Goal: Task Accomplishment & Management: Manage account settings

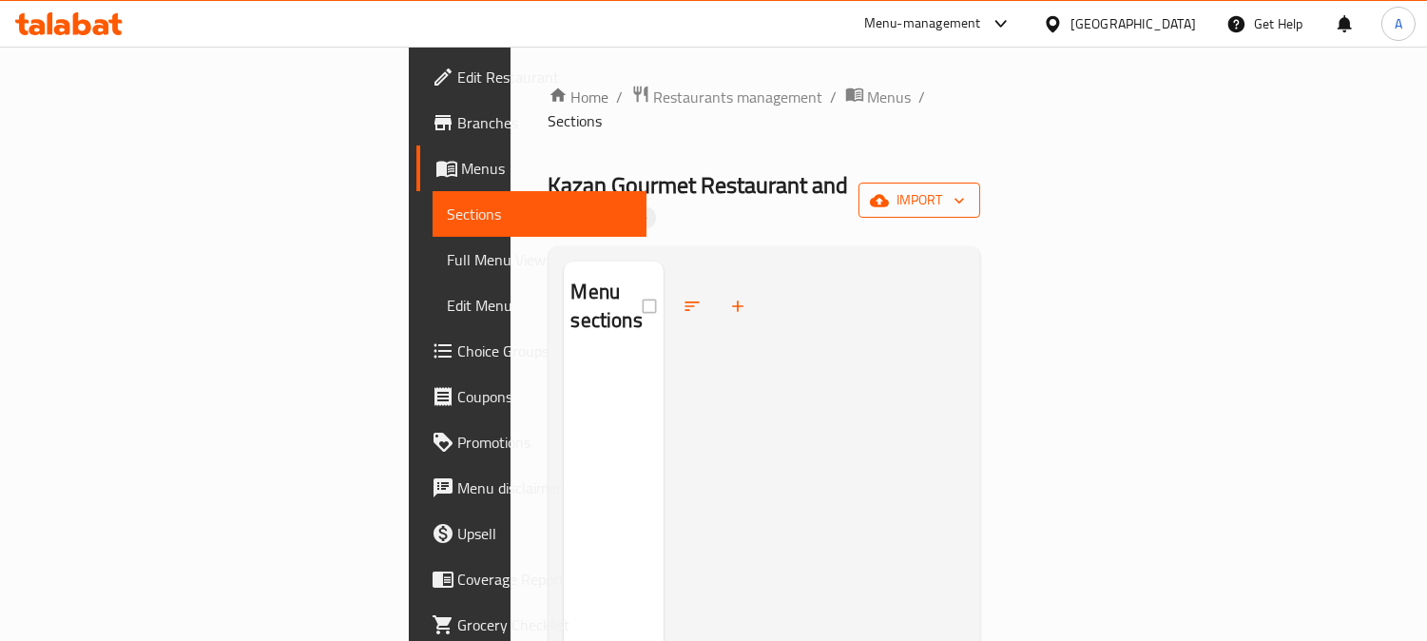
click at [969, 191] on icon "button" at bounding box center [959, 200] width 19 height 19
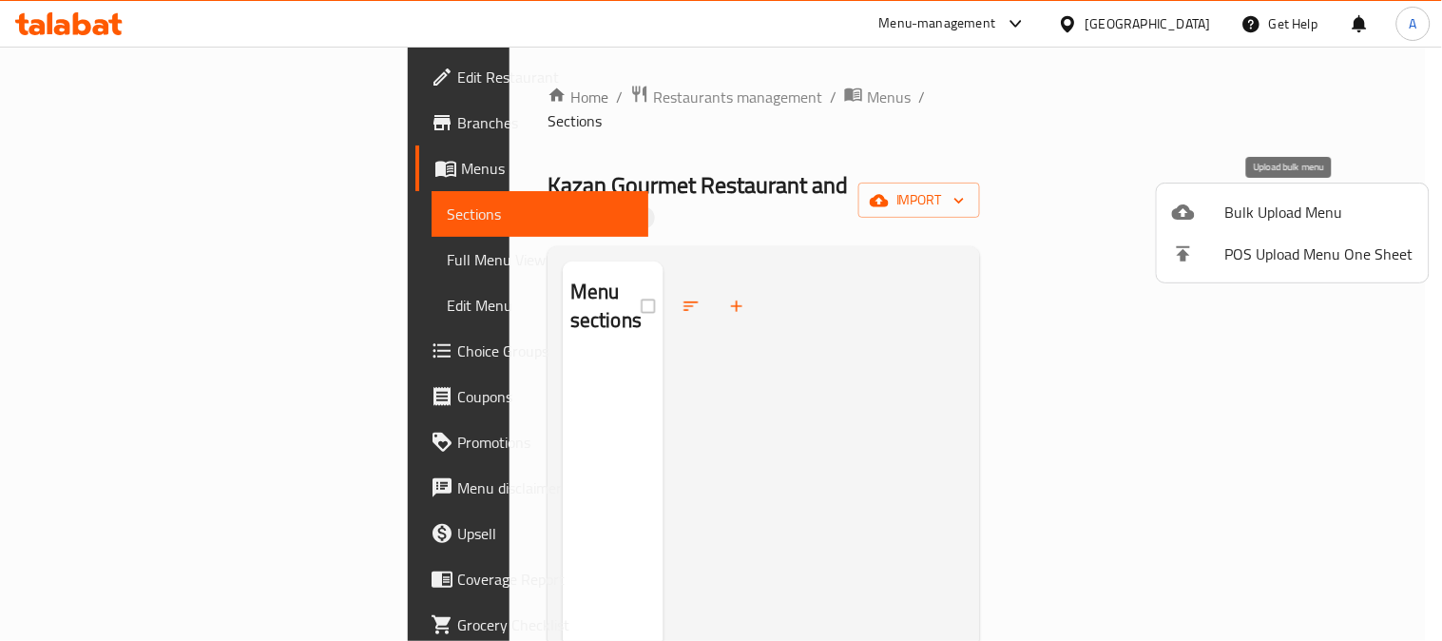
click at [1258, 214] on span "Bulk Upload Menu" at bounding box center [1320, 212] width 188 height 23
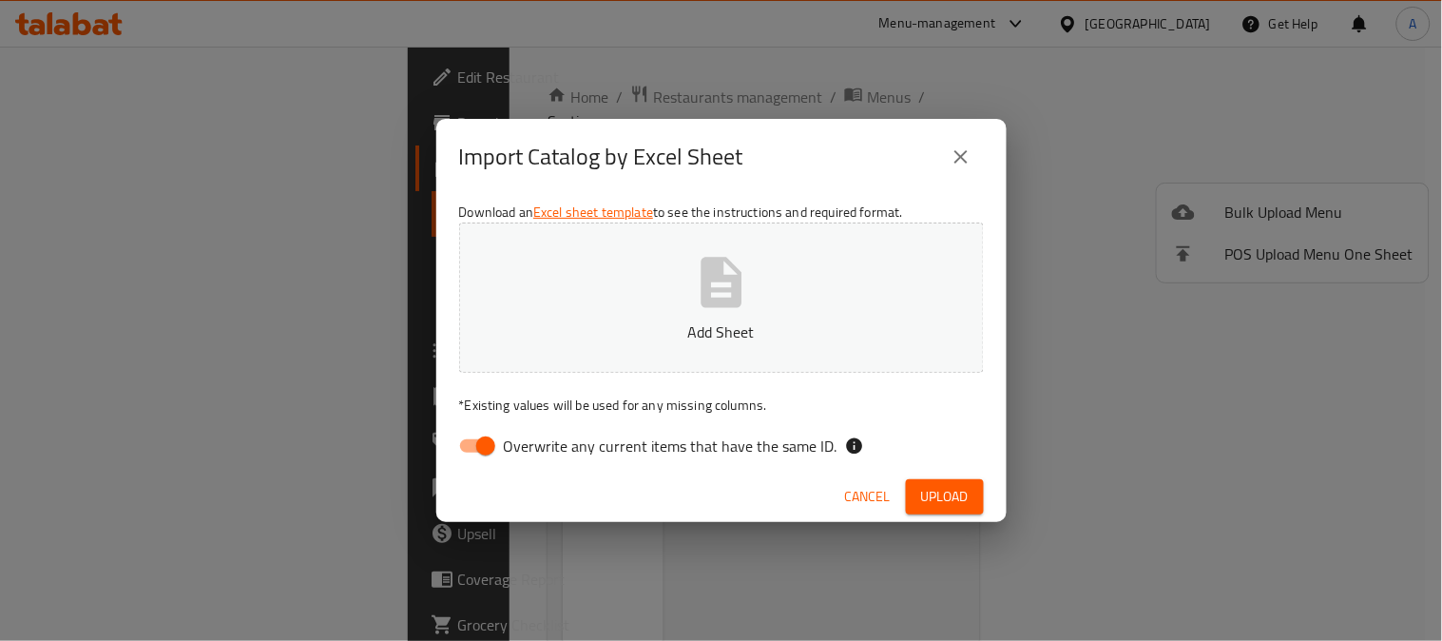
click at [600, 444] on span "Overwrite any current items that have the same ID." at bounding box center [671, 445] width 334 height 23
click at [540, 444] on input "Overwrite any current items that have the same ID." at bounding box center [486, 446] width 108 height 36
checkbox input "false"
click at [719, 315] on button "Add Sheet" at bounding box center [721, 297] width 525 height 150
drag, startPoint x: 943, startPoint y: 498, endPoint x: 1023, endPoint y: 491, distance: 80.2
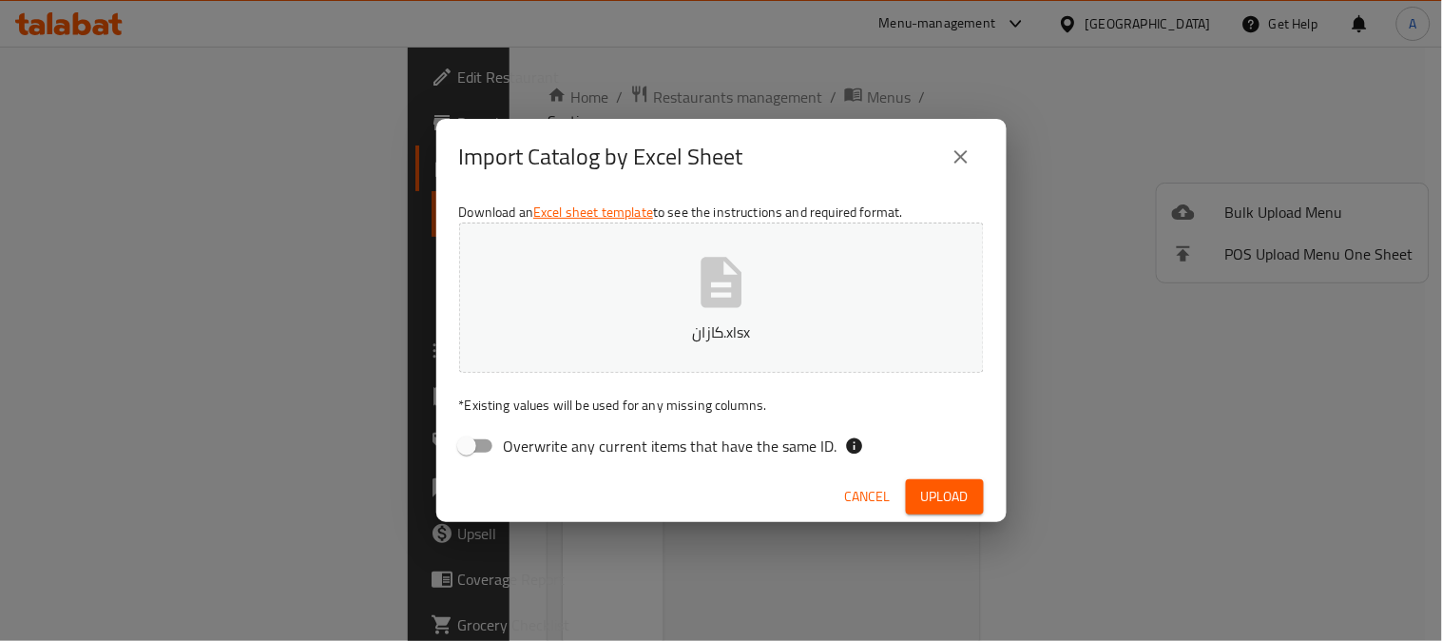
click at [944, 498] on span "Upload" at bounding box center [945, 497] width 48 height 24
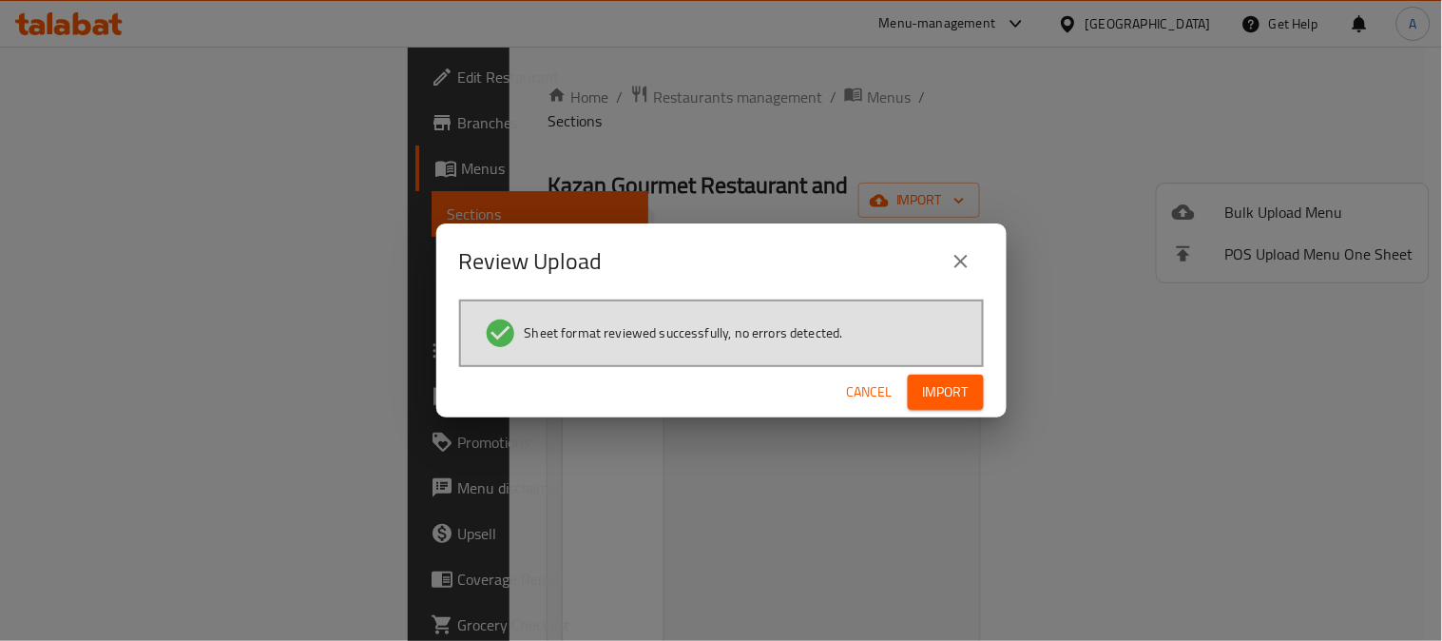
click at [934, 392] on span "Import" at bounding box center [946, 392] width 46 height 24
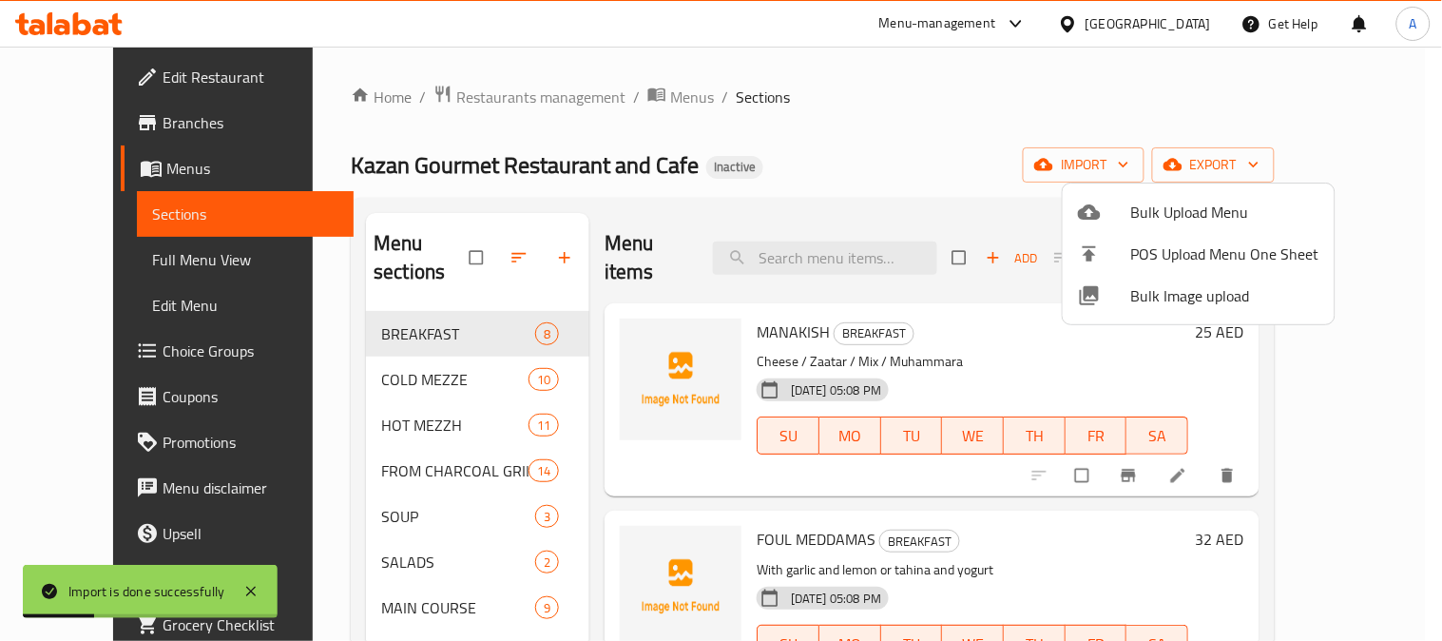
click at [900, 107] on div at bounding box center [721, 320] width 1442 height 641
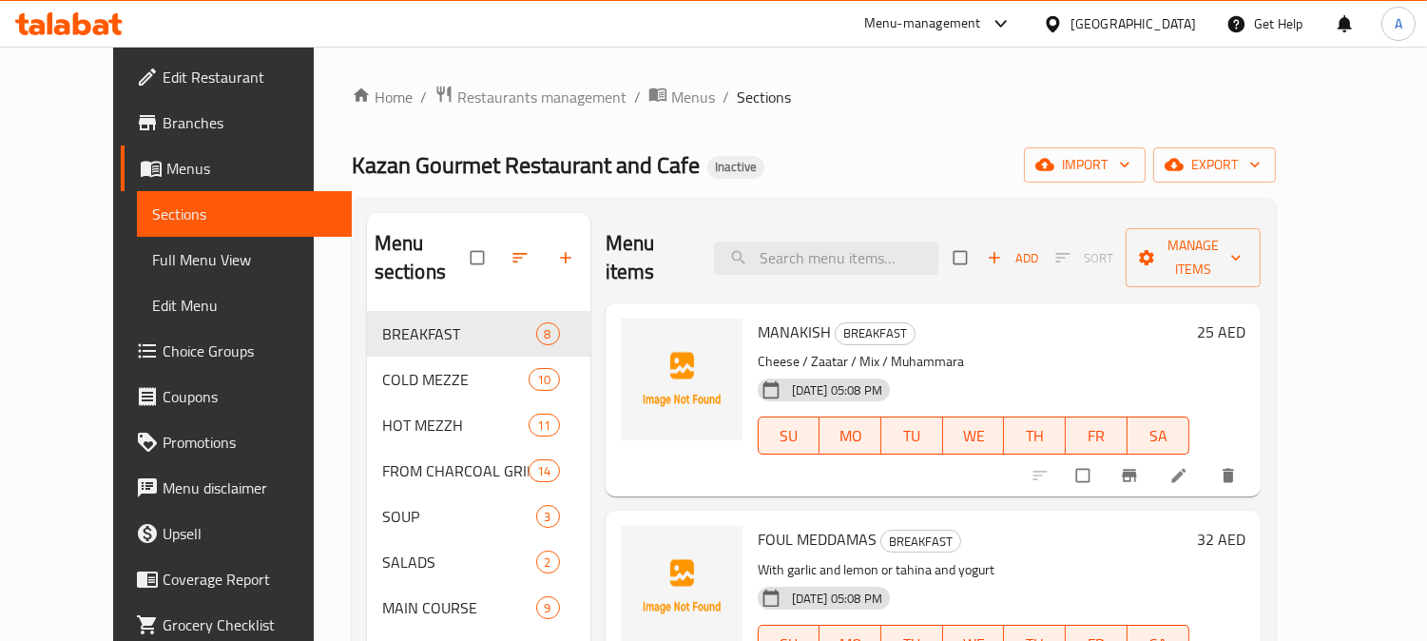
click at [163, 344] on span "Choice Groups" at bounding box center [250, 350] width 174 height 23
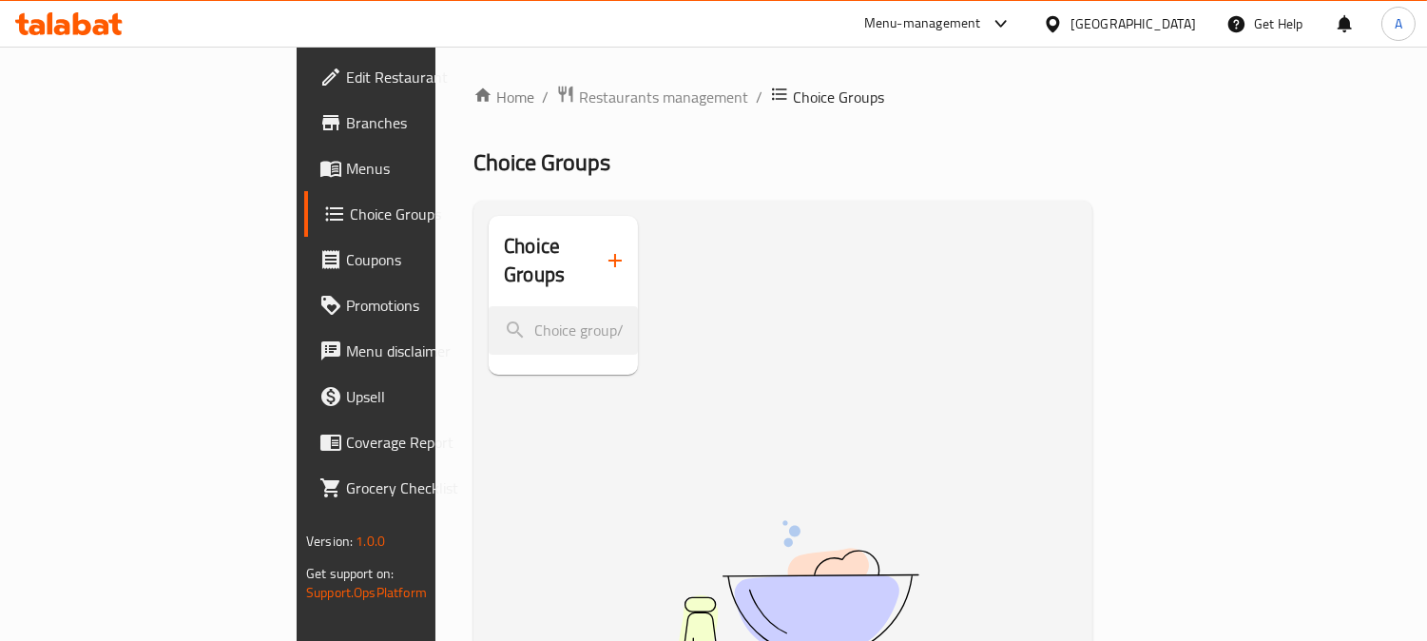
click at [604, 249] on icon "button" at bounding box center [615, 260] width 23 height 23
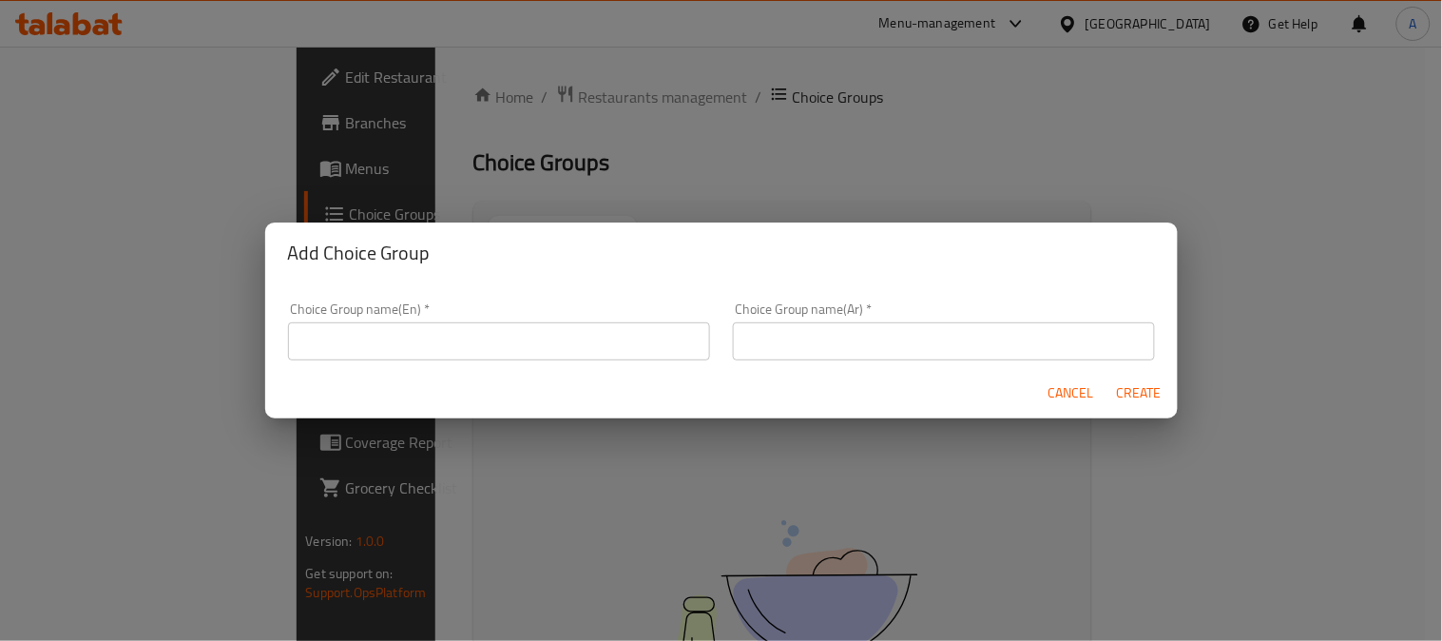
click at [490, 340] on input "text" at bounding box center [499, 341] width 422 height 38
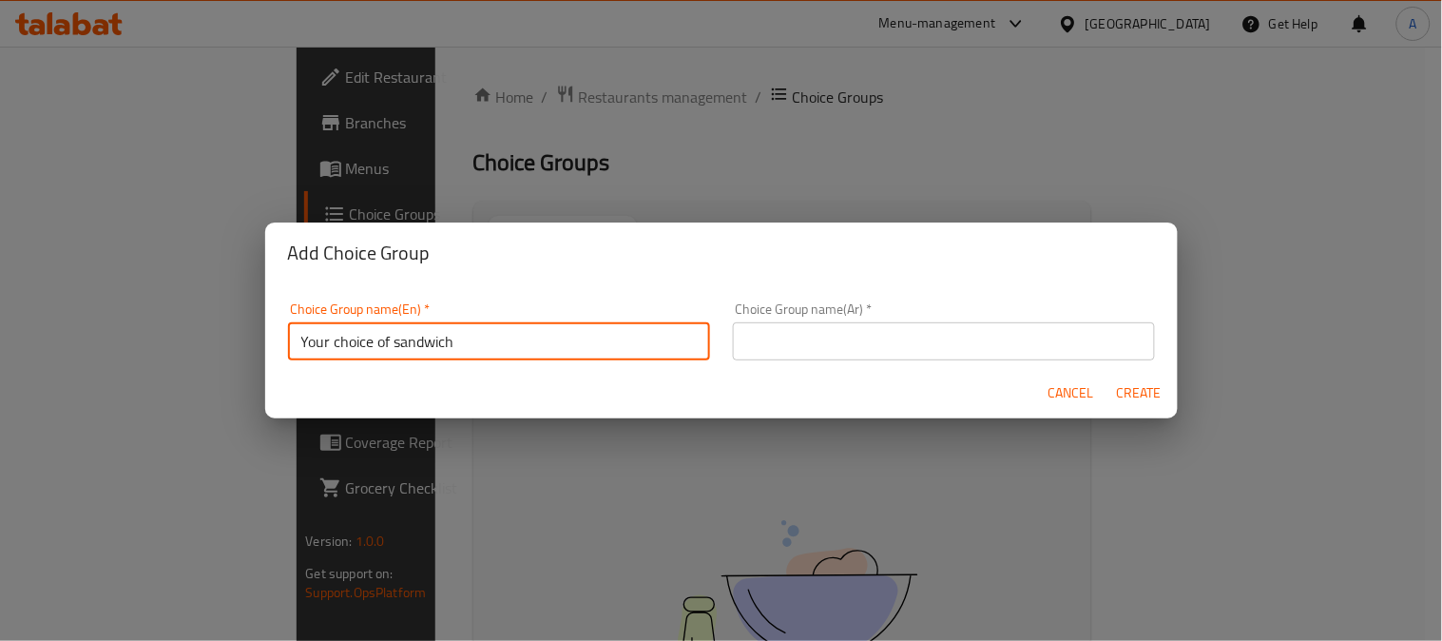
click at [411, 336] on input "Your choice of sandwich" at bounding box center [499, 341] width 422 height 38
type input "Your choice of manakish"
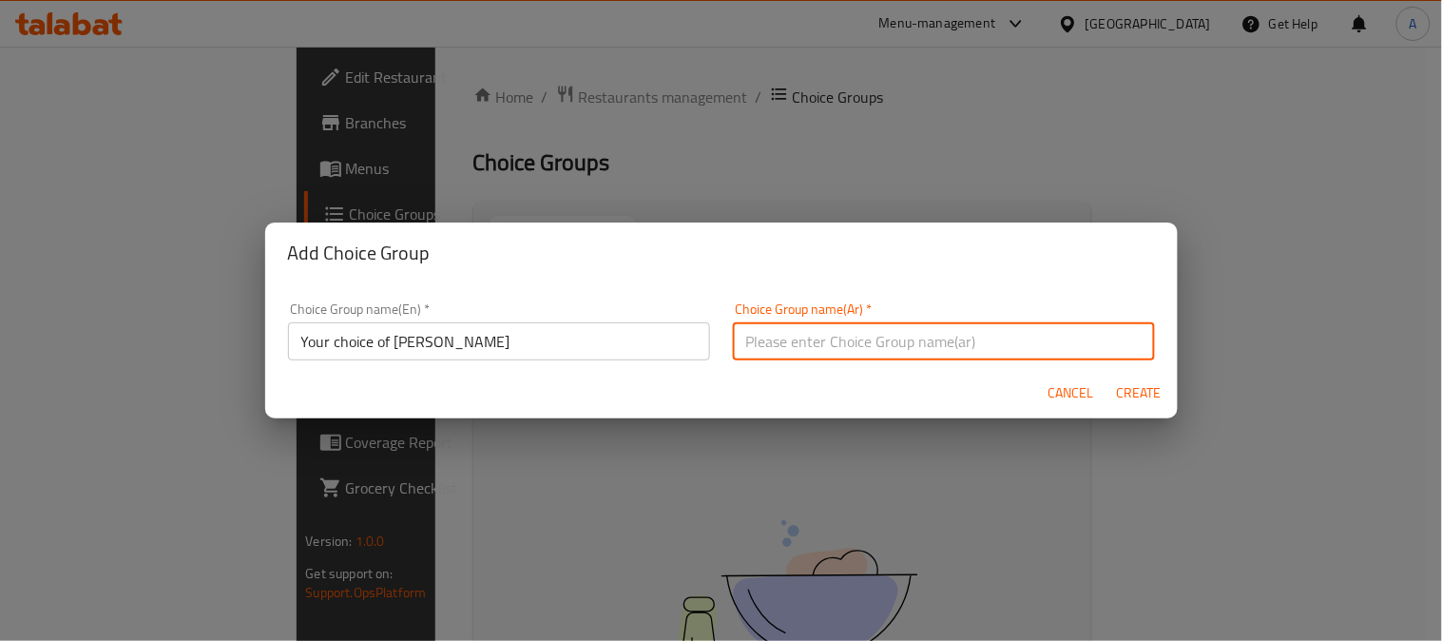
click at [783, 335] on input "text" at bounding box center [944, 341] width 422 height 38
drag, startPoint x: 802, startPoint y: 343, endPoint x: 736, endPoint y: 343, distance: 66.6
click at [736, 343] on input "إختيارك من الساندوتش" at bounding box center [944, 341] width 422 height 38
click at [777, 343] on input "إختيارك من الساندوتش" at bounding box center [944, 341] width 422 height 38
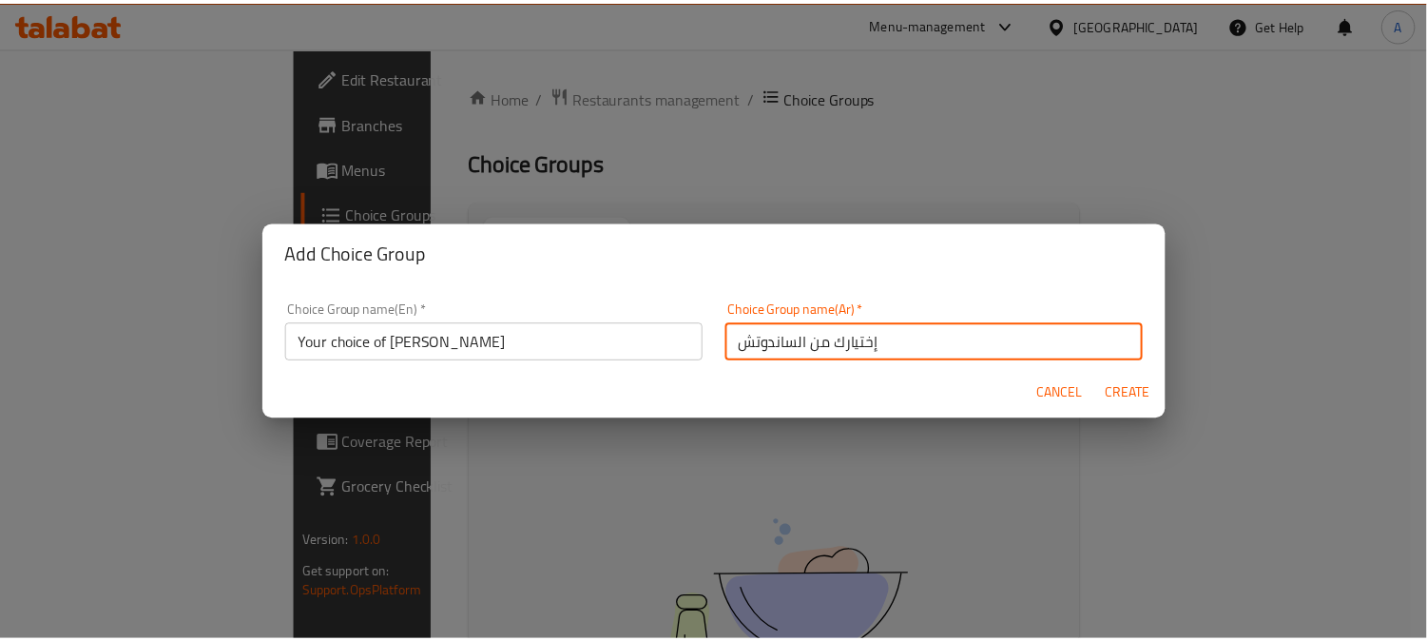
scroll to position [5, 0]
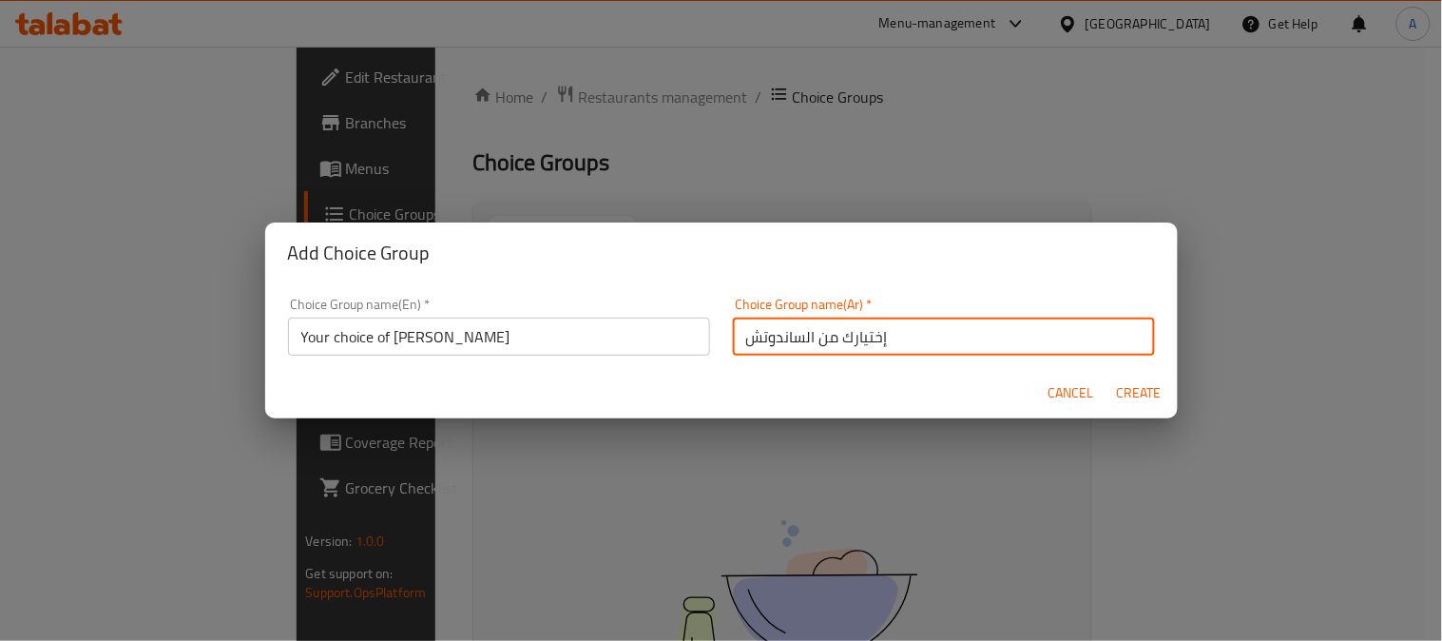
drag, startPoint x: 797, startPoint y: 344, endPoint x: 723, endPoint y: 348, distance: 74.3
click at [723, 348] on div "Choice Group name(Ar)   * إختيارك من الساندوتش Choice Group name(Ar) *" at bounding box center [944, 326] width 445 height 81
type input "إختيارك من المناقيش"
click at [1136, 395] on span "Create" at bounding box center [1140, 393] width 46 height 24
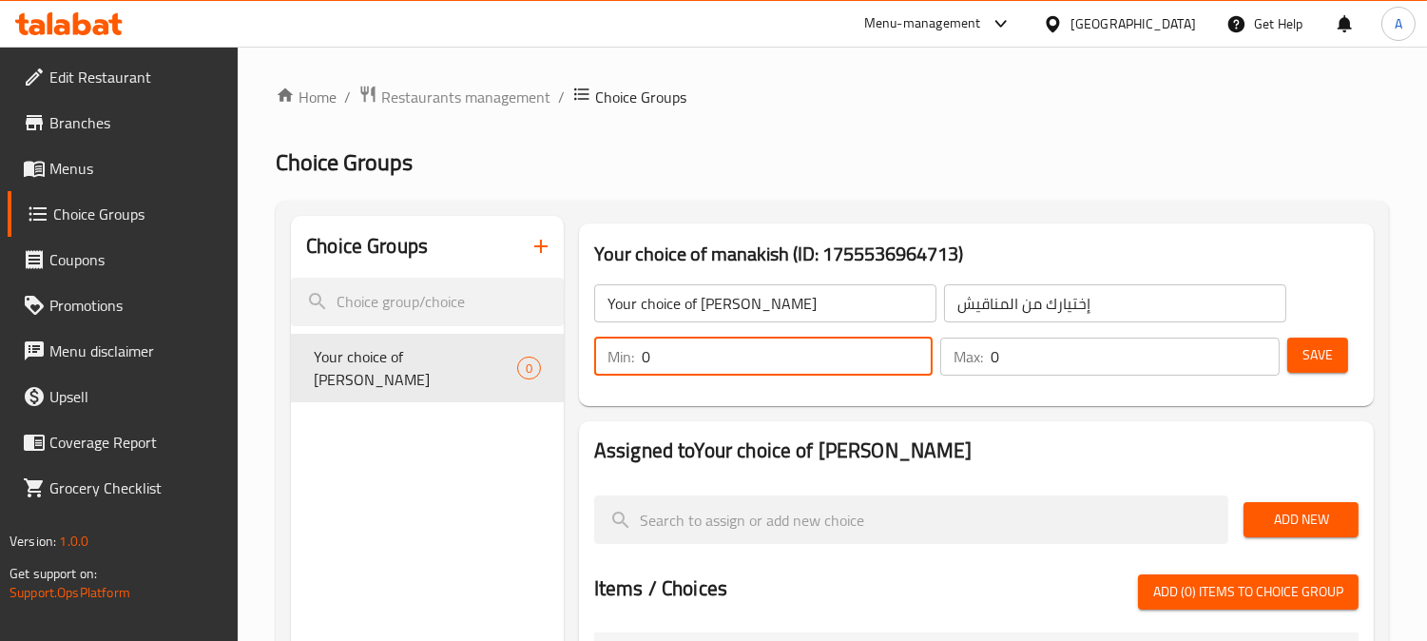
drag, startPoint x: 700, startPoint y: 353, endPoint x: 554, endPoint y: 375, distance: 147.1
type input "1"
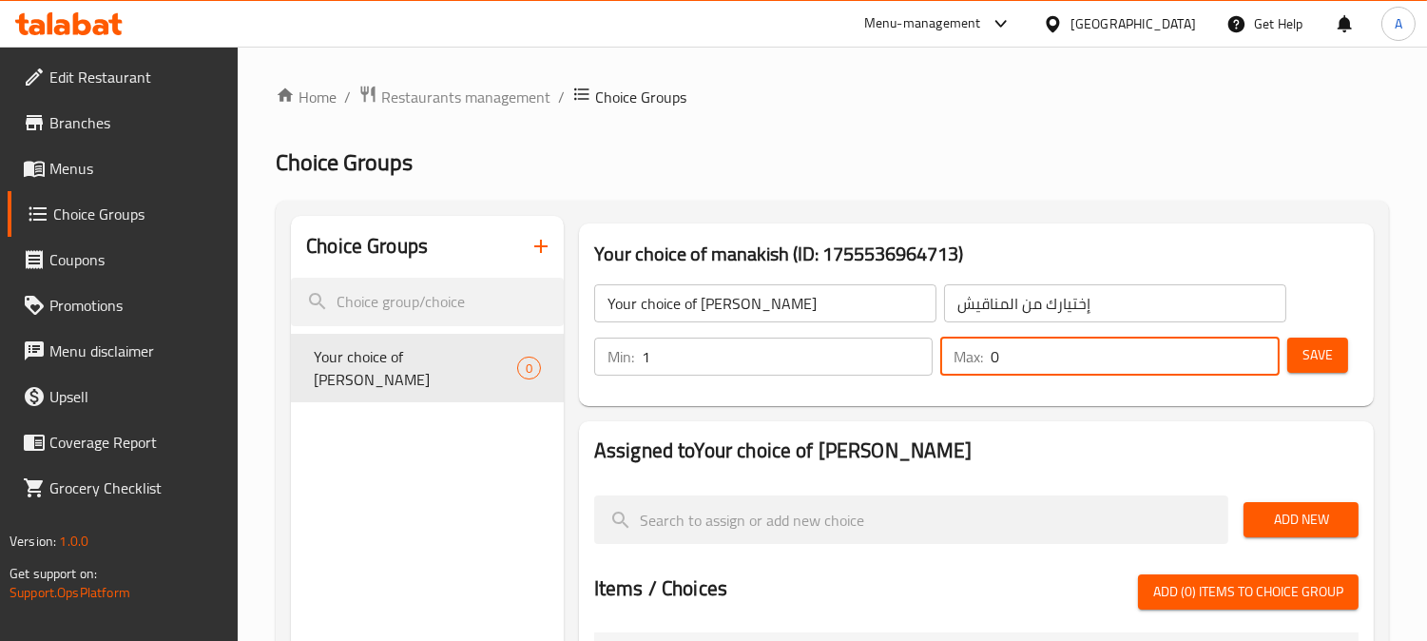
drag, startPoint x: 1002, startPoint y: 361, endPoint x: 952, endPoint y: 407, distance: 68.0
click at [871, 378] on div "Min: 1 ​ Max: 0 ​" at bounding box center [937, 356] width 701 height 53
type input "1"
click at [1403, 158] on div "Home / Restaurants management / Choice Groups Choice Groups Choice Groups Your …" at bounding box center [832, 632] width 1189 height 1171
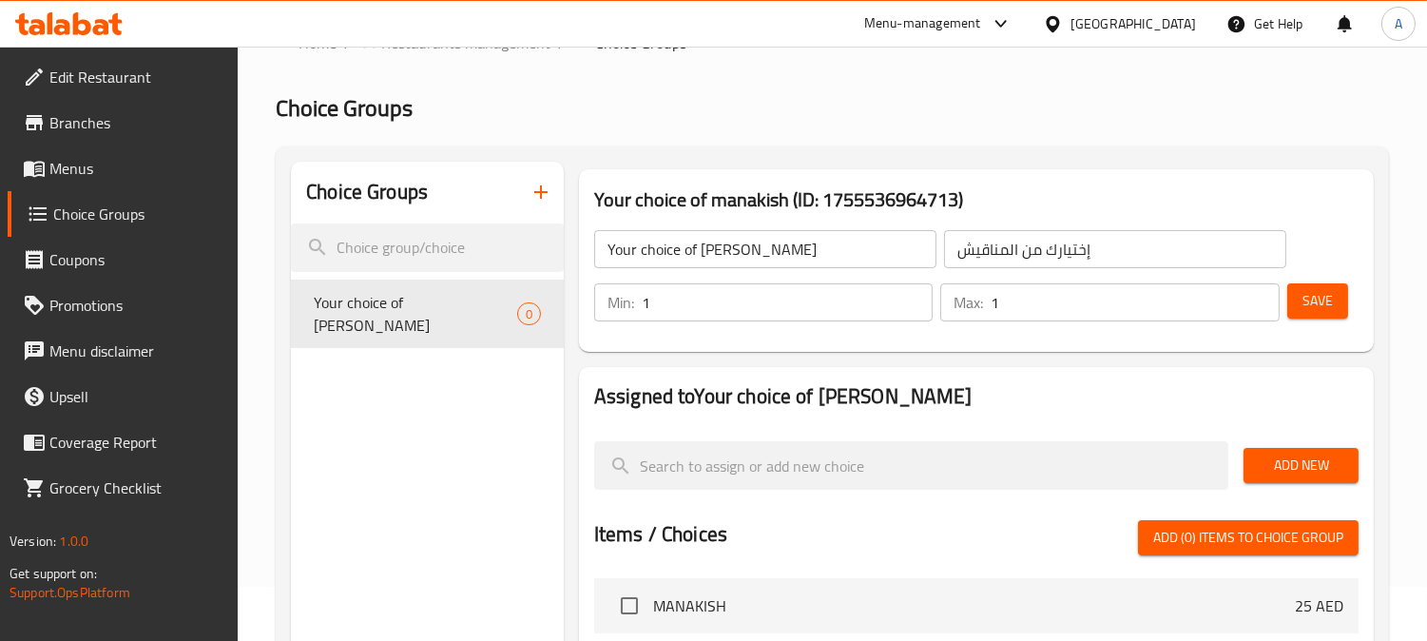
scroll to position [211, 0]
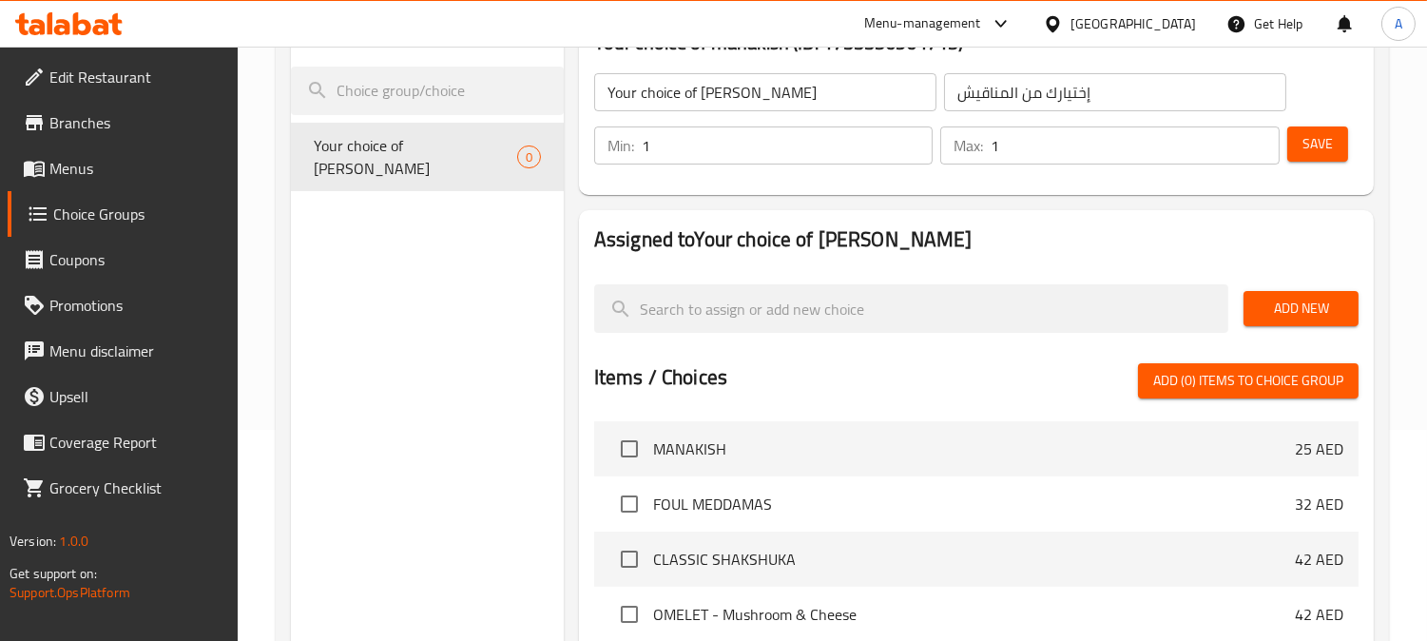
click at [1342, 311] on span "Add New" at bounding box center [1301, 309] width 85 height 24
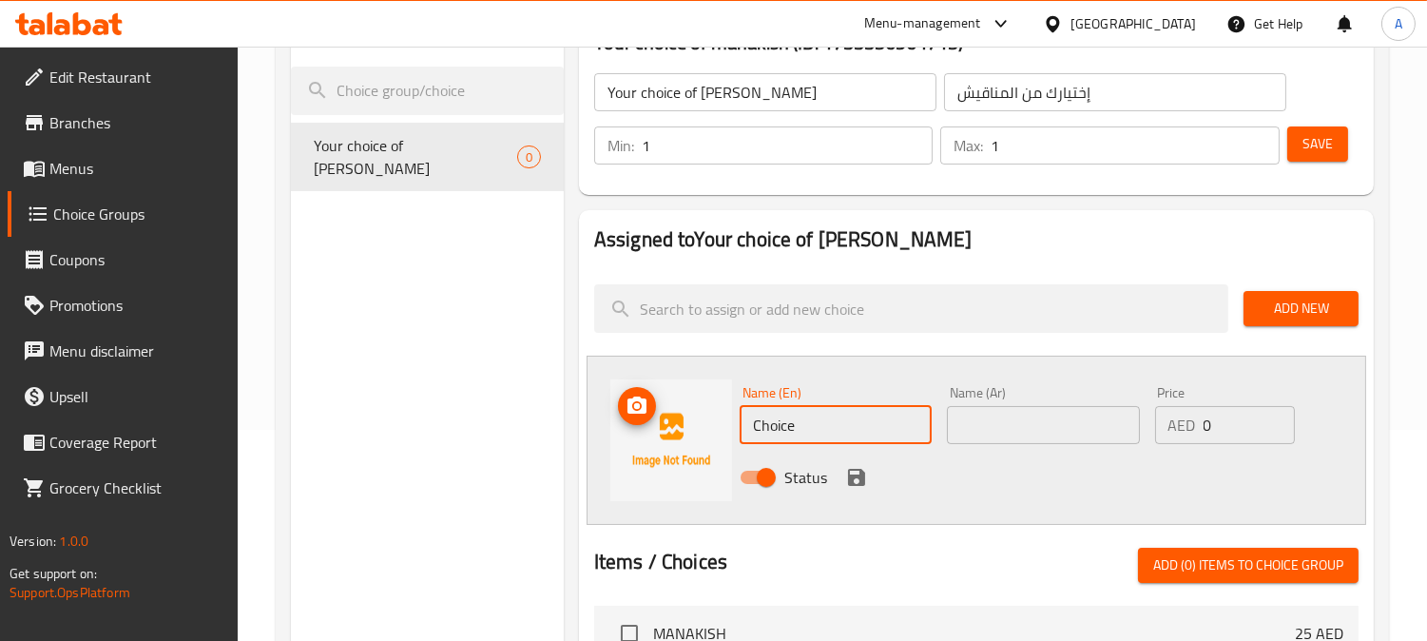
drag, startPoint x: 738, startPoint y: 428, endPoint x: 698, endPoint y: 439, distance: 41.5
click at [664, 428] on div "Name (En) Choice Name (En) Name (Ar) Name (Ar) Price AED 0 Price Status" at bounding box center [977, 440] width 780 height 169
paste input "eese"
type input "Cheese"
click at [1029, 416] on input "text" at bounding box center [1043, 425] width 192 height 38
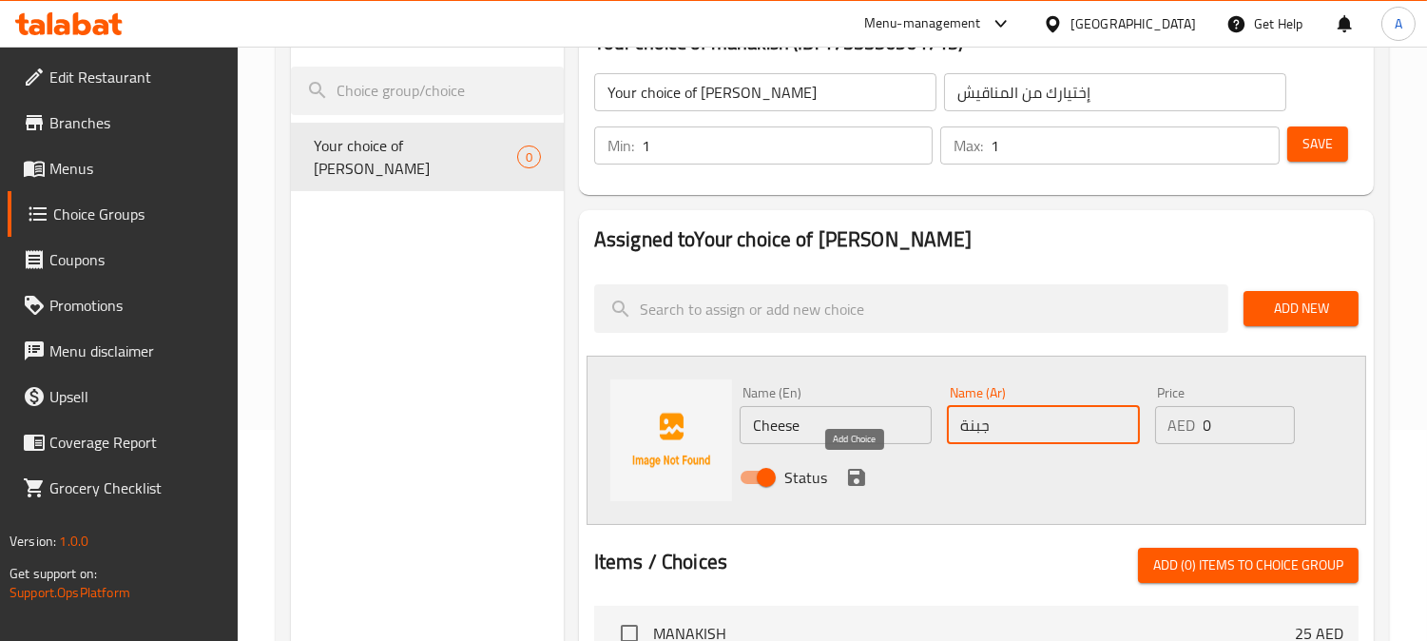
type input "جبنة"
drag, startPoint x: 859, startPoint y: 485, endPoint x: 1276, endPoint y: 397, distance: 426.4
click at [859, 485] on icon "save" at bounding box center [856, 477] width 17 height 17
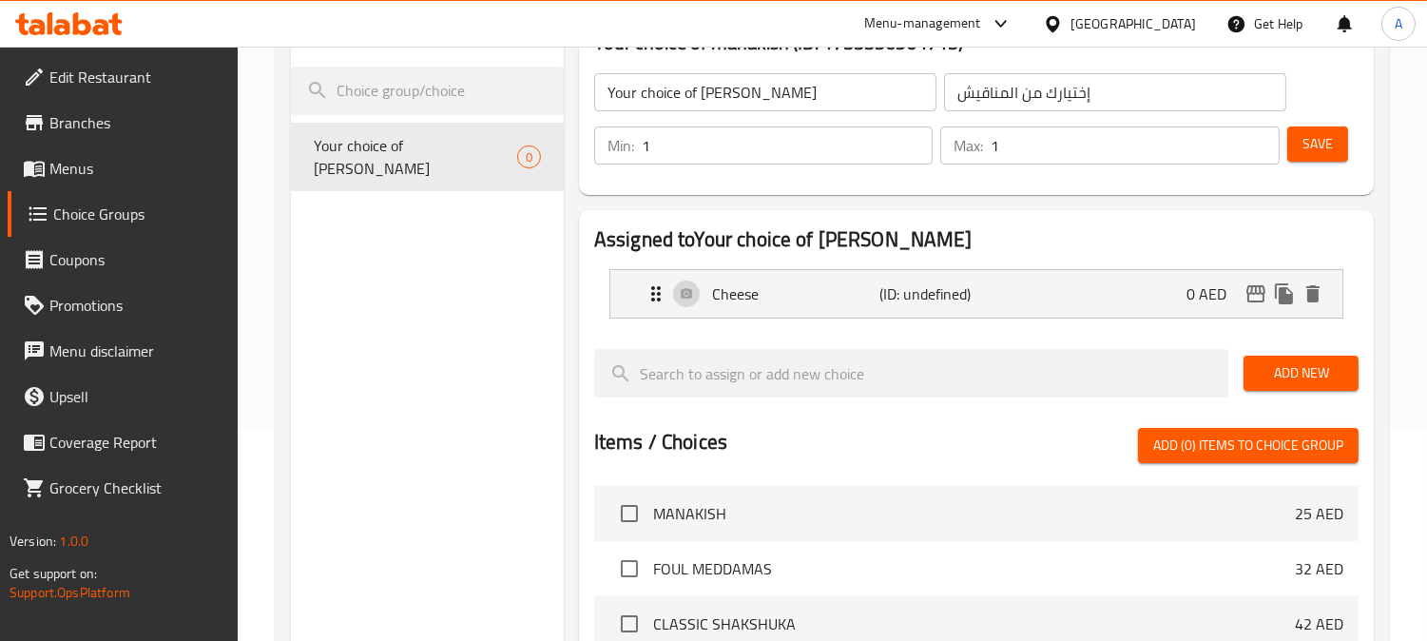
click at [1306, 364] on span "Add New" at bounding box center [1301, 373] width 85 height 24
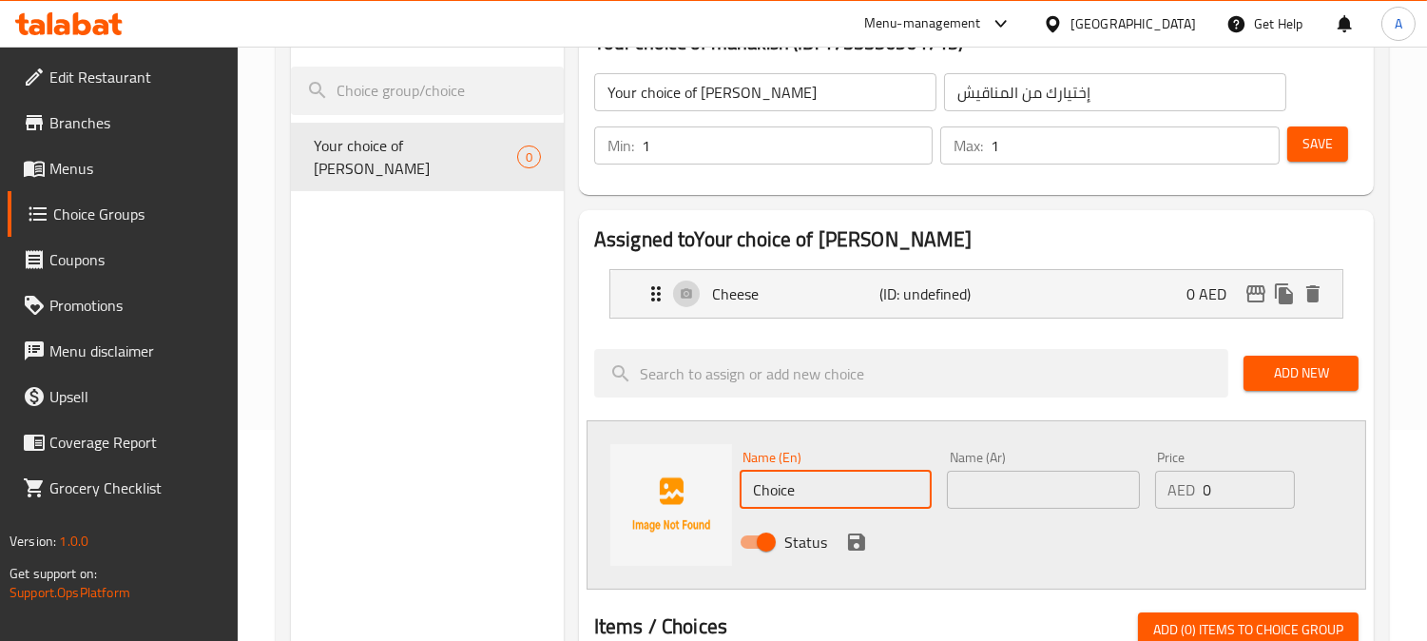
drag, startPoint x: 829, startPoint y: 487, endPoint x: 616, endPoint y: 485, distance: 213.0
click at [612, 487] on div "Name (En) Choice Name (En) Name (Ar) Name (Ar) Price AED 0 Price Status" at bounding box center [977, 504] width 780 height 169
paste input "Zaatar"
type input "Zaatar"
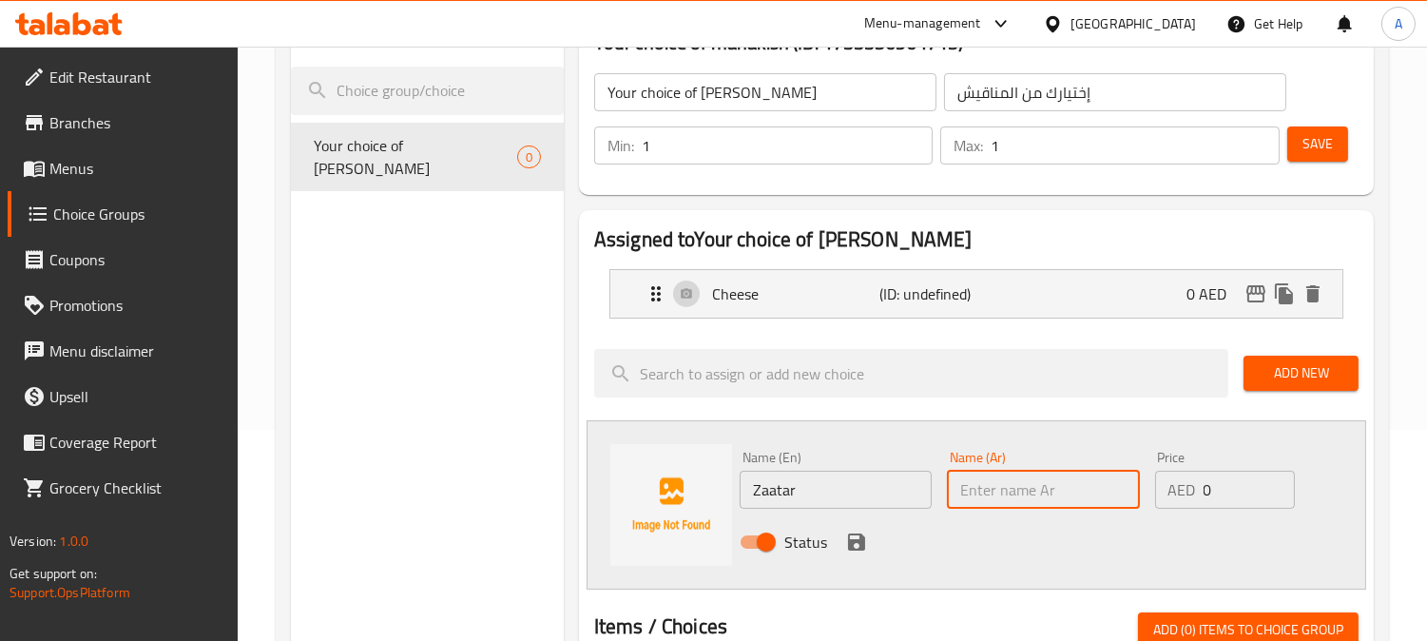
click at [1033, 480] on input "text" at bounding box center [1043, 490] width 192 height 38
type input "زعتر"
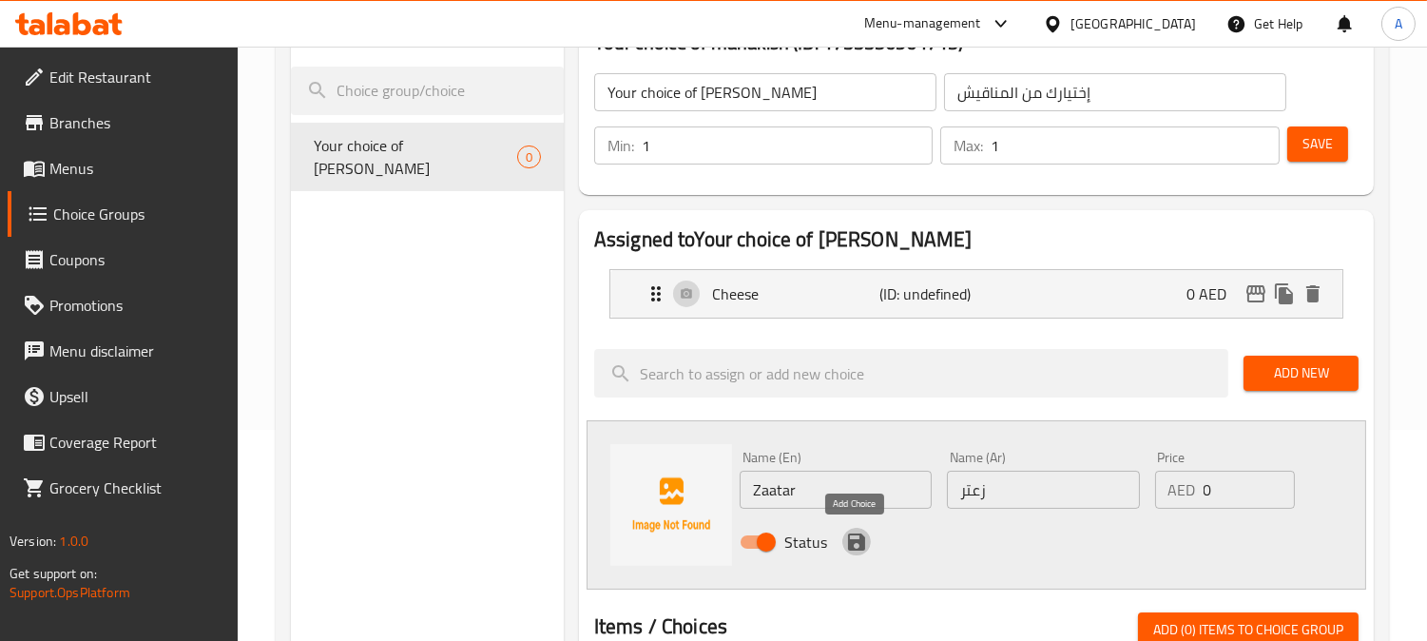
click at [863, 544] on icon "save" at bounding box center [856, 542] width 23 height 23
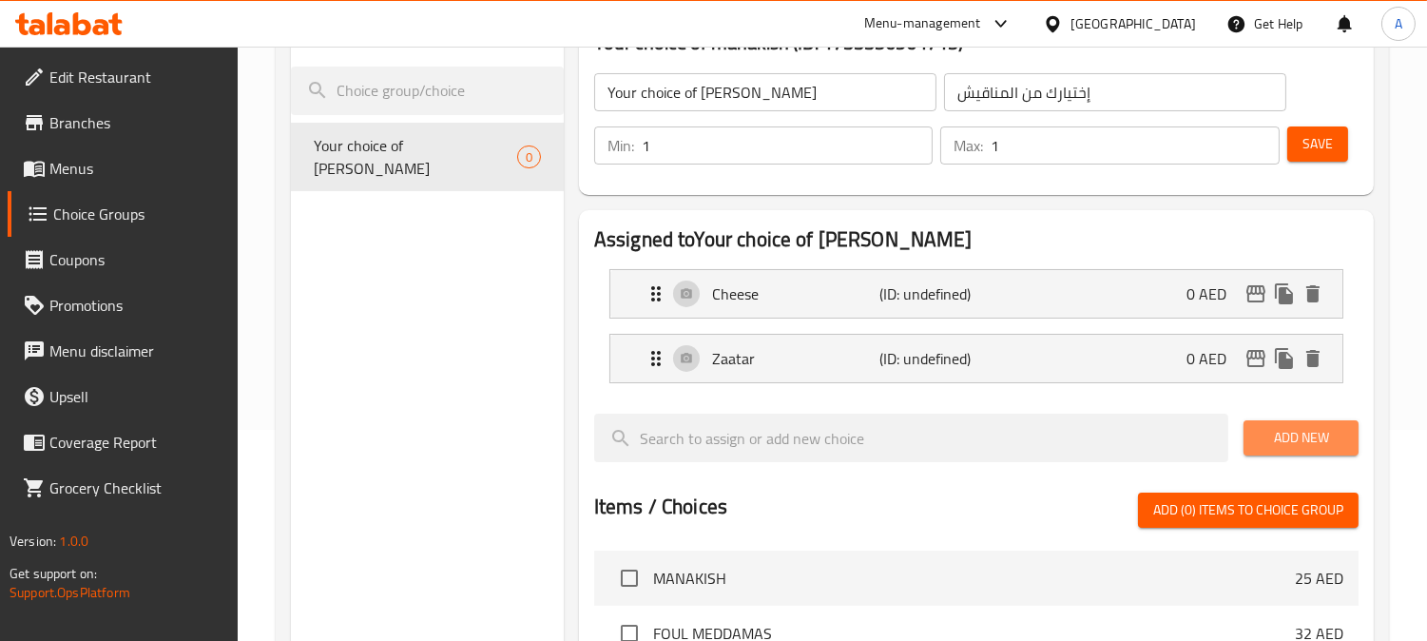
click at [1320, 434] on span "Add New" at bounding box center [1301, 438] width 85 height 24
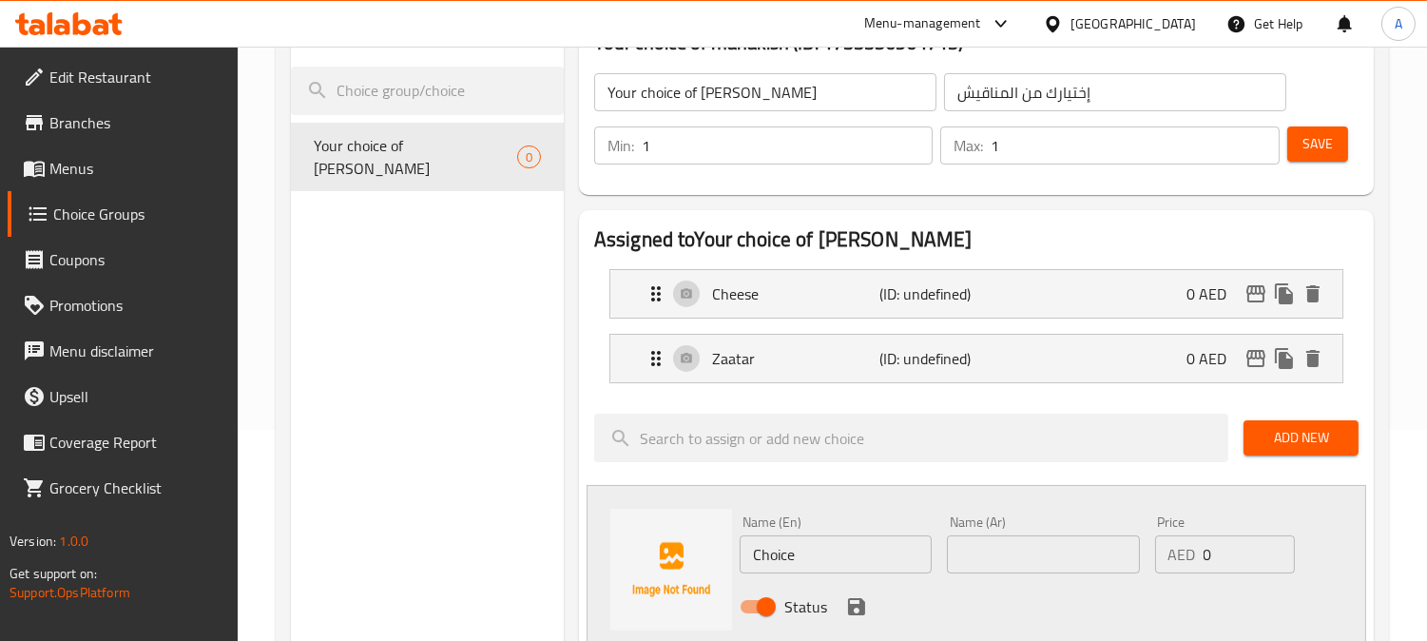
drag, startPoint x: 812, startPoint y: 558, endPoint x: 726, endPoint y: 557, distance: 85.6
click at [713, 557] on div "Name (En) Choice Name (En) Name (Ar) Name (Ar) Price AED 0 Price Status" at bounding box center [977, 569] width 780 height 169
paste input "Mix"
type input "Mix"
click at [987, 561] on input "text" at bounding box center [1043, 554] width 192 height 38
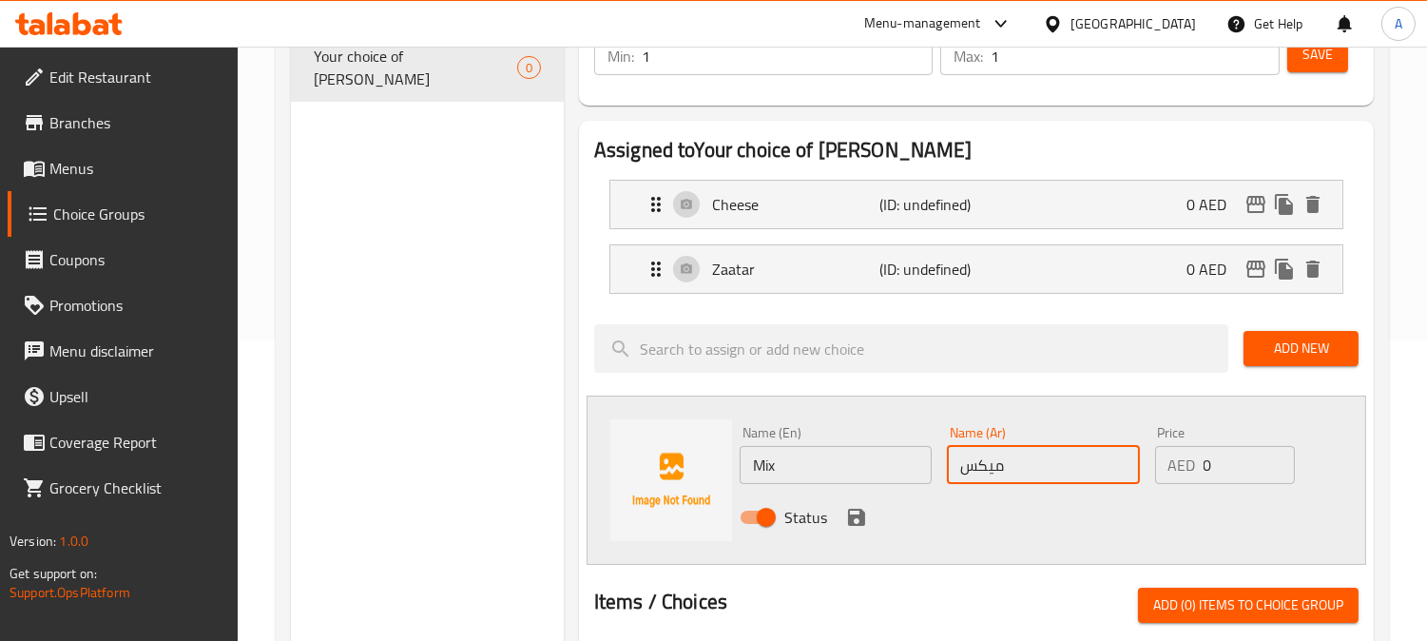
scroll to position [422, 0]
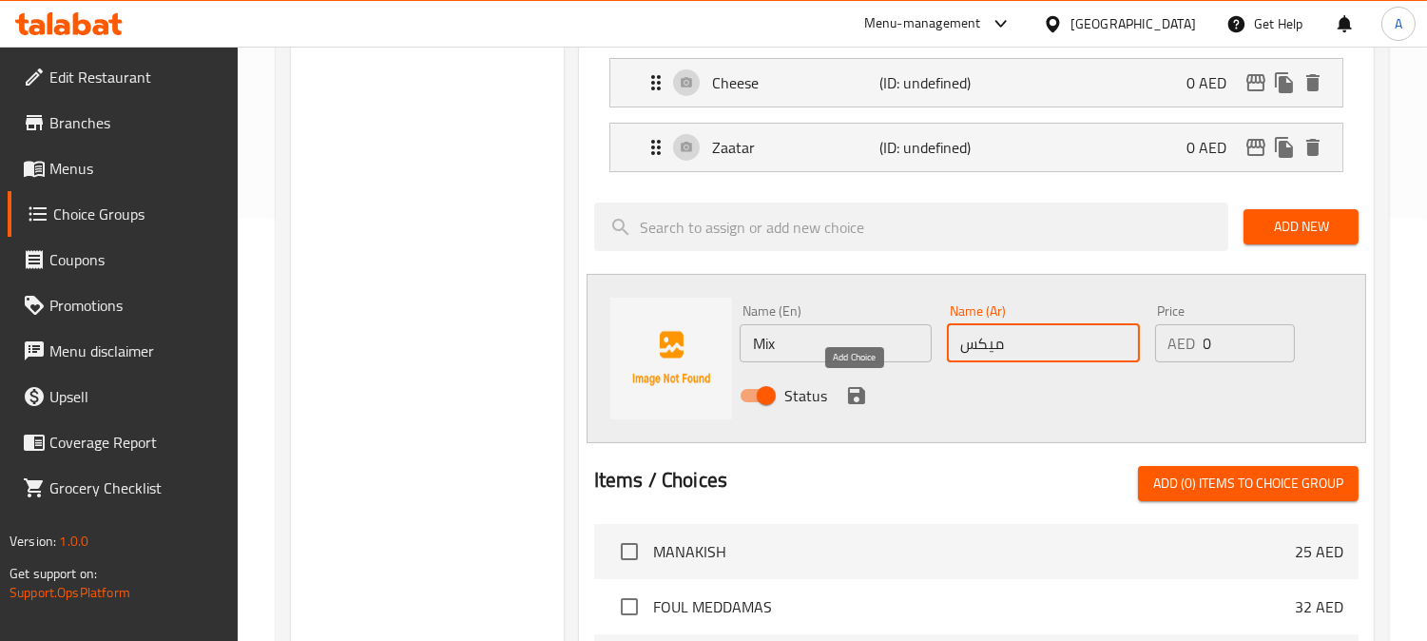
type input "ميكس"
click at [858, 403] on icon "save" at bounding box center [856, 395] width 23 height 23
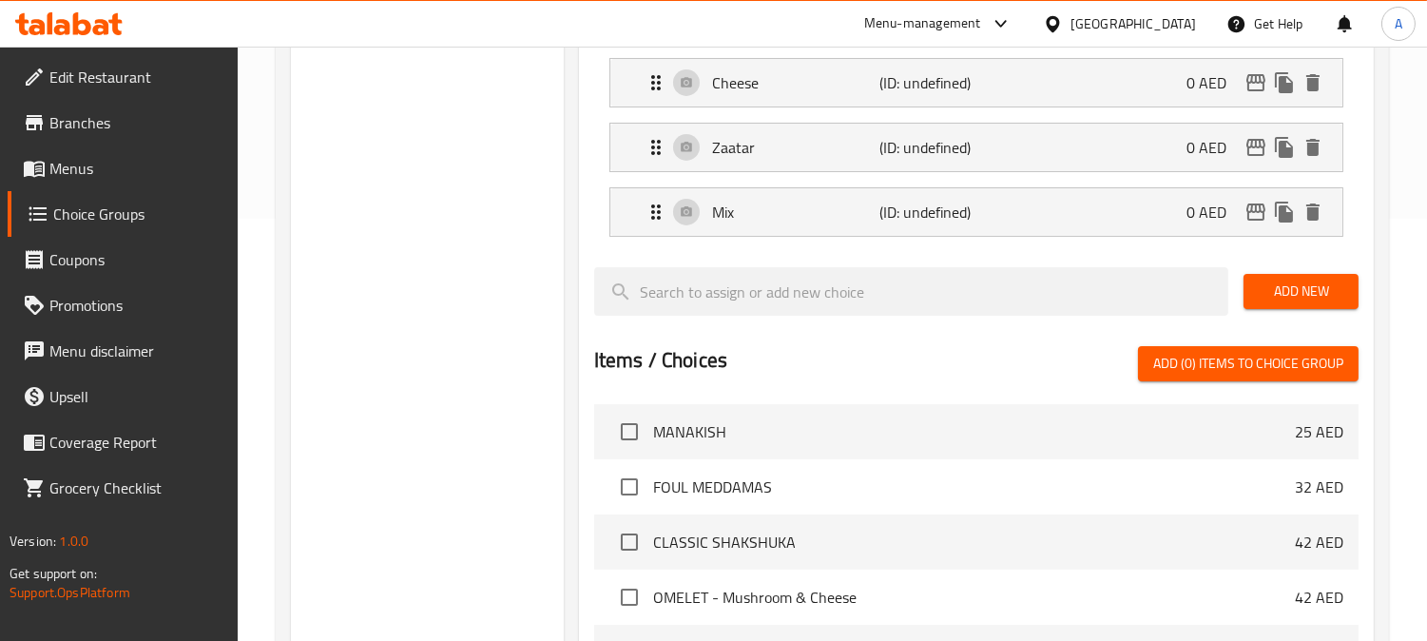
click at [1286, 290] on span "Add New" at bounding box center [1301, 292] width 85 height 24
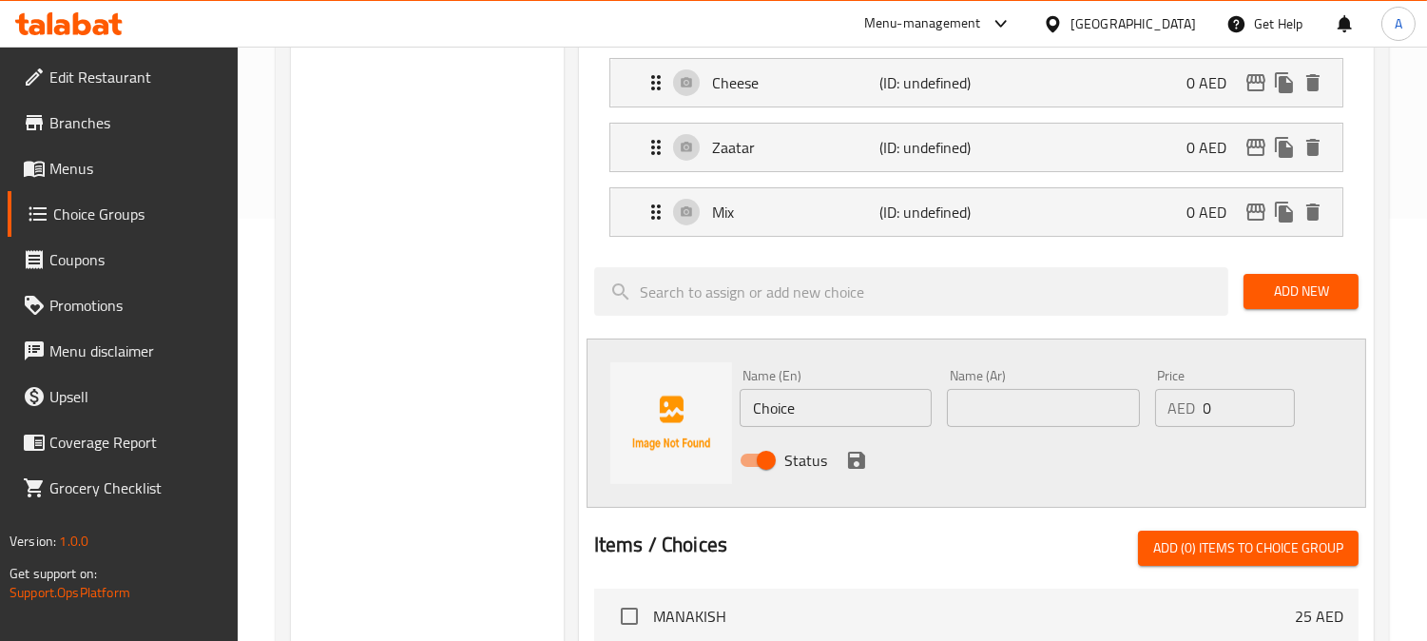
drag, startPoint x: 821, startPoint y: 399, endPoint x: 627, endPoint y: 407, distance: 194.1
click at [661, 409] on div "Name (En) Choice Name (En) Name (Ar) Name (Ar) Price AED 0 Price Status" at bounding box center [977, 422] width 780 height 169
click at [681, 423] on div "Name (En) ر Name (En) Name (Ar) Name (Ar) Price AED 0 Price Status" at bounding box center [977, 422] width 780 height 169
paste input "Muhammara"
type input "Muhammara"
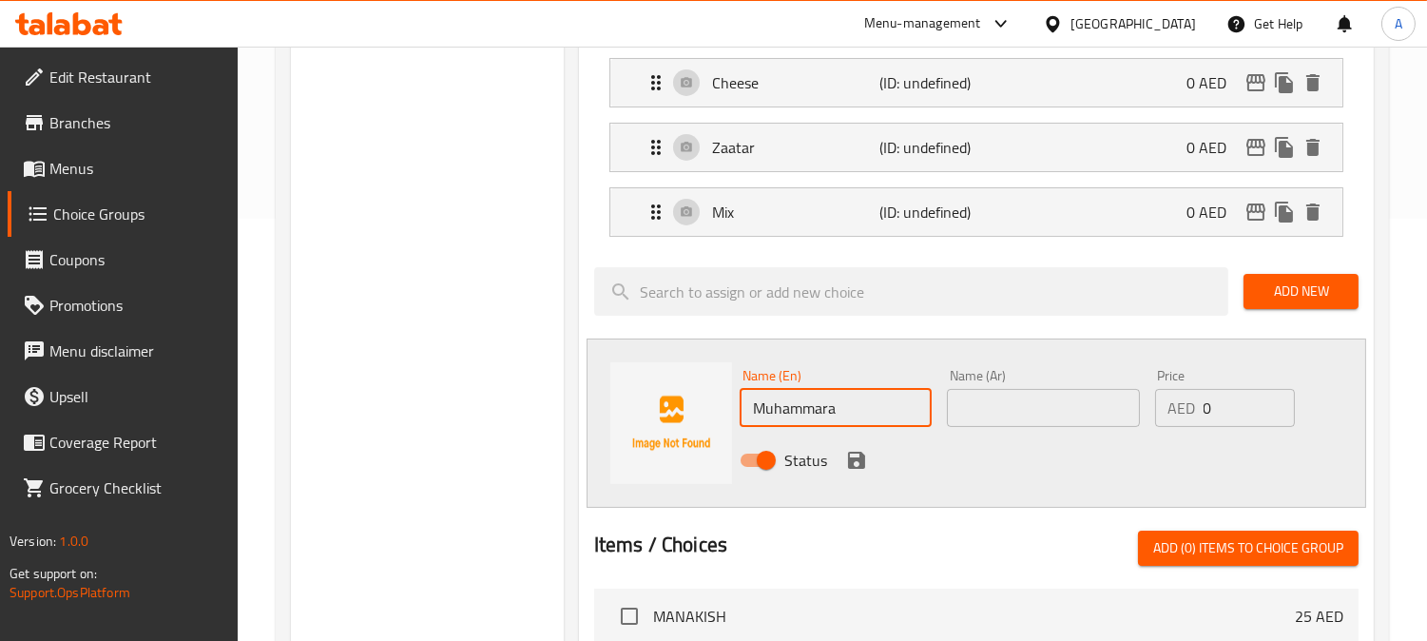
click at [1030, 410] on input "text" at bounding box center [1043, 408] width 192 height 38
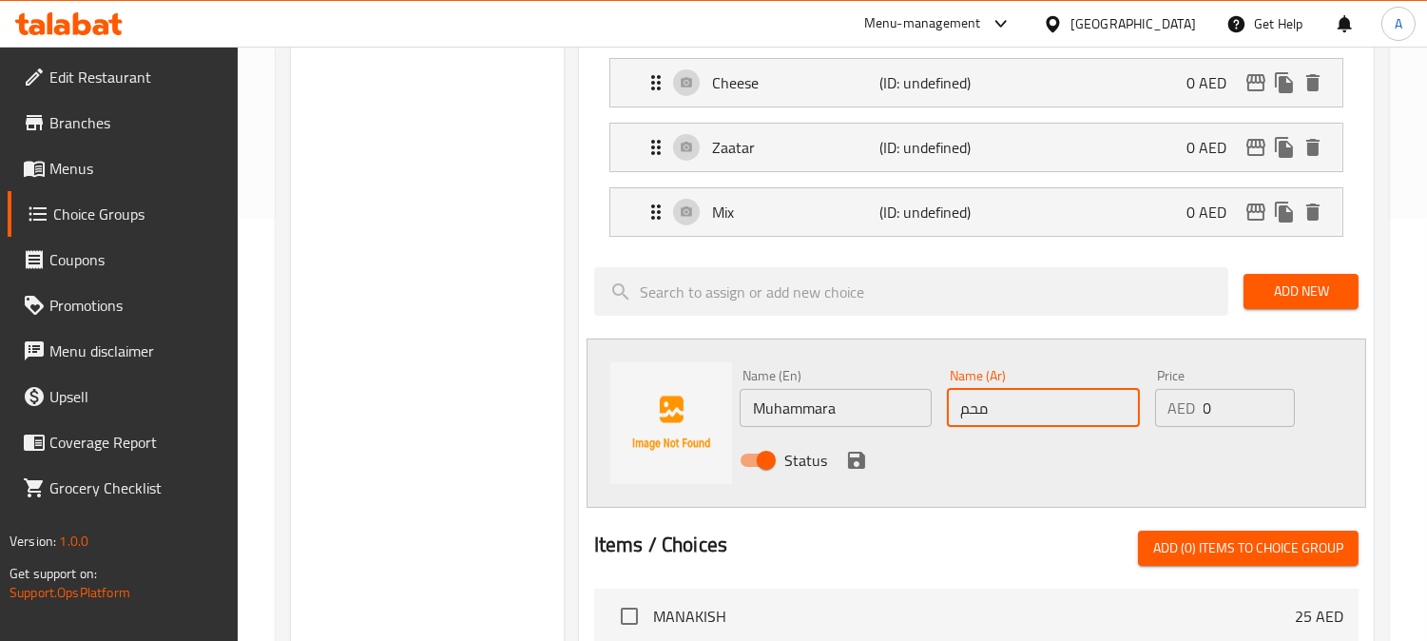
type input "محمرة"
click at [858, 460] on icon "save" at bounding box center [856, 460] width 17 height 17
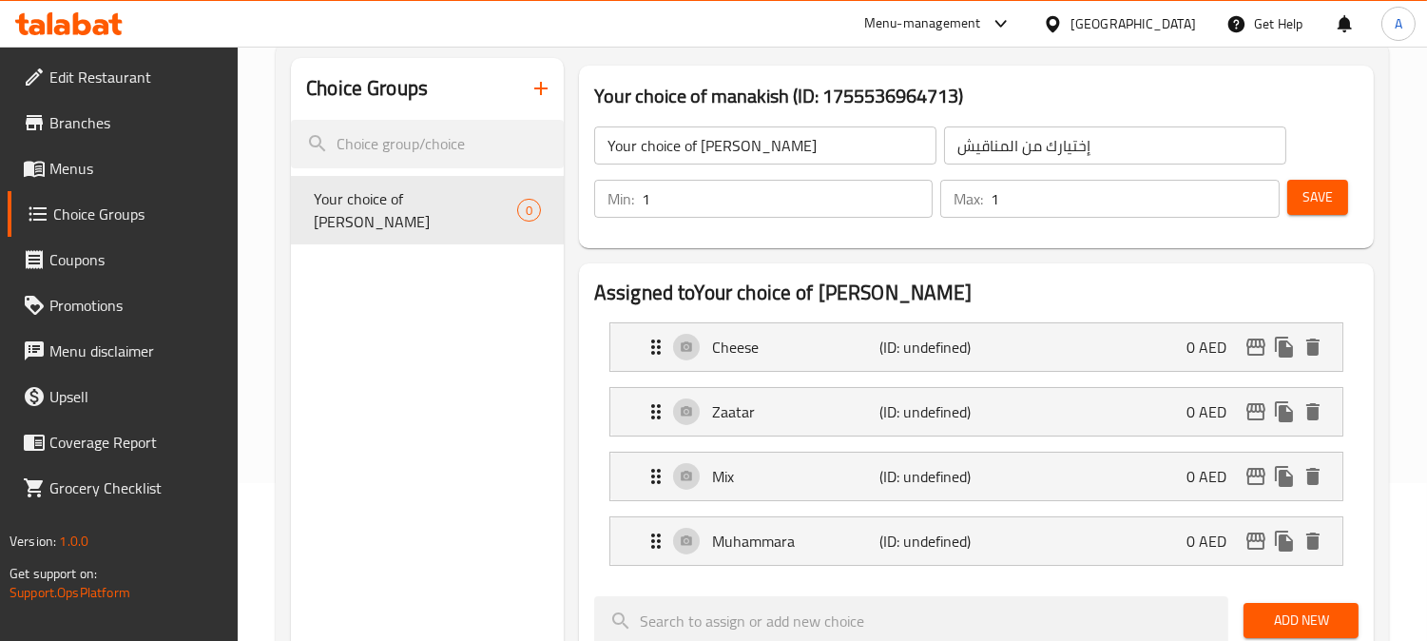
scroll to position [0, 0]
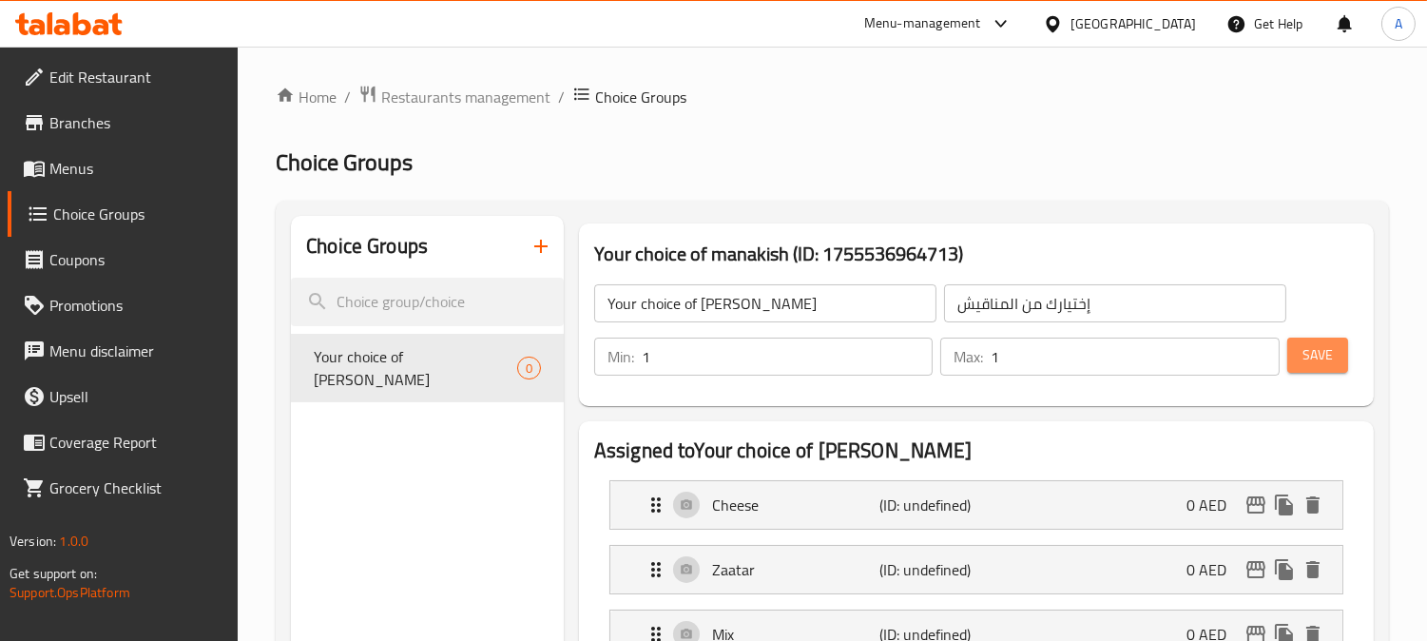
click at [1320, 367] on button "Save" at bounding box center [1317, 355] width 61 height 35
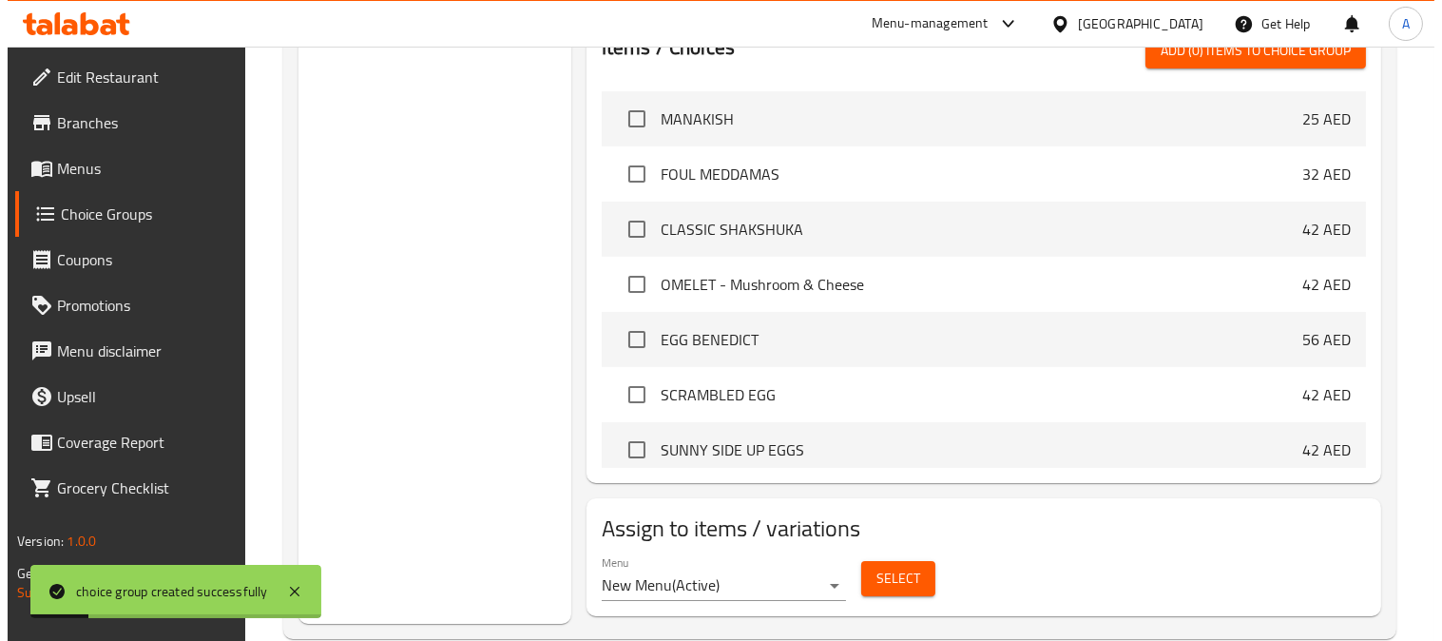
scroll to position [867, 0]
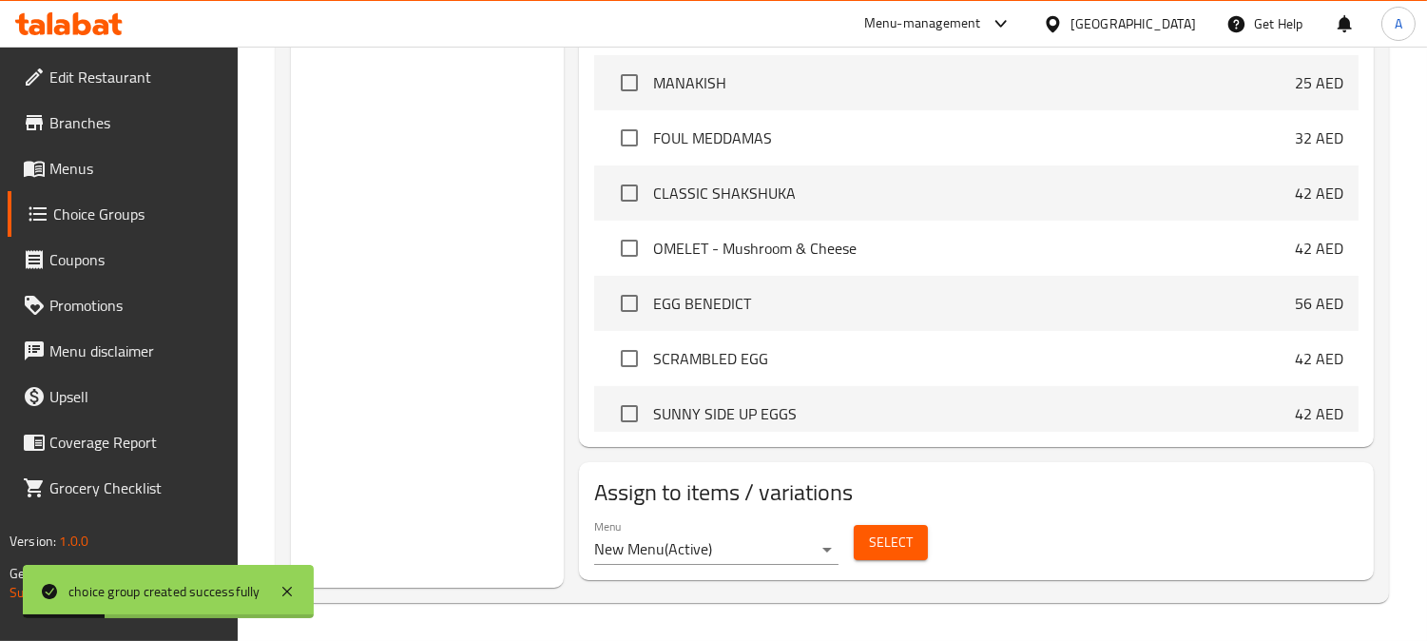
click at [909, 549] on span "Select" at bounding box center [891, 543] width 44 height 24
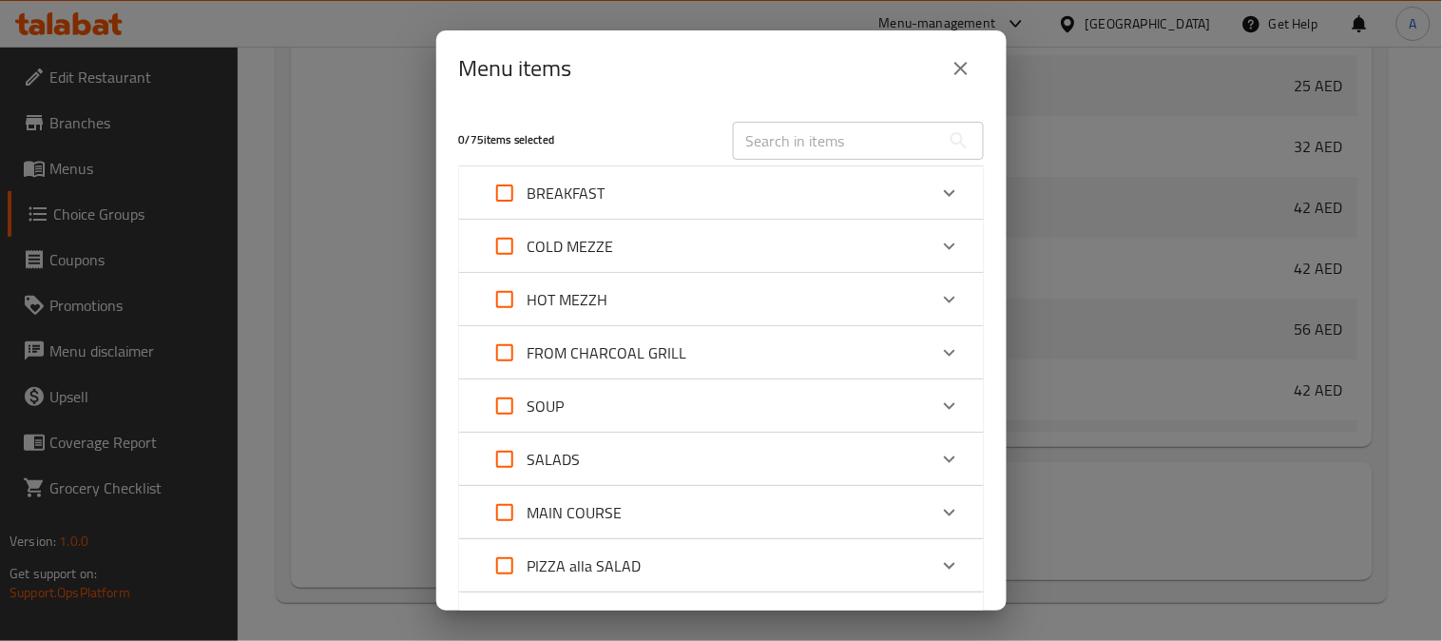
click at [735, 192] on div "BREAKFAST" at bounding box center [704, 193] width 445 height 46
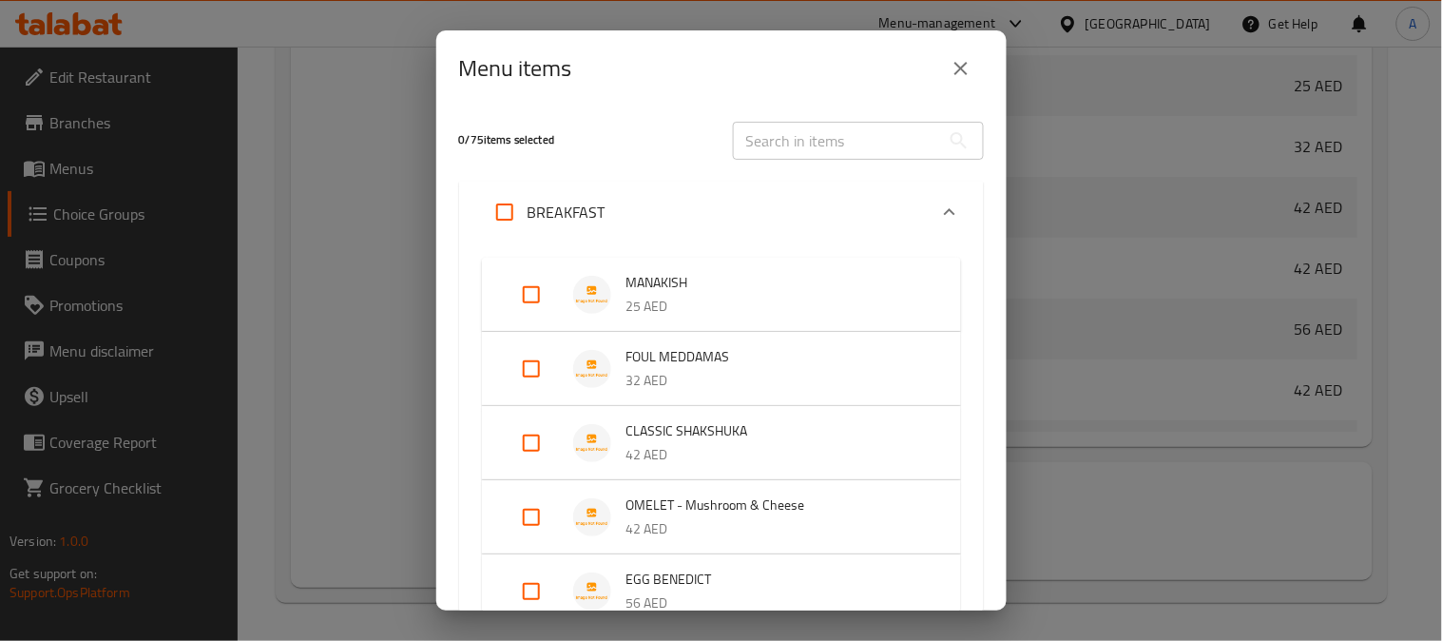
click at [525, 289] on input "Expand" at bounding box center [532, 295] width 46 height 46
checkbox input "true"
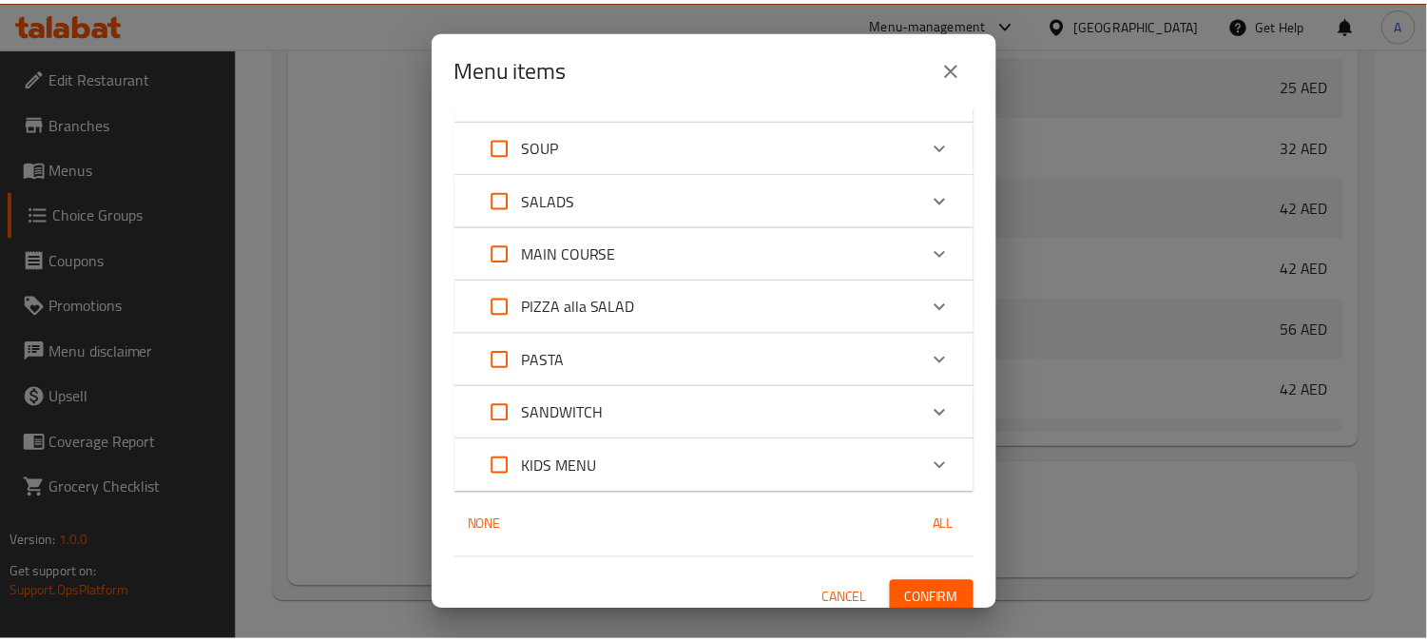
scroll to position [964, 0]
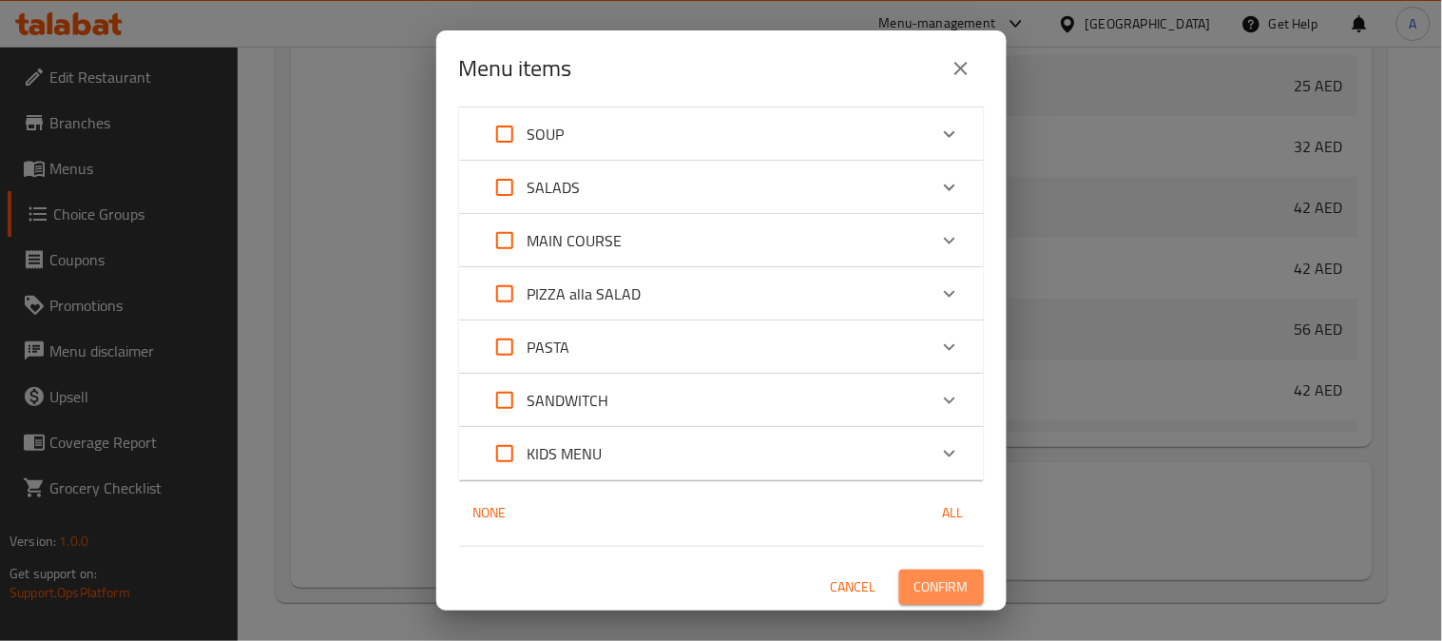
click at [936, 589] on span "Confirm" at bounding box center [942, 587] width 54 height 24
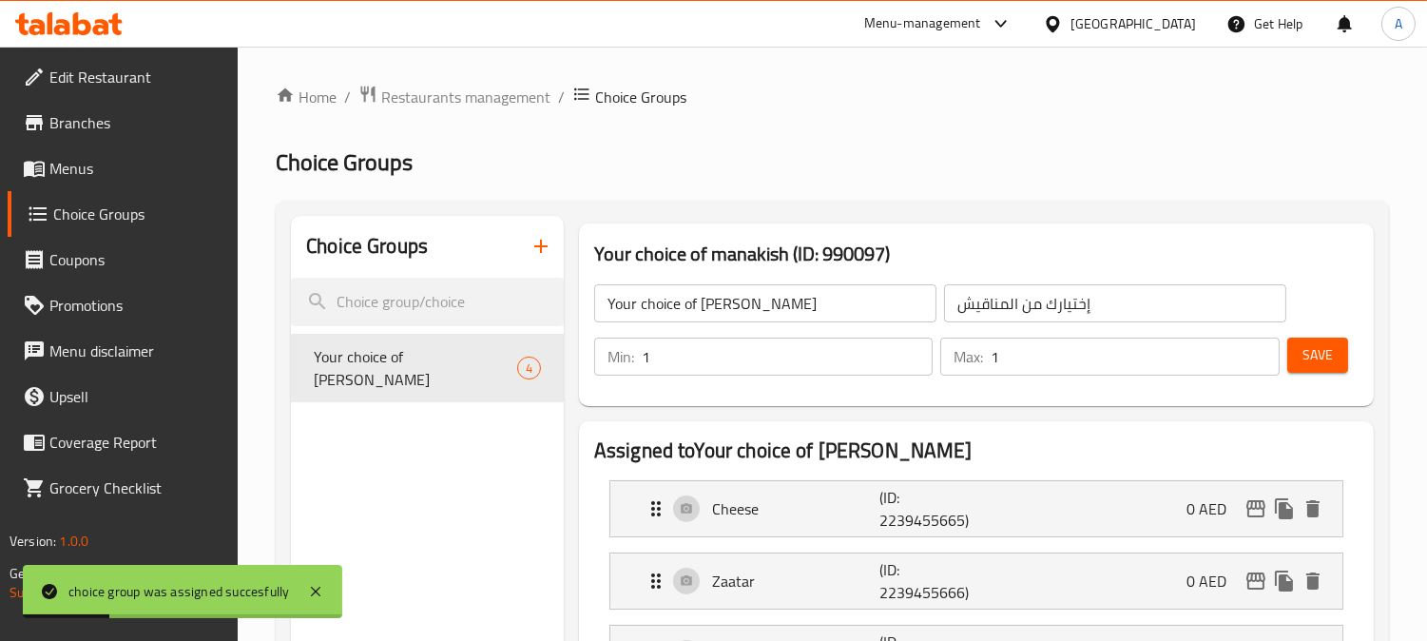
scroll to position [0, 0]
click at [535, 245] on icon "button" at bounding box center [540, 246] width 13 height 13
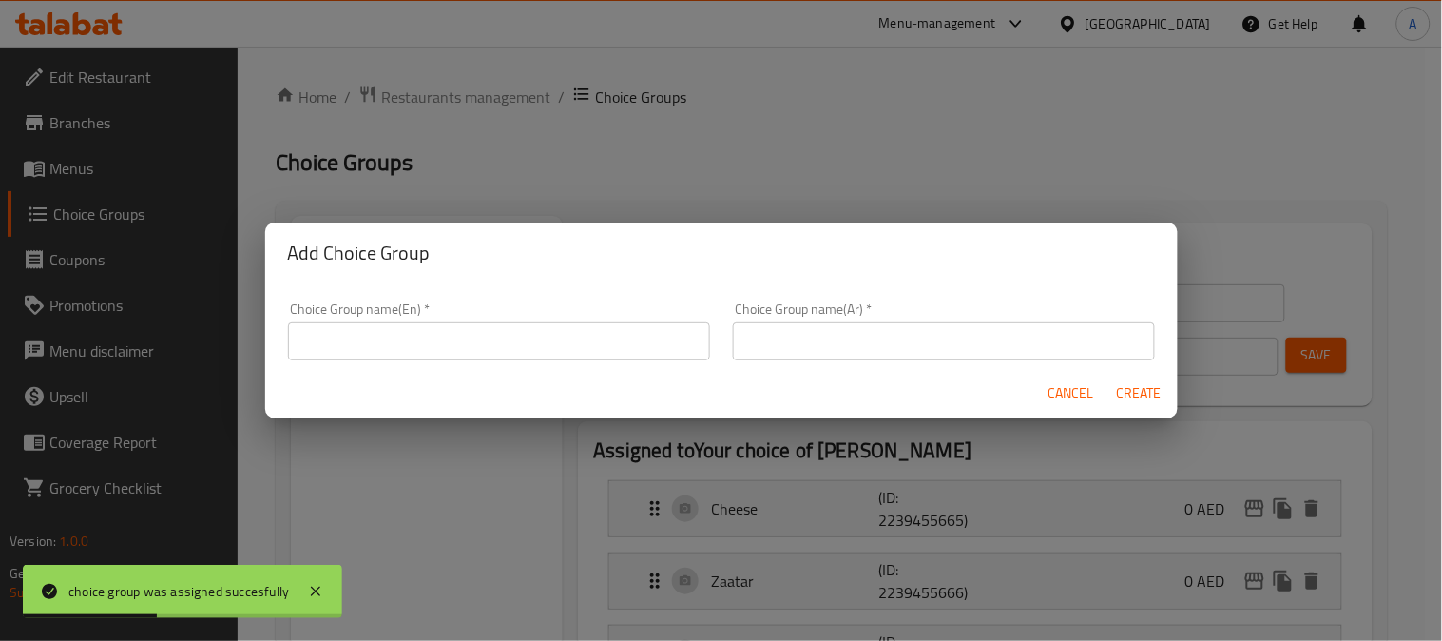
click at [385, 338] on input "text" at bounding box center [499, 341] width 422 height 38
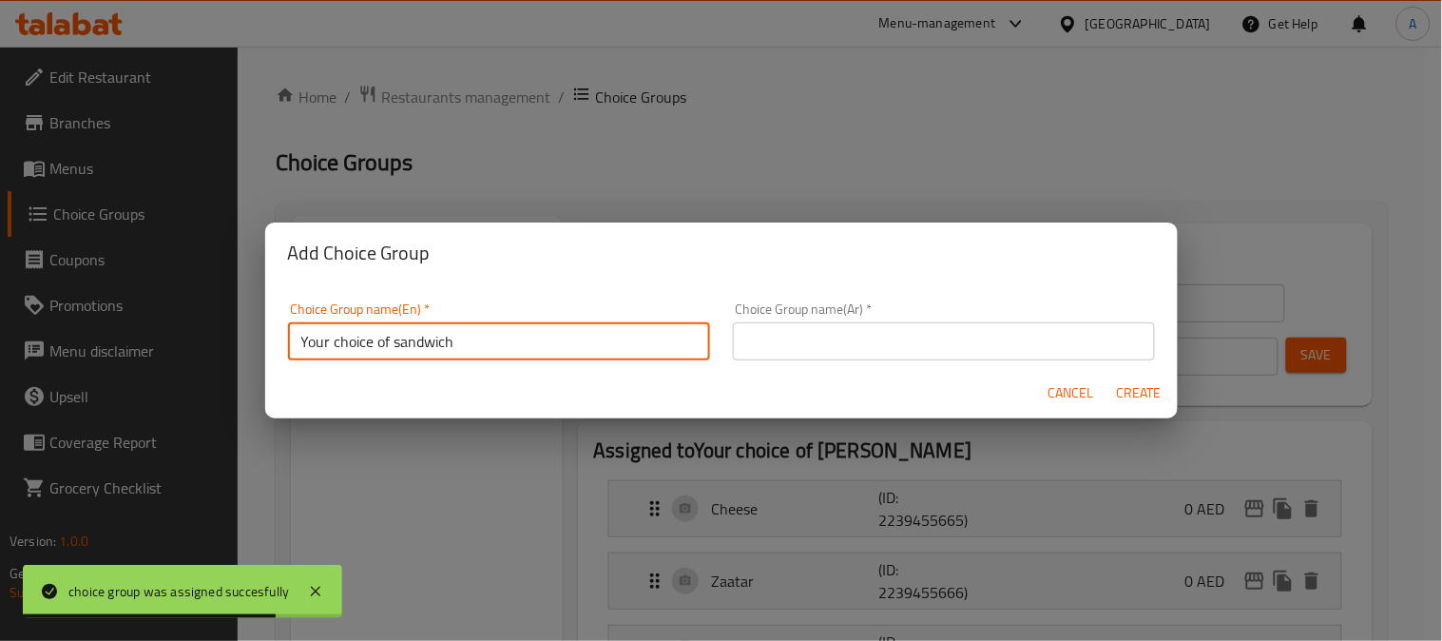
drag, startPoint x: 392, startPoint y: 340, endPoint x: 496, endPoint y: 340, distance: 104.6
click at [496, 340] on input "Your choice of sandwich" at bounding box center [499, 341] width 422 height 38
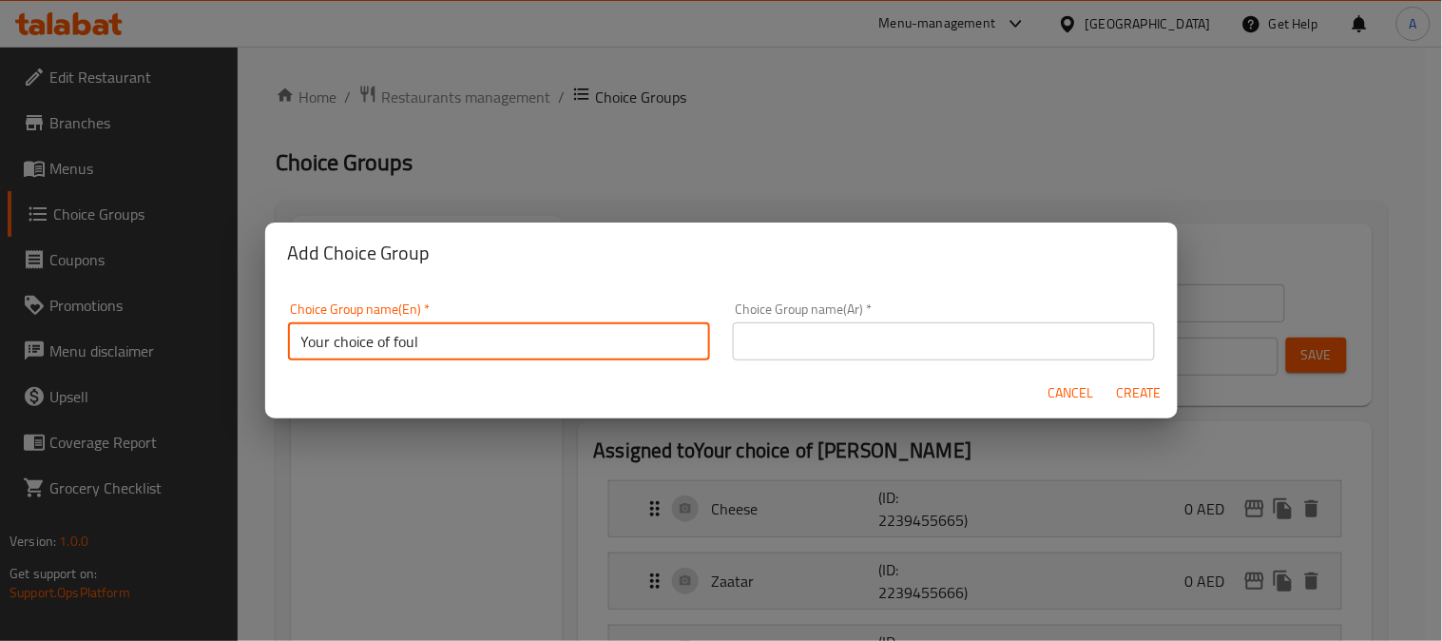
type input "Your choice of foul"
click at [770, 336] on input "text" at bounding box center [944, 341] width 422 height 38
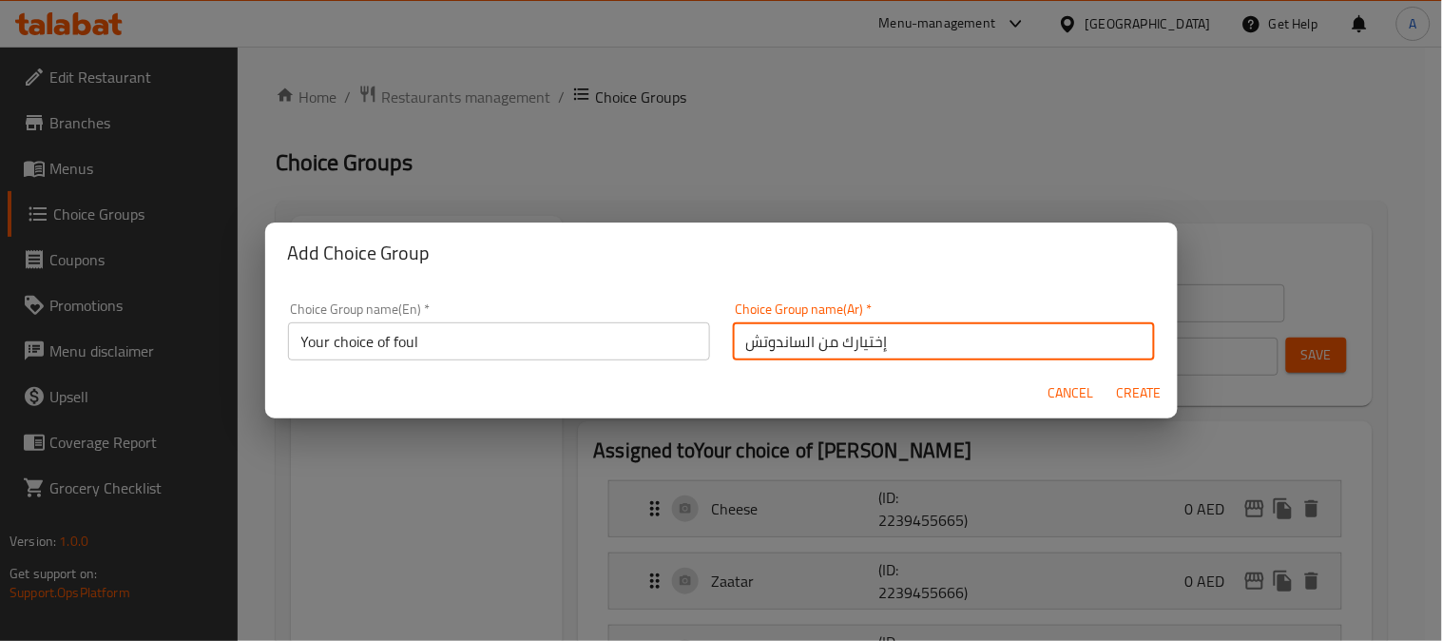
drag, startPoint x: 797, startPoint y: 345, endPoint x: 708, endPoint y: 343, distance: 88.4
click at [708, 343] on div "Choice Group name(En)   * Your choice of foul Choice Group name(En) * Choice Gr…" at bounding box center [722, 331] width 890 height 81
type input "إختيارك من الفول"
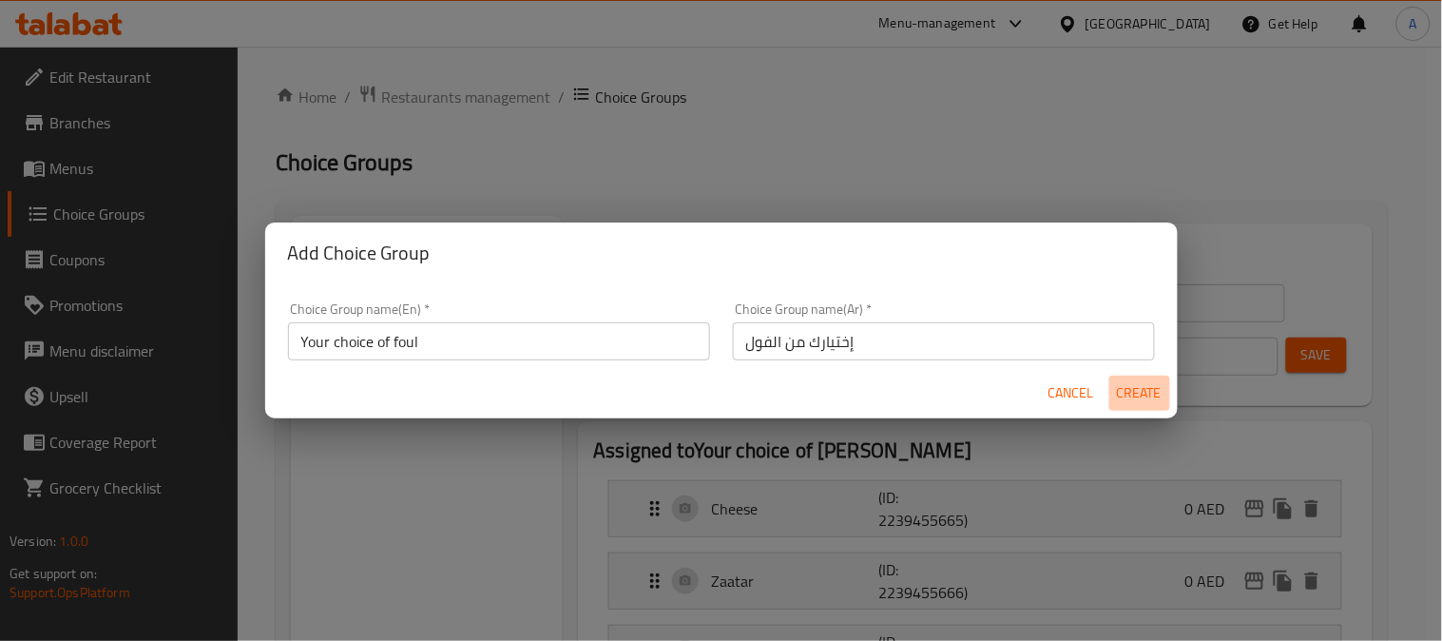
click at [1139, 387] on span "Create" at bounding box center [1140, 393] width 46 height 24
type input "Your choice of foul"
type input "إختيارك من الفول"
type input "0"
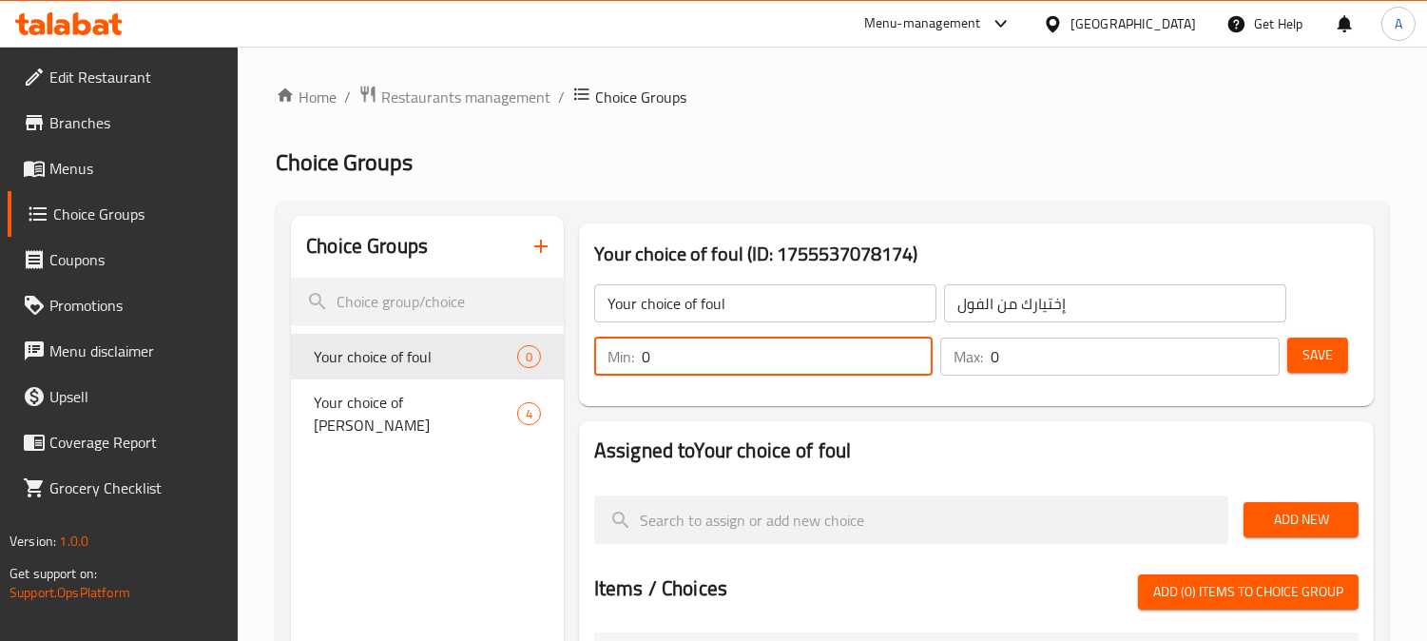
drag, startPoint x: 666, startPoint y: 347, endPoint x: 603, endPoint y: 369, distance: 66.5
click at [604, 369] on div "Min: 0 ​" at bounding box center [763, 357] width 339 height 38
type input "1"
drag, startPoint x: 1048, startPoint y: 349, endPoint x: 895, endPoint y: 367, distance: 154.1
click at [897, 367] on div "Min: 1 ​ Max: 0 ​" at bounding box center [937, 356] width 701 height 53
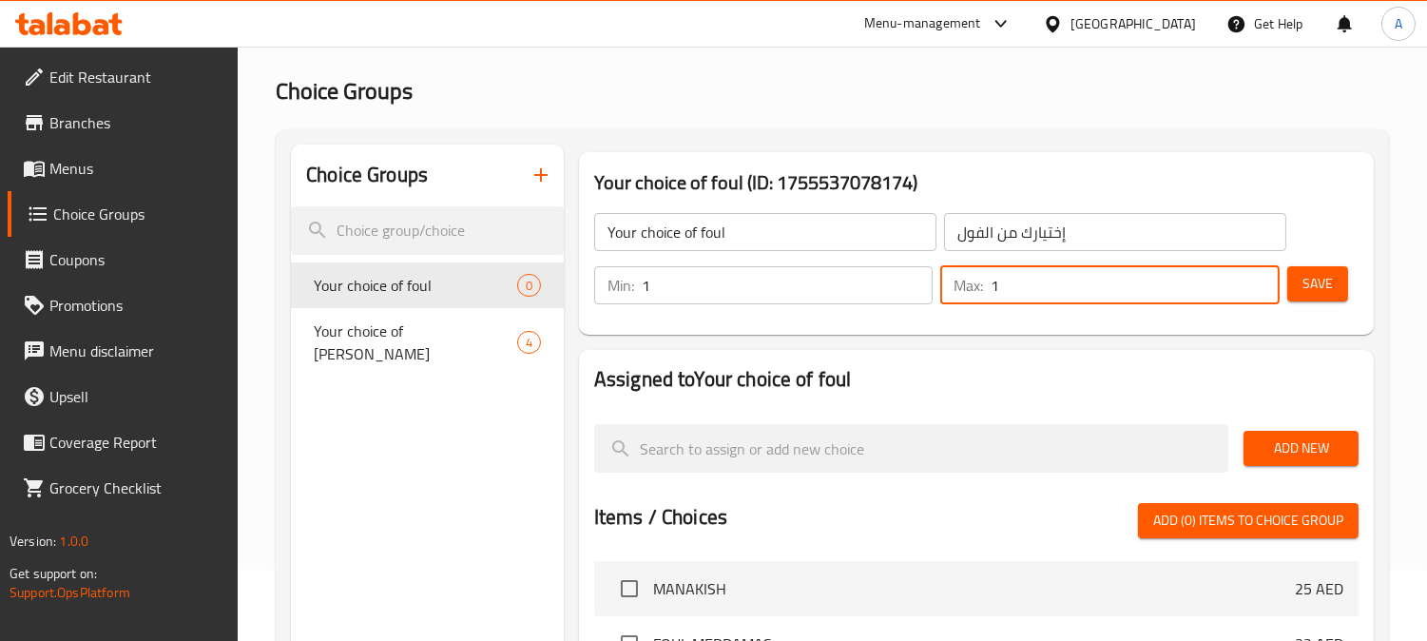
scroll to position [106, 0]
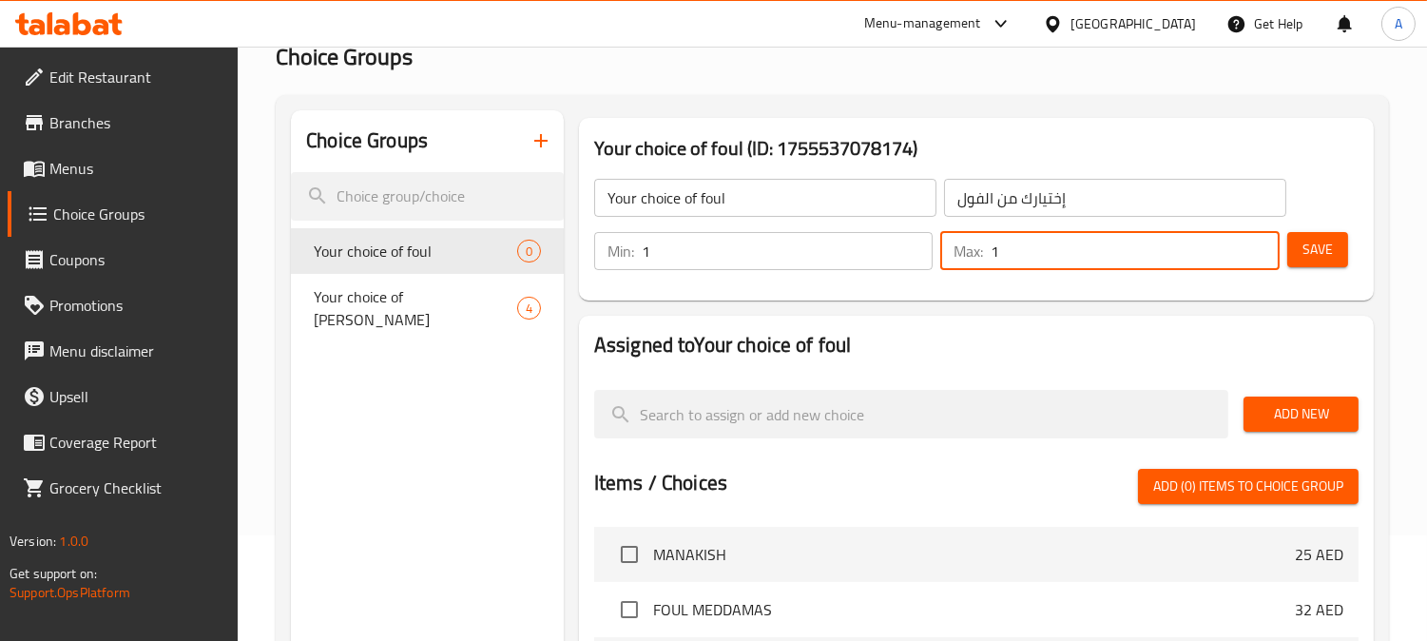
type input "1"
click at [1324, 253] on span "Save" at bounding box center [1318, 250] width 30 height 24
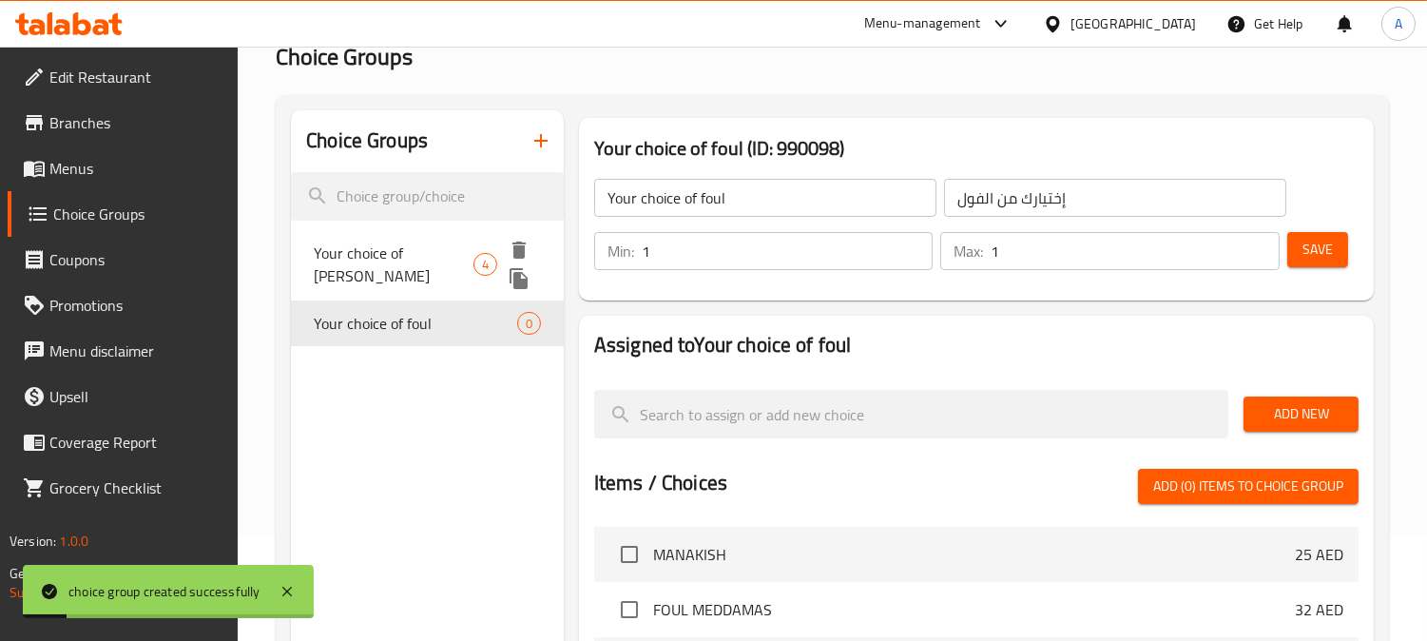
click at [390, 241] on span "Your choice of [PERSON_NAME]" at bounding box center [394, 264] width 160 height 46
type input "Your choice of [PERSON_NAME]"
type input "إختيارك من المناقيش"
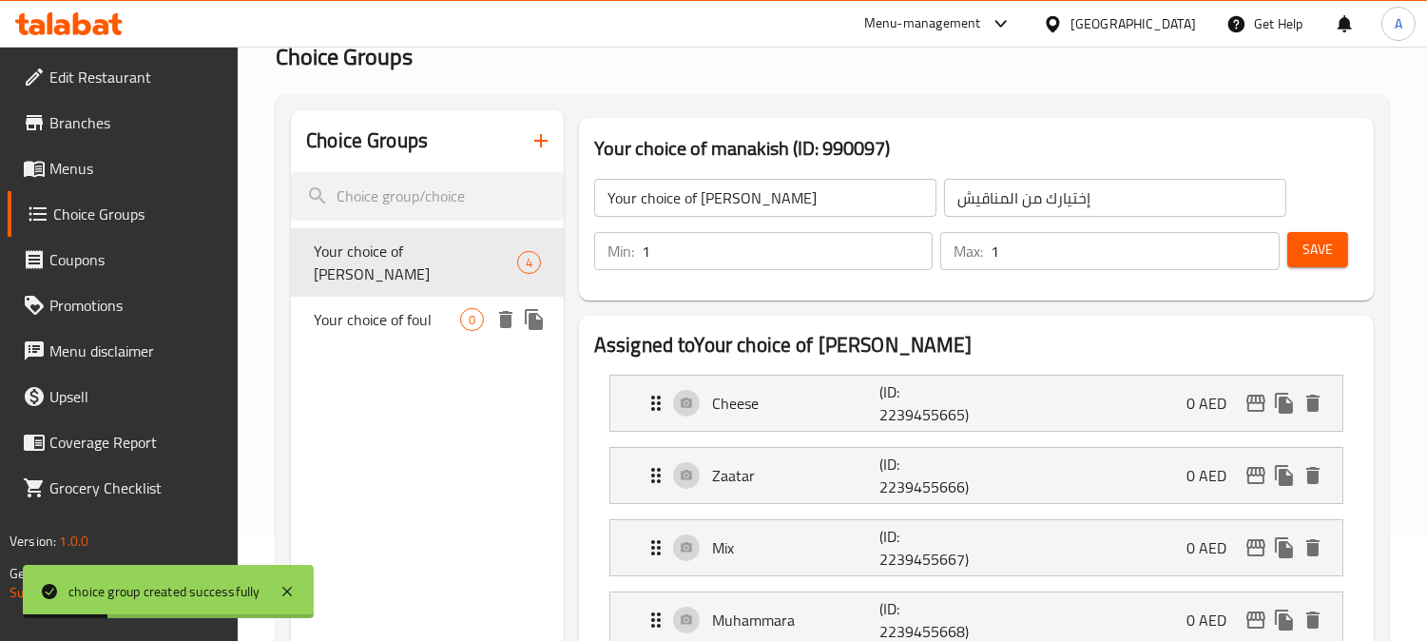
drag, startPoint x: 372, startPoint y: 302, endPoint x: 385, endPoint y: 302, distance: 13.3
click at [372, 308] on span "Your choice of foul" at bounding box center [387, 319] width 146 height 23
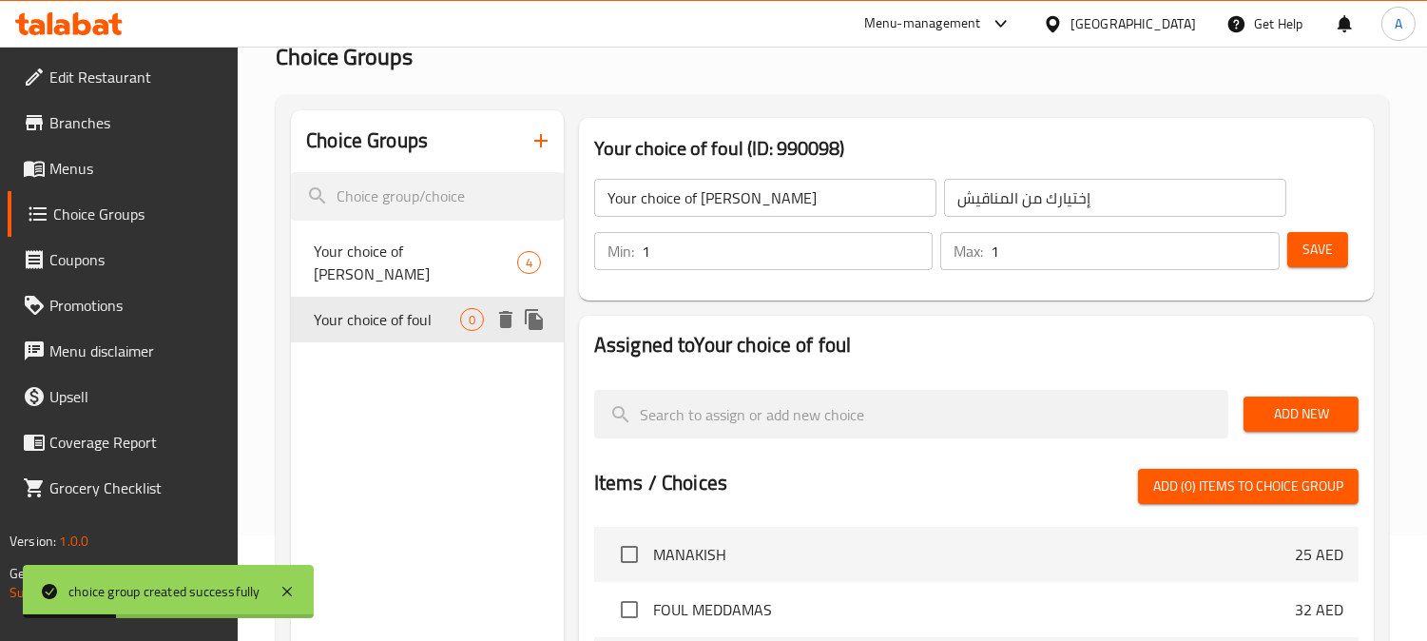
type input "Your choice of foul"
type input "إختيارك من الفول"
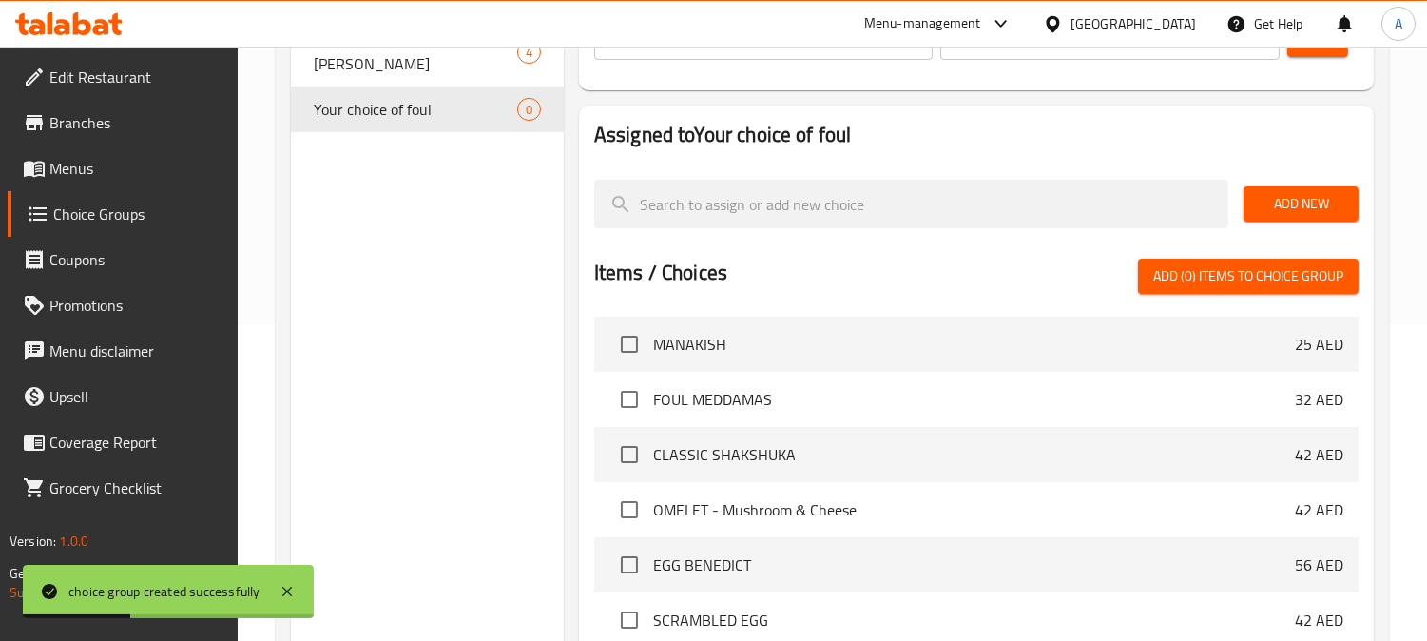
scroll to position [317, 0]
click at [1296, 205] on span "Add New" at bounding box center [1301, 203] width 85 height 24
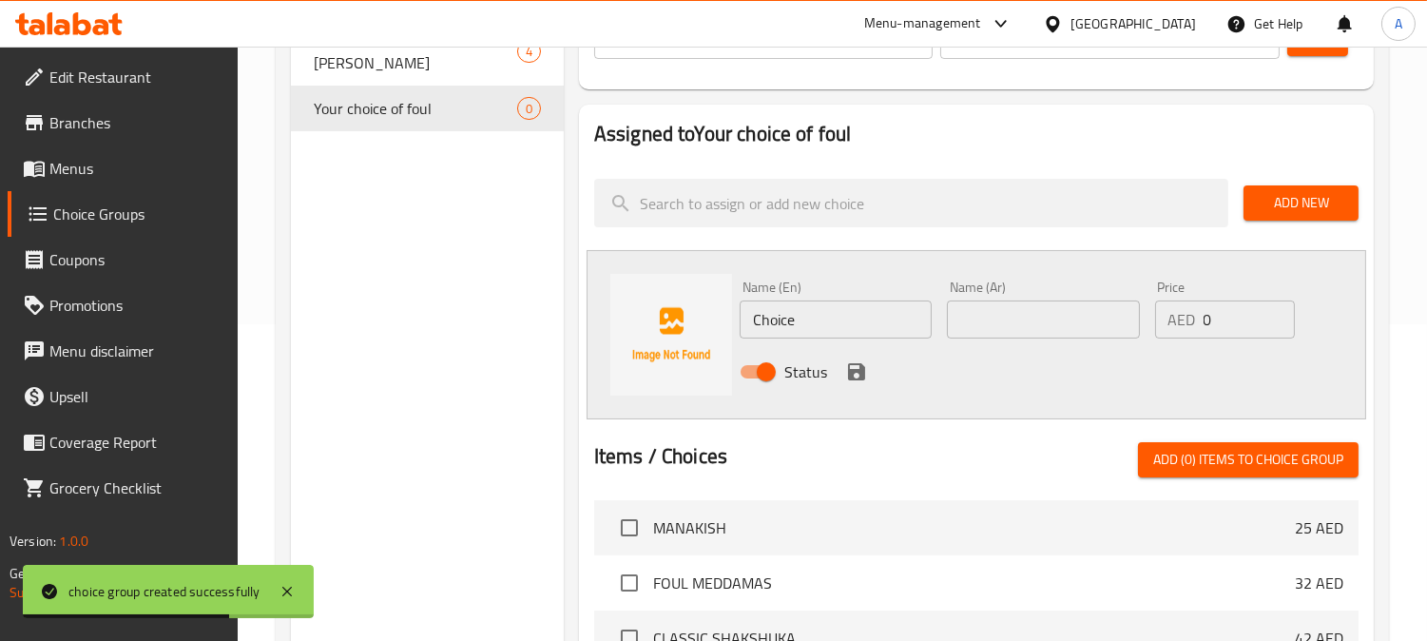
drag, startPoint x: 794, startPoint y: 321, endPoint x: 682, endPoint y: 325, distance: 112.3
click at [675, 323] on div "Name (En) Choice Name (En) Name (Ar) Name (Ar) Price AED 0 Price Status" at bounding box center [977, 334] width 780 height 169
paste input "With garlic and lemon"
type input "With garlic and lemon"
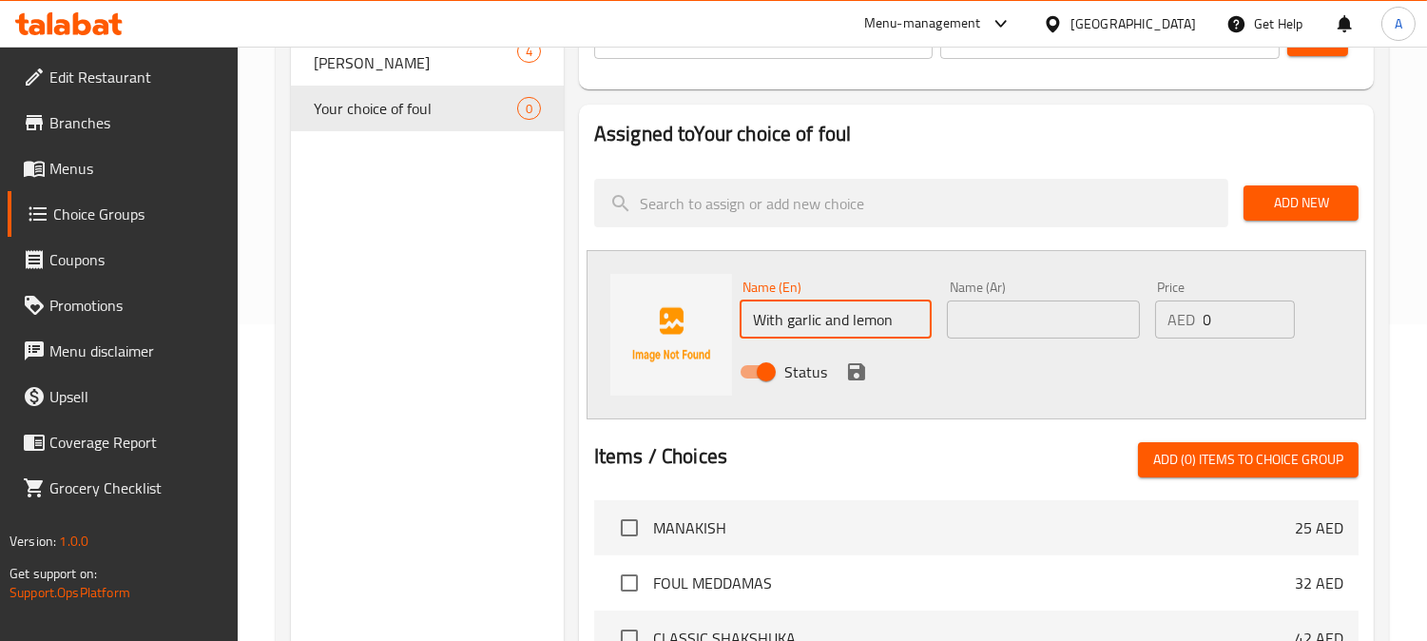
click at [982, 319] on input "text" at bounding box center [1043, 319] width 192 height 38
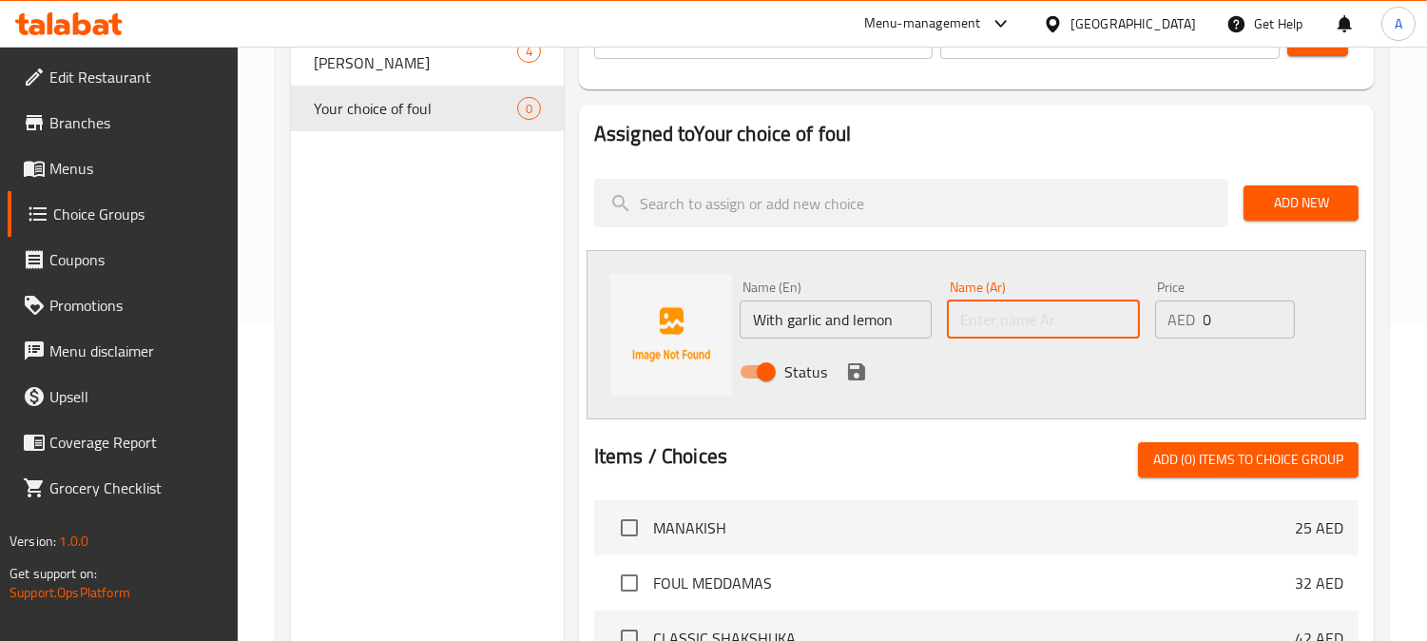
paste input "بالثوم واليمون"
type input "بالثوم واليمون"
click at [859, 368] on icon "save" at bounding box center [856, 371] width 17 height 17
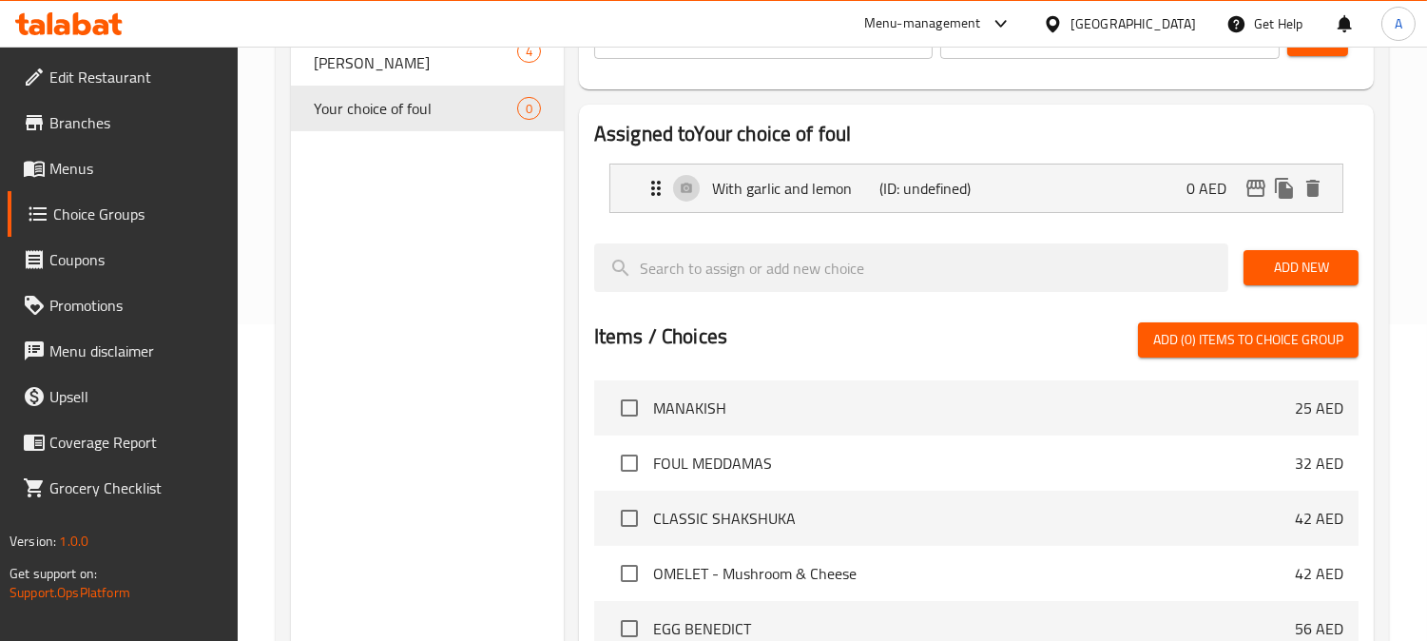
click at [1333, 268] on span "Add New" at bounding box center [1301, 268] width 85 height 24
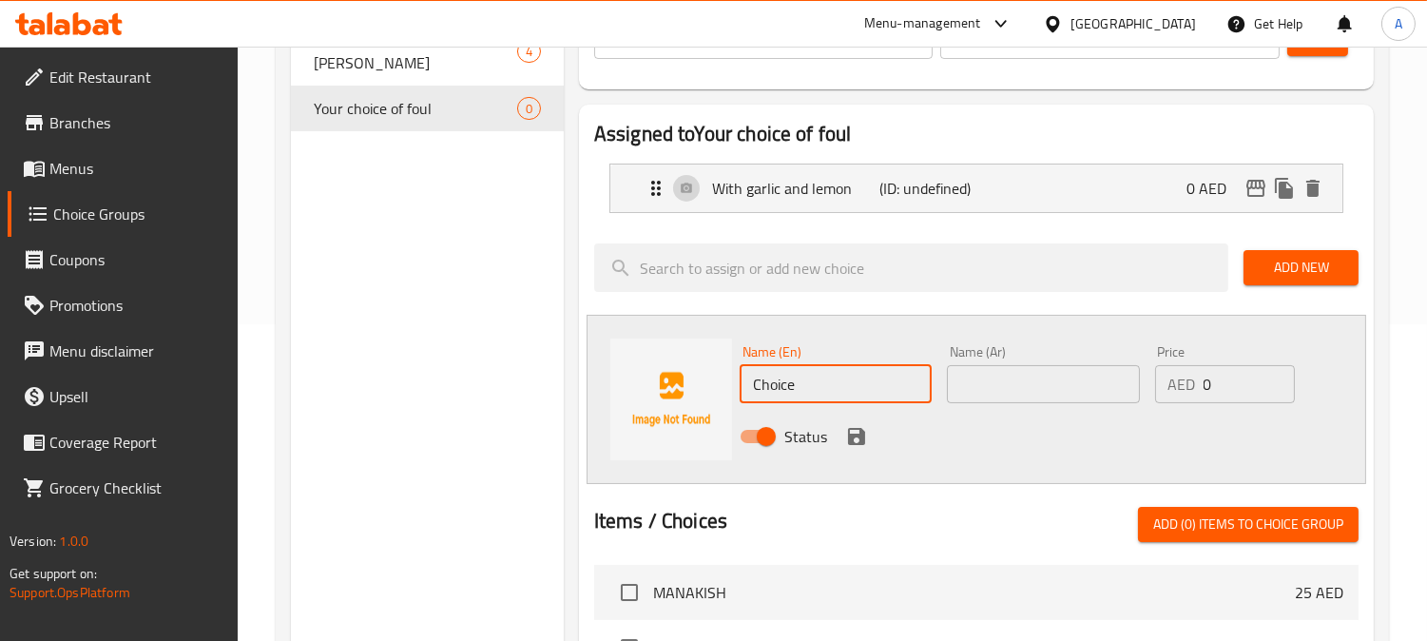
drag, startPoint x: 801, startPoint y: 366, endPoint x: 709, endPoint y: 384, distance: 93.0
click at [709, 384] on div "Name (En) Choice Name (En) Name (Ar) Name (Ar) Price AED 0 Price Status" at bounding box center [977, 399] width 780 height 169
paste input "tahina and yogurt"
type input "tahina and yogurt"
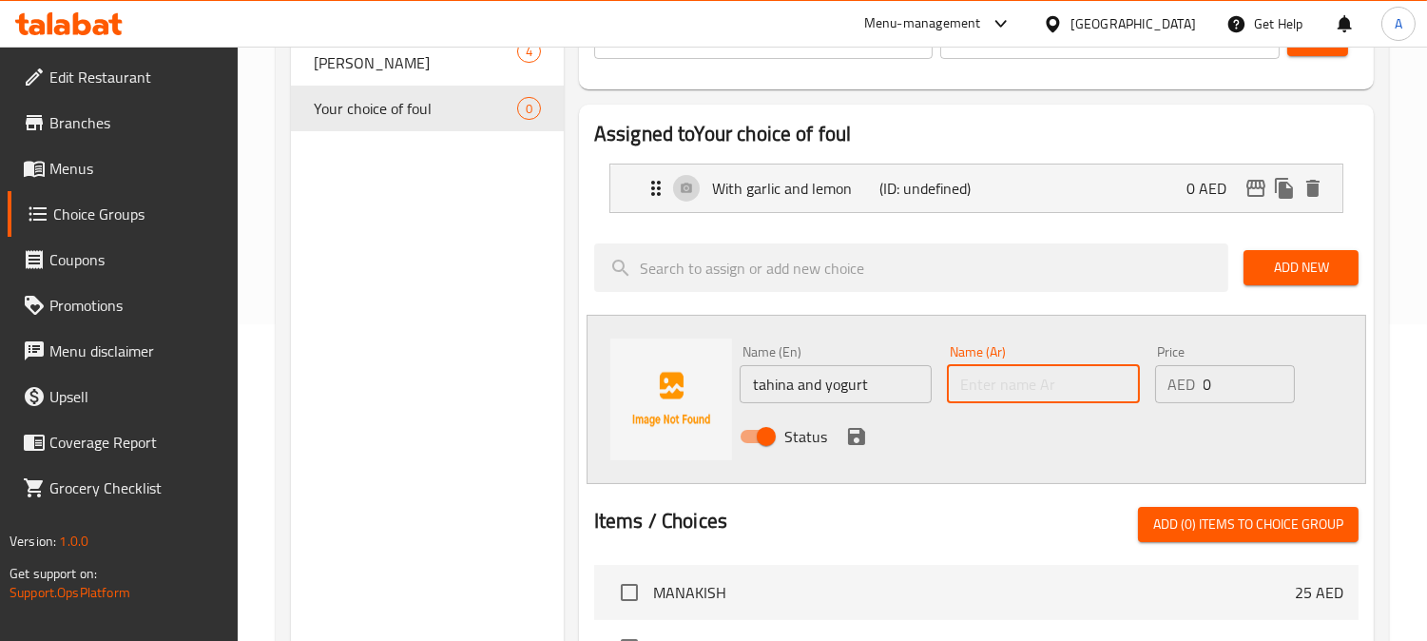
drag, startPoint x: 985, startPoint y: 368, endPoint x: 993, endPoint y: 383, distance: 17.0
click at [989, 375] on input "text" at bounding box center [1043, 384] width 192 height 38
paste input "الطحينة و ال"
type input "الطحينة و الزبادى"
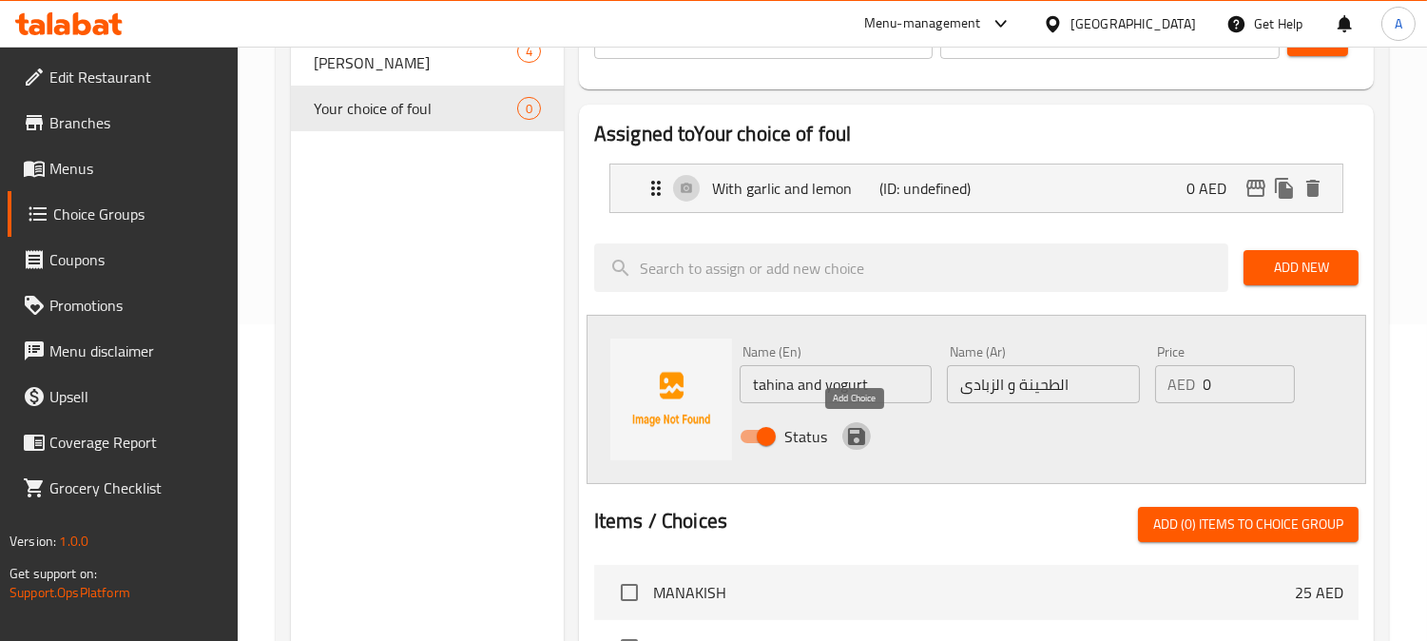
click at [857, 441] on icon "save" at bounding box center [856, 436] width 23 height 23
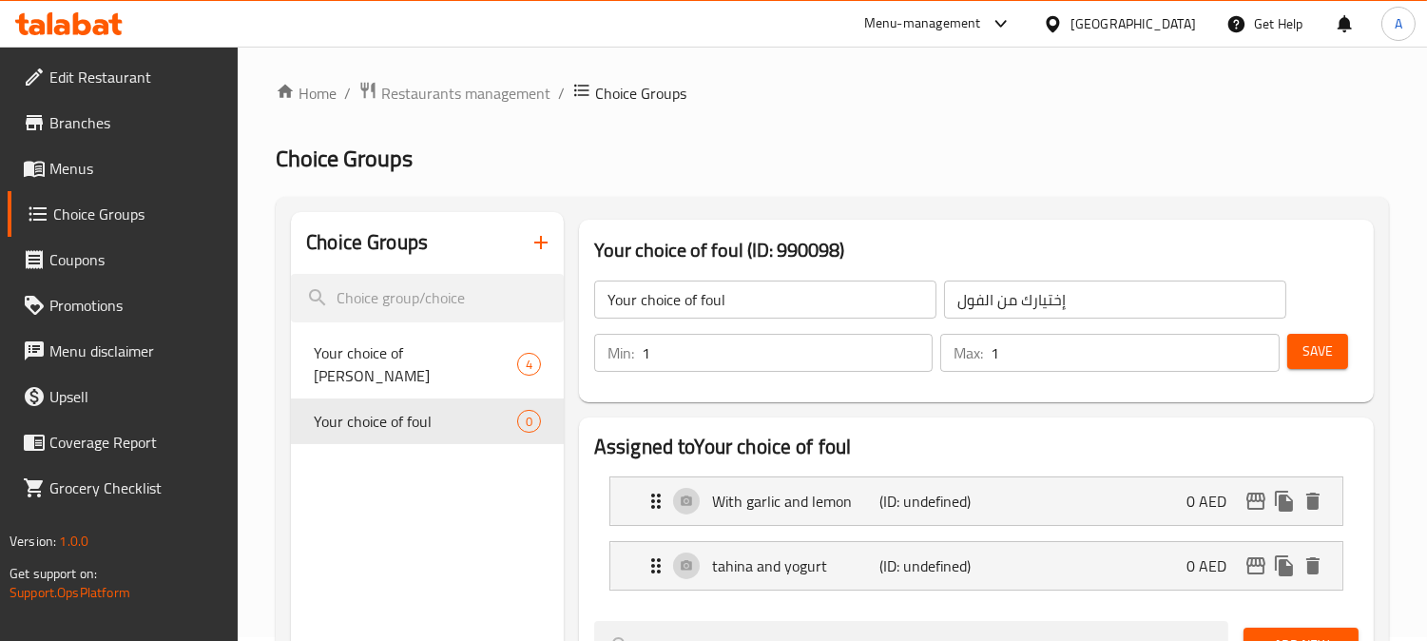
scroll to position [0, 0]
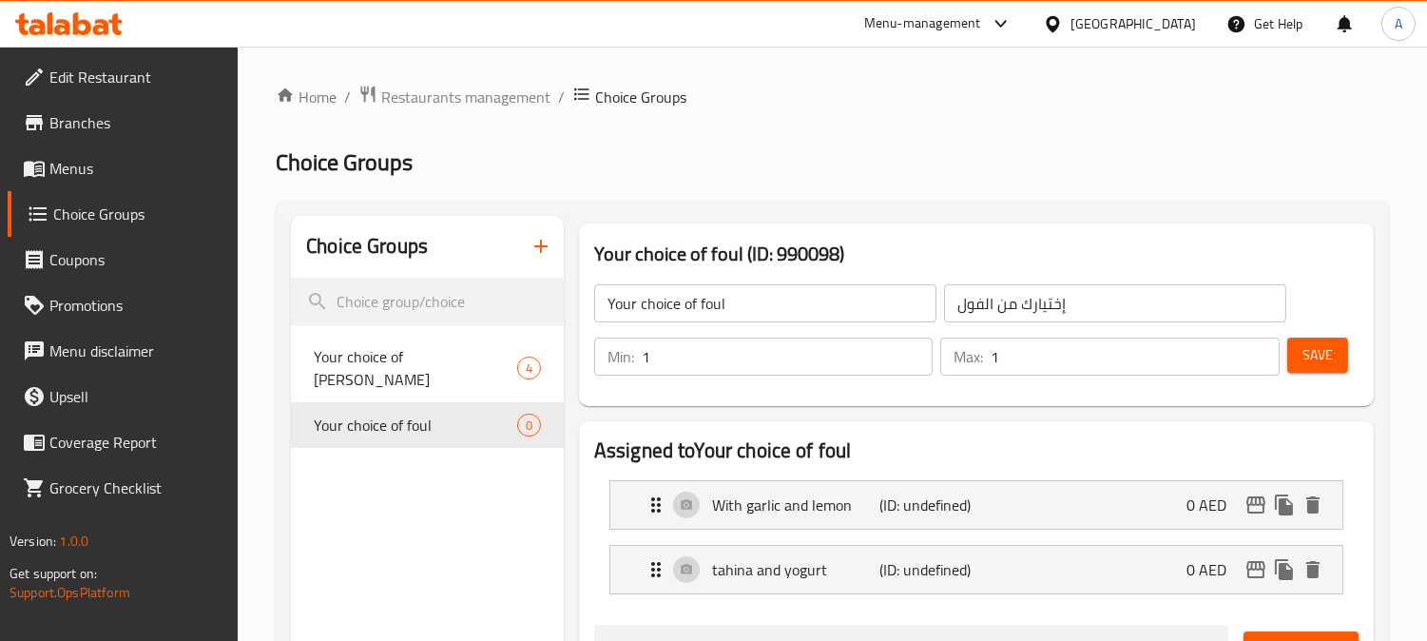
click at [1319, 356] on span "Save" at bounding box center [1318, 355] width 30 height 24
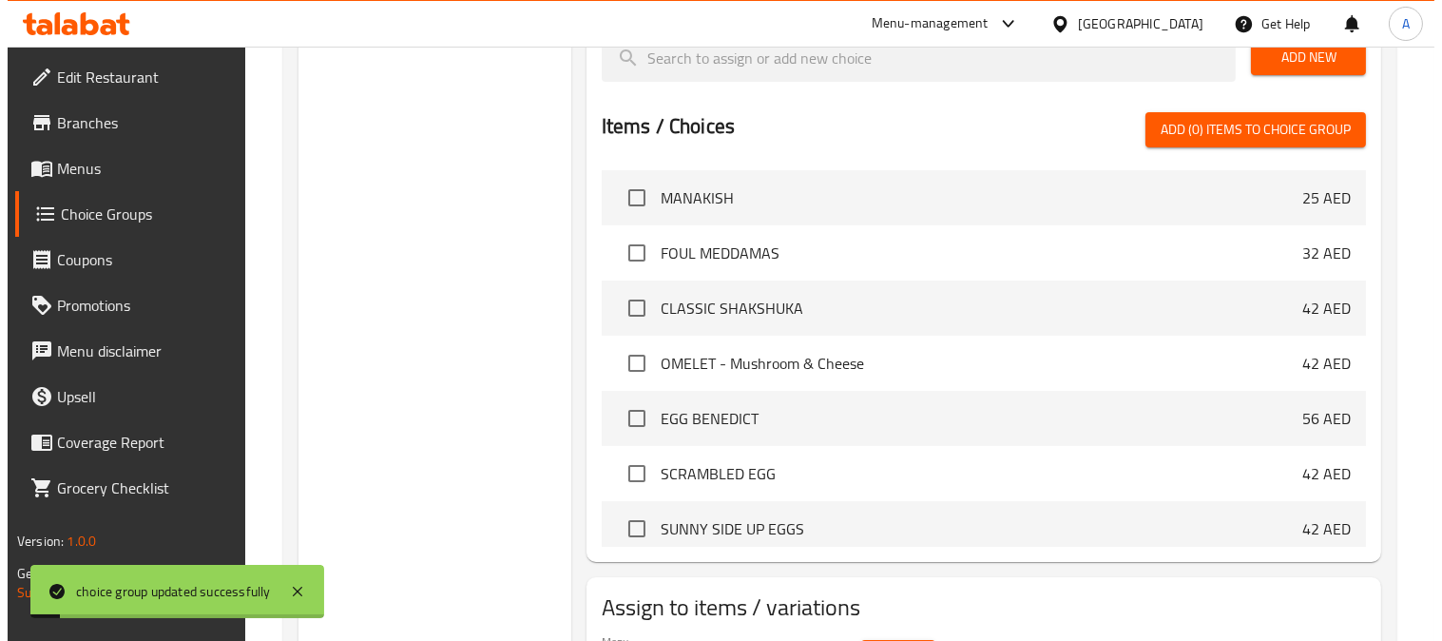
scroll to position [721, 0]
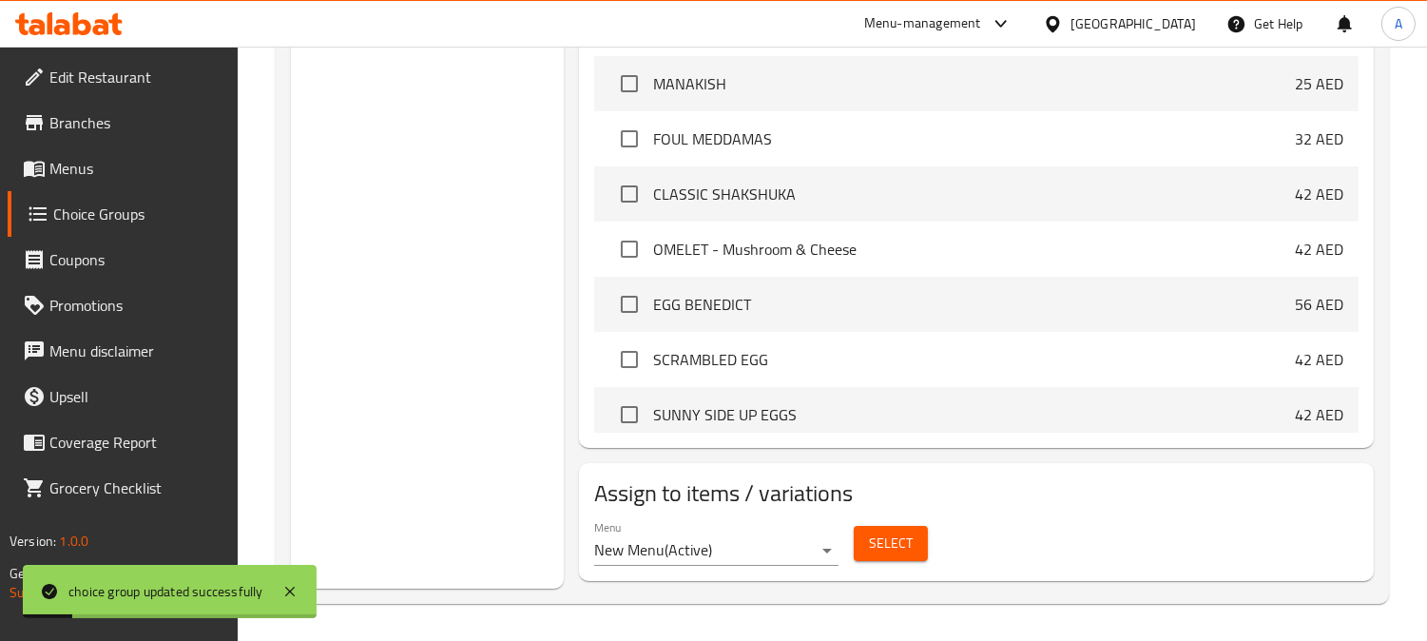
click at [869, 544] on span "Select" at bounding box center [891, 543] width 44 height 24
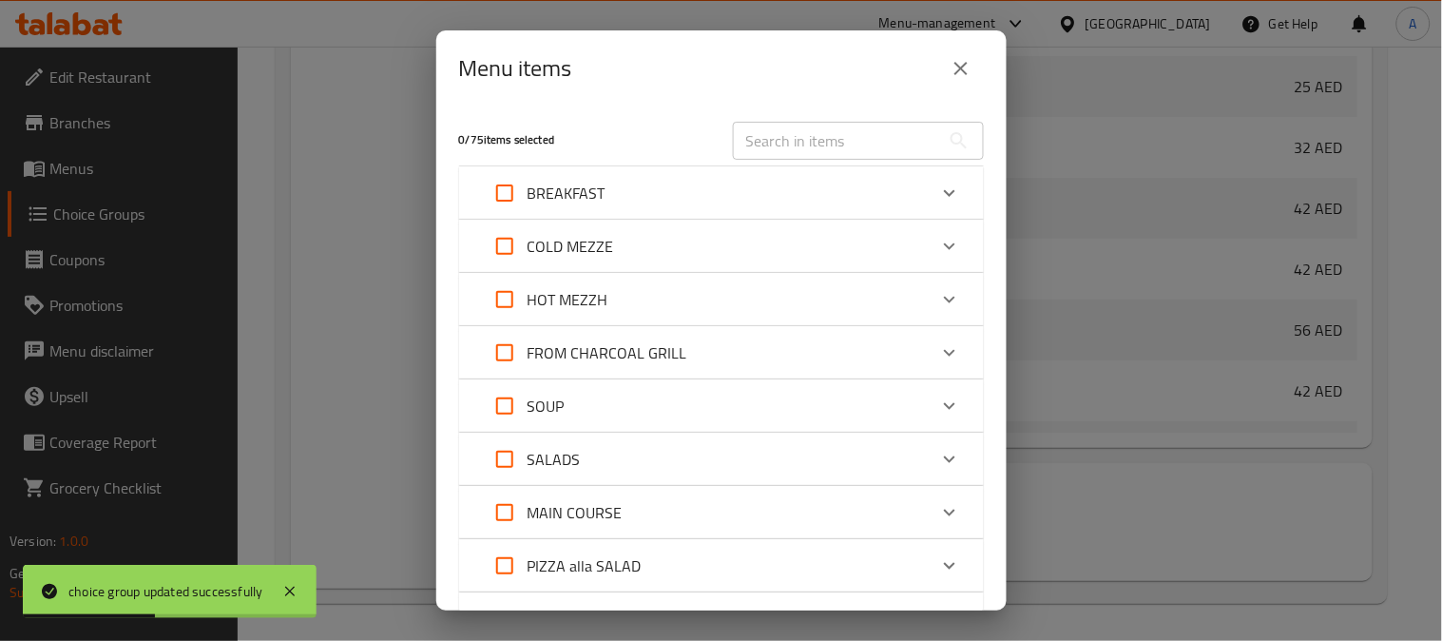
click at [700, 176] on div "BREAKFAST" at bounding box center [704, 193] width 445 height 46
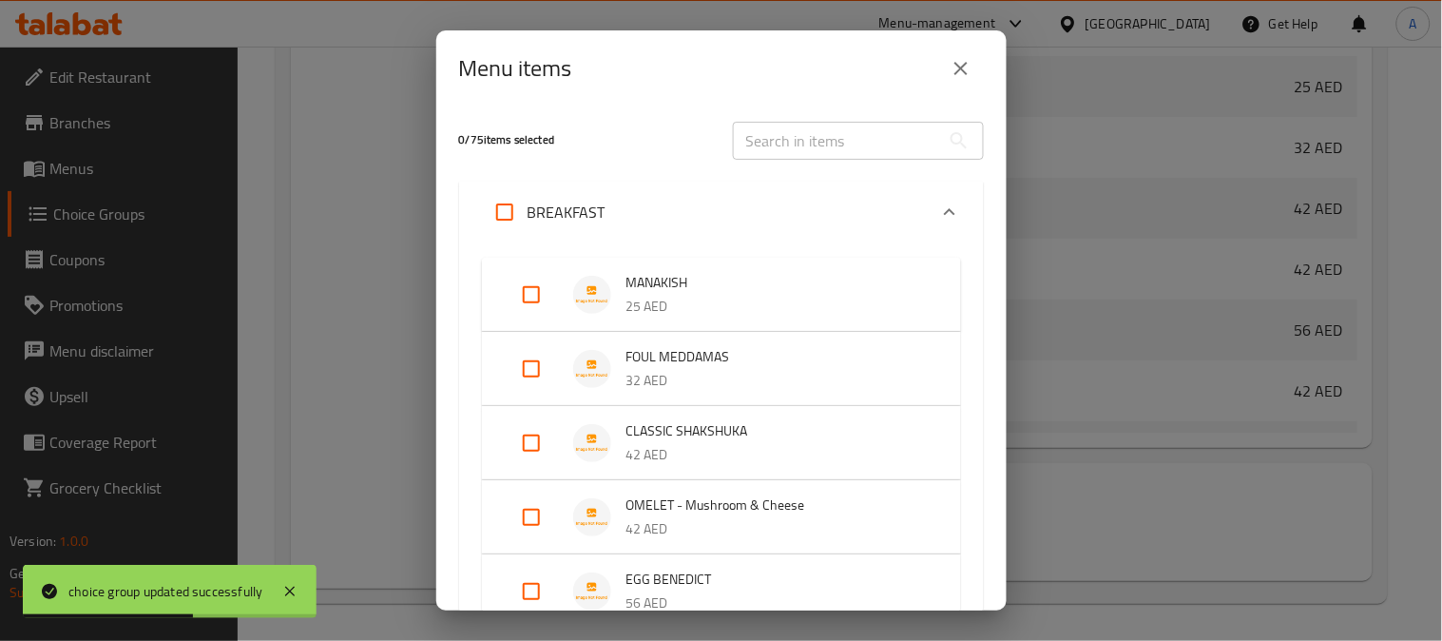
click at [520, 362] on input "Expand" at bounding box center [532, 369] width 46 height 46
checkbox input "true"
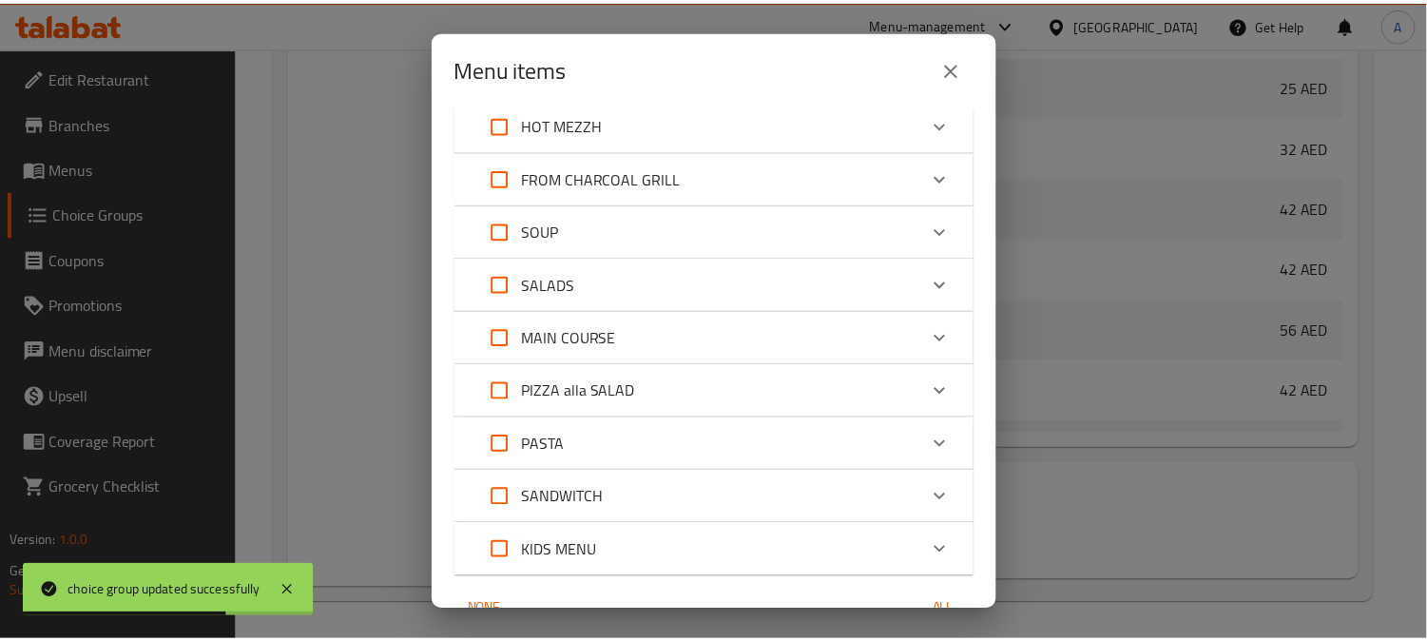
scroll to position [980, 0]
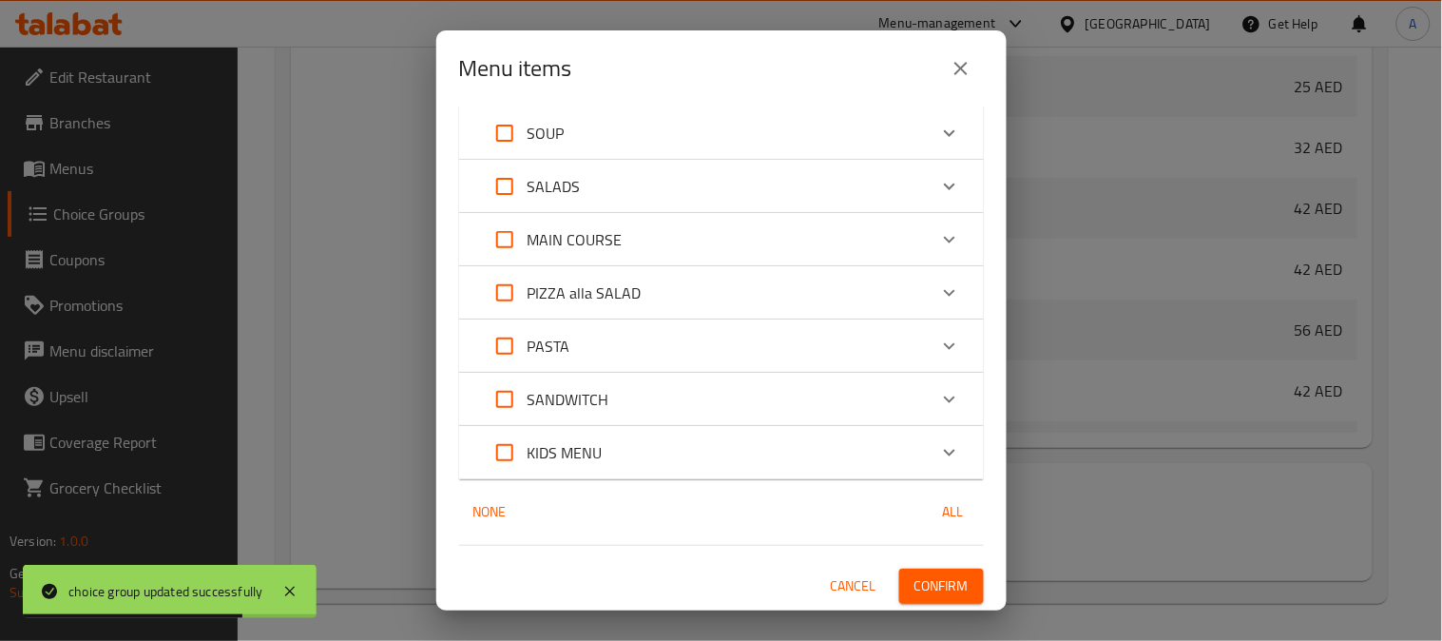
click at [939, 577] on span "Confirm" at bounding box center [942, 586] width 54 height 24
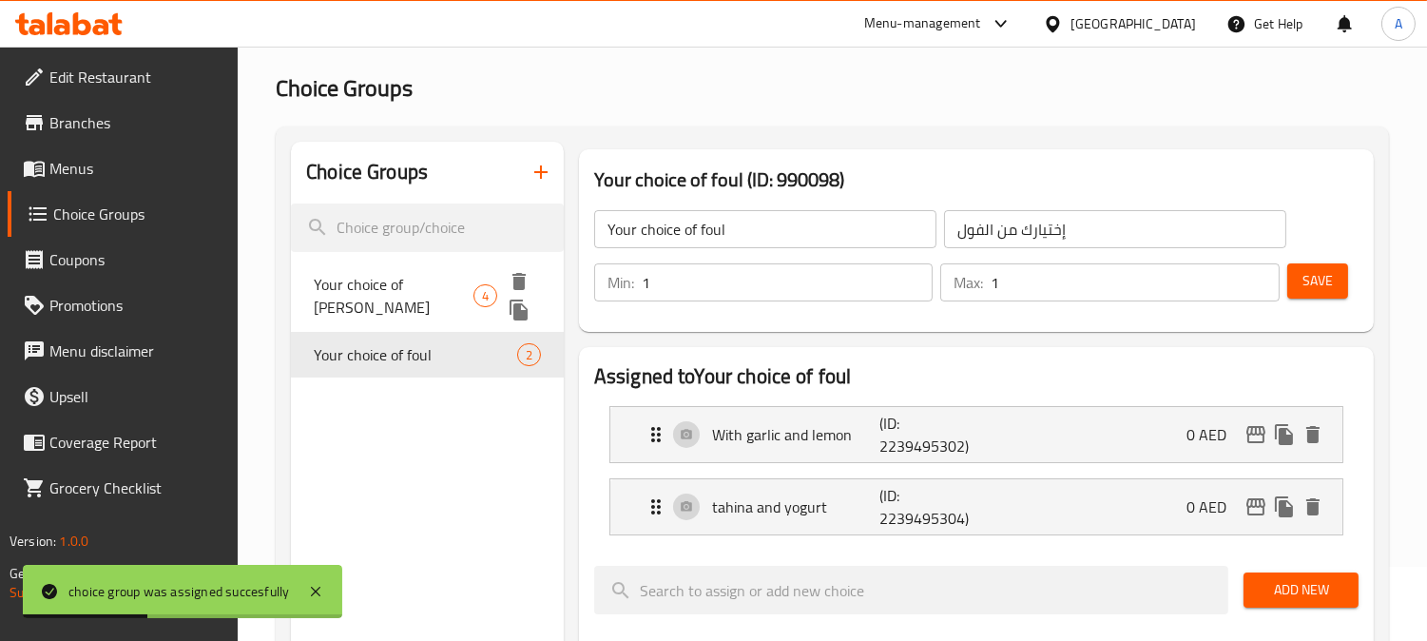
scroll to position [0, 0]
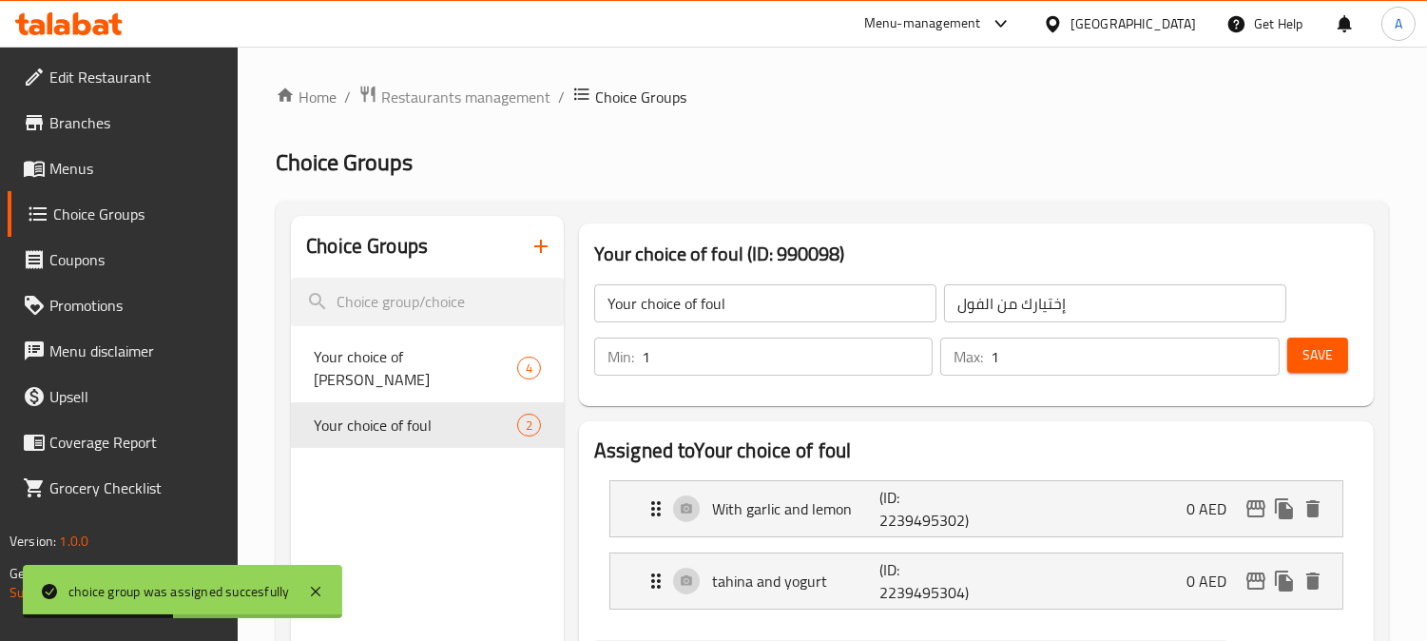
click at [549, 247] on icon "button" at bounding box center [541, 246] width 23 height 23
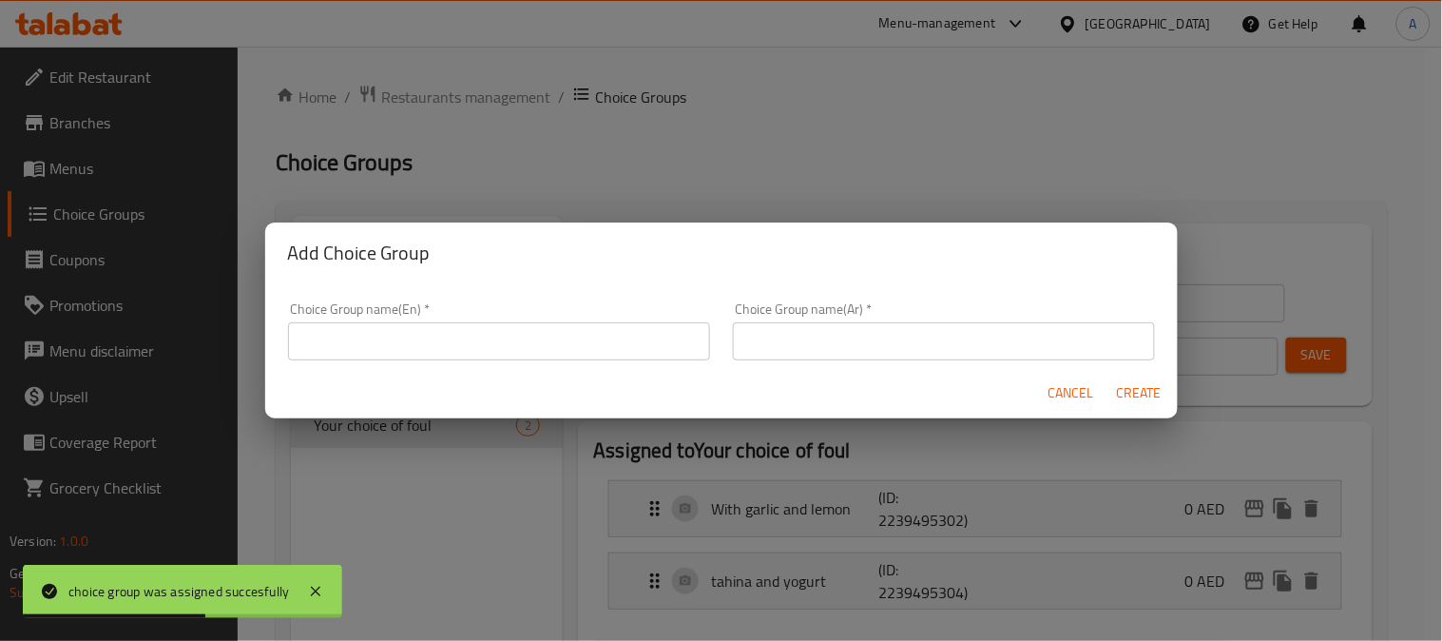
click at [406, 330] on input "text" at bounding box center [499, 341] width 422 height 38
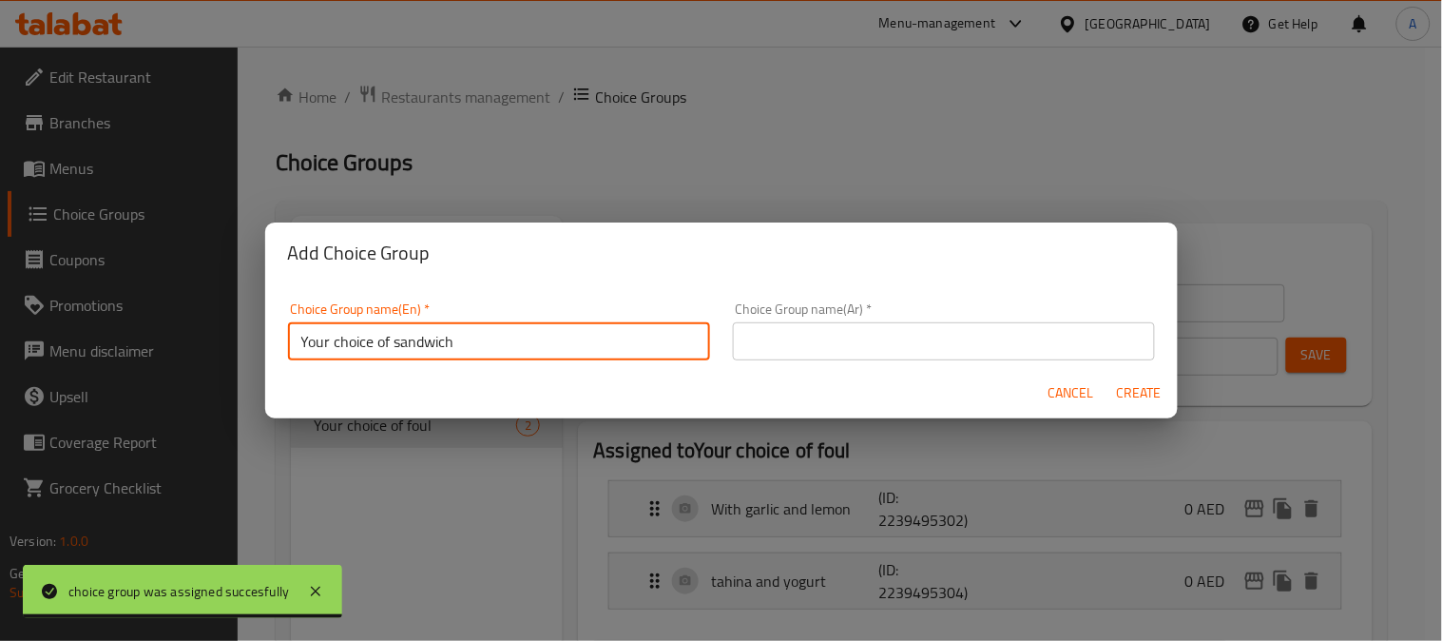
click at [423, 339] on input "Your choice of sandwich" at bounding box center [499, 341] width 422 height 38
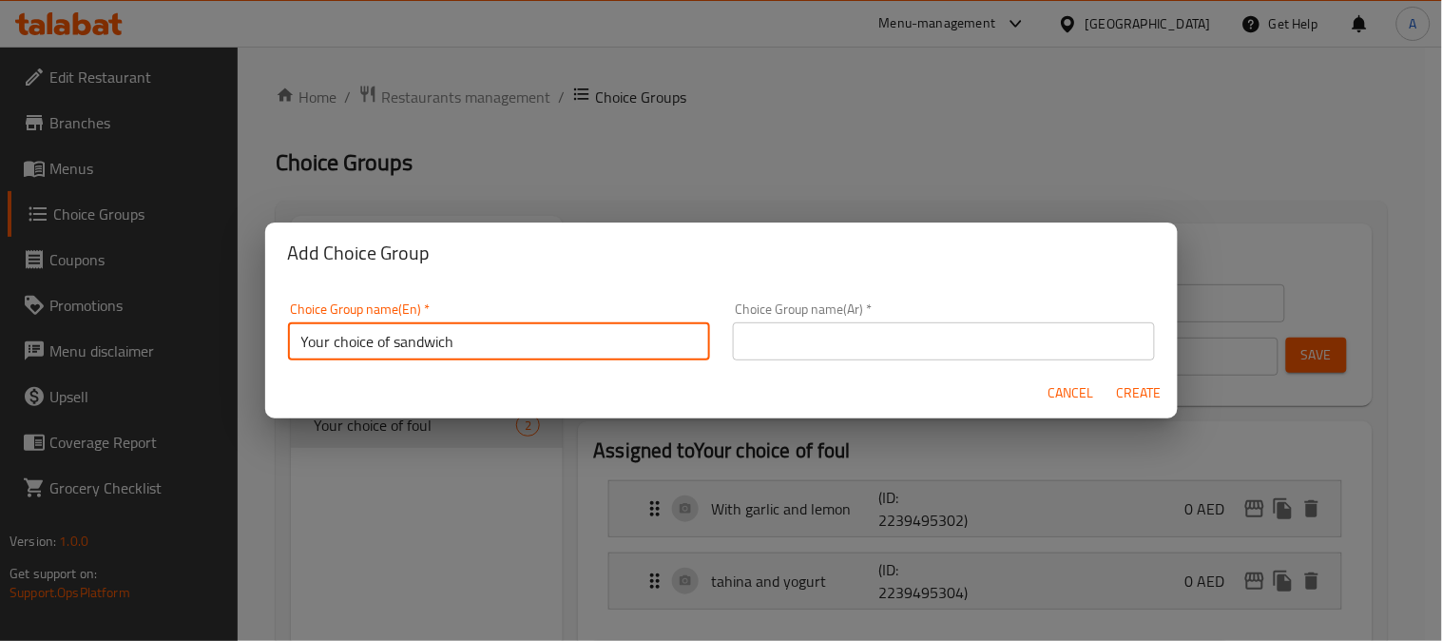
drag, startPoint x: 423, startPoint y: 339, endPoint x: 448, endPoint y: 342, distance: 24.9
click at [423, 339] on input "Your choice of sandwich" at bounding box center [499, 341] width 422 height 38
paste input "SAUSAGE"
click at [517, 349] on input "Your choice of SAUSAGE" at bounding box center [499, 341] width 422 height 38
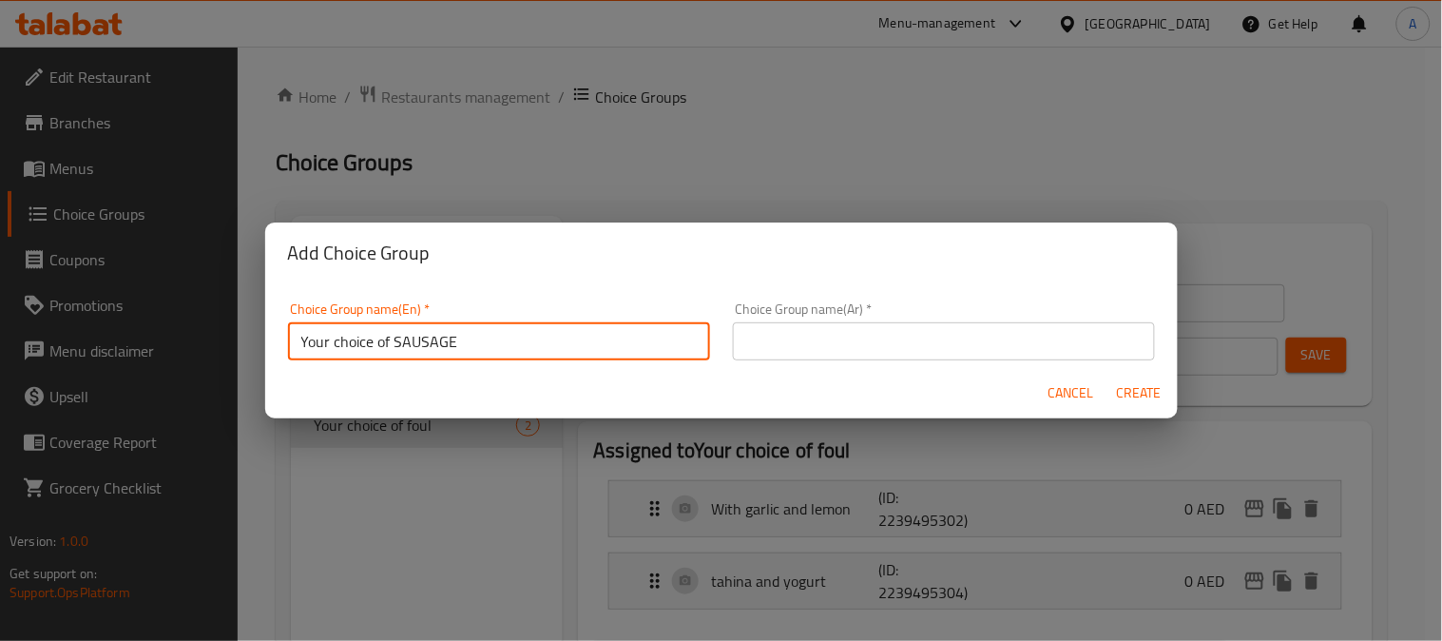
click at [517, 349] on input "Your choice of SAUSAGE" at bounding box center [499, 341] width 422 height 38
click at [527, 338] on input "Your choice of sausage" at bounding box center [499, 341] width 422 height 38
paste input "FLAMBE"
click at [482, 342] on input "Your choice of sausage FLAMBE" at bounding box center [499, 341] width 422 height 38
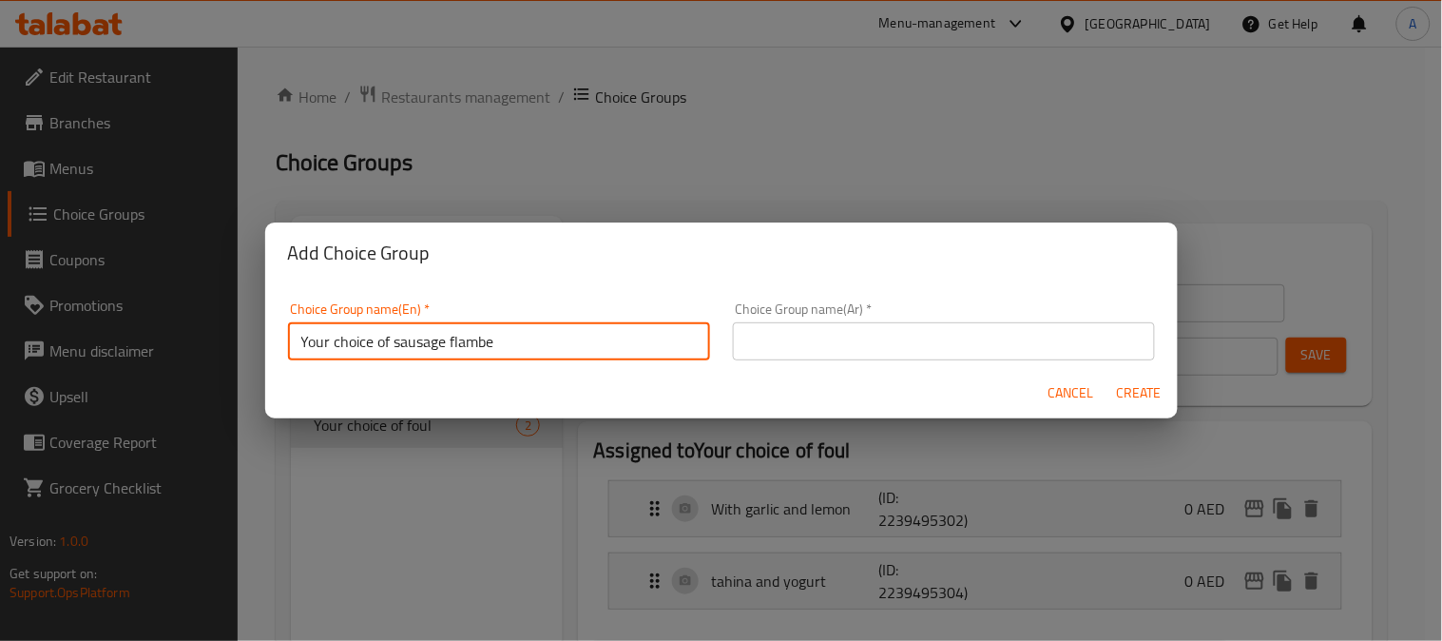
click at [590, 337] on input "Your choice of sausage flambe" at bounding box center [499, 341] width 422 height 38
type input "Your choice of sausage flambe"
click at [794, 333] on input "text" at bounding box center [944, 341] width 422 height 38
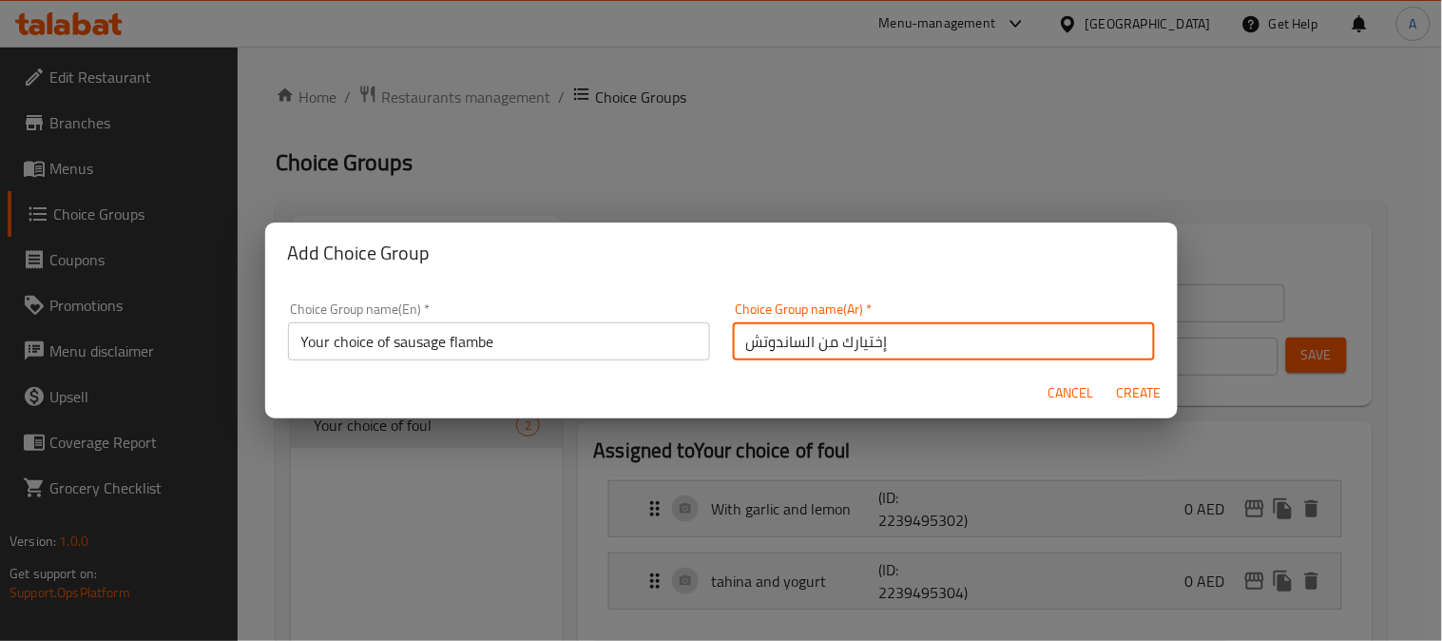
click at [778, 345] on input "إختيارك من الساندوتش" at bounding box center [944, 341] width 422 height 38
click at [763, 348] on input "إختيارك من الساندوتش" at bounding box center [944, 341] width 422 height 38
paste input "نقانق فلامب"
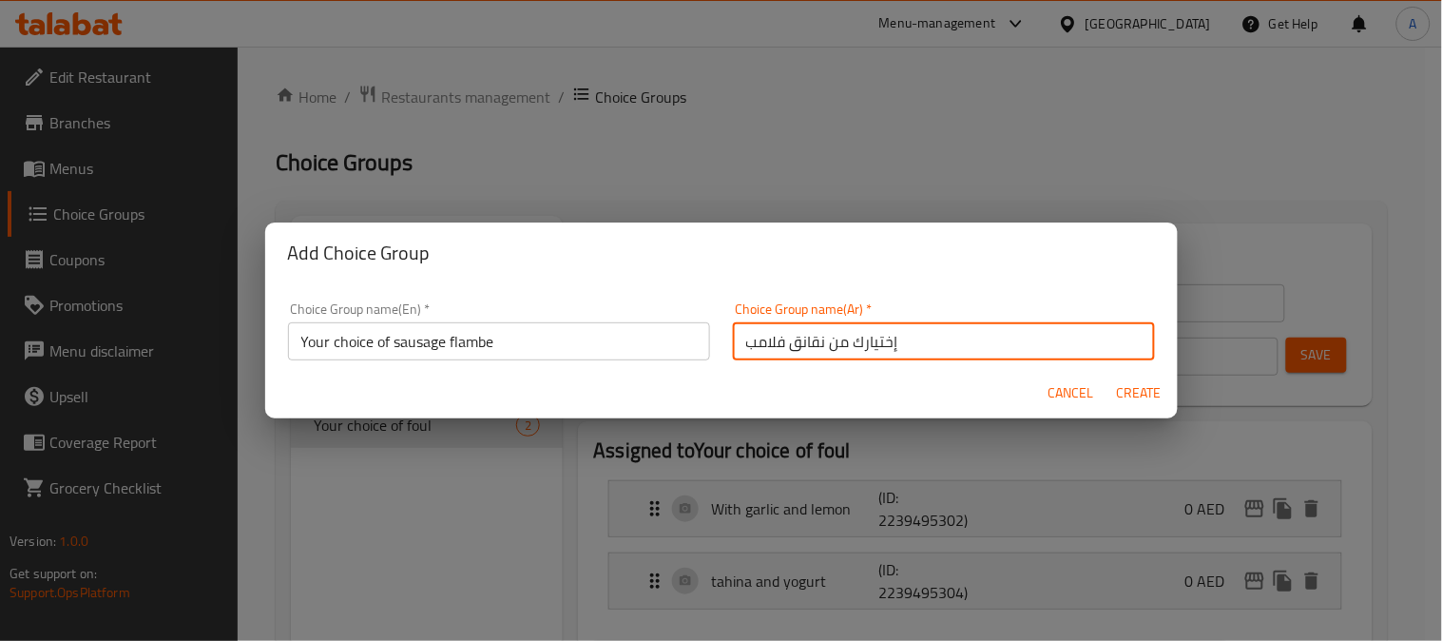
type input "إختيارك من نقانق فلامب"
click at [1146, 391] on span "Create" at bounding box center [1140, 393] width 46 height 24
type input "Your choice of sausage flambe"
type input "إختيارك من نقانق فلامب"
type input "0"
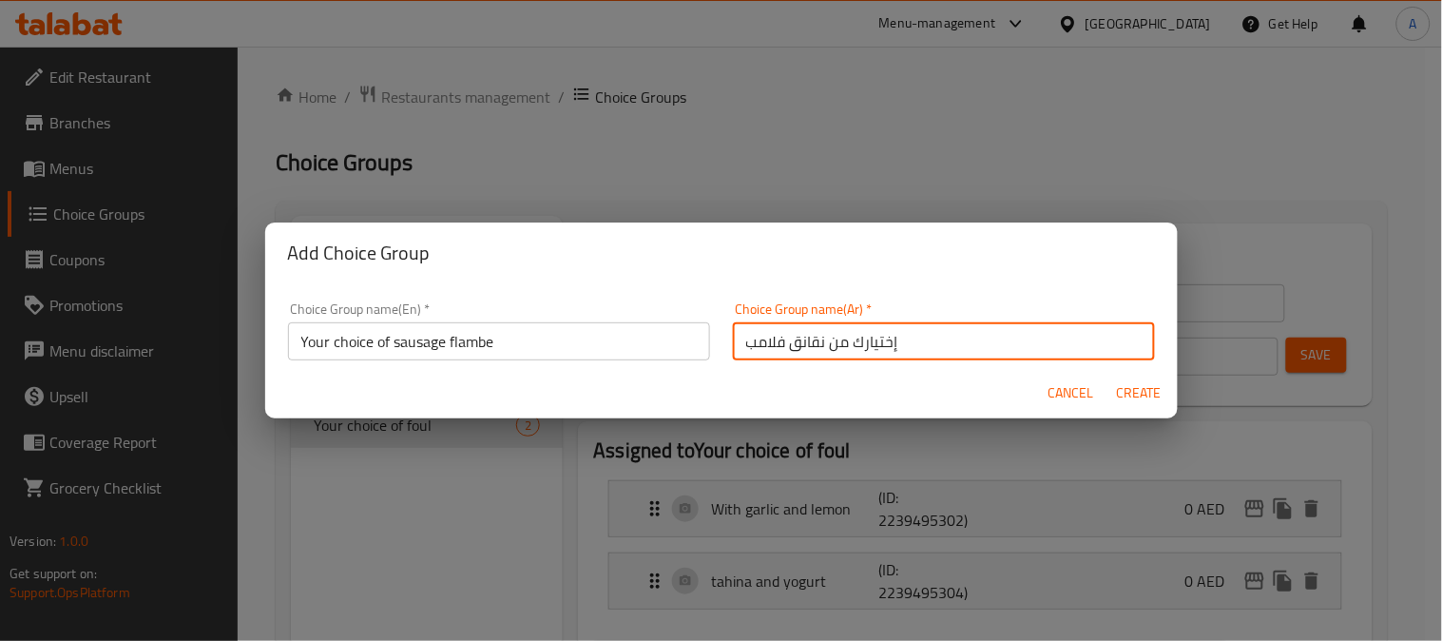
type input "0"
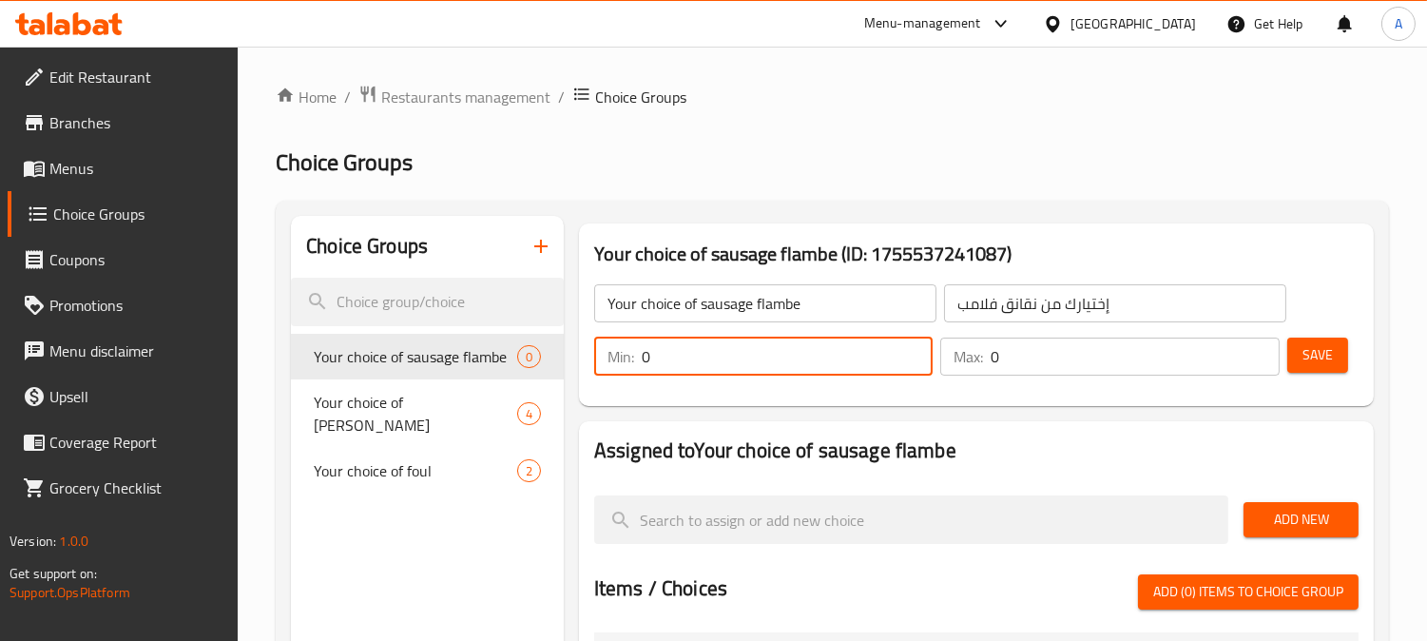
drag, startPoint x: 677, startPoint y: 364, endPoint x: 562, endPoint y: 353, distance: 115.6
type input "1"
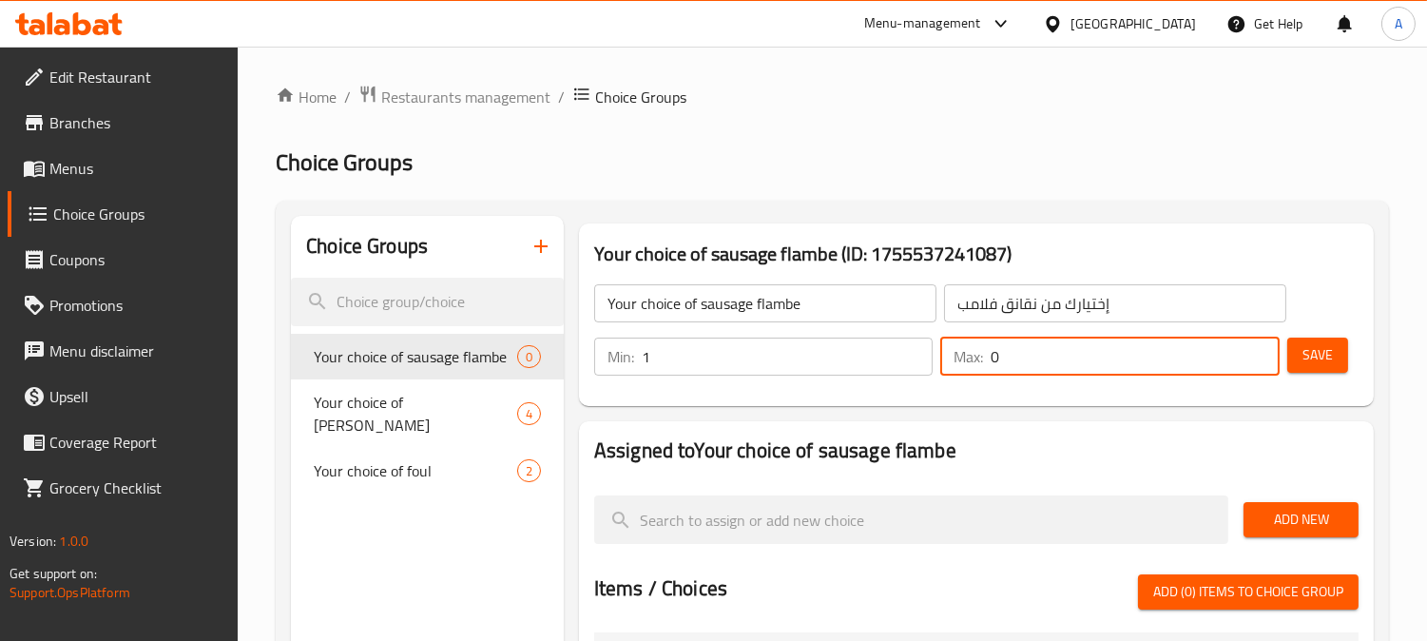
drag, startPoint x: 1013, startPoint y: 353, endPoint x: 848, endPoint y: 358, distance: 165.5
click at [849, 358] on div "Min: 1 ​ Max: 0 ​" at bounding box center [937, 356] width 701 height 53
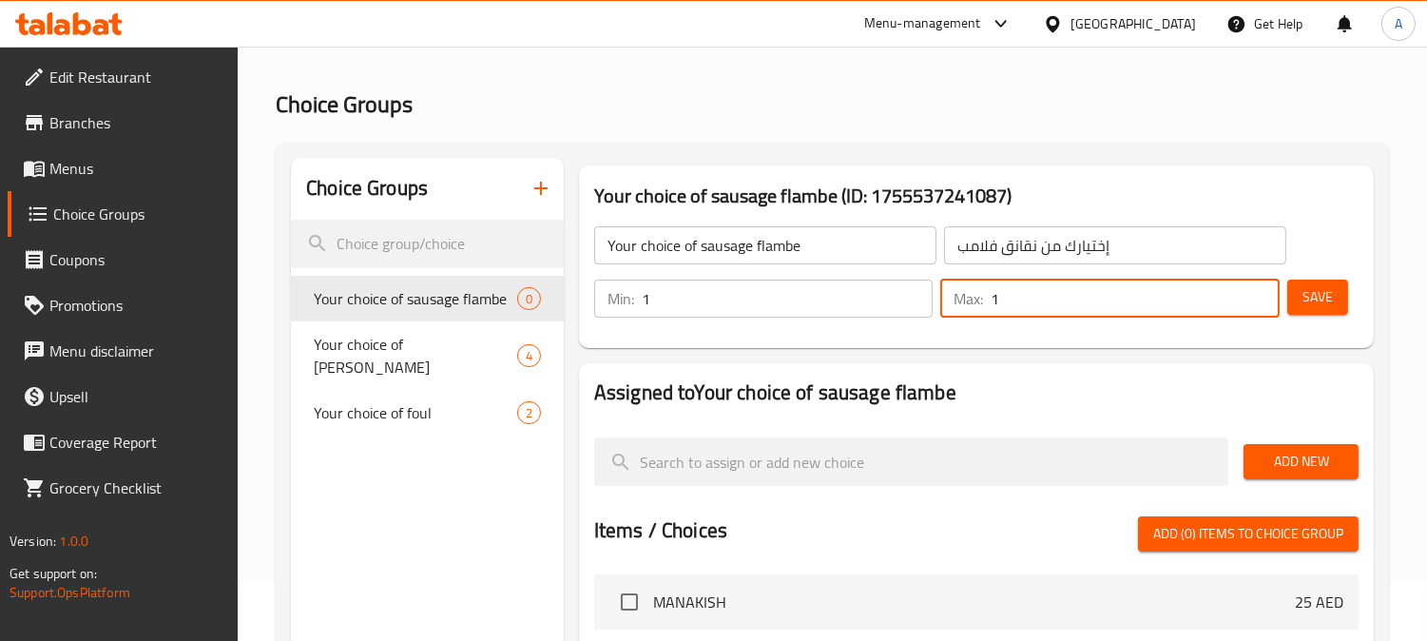
scroll to position [106, 0]
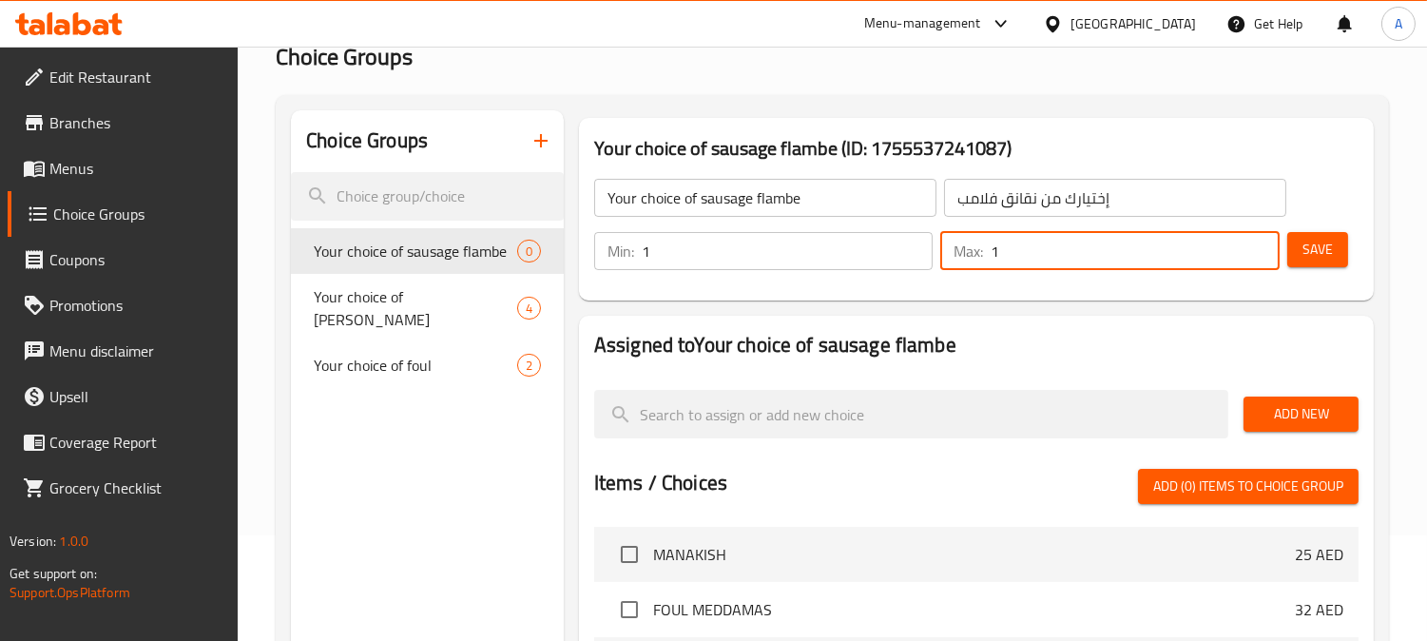
type input "1"
click at [1294, 407] on span "Add New" at bounding box center [1301, 414] width 85 height 24
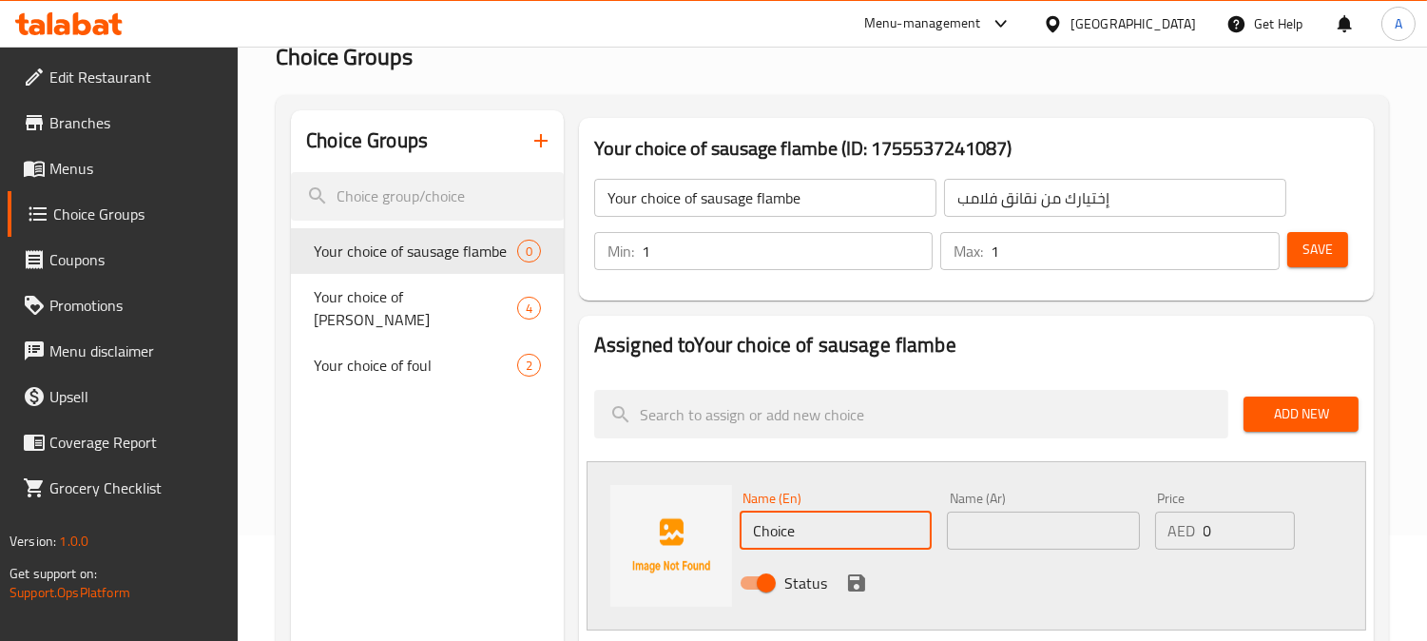
drag, startPoint x: 805, startPoint y: 530, endPoint x: 623, endPoint y: 506, distance: 184.1
click at [643, 513] on div "Name (En) Choice Name (En) Name (Ar) Name (Ar) Price AED 0 Price Status" at bounding box center [977, 545] width 780 height 169
paste input "with lemon and garlic"
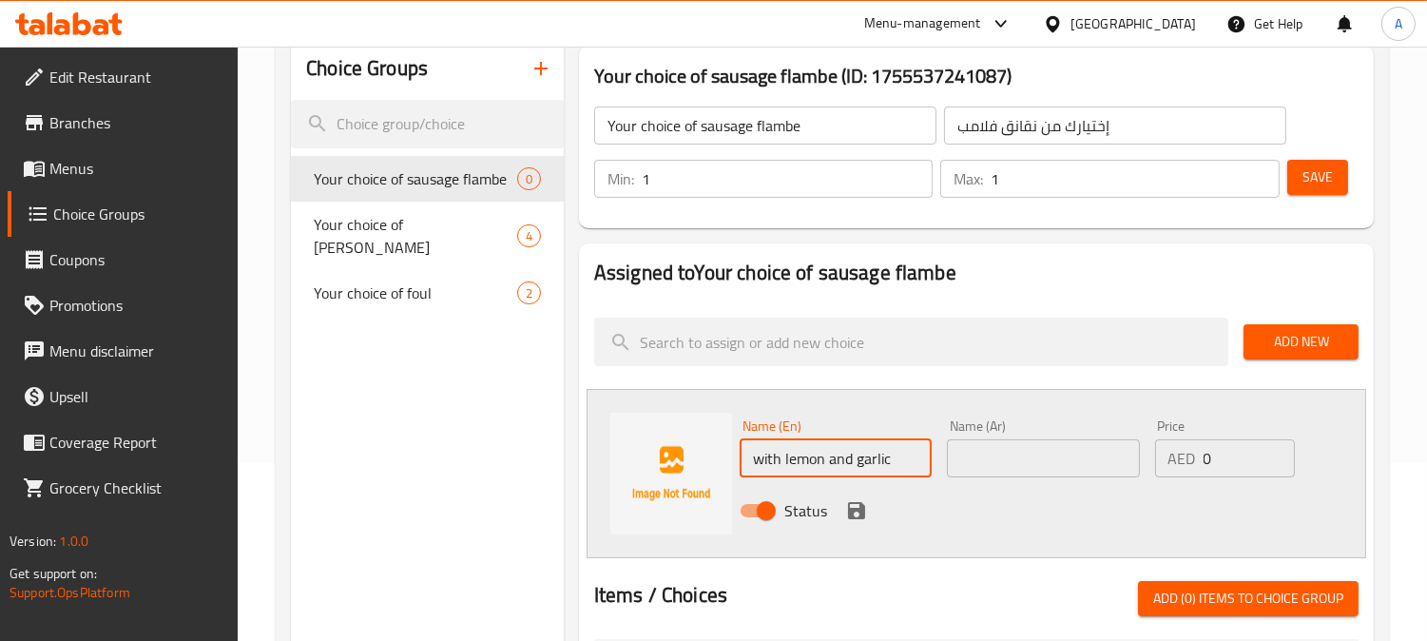
scroll to position [211, 0]
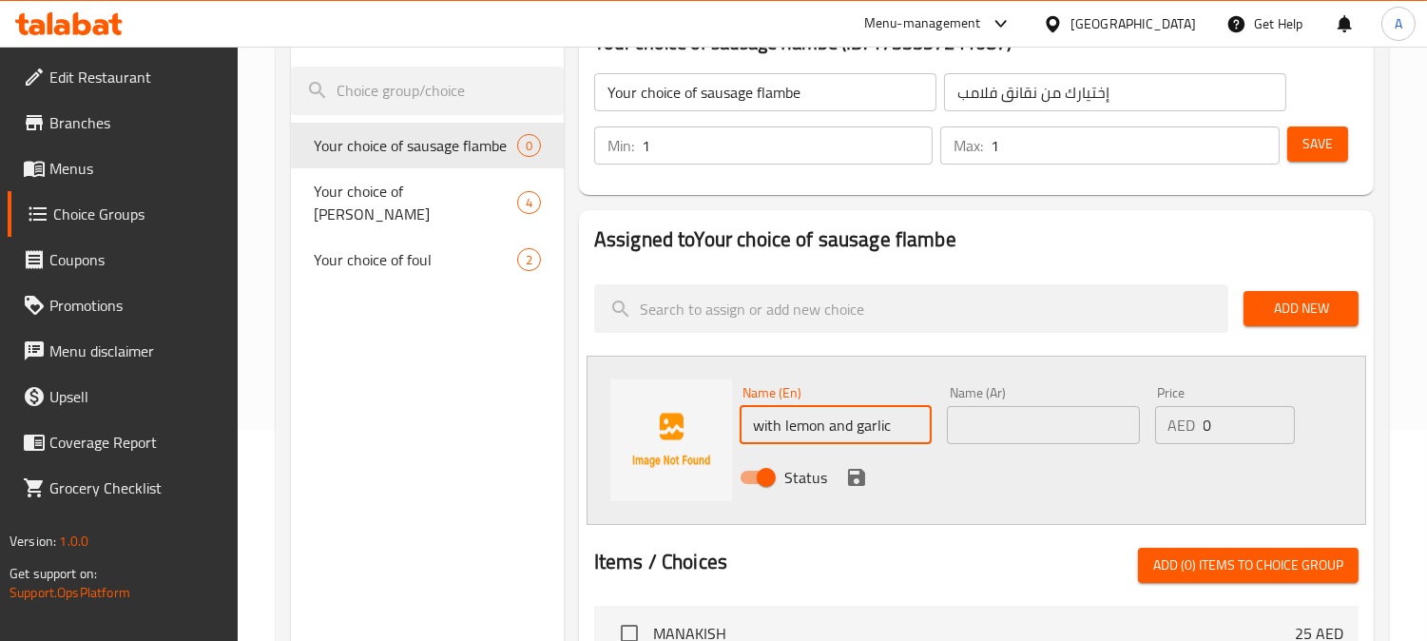
type input "with lemon and garlic"
drag, startPoint x: 1013, startPoint y: 435, endPoint x: 1030, endPoint y: 445, distance: 19.6
click at [1014, 440] on input "text" at bounding box center [1043, 425] width 192 height 38
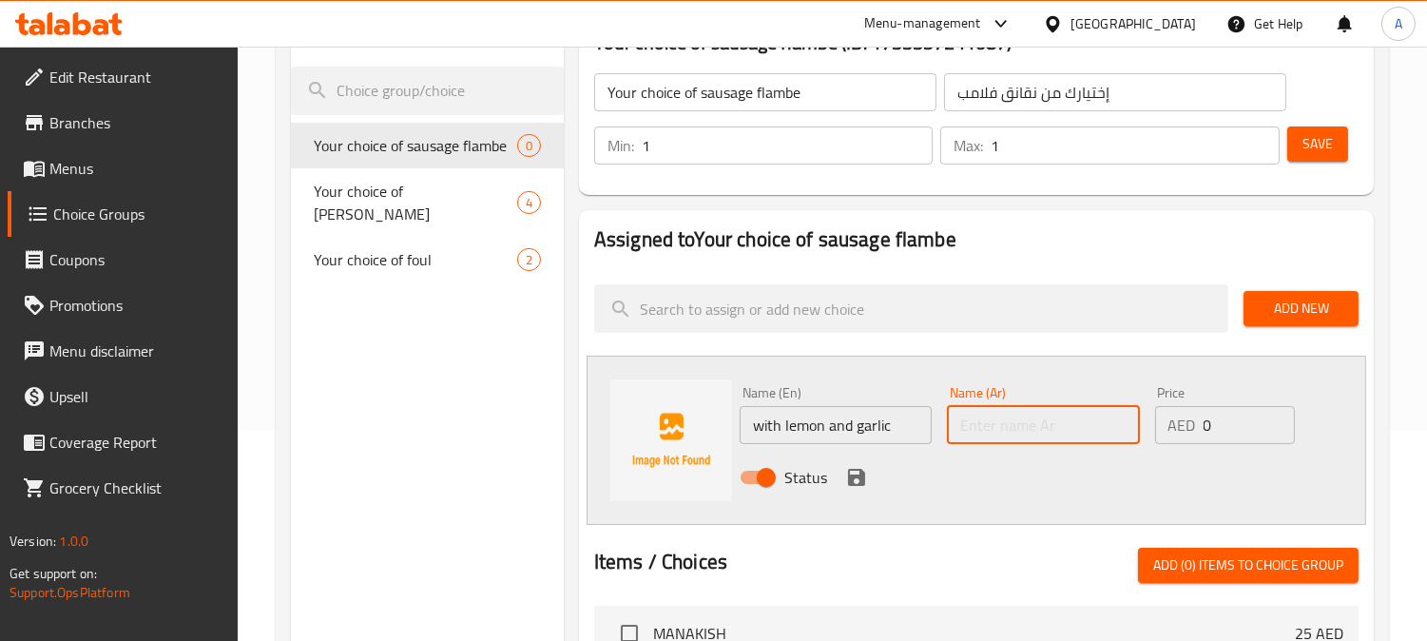
paste input "باليمون و الثوم"
type input "بالليمون و الثوم"
click at [853, 476] on icon "save" at bounding box center [856, 477] width 17 height 17
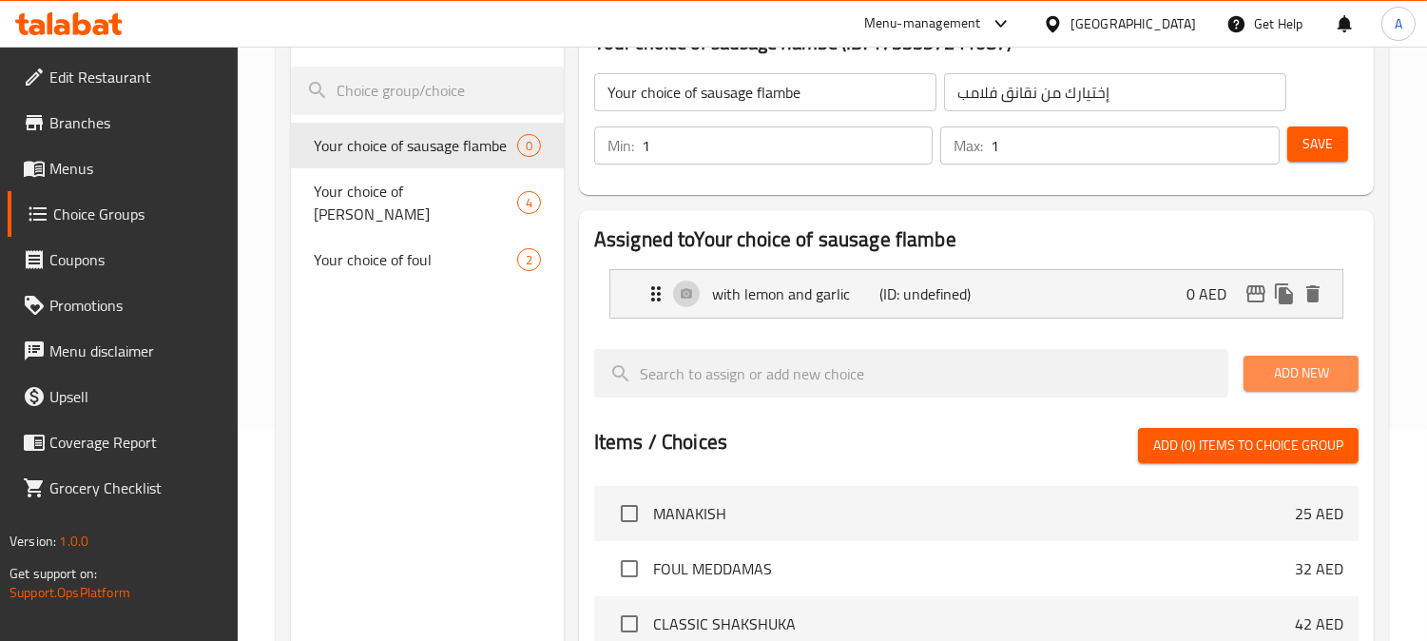
click at [1289, 368] on span "Add New" at bounding box center [1301, 373] width 85 height 24
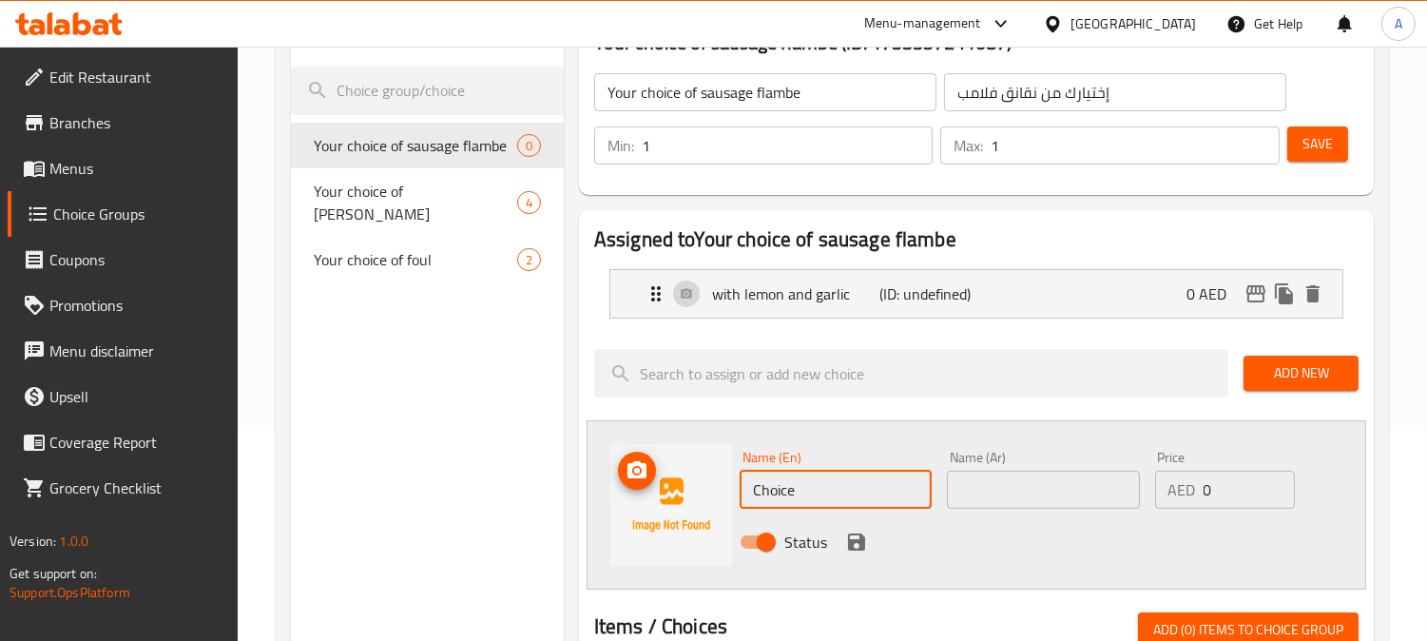
drag, startPoint x: 805, startPoint y: 483, endPoint x: 654, endPoint y: 478, distance: 151.2
click at [654, 483] on div "Name (En) Choice Name (En) Name (Ar) Name (Ar) Price AED 0 Price Status" at bounding box center [977, 504] width 780 height 169
paste input "pomegranate molasses and garlic"
type input "pomegranate molasses and garlic"
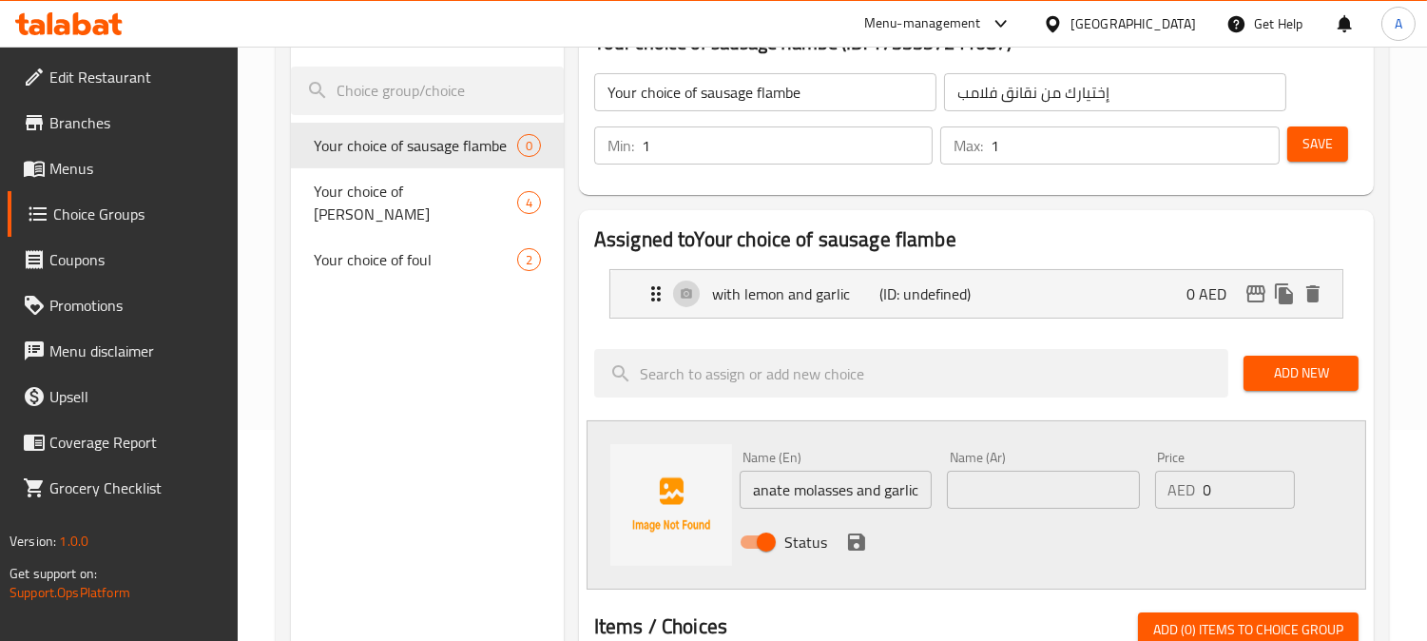
scroll to position [0, 0]
drag, startPoint x: 1032, startPoint y: 496, endPoint x: 1029, endPoint y: 506, distance: 9.9
click at [1032, 496] on input "text" at bounding box center [1043, 490] width 192 height 38
paste input "دبس الرمان والثوم"
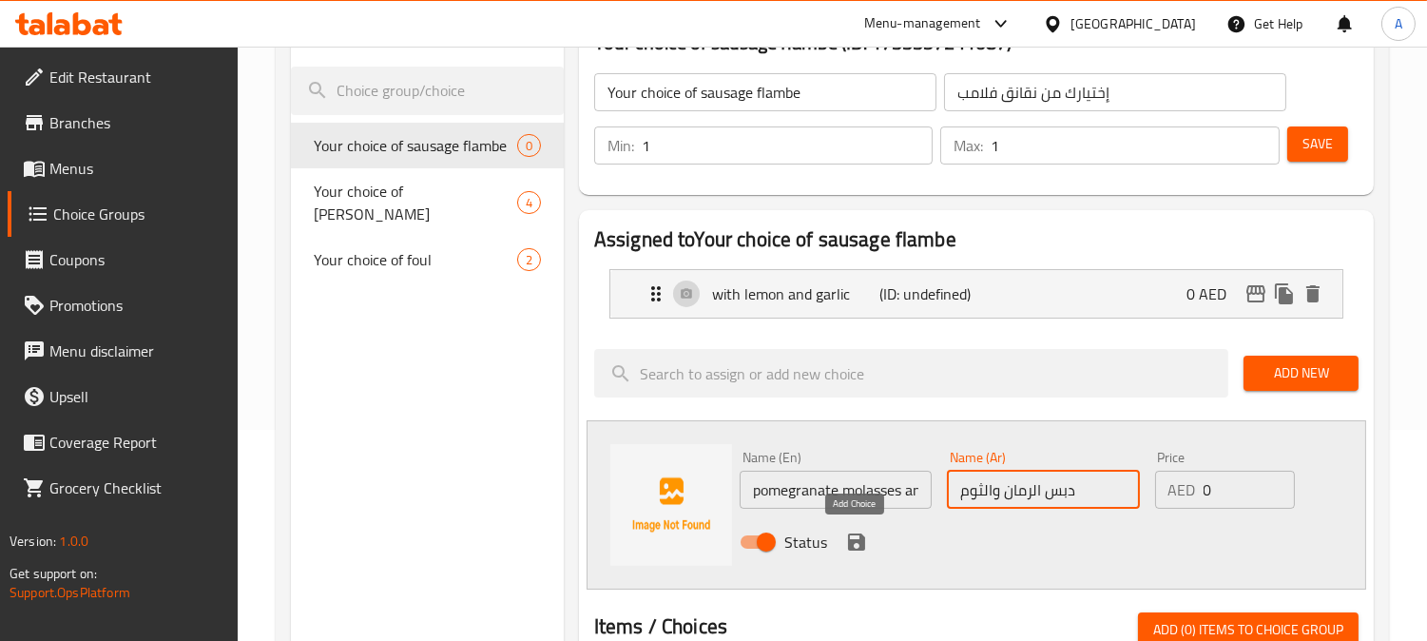
type input "دبس الرمان والثوم"
click at [853, 542] on icon "save" at bounding box center [856, 541] width 17 height 17
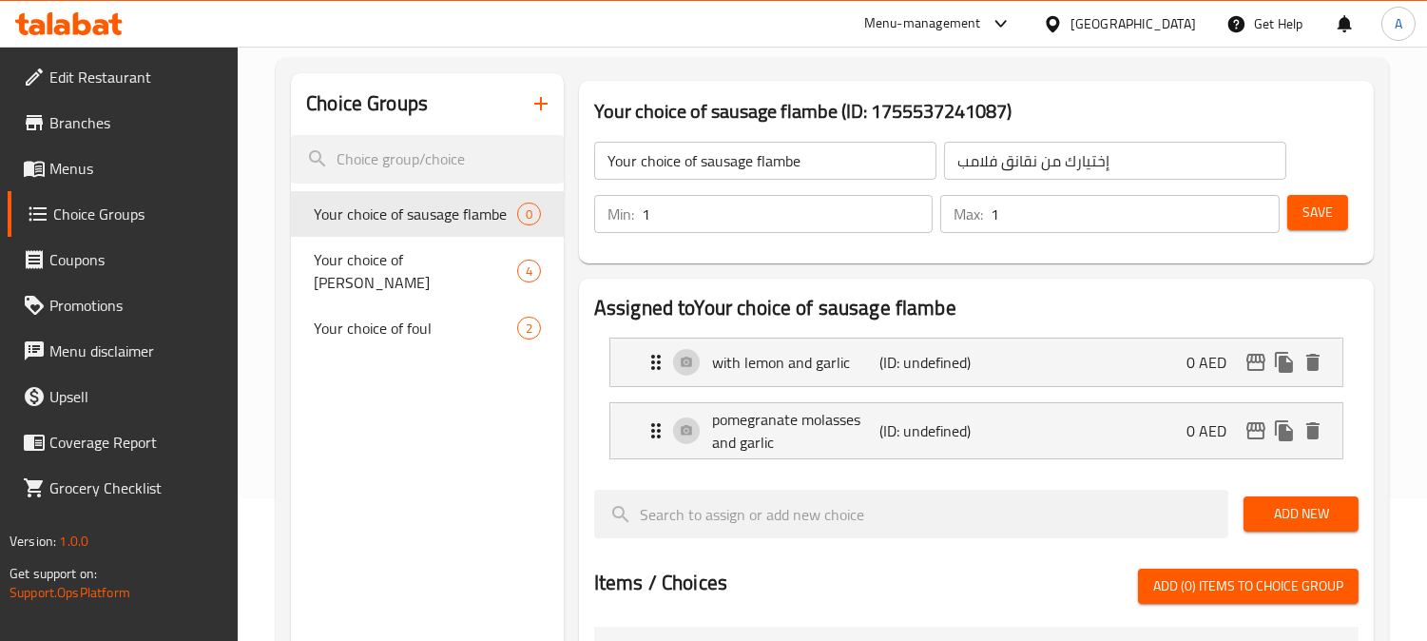
scroll to position [106, 0]
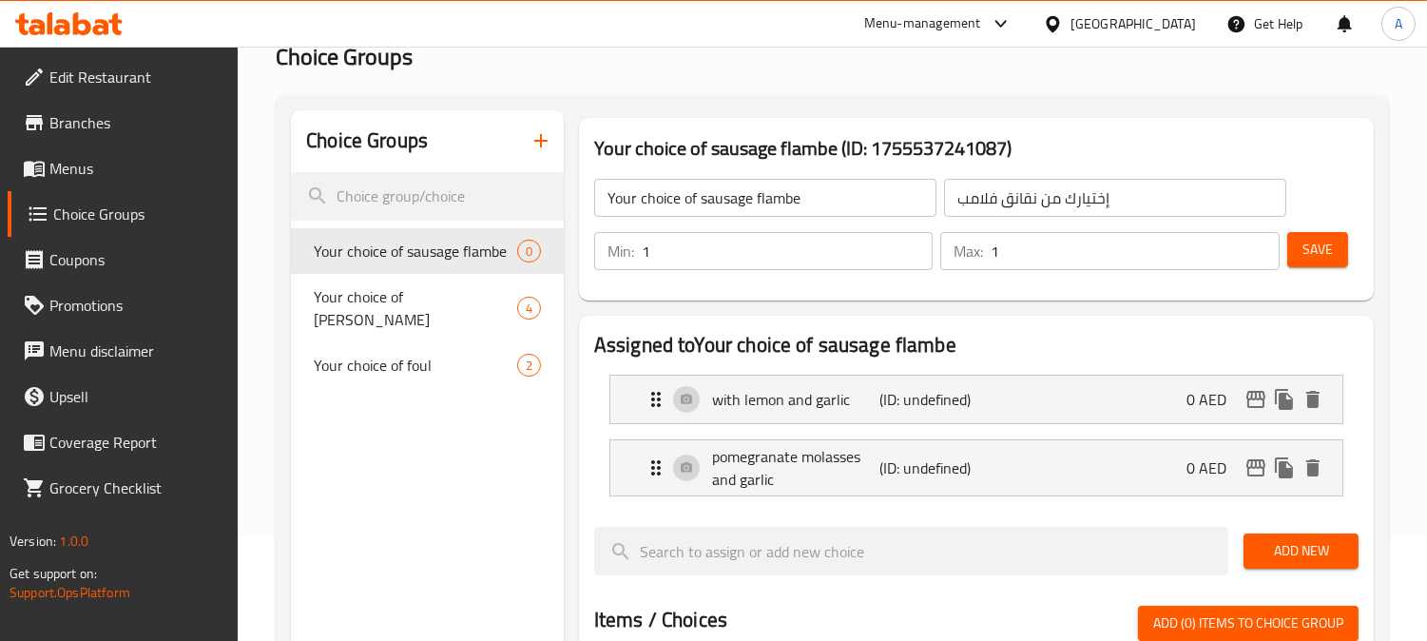
click at [1331, 247] on span "Save" at bounding box center [1318, 250] width 30 height 24
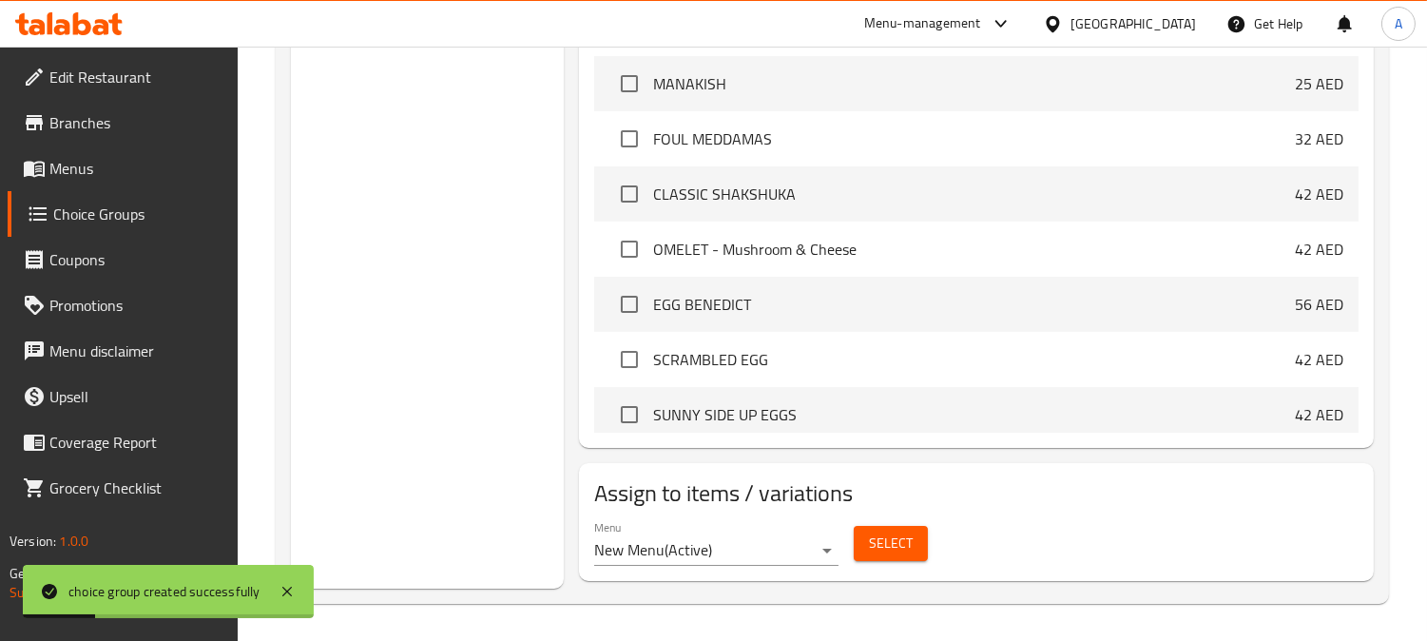
scroll to position [721, 0]
click at [910, 536] on span "Select" at bounding box center [891, 543] width 44 height 24
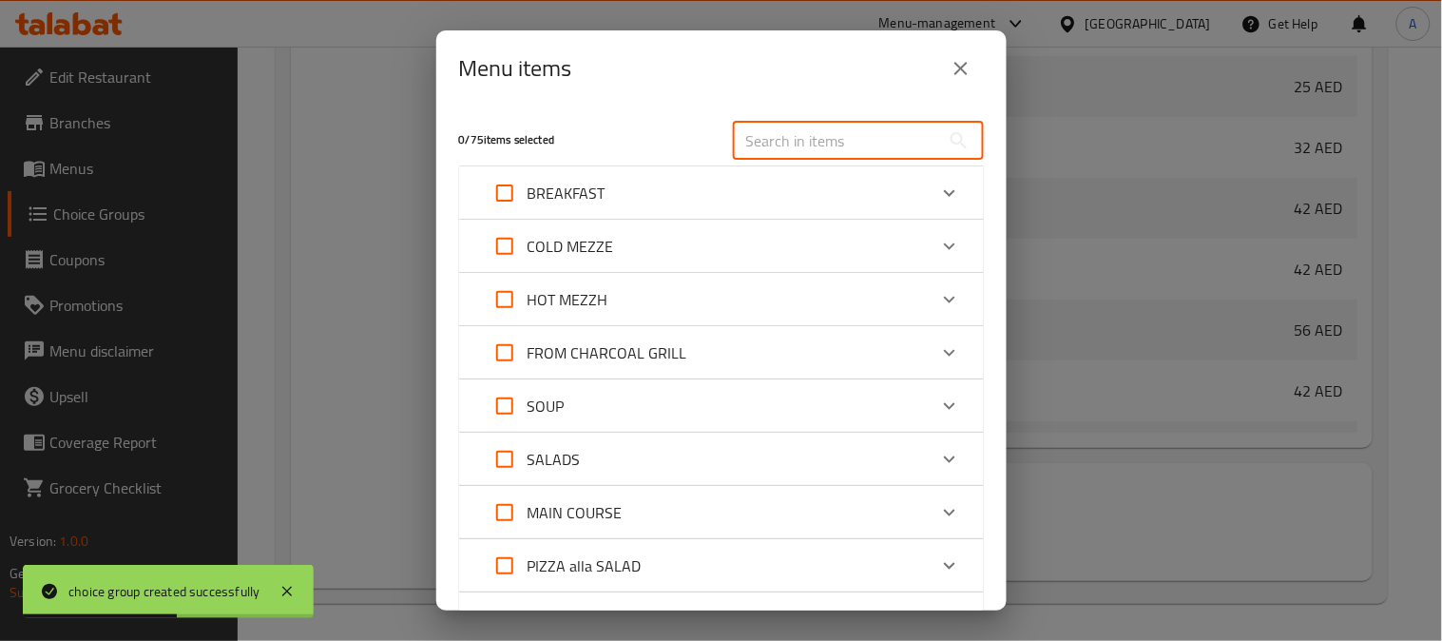
drag, startPoint x: 775, startPoint y: 147, endPoint x: 821, endPoint y: 119, distance: 54.6
click at [775, 145] on input "text" at bounding box center [836, 141] width 207 height 38
paste input "دبس الرمان والثوم"
type input "دبس الرمان والثوم"
click at [761, 140] on input "text" at bounding box center [836, 141] width 207 height 38
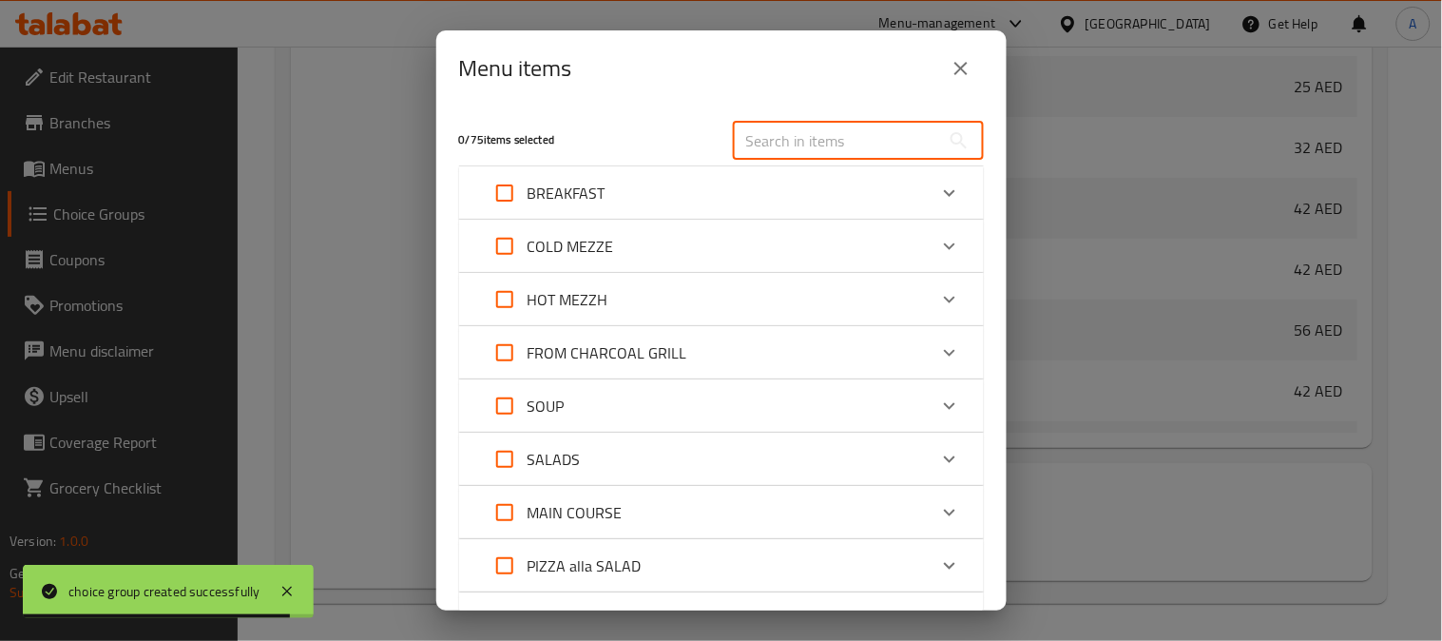
paste input "SAUSAGE FLAMBE"
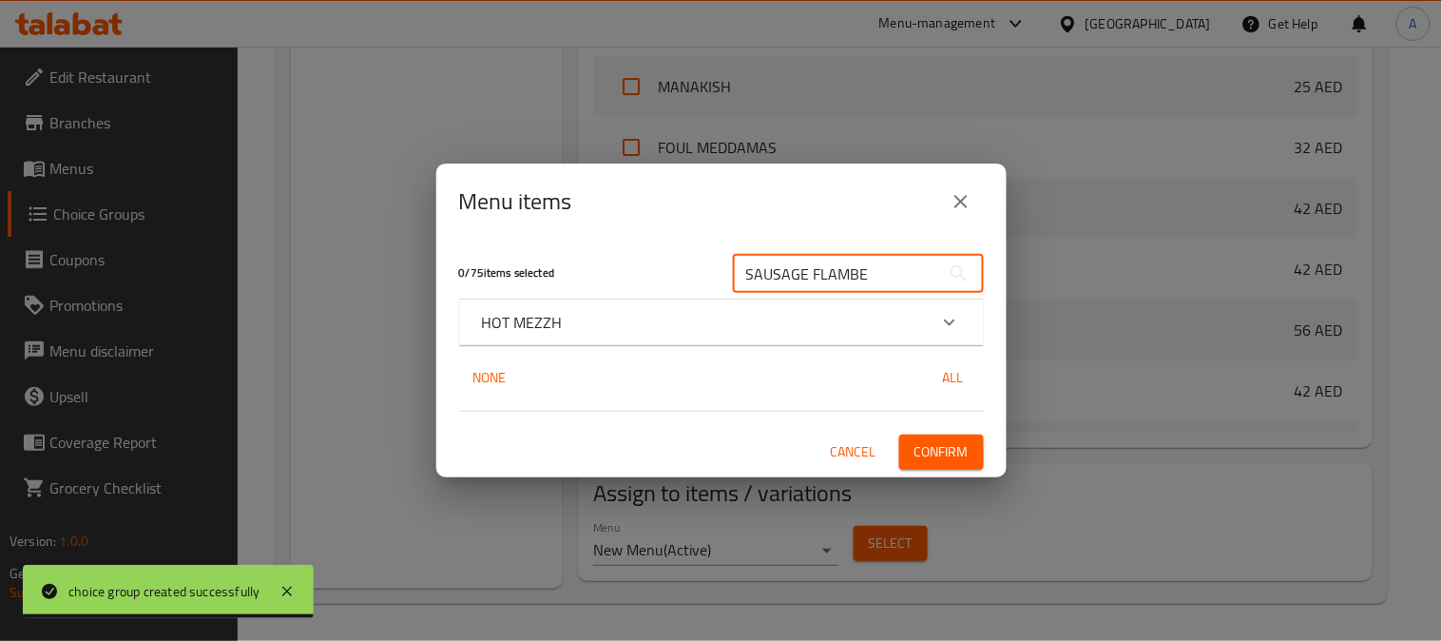
type input "SAUSAGE FLAMBE"
click at [647, 327] on div "HOT MEZZH" at bounding box center [704, 322] width 445 height 23
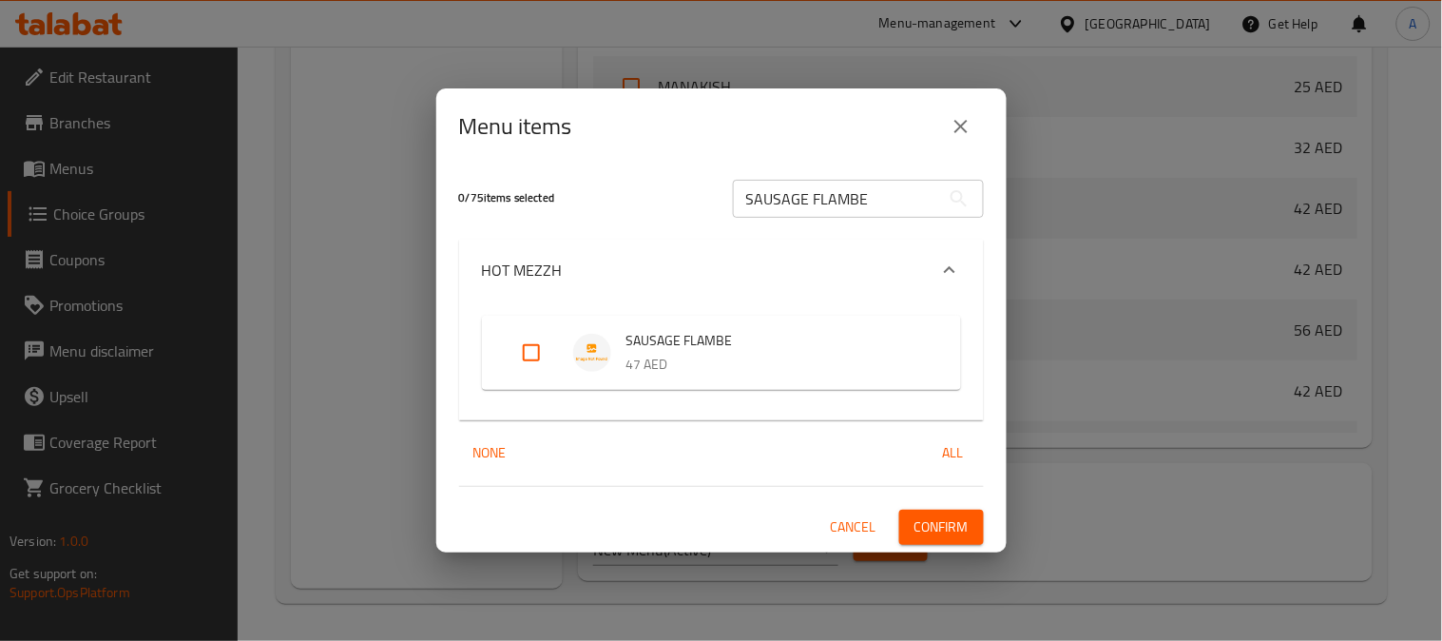
click at [529, 349] on input "Expand" at bounding box center [532, 353] width 46 height 46
checkbox input "true"
click at [911, 520] on button "Confirm" at bounding box center [941, 527] width 85 height 35
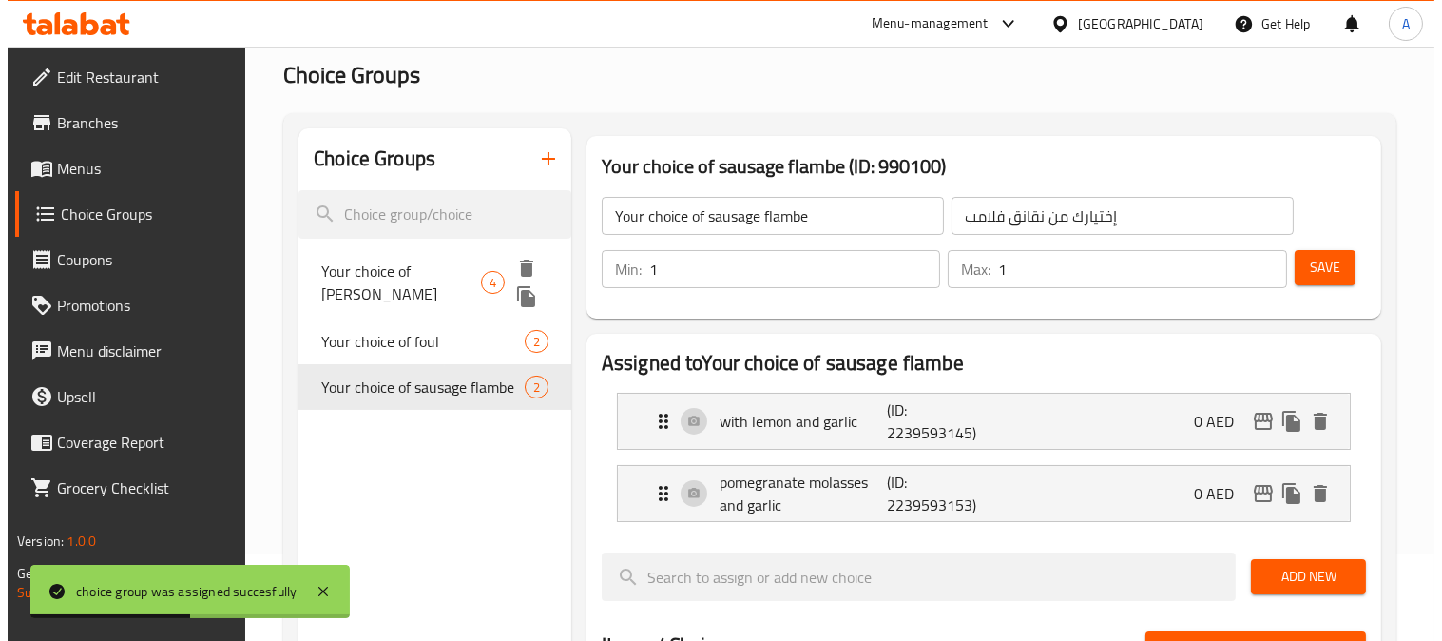
scroll to position [0, 0]
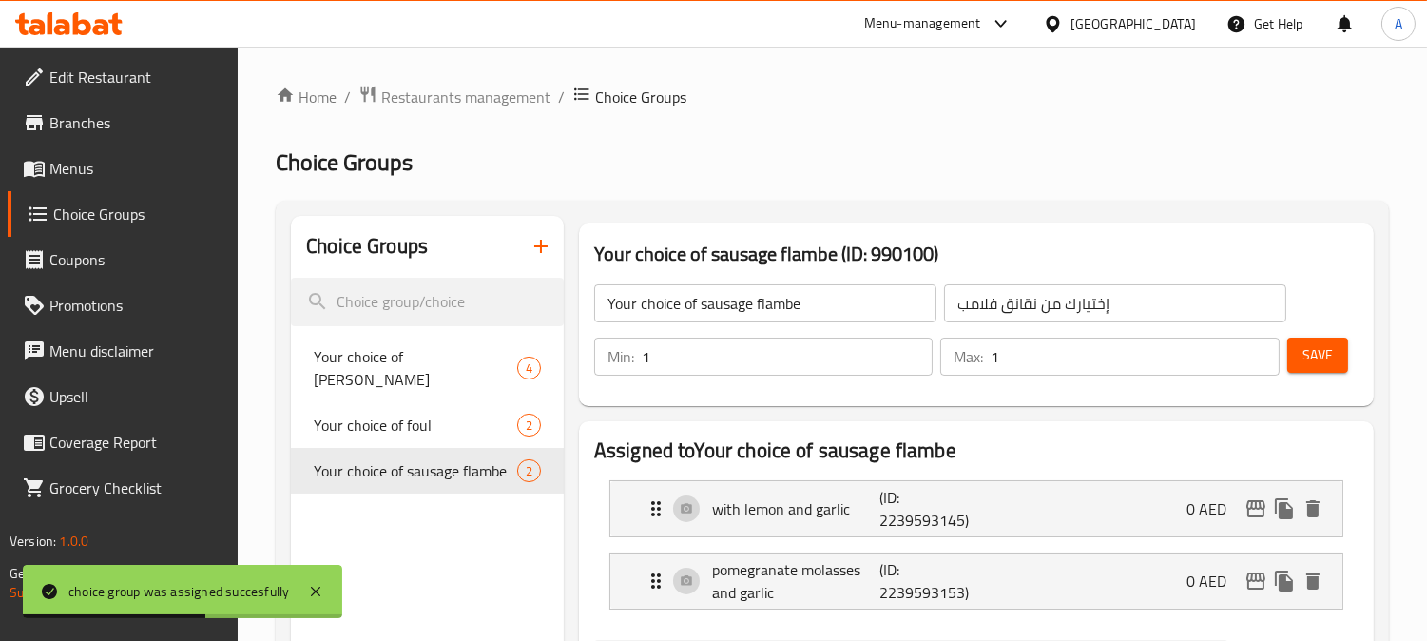
click at [543, 257] on icon "button" at bounding box center [541, 246] width 23 height 23
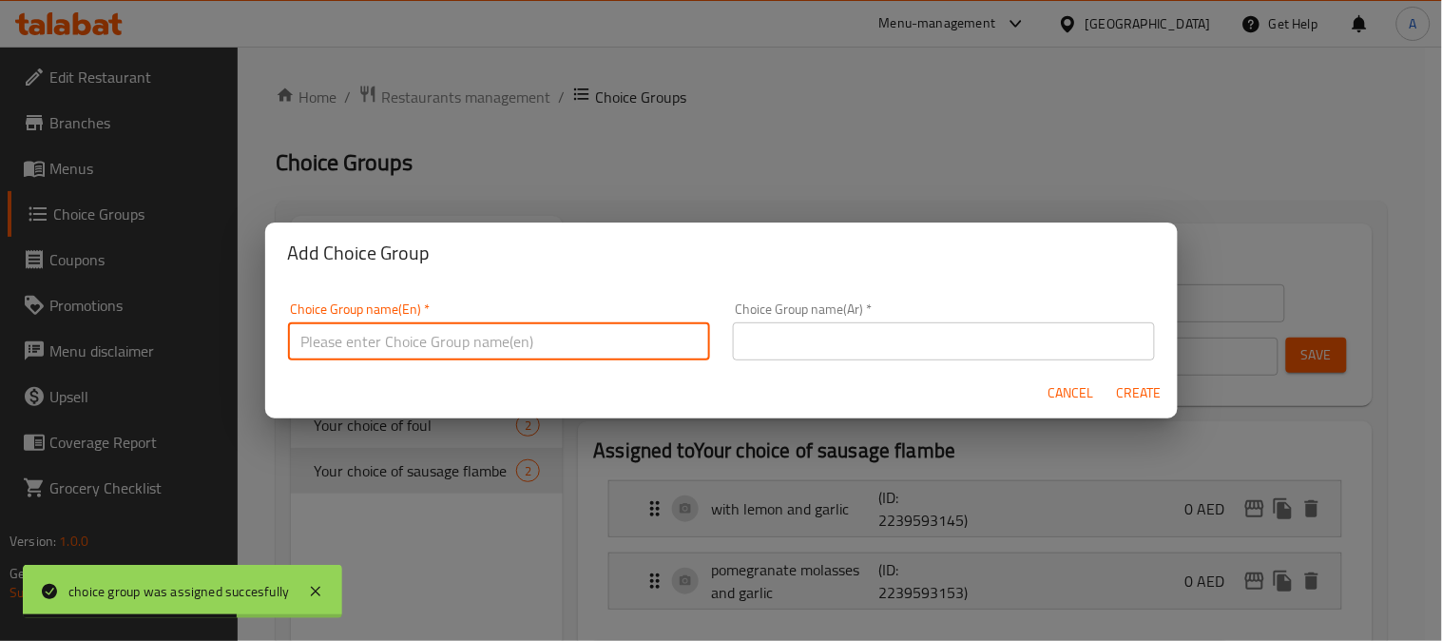
click at [457, 340] on input "text" at bounding box center [499, 341] width 422 height 38
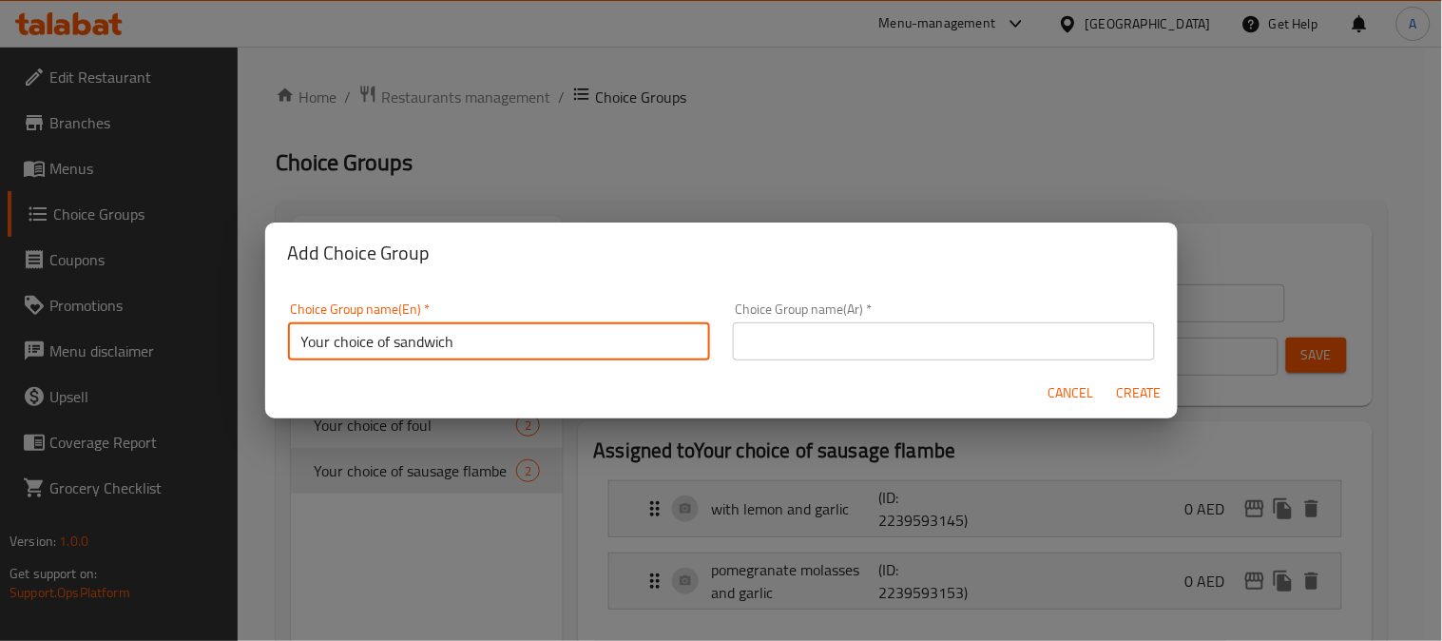
click at [421, 345] on input "Your choice of sandwich" at bounding box center [499, 341] width 422 height 38
paste input "peppers"
type input "Your choice of peppers"
click at [770, 338] on input "text" at bounding box center [944, 341] width 422 height 38
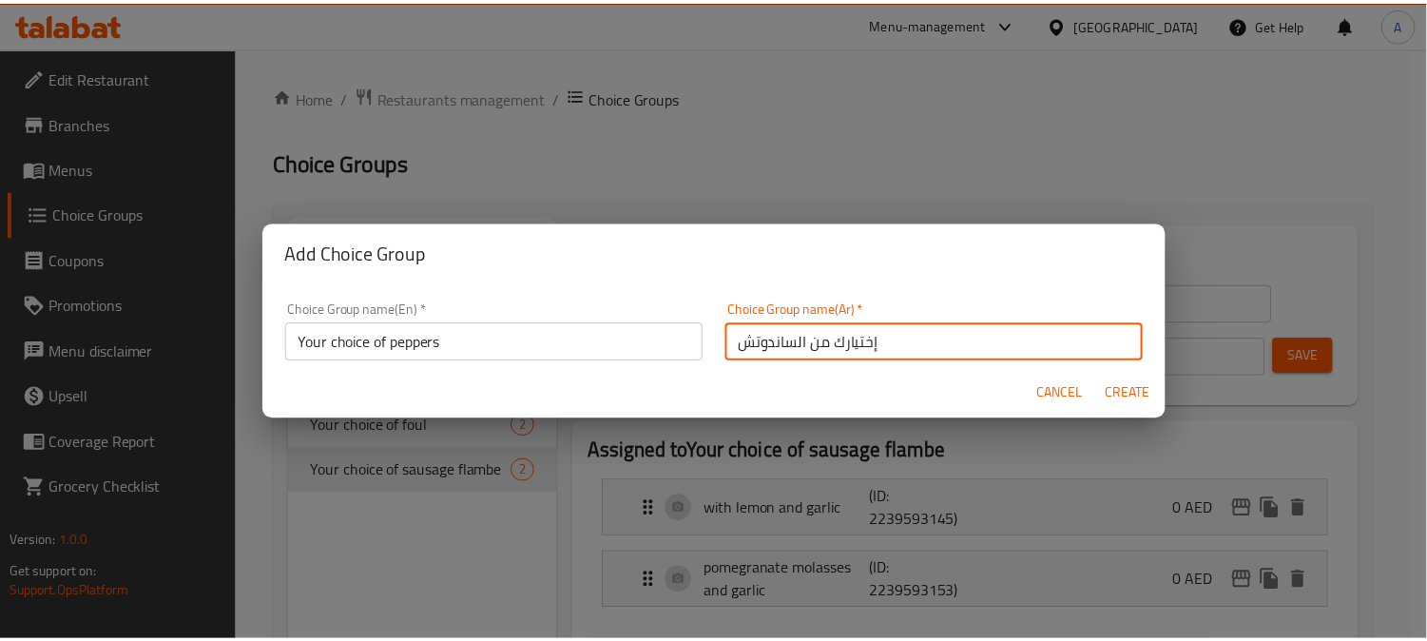
scroll to position [5, 0]
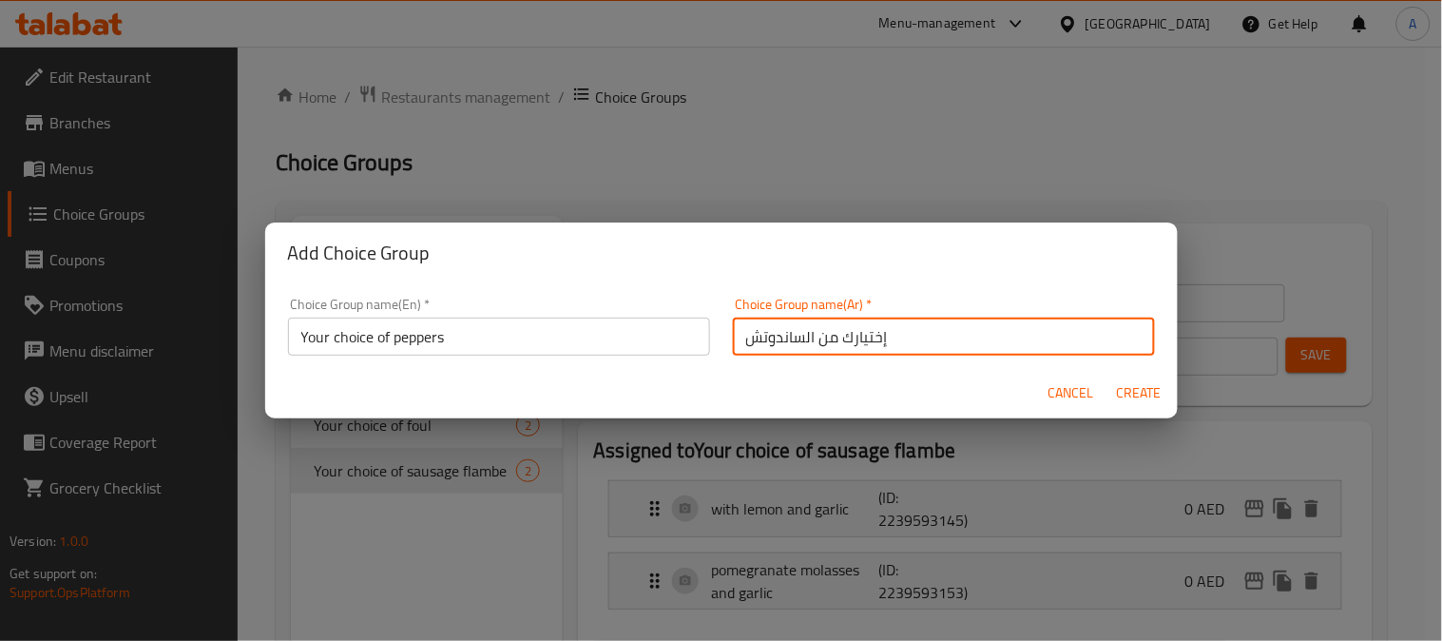
drag, startPoint x: 799, startPoint y: 345, endPoint x: 719, endPoint y: 348, distance: 79.9
click at [722, 348] on div "Choice Group name(Ar)   * إختيارك من الساندوتش Choice Group name(Ar) *" at bounding box center [944, 326] width 445 height 81
paste input "فلفل"
type input "إختيارك من الفلفل"
click at [1125, 390] on span "Create" at bounding box center [1140, 393] width 46 height 24
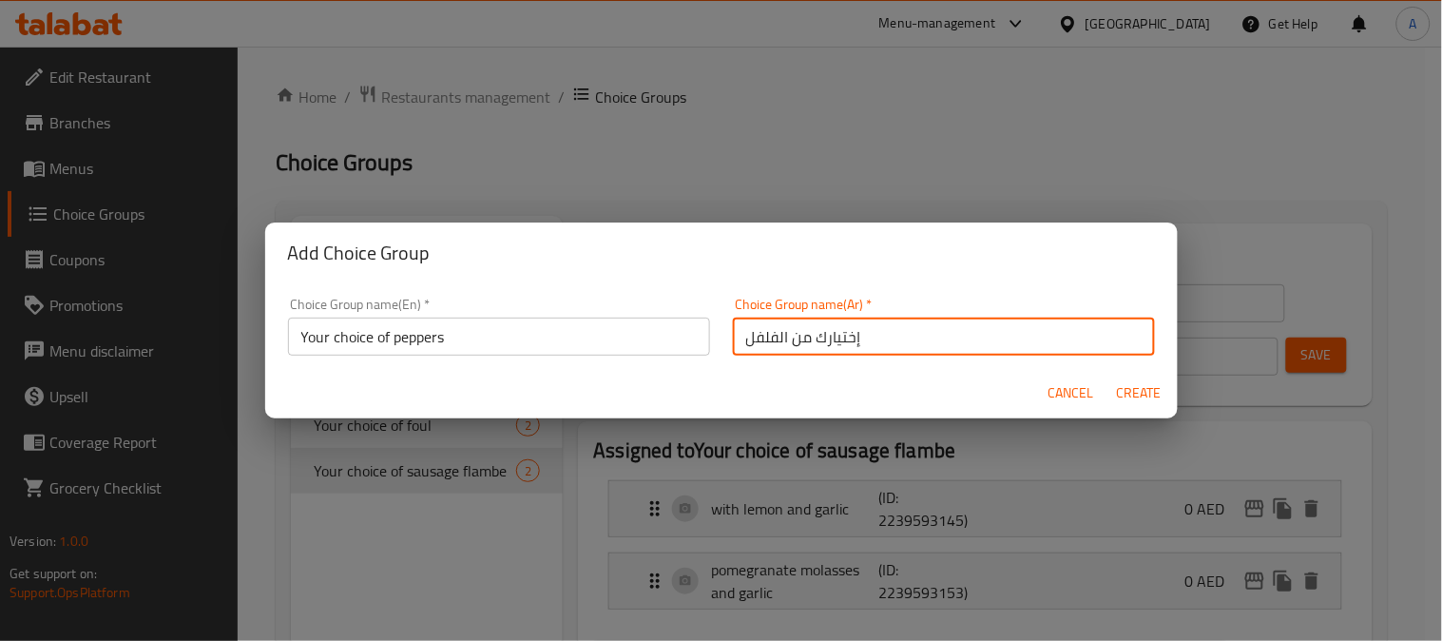
type input "Your choice of peppers"
type input "إختيارك من الفلفل"
type input "0"
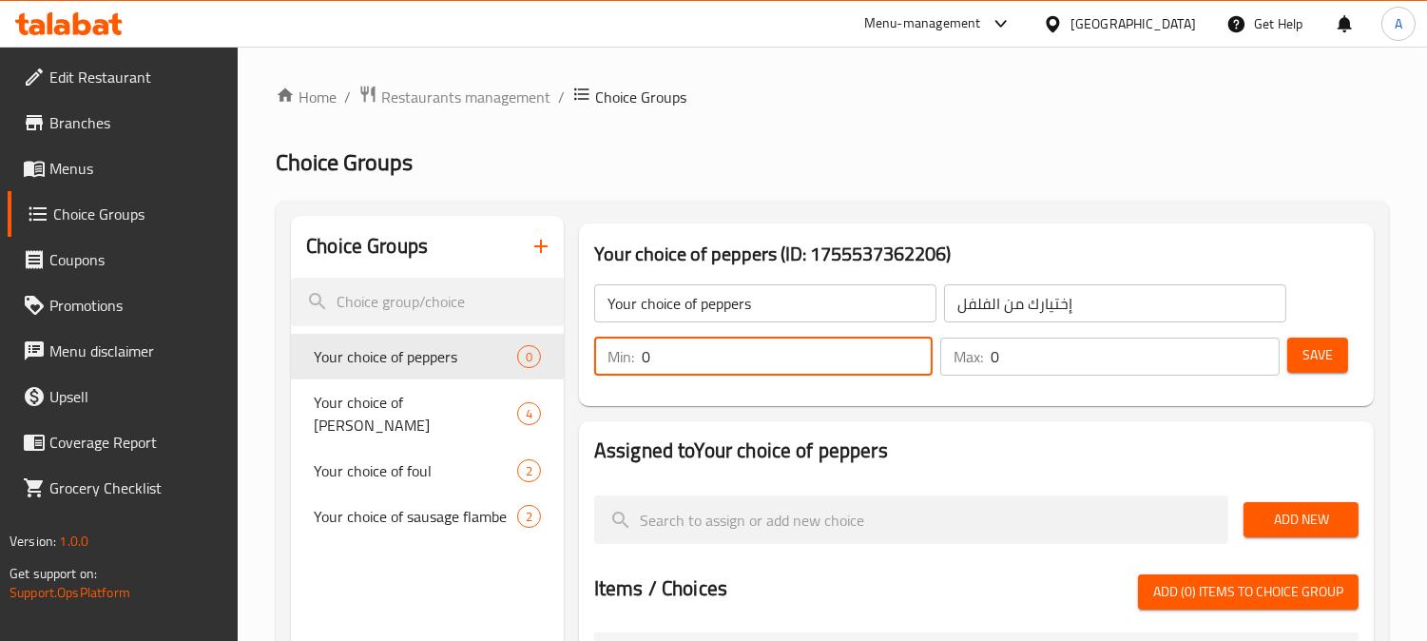
drag, startPoint x: 668, startPoint y: 357, endPoint x: 622, endPoint y: 366, distance: 47.5
click at [622, 366] on div "Min: 0 ​" at bounding box center [763, 357] width 339 height 38
type input "1"
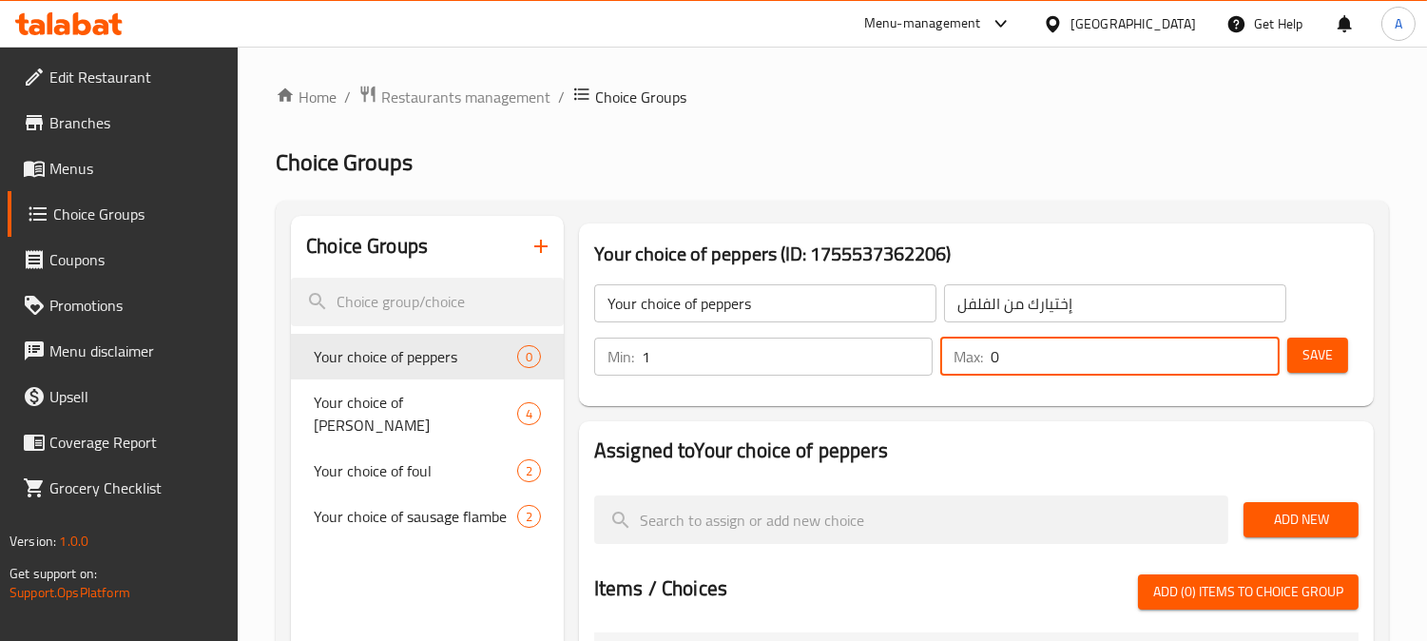
drag, startPoint x: 966, startPoint y: 368, endPoint x: 991, endPoint y: 415, distance: 53.6
click at [901, 387] on div "Your choice of peppers ​ إختيارك من الفلفل ​ Min: 1 ​ Max: 0 ​ Save" at bounding box center [977, 329] width 780 height 137
type input "1"
click at [1293, 135] on div "Home / Restaurants management / Choice Groups Choice Groups Choice Groups Your …" at bounding box center [832, 632] width 1113 height 1095
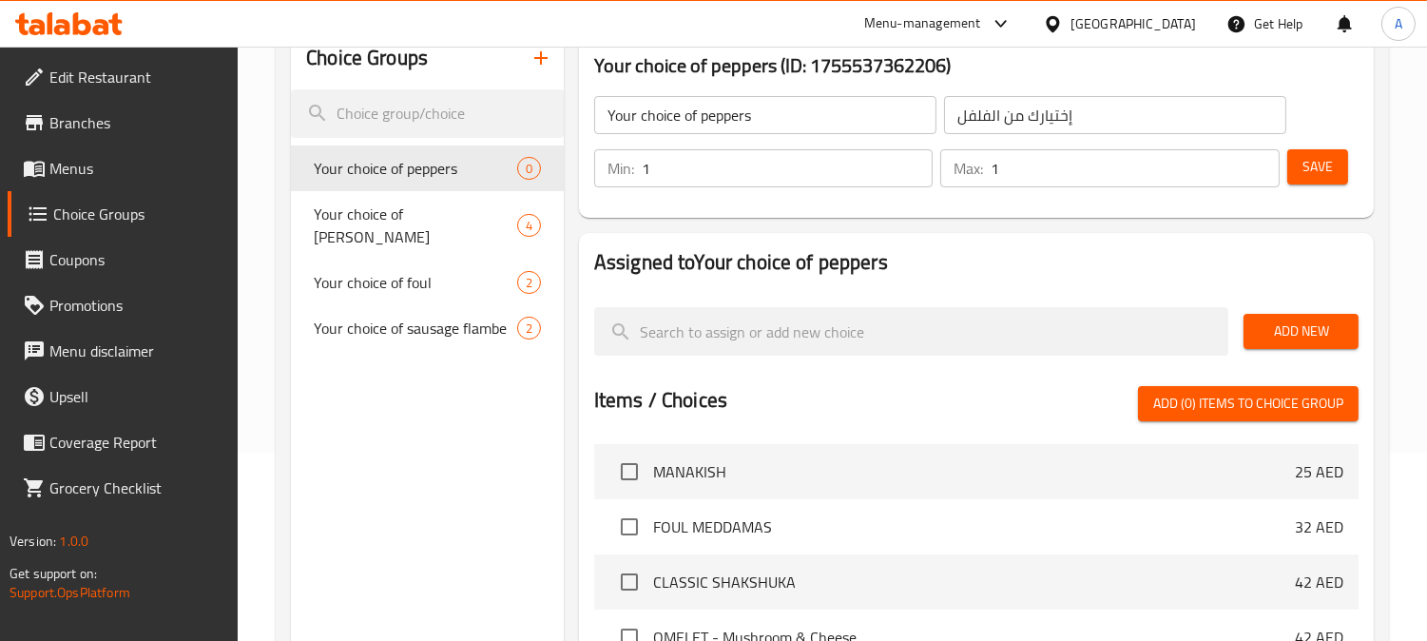
scroll to position [211, 0]
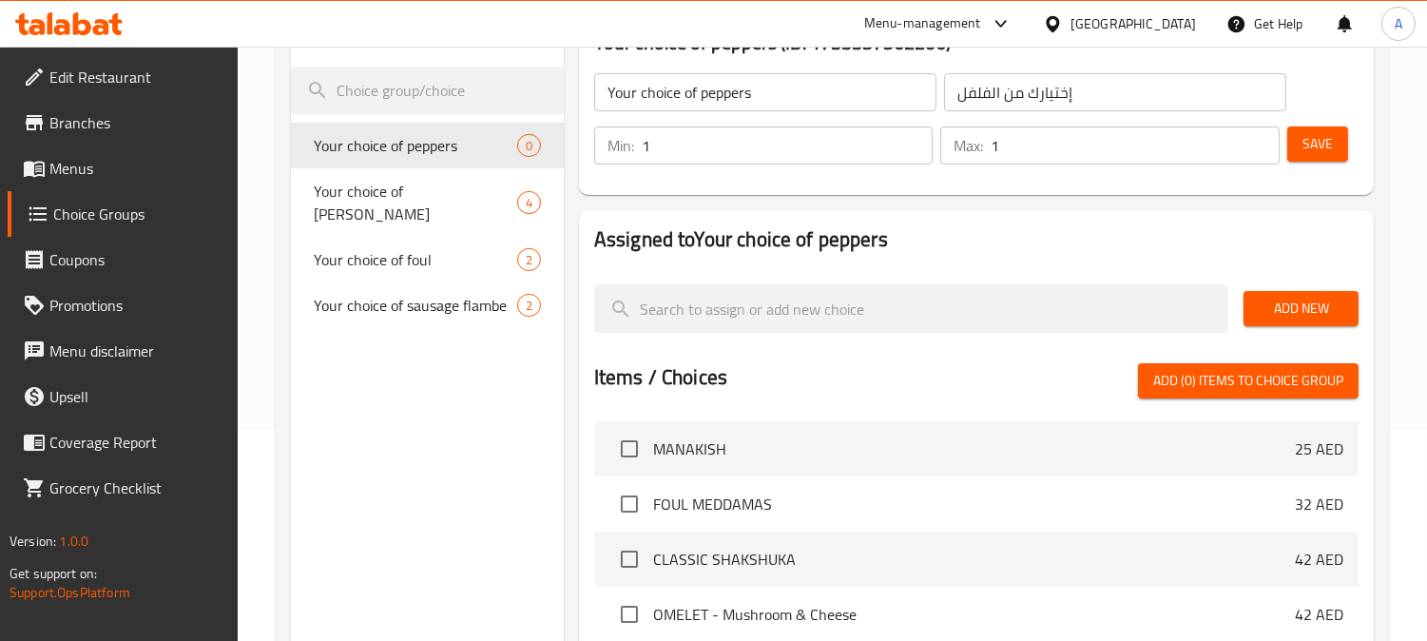
click at [1301, 318] on span "Add New" at bounding box center [1301, 309] width 85 height 24
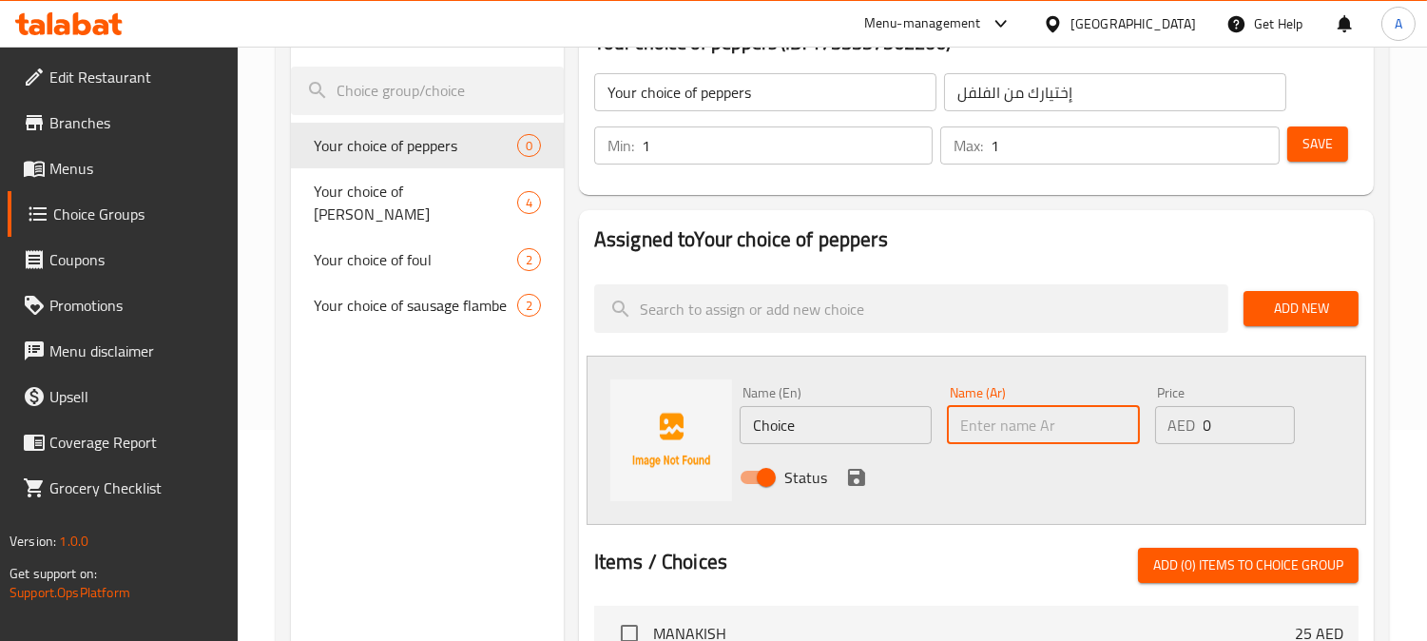
click at [1019, 429] on input "text" at bounding box center [1043, 425] width 192 height 38
paste input "فلفل أخضر"
type input "فلفل أخضر"
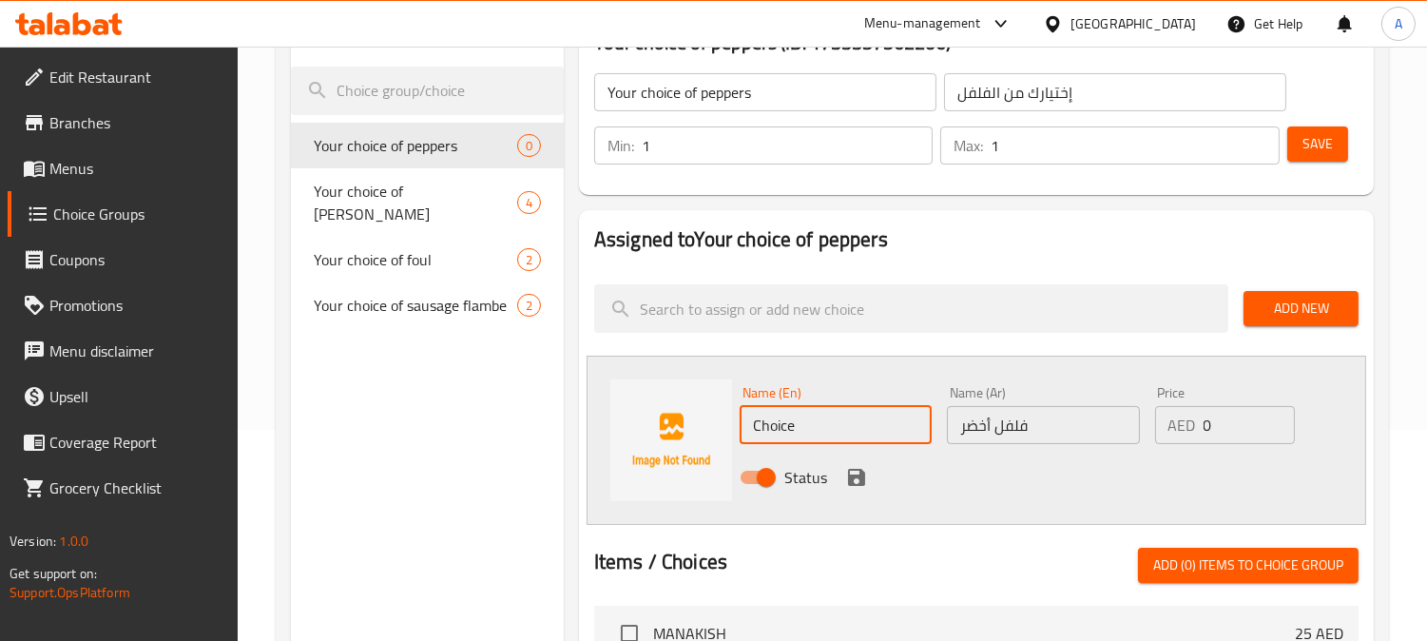
drag, startPoint x: 816, startPoint y: 424, endPoint x: 573, endPoint y: 420, distance: 242.5
click at [587, 422] on div "Name (En) Choice Name (En) Name (Ar) فلفل أخضر Name (Ar) Price AED 0 Price Stat…" at bounding box center [977, 440] width 780 height 169
paste input "Green"
type input "Green Pepper"
click at [853, 480] on icon "save" at bounding box center [856, 477] width 23 height 23
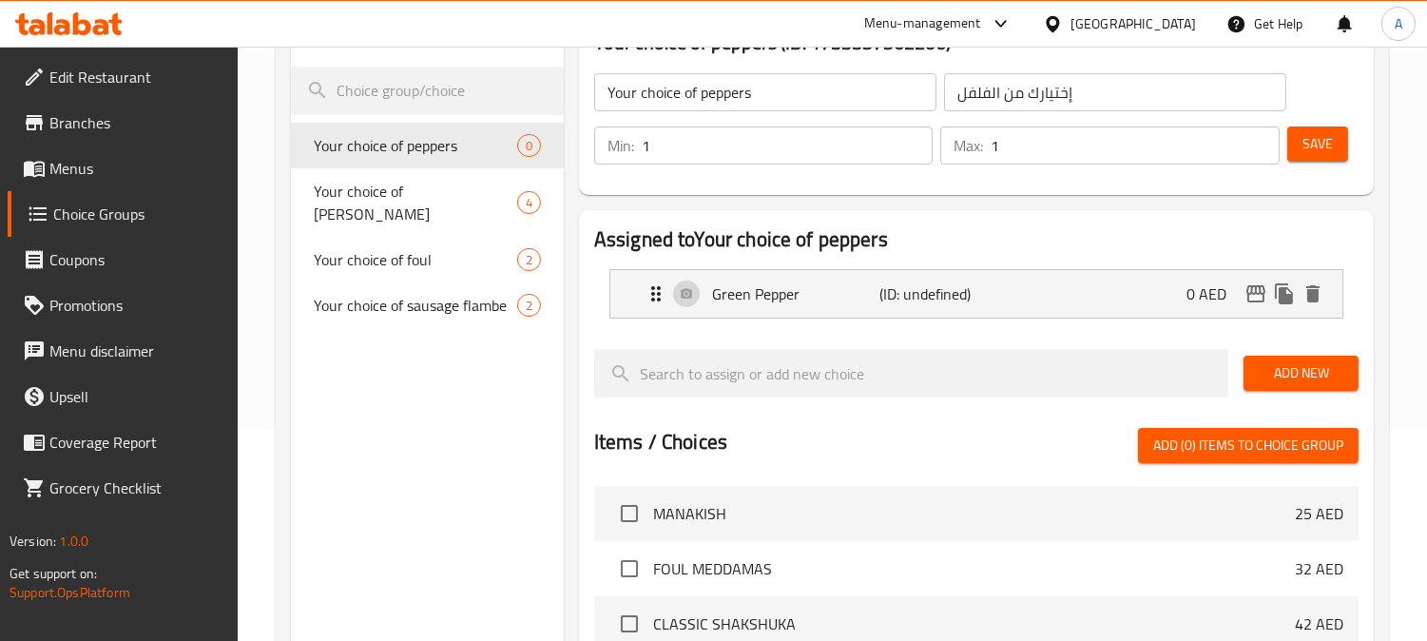
click at [1323, 367] on span "Add New" at bounding box center [1301, 373] width 85 height 24
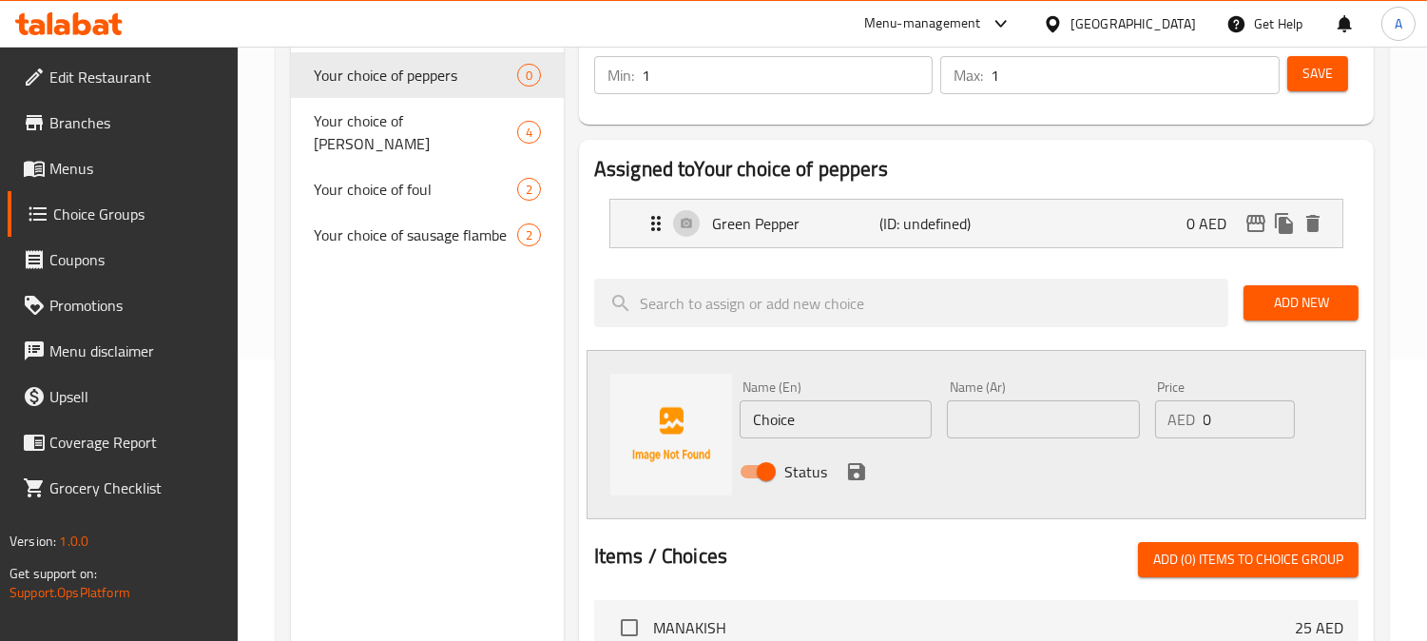
scroll to position [317, 0]
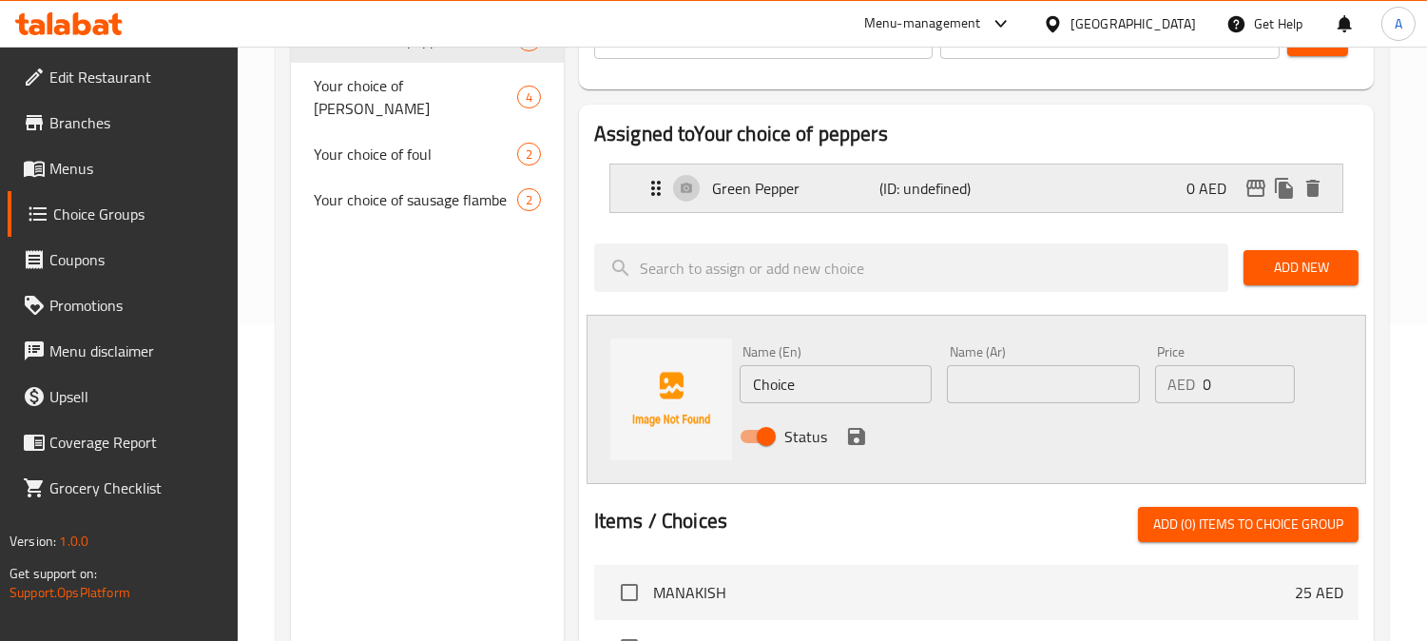
click at [823, 200] on div "Green Pepper (ID: undefined) 0 AED" at bounding box center [982, 188] width 675 height 48
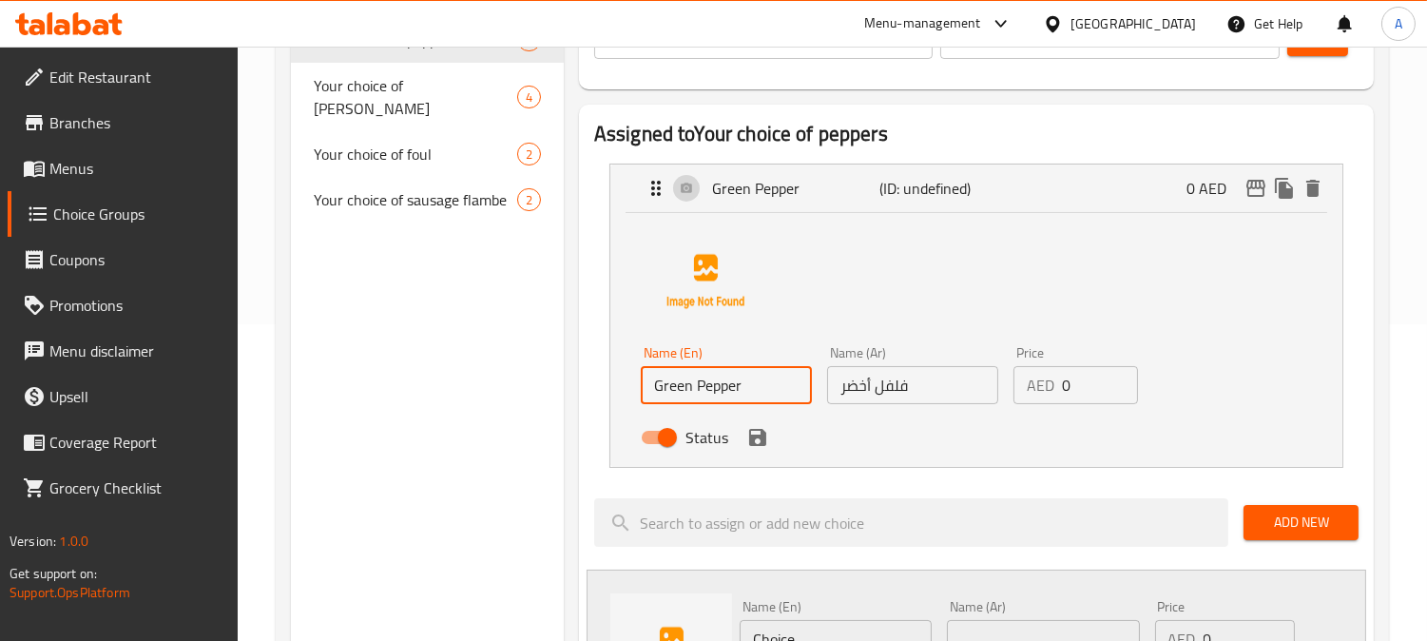
drag, startPoint x: 700, startPoint y: 385, endPoint x: 542, endPoint y: 378, distance: 158.0
click at [547, 380] on div "Choice Groups Your choice of peppers 0 Your choice of manakish 4 Your choice of…" at bounding box center [836, 625] width 1091 height 1453
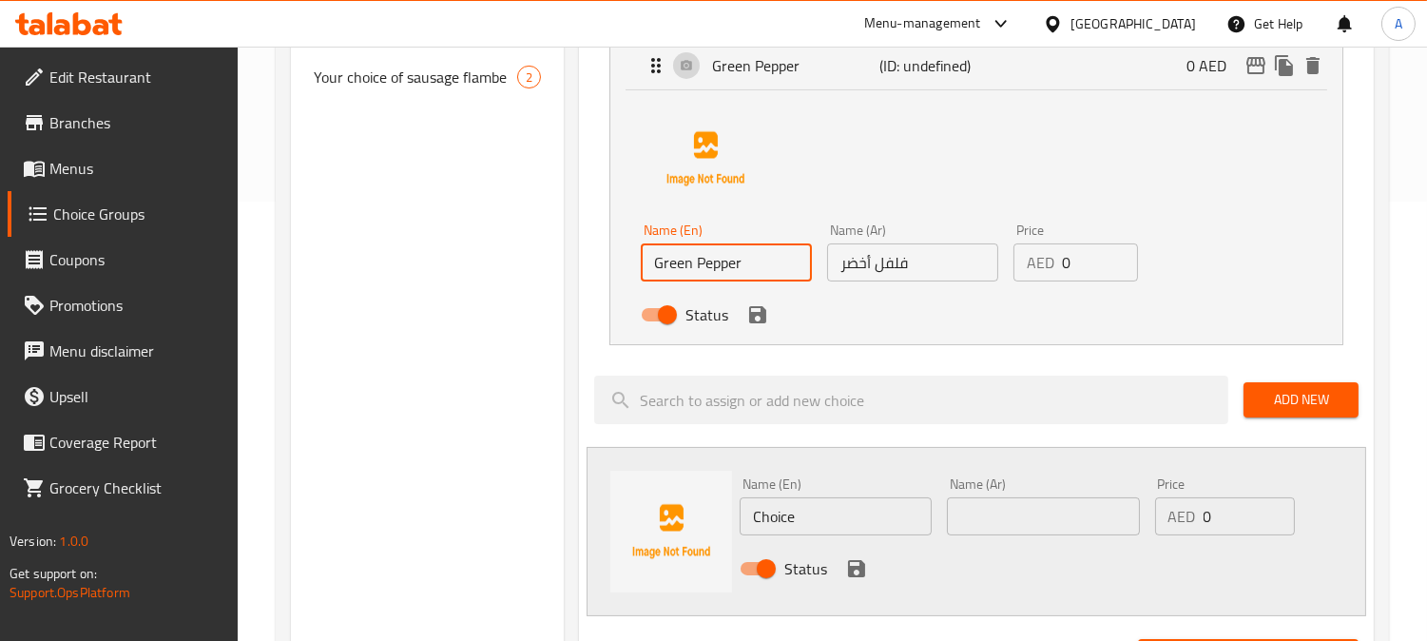
scroll to position [633, 0]
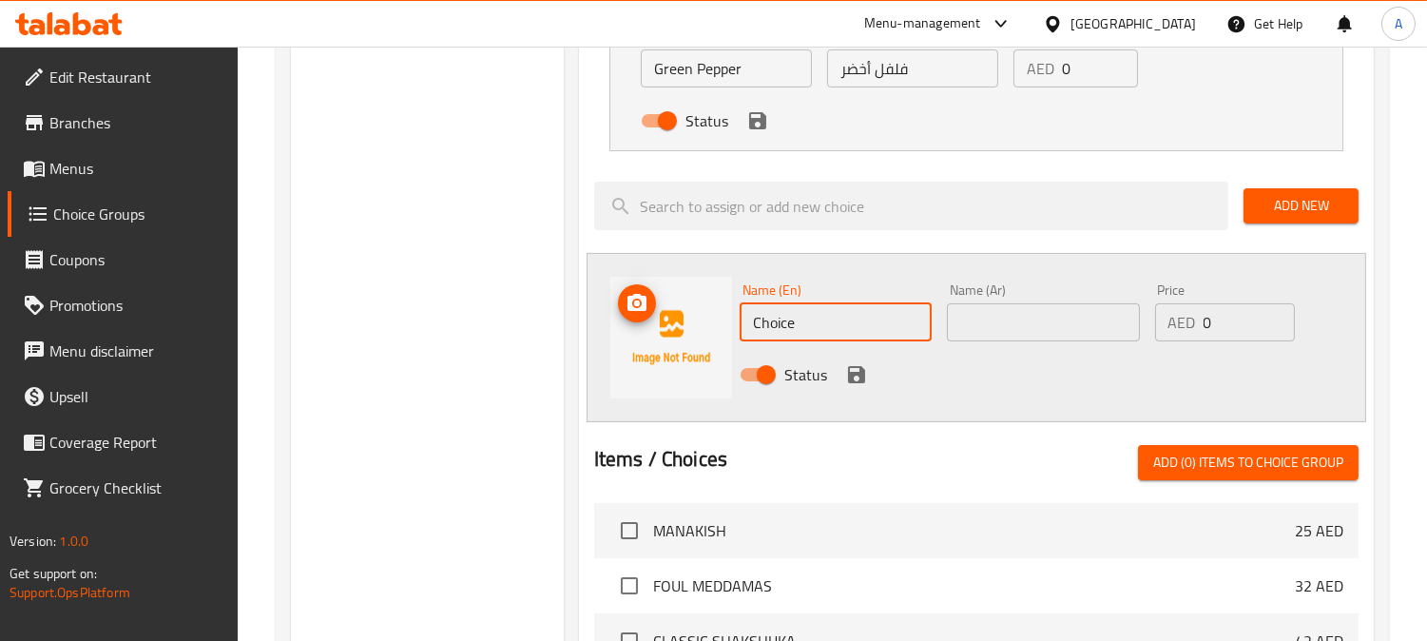
drag, startPoint x: 818, startPoint y: 318, endPoint x: 609, endPoint y: 305, distance: 208.6
click at [659, 315] on div "Name (En) Choice Name (En) Name (Ar) Name (Ar) Price AED 0 Price Status" at bounding box center [977, 337] width 780 height 169
paste input "Green Pepper"
type input "Green Pepper"
drag, startPoint x: 918, startPoint y: 68, endPoint x: 780, endPoint y: 69, distance: 138.8
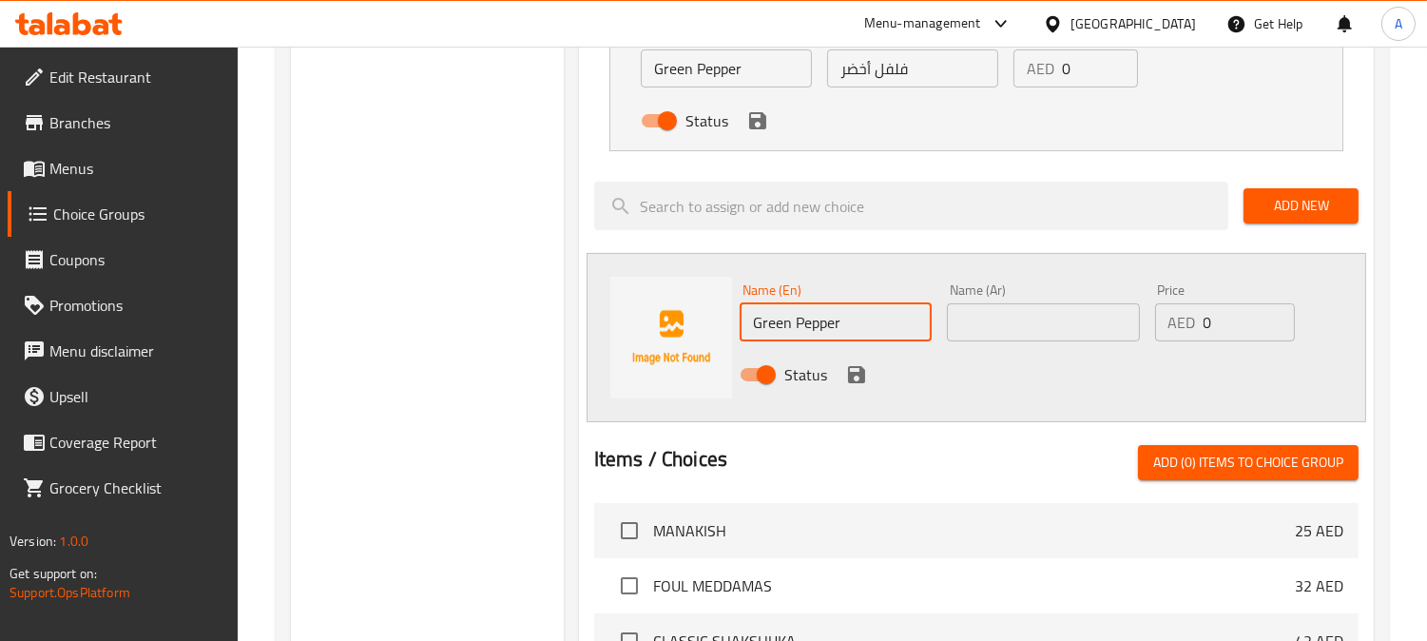
click at [780, 69] on div "Name (En) Green Pepper Name (En) Name (Ar) فلفل أخضر Name (Ar) Price AED 0 Pric…" at bounding box center [912, 84] width 559 height 125
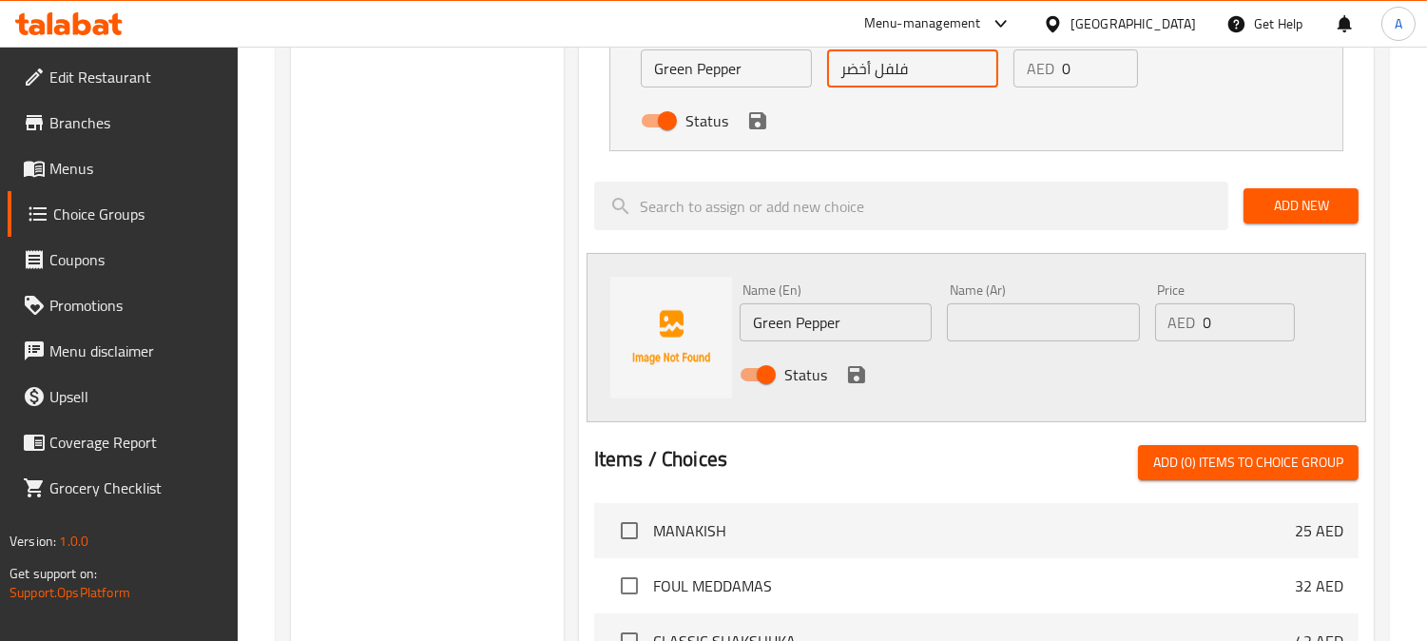
click at [1002, 321] on input "text" at bounding box center [1043, 322] width 192 height 38
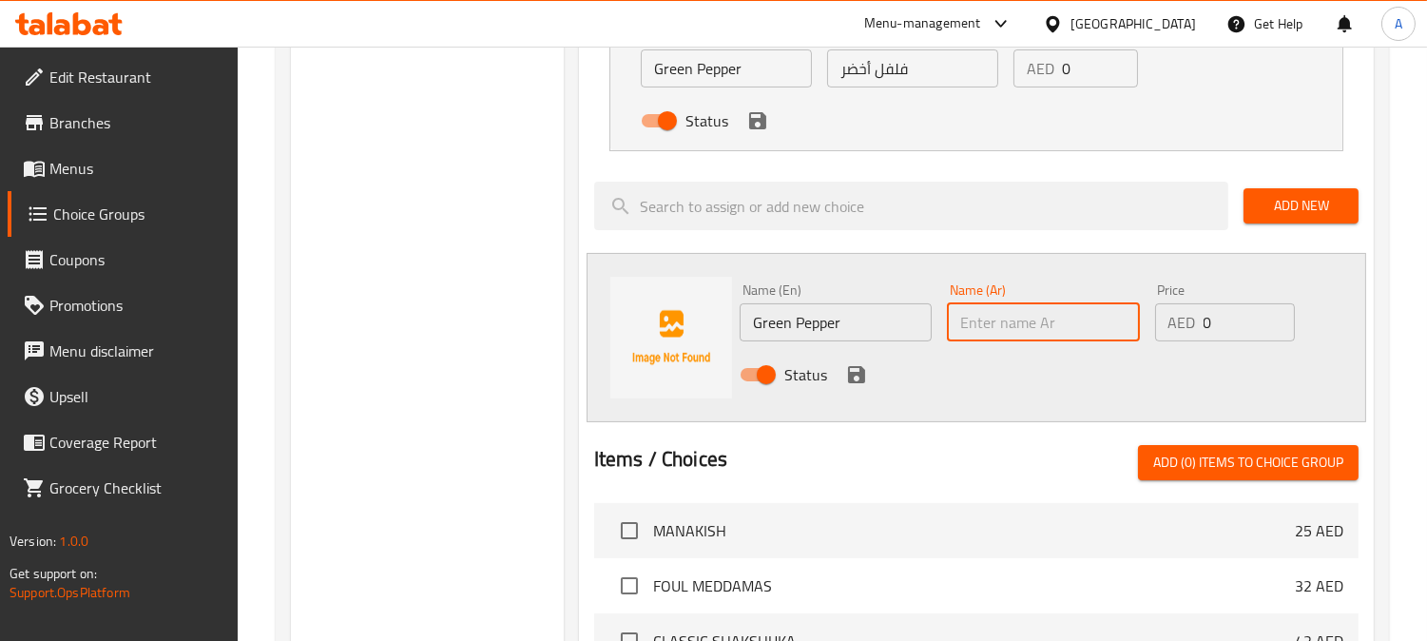
paste input "فلفل أخضر"
type input "فلفل أخضر"
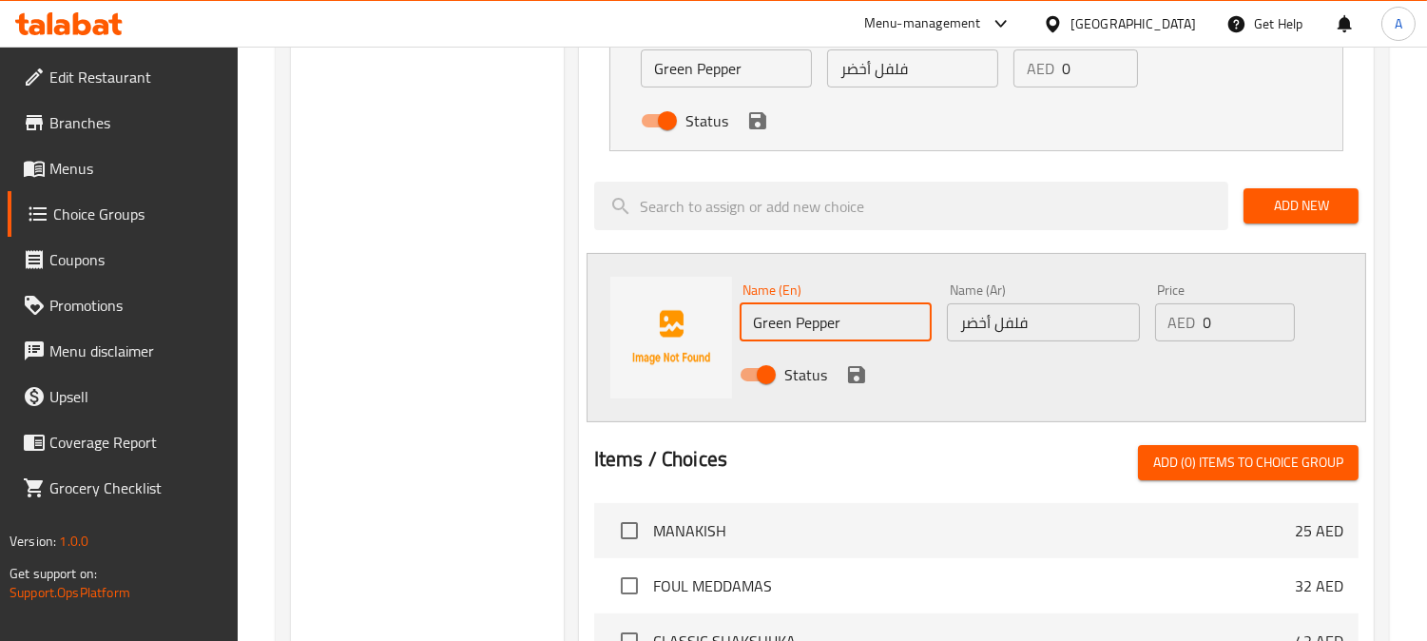
click at [768, 326] on input "Green Pepper" at bounding box center [836, 322] width 192 height 38
type input "Yellow Pepper"
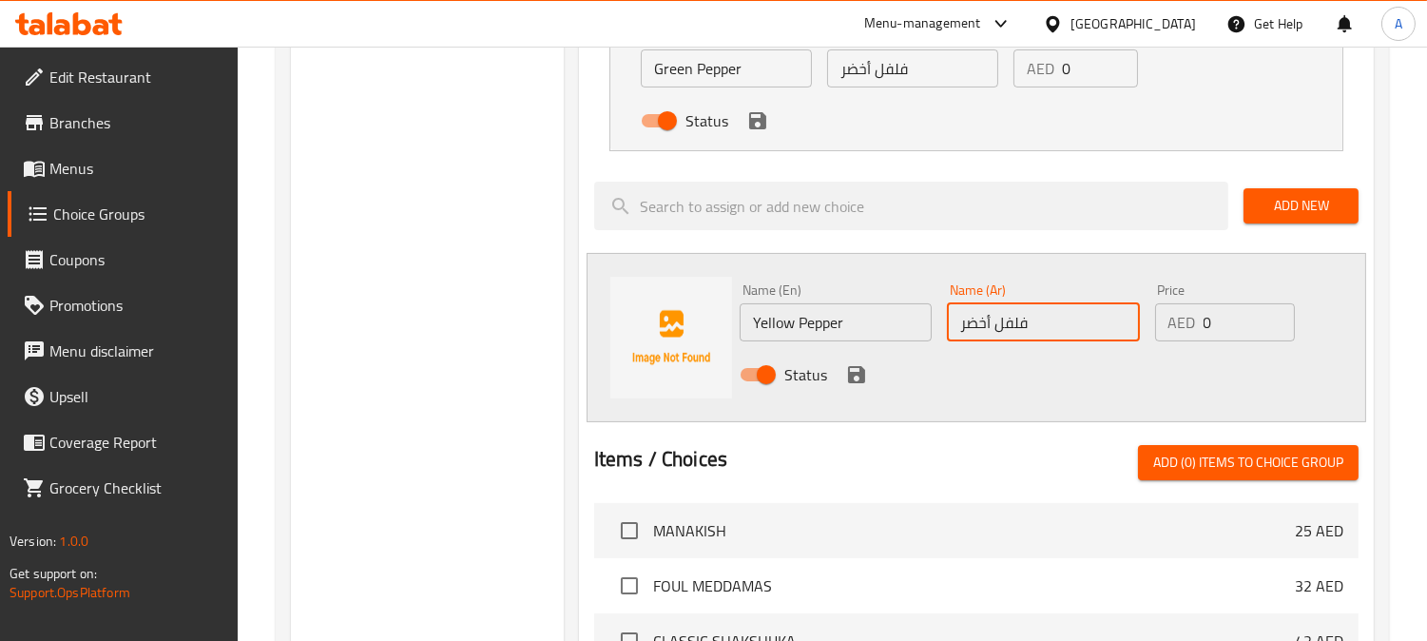
drag, startPoint x: 985, startPoint y: 330, endPoint x: 906, endPoint y: 326, distance: 79.0
click at [906, 326] on div "Name (En) Yellow Pepper Name (En) Name (Ar) فلفل أخضر Name (Ar) Price AED 0 Pri…" at bounding box center [1043, 338] width 623 height 125
type input "فلفل أصفر"
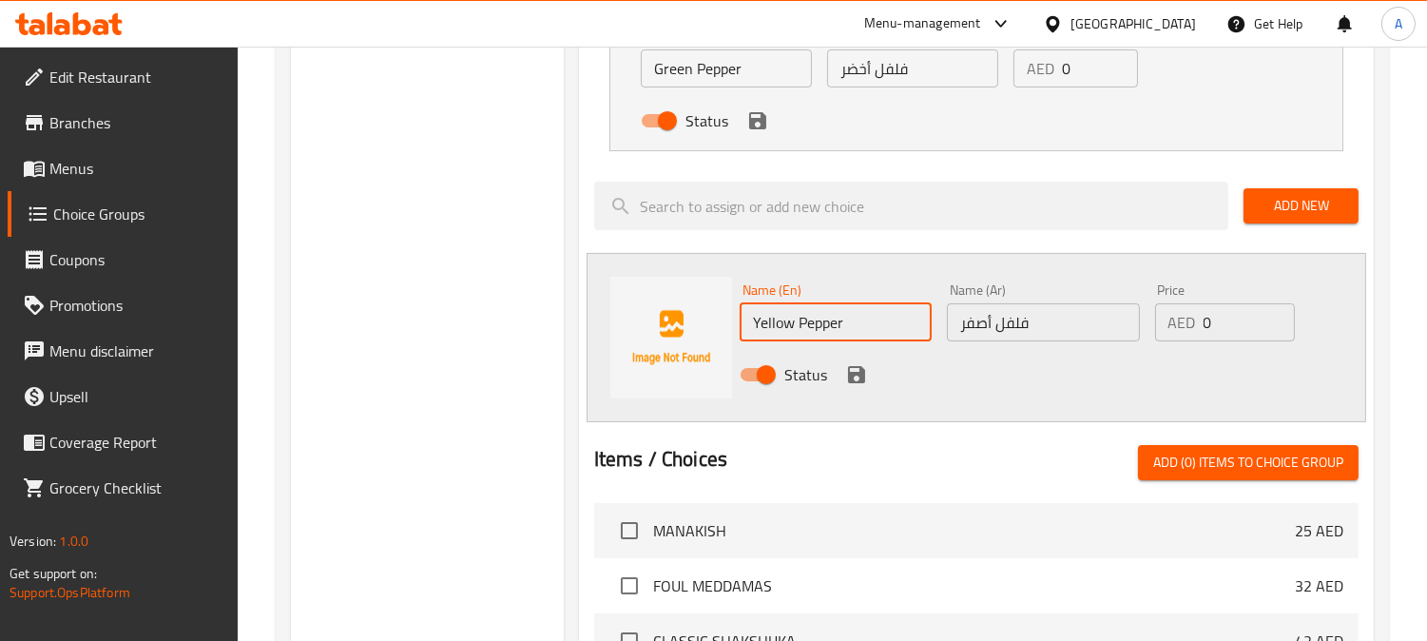
drag, startPoint x: 859, startPoint y: 324, endPoint x: 694, endPoint y: 324, distance: 164.5
click at [694, 324] on div "Name (En) Yellow Pepper Name (En) Name (Ar) فلفل أصفر Name (Ar) Price AED 0 Pri…" at bounding box center [977, 337] width 780 height 169
click at [859, 373] on icon "save" at bounding box center [856, 374] width 17 height 17
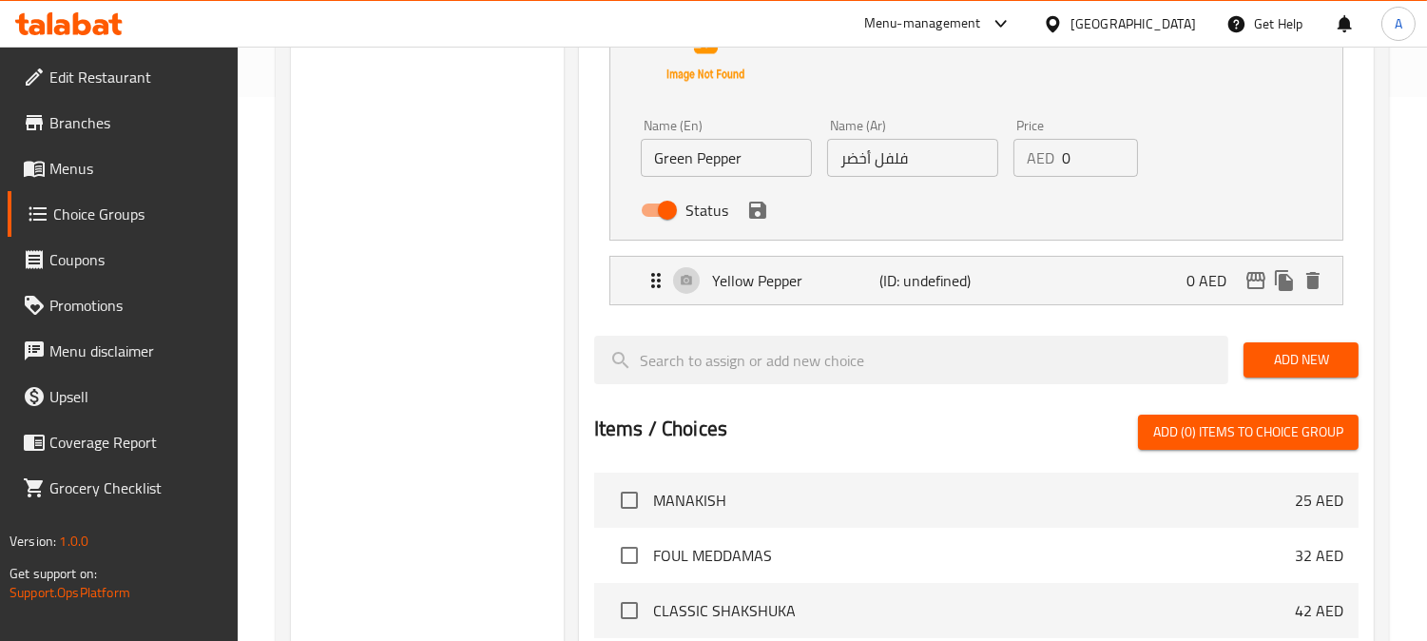
scroll to position [422, 0]
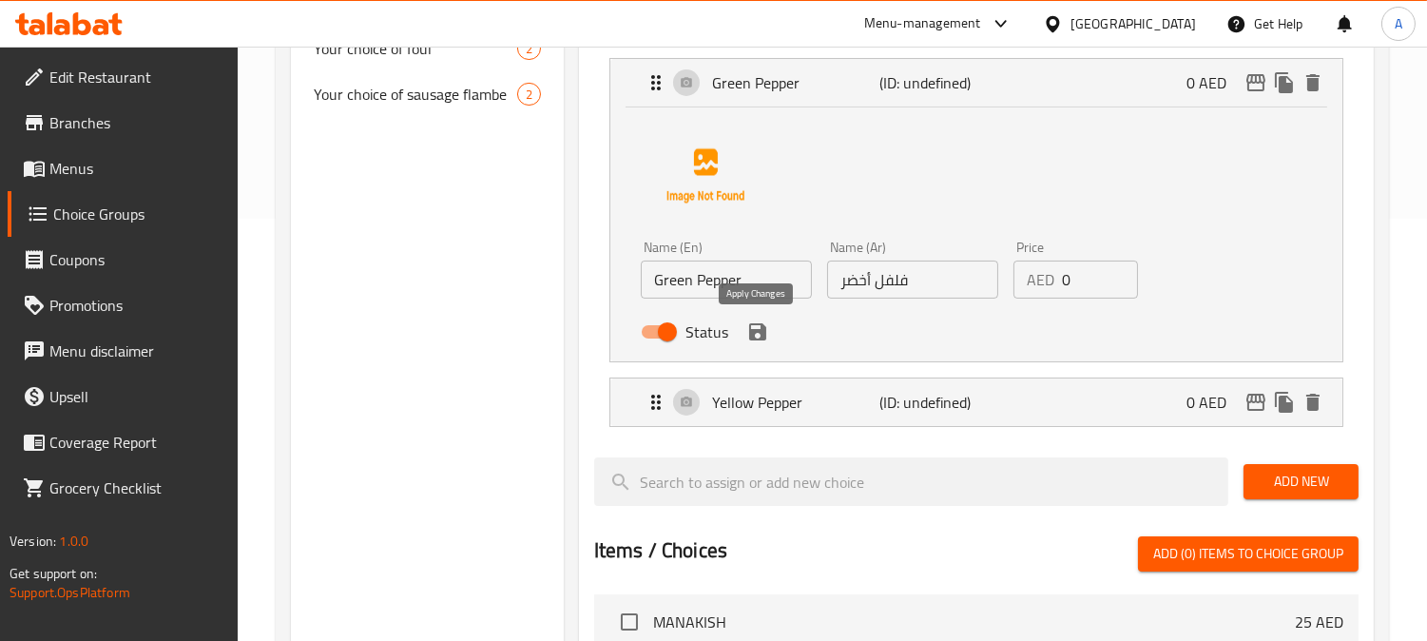
click at [759, 337] on icon "save" at bounding box center [757, 331] width 17 height 17
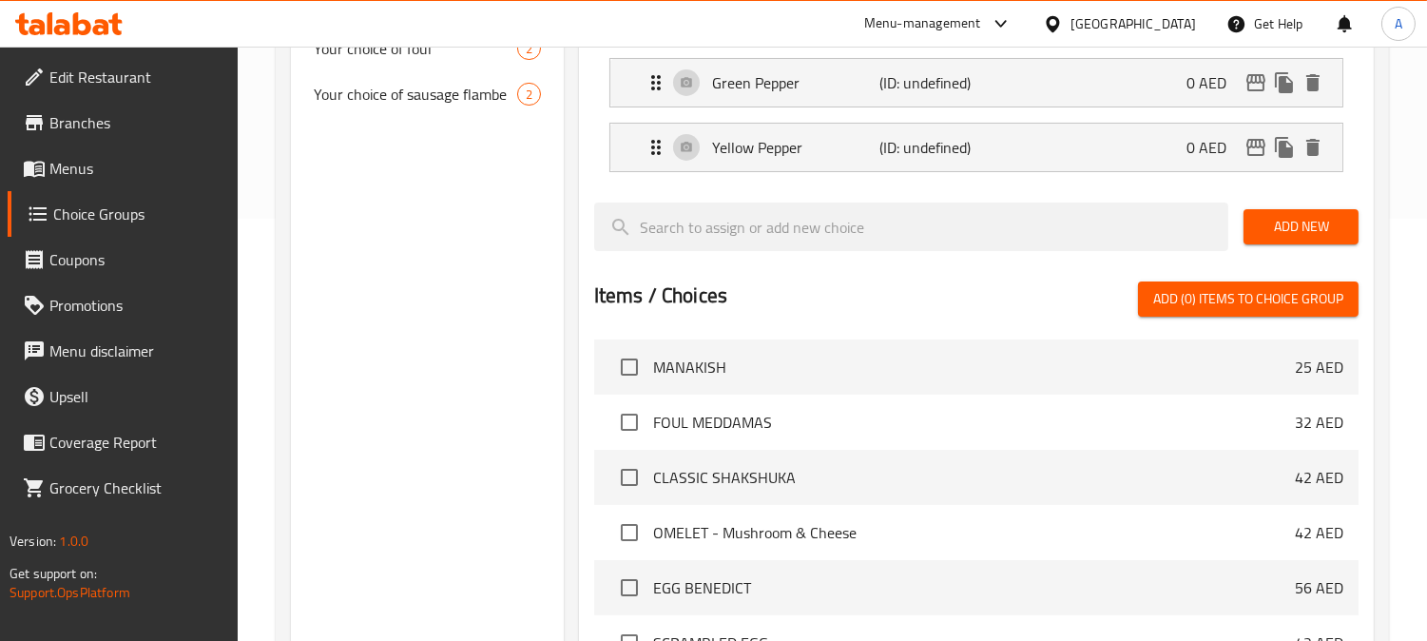
click at [1320, 223] on span "Add New" at bounding box center [1301, 227] width 85 height 24
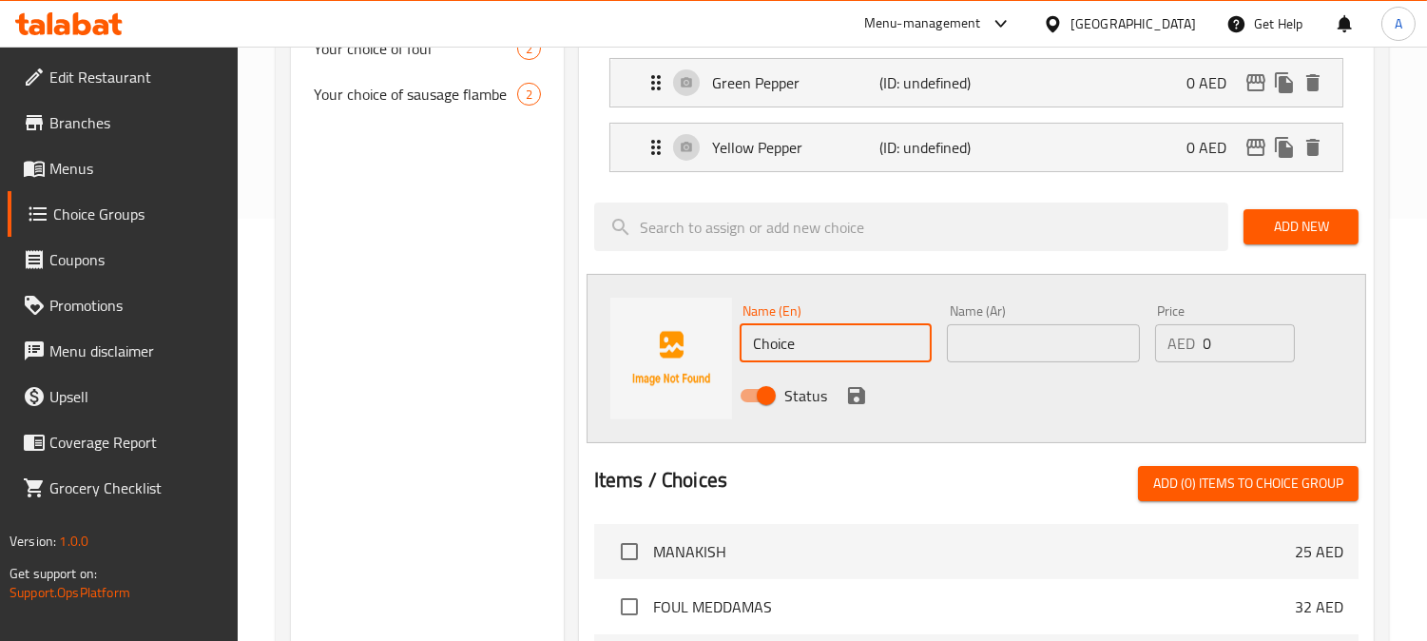
drag, startPoint x: 813, startPoint y: 346, endPoint x: 597, endPoint y: 338, distance: 216.0
click at [599, 338] on div "Name (En) Choice Name (En) Name (Ar) Name (Ar) Price AED 0 Price Status" at bounding box center [977, 358] width 780 height 169
paste input "Yellow Pepper"
click at [935, 146] on p "(ID: undefined)" at bounding box center [935, 147] width 112 height 23
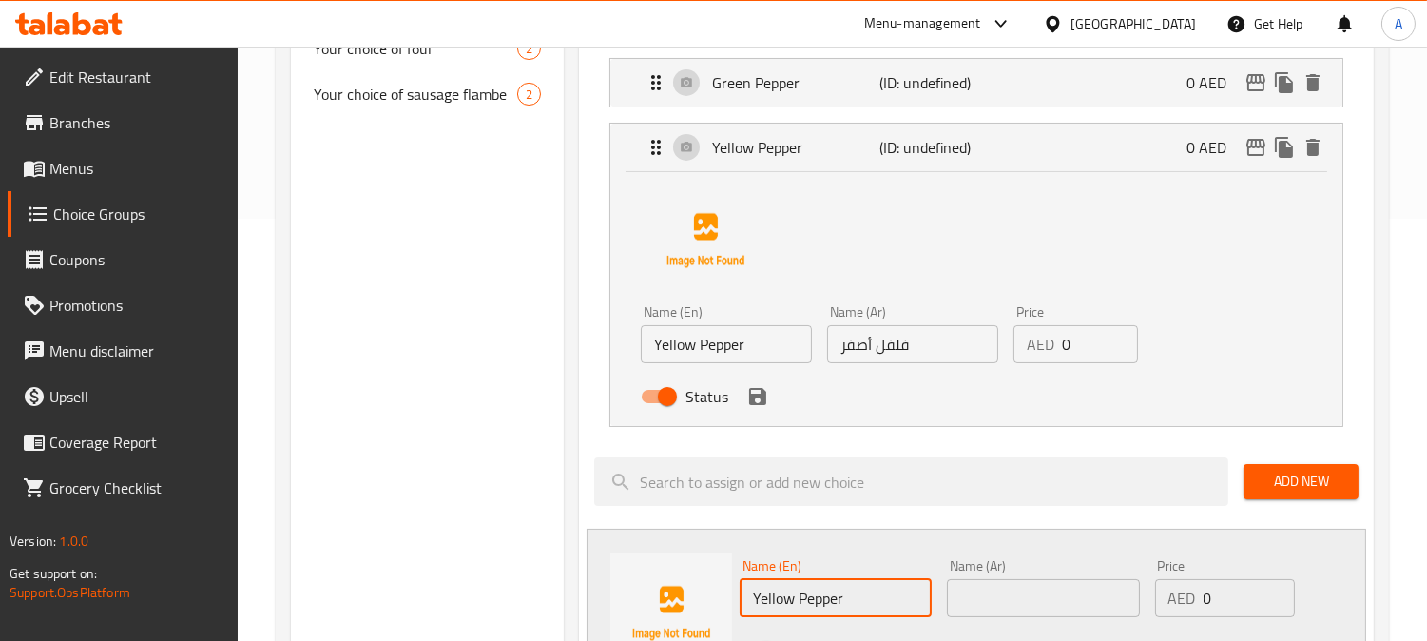
type input "Yellow Pepper"
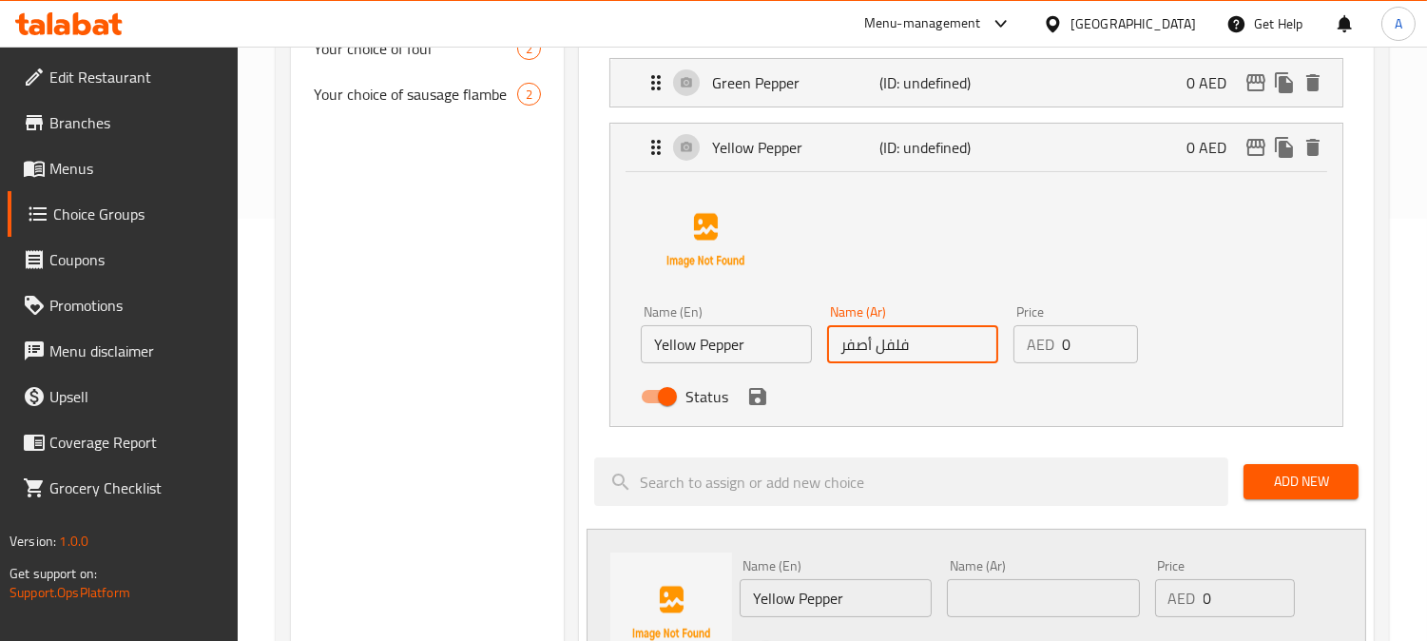
click at [878, 348] on input "فلفل أصفر" at bounding box center [912, 344] width 171 height 38
click at [1006, 608] on input "text" at bounding box center [1043, 598] width 192 height 38
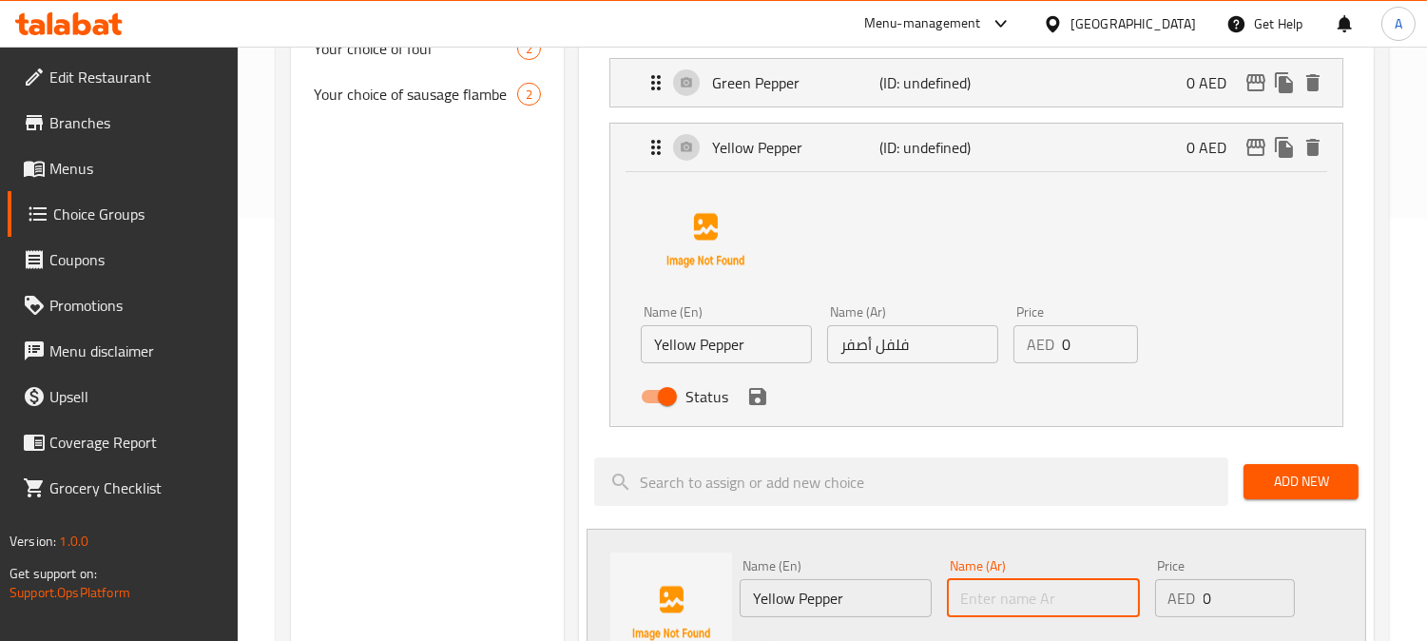
paste input "فلفل أصفر"
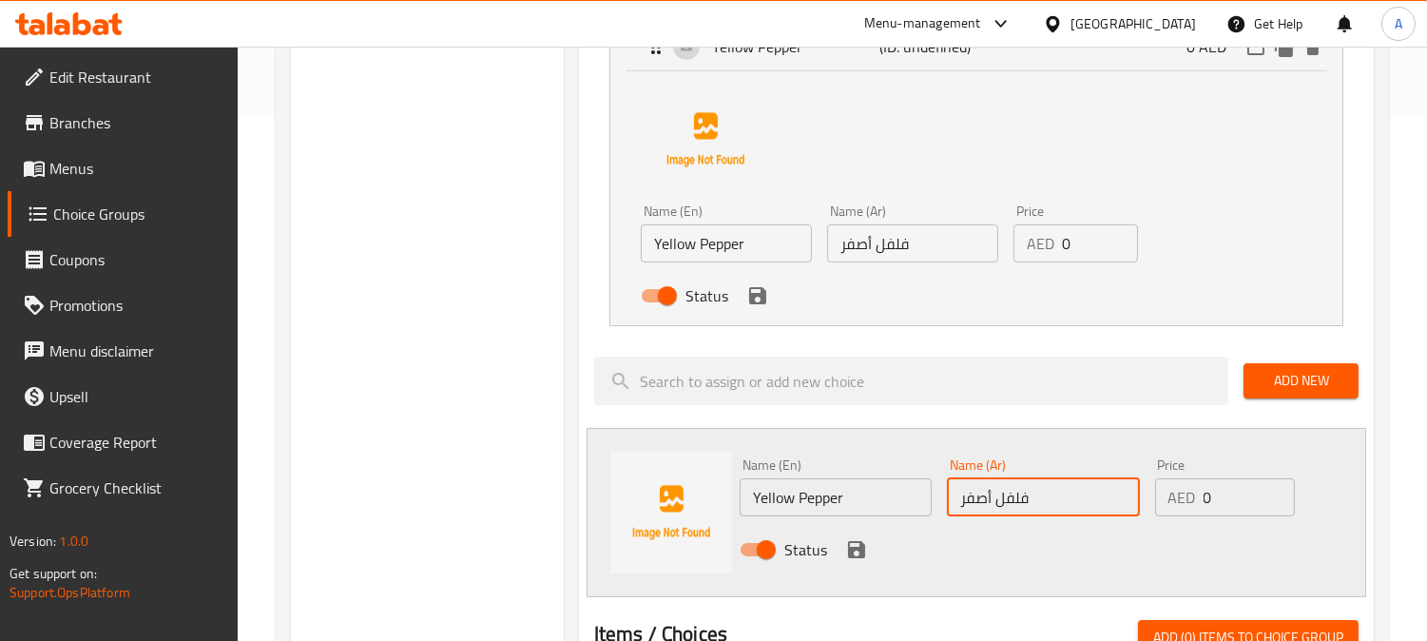
scroll to position [633, 0]
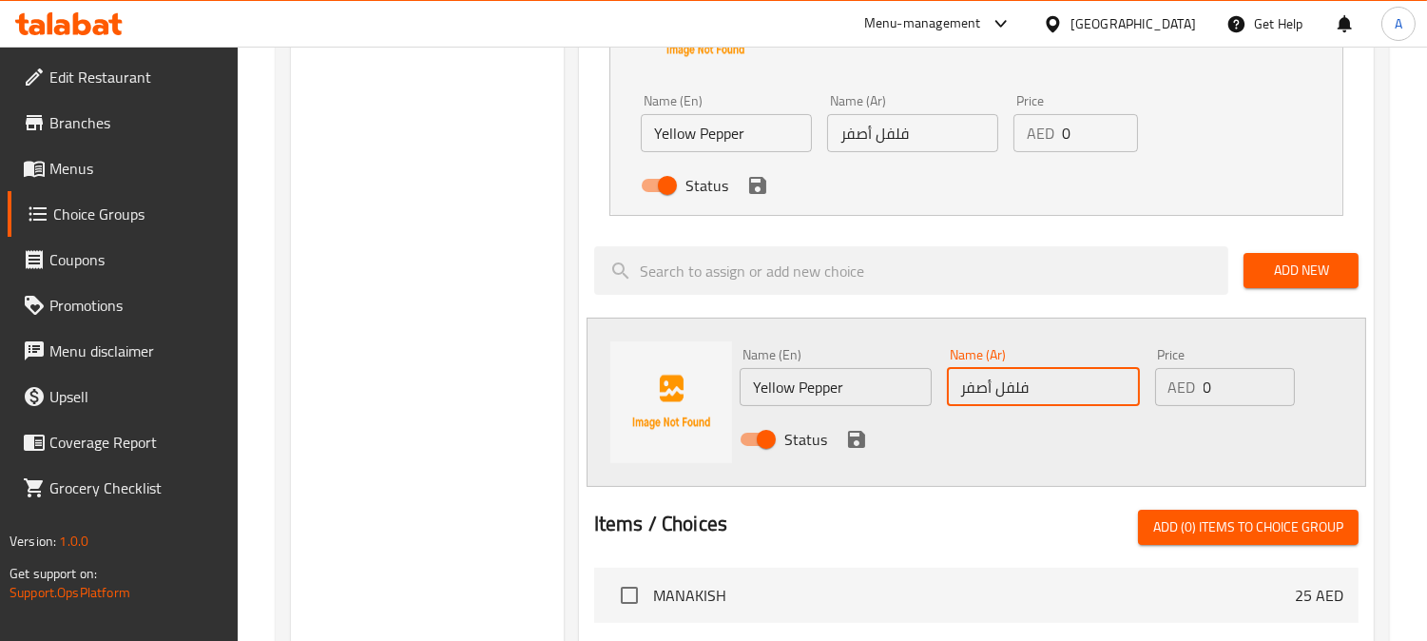
drag, startPoint x: 987, startPoint y: 385, endPoint x: 968, endPoint y: 396, distance: 22.2
click at [968, 396] on input "فلفل أصفر" at bounding box center [1043, 387] width 192 height 38
type input "فلفل أحمر"
click at [775, 382] on input "Yellow Pepper" at bounding box center [836, 387] width 192 height 38
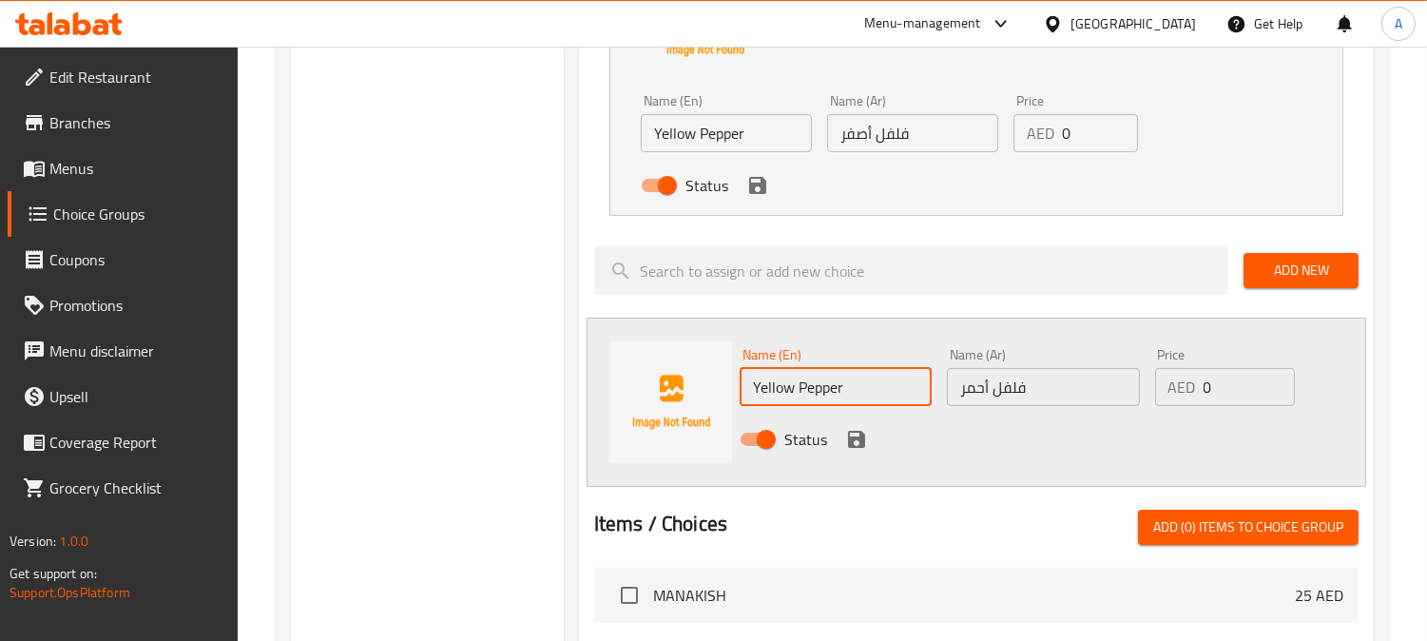
click at [775, 382] on input "Yellow Pepper" at bounding box center [836, 387] width 192 height 38
type input "Red Pepper"
click at [858, 442] on icon "save" at bounding box center [856, 439] width 23 height 23
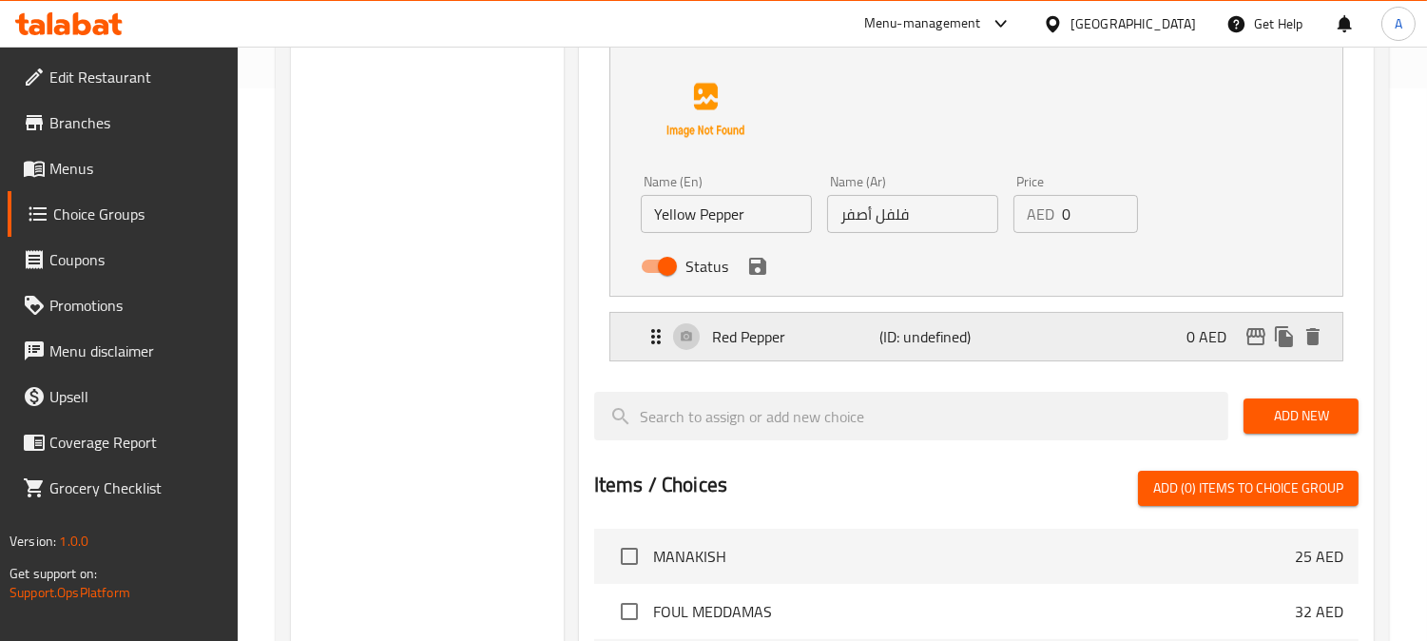
scroll to position [528, 0]
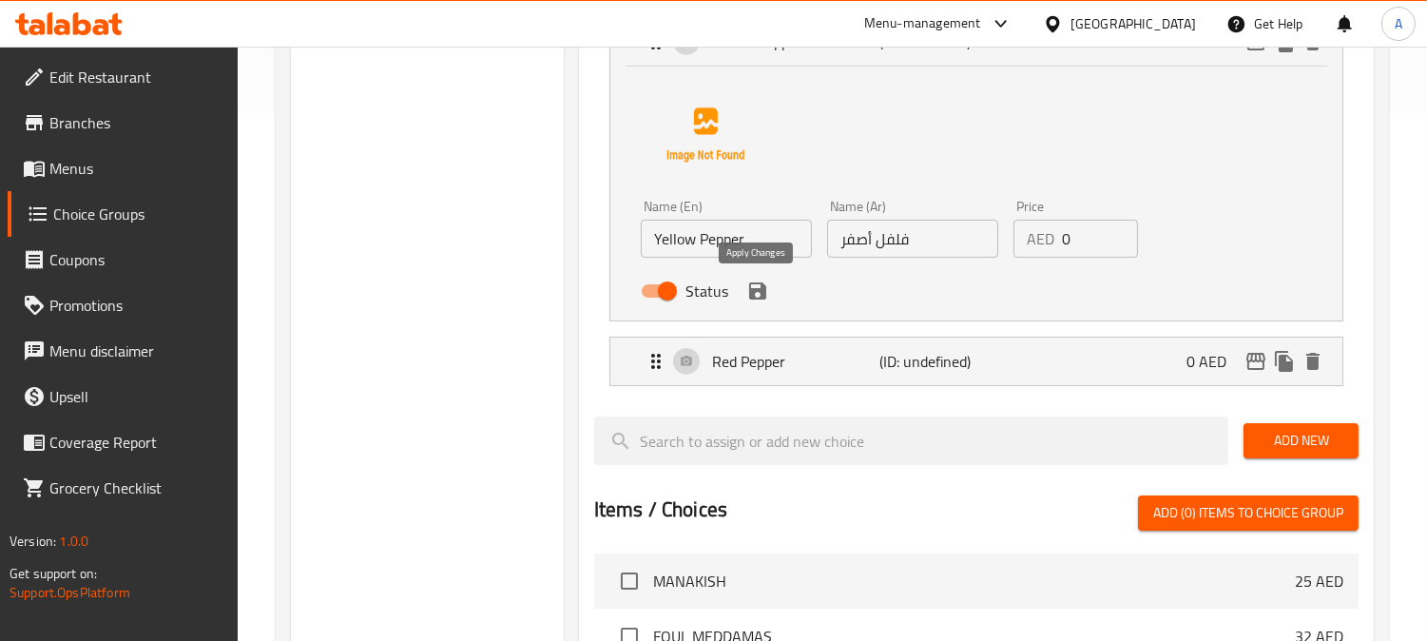
click at [759, 295] on icon "save" at bounding box center [757, 290] width 17 height 17
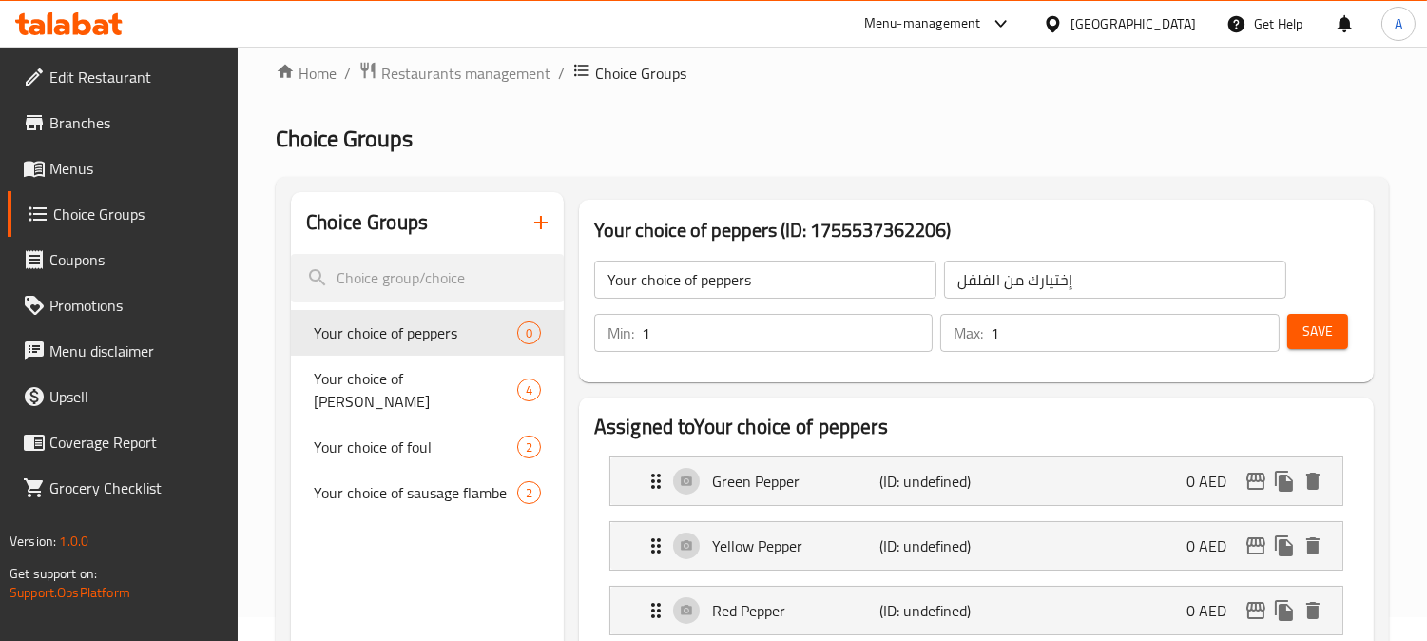
scroll to position [0, 0]
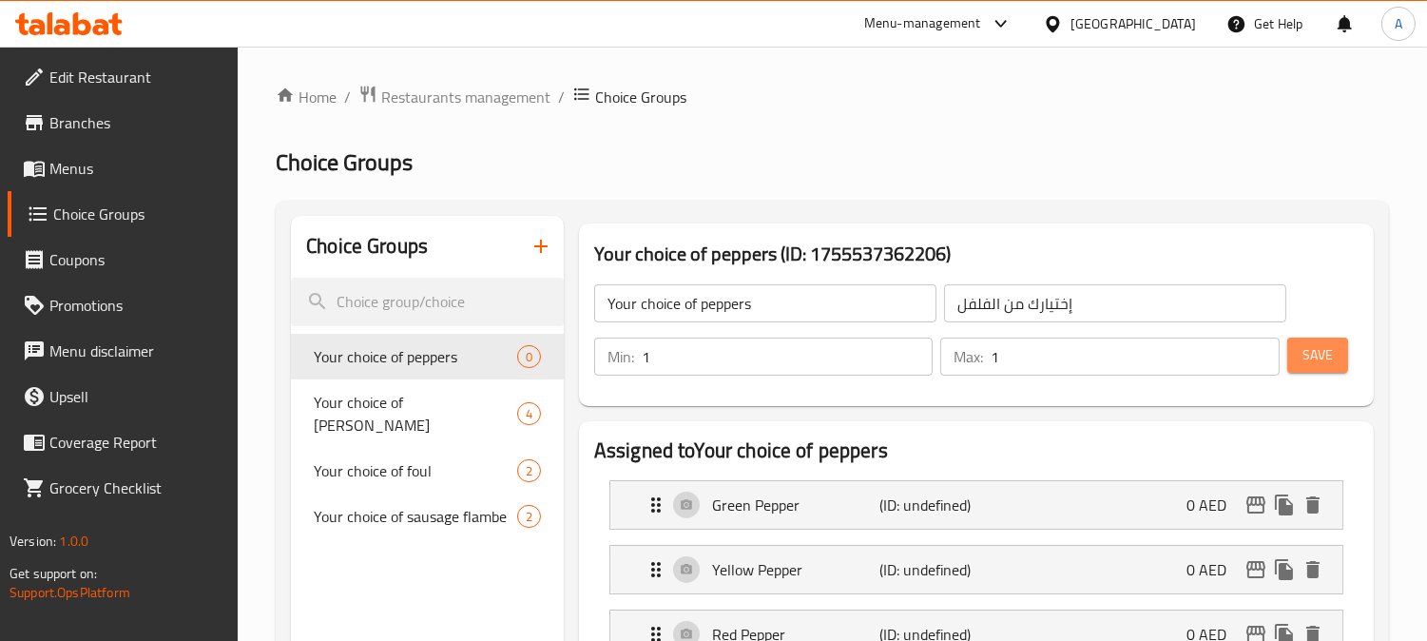
click at [1329, 349] on span "Save" at bounding box center [1318, 355] width 30 height 24
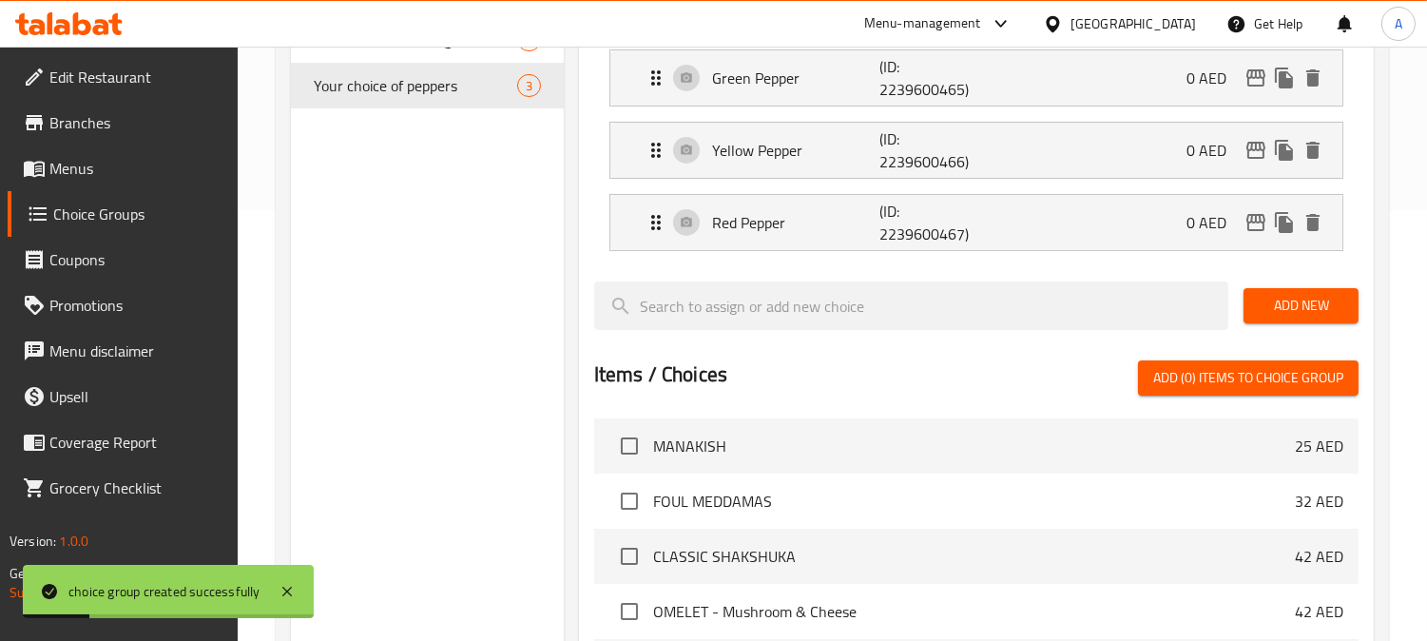
scroll to position [794, 0]
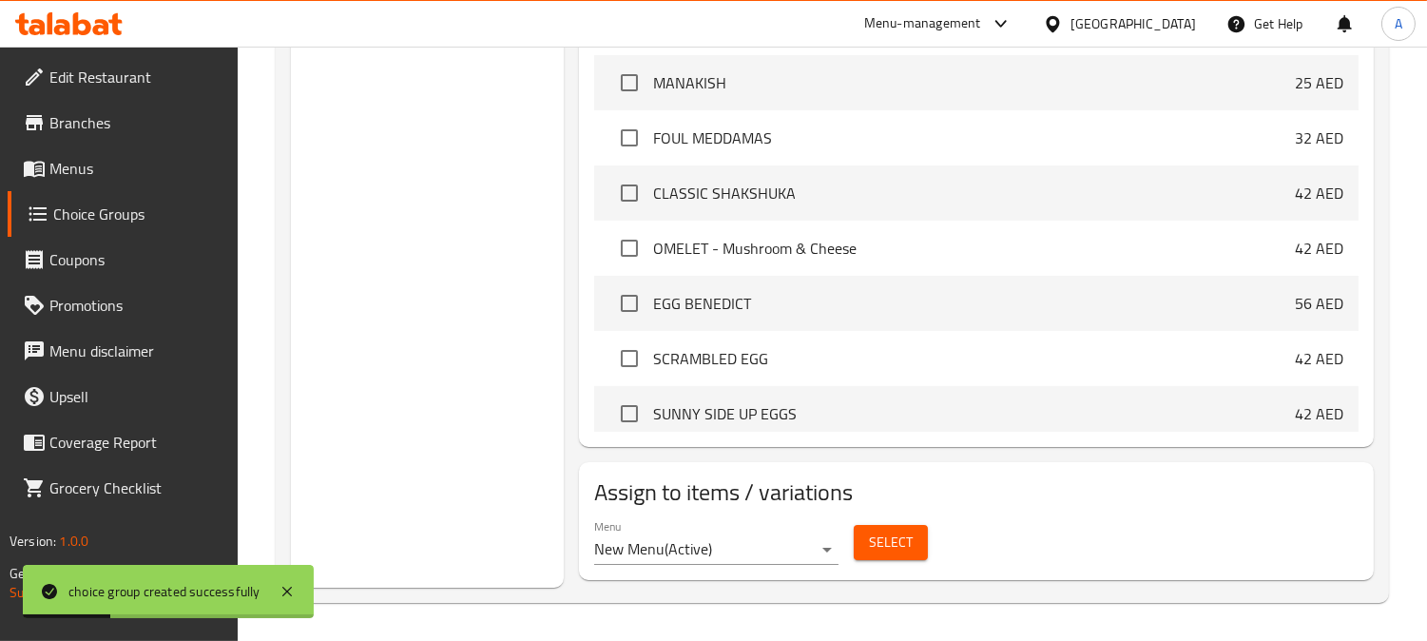
click at [910, 531] on span "Select" at bounding box center [891, 543] width 44 height 24
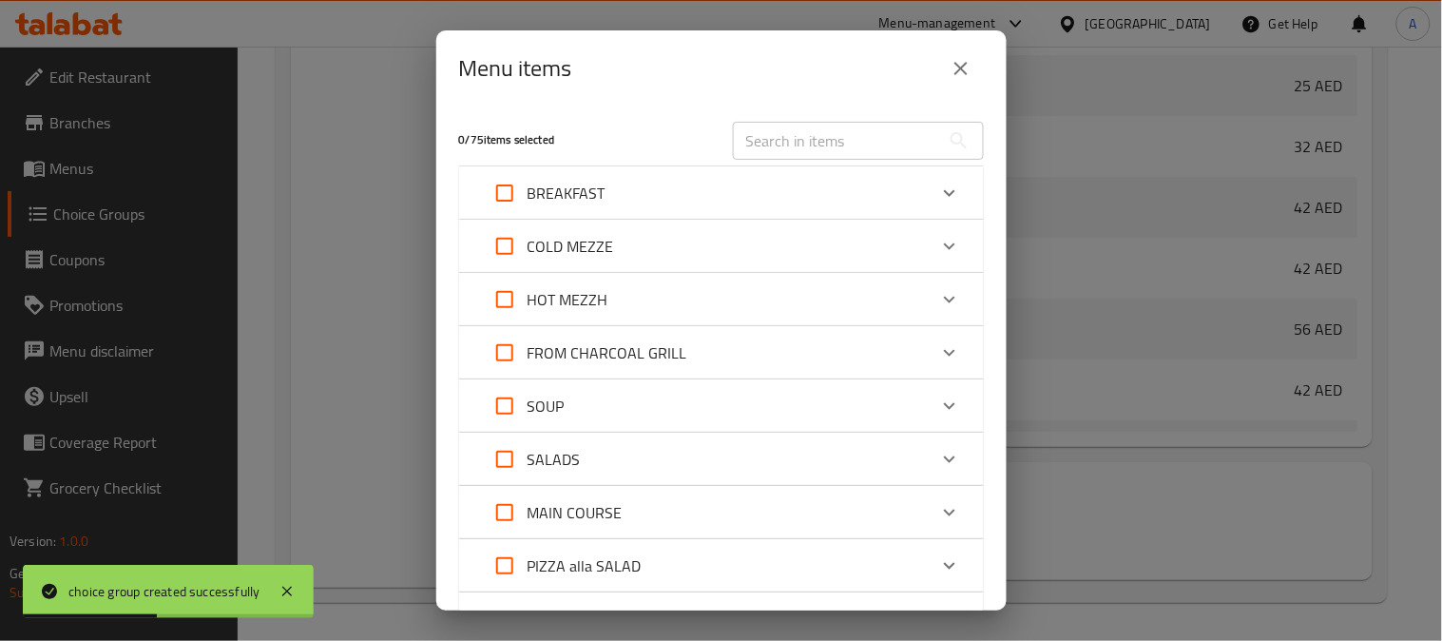
click at [796, 140] on input "text" at bounding box center [836, 141] width 207 height 38
paste input "EGETARIAN PIZZA"
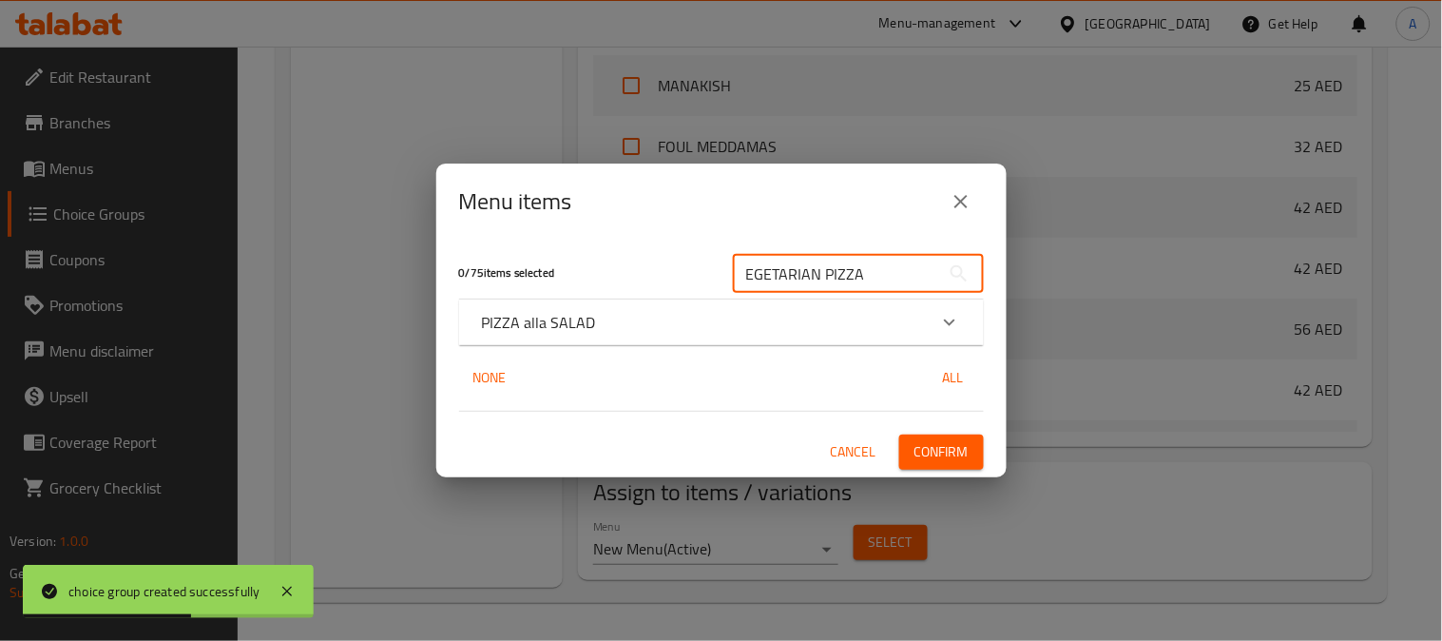
type input "EGETARIAN PIZZA"
click at [672, 327] on div "PIZZA alla SALAD" at bounding box center [704, 322] width 445 height 23
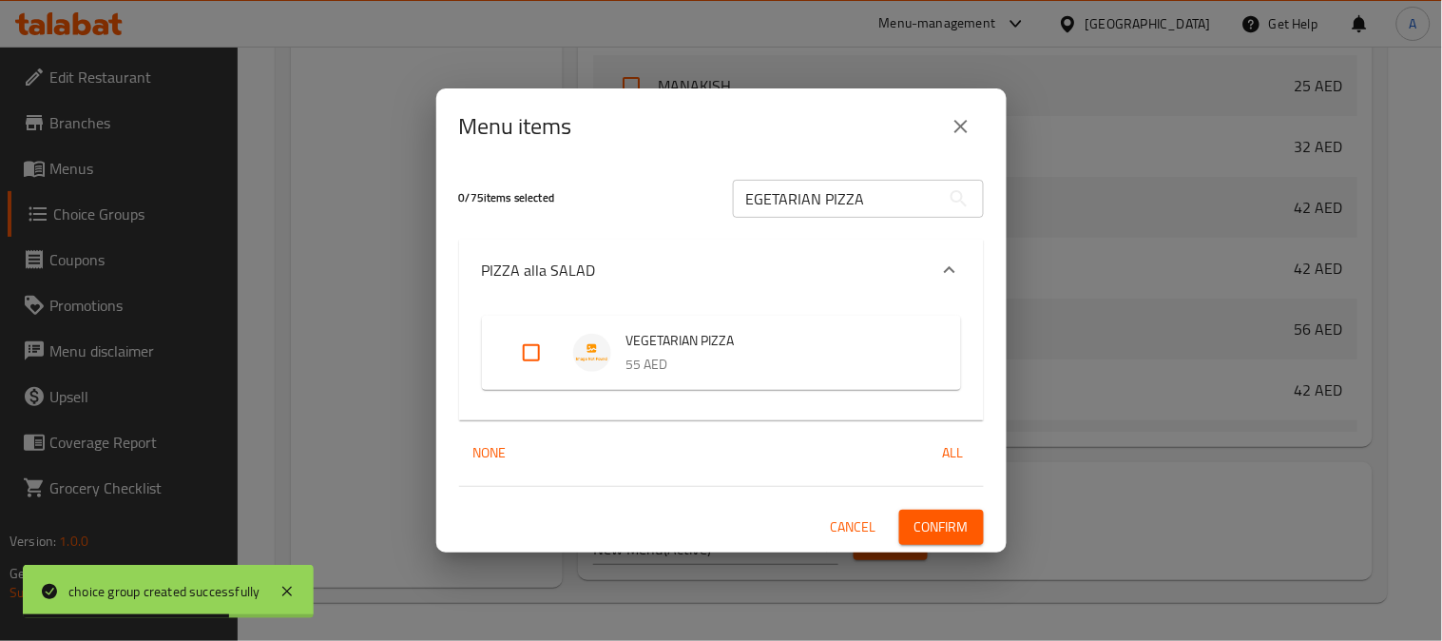
click at [516, 352] on input "Expand" at bounding box center [532, 353] width 46 height 46
checkbox input "true"
click at [915, 521] on span "Confirm" at bounding box center [942, 527] width 54 height 24
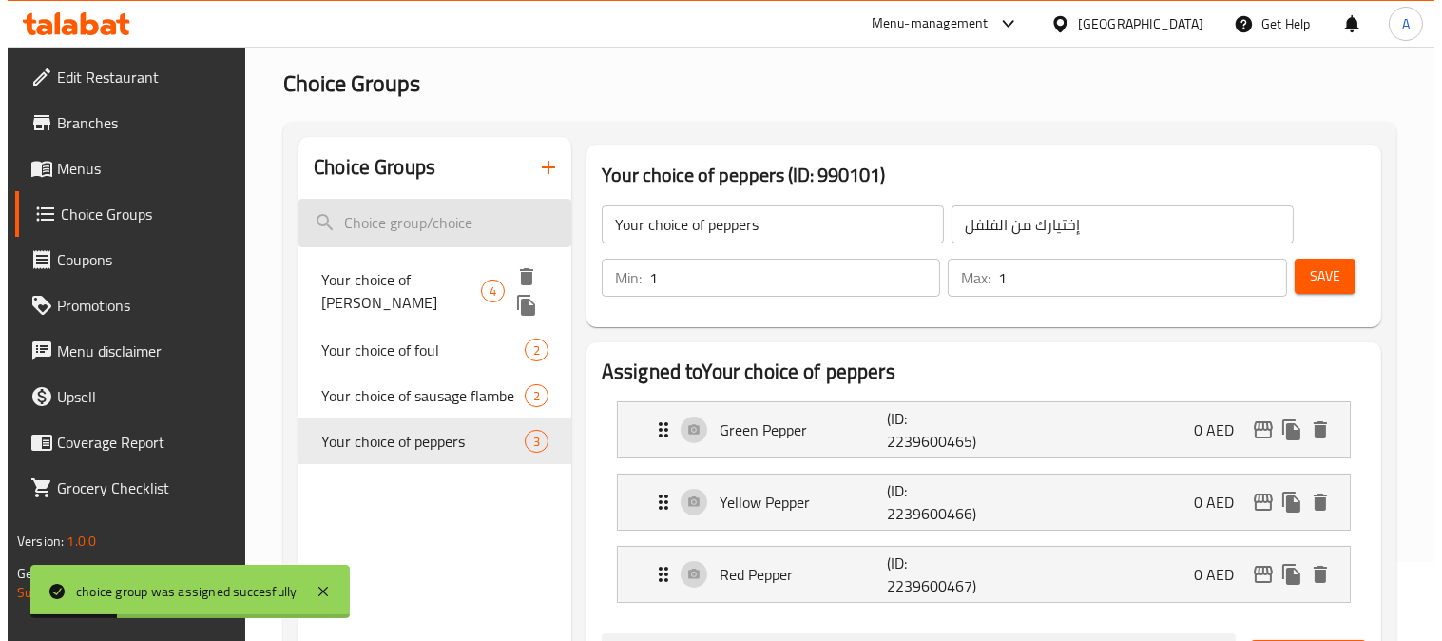
scroll to position [0, 0]
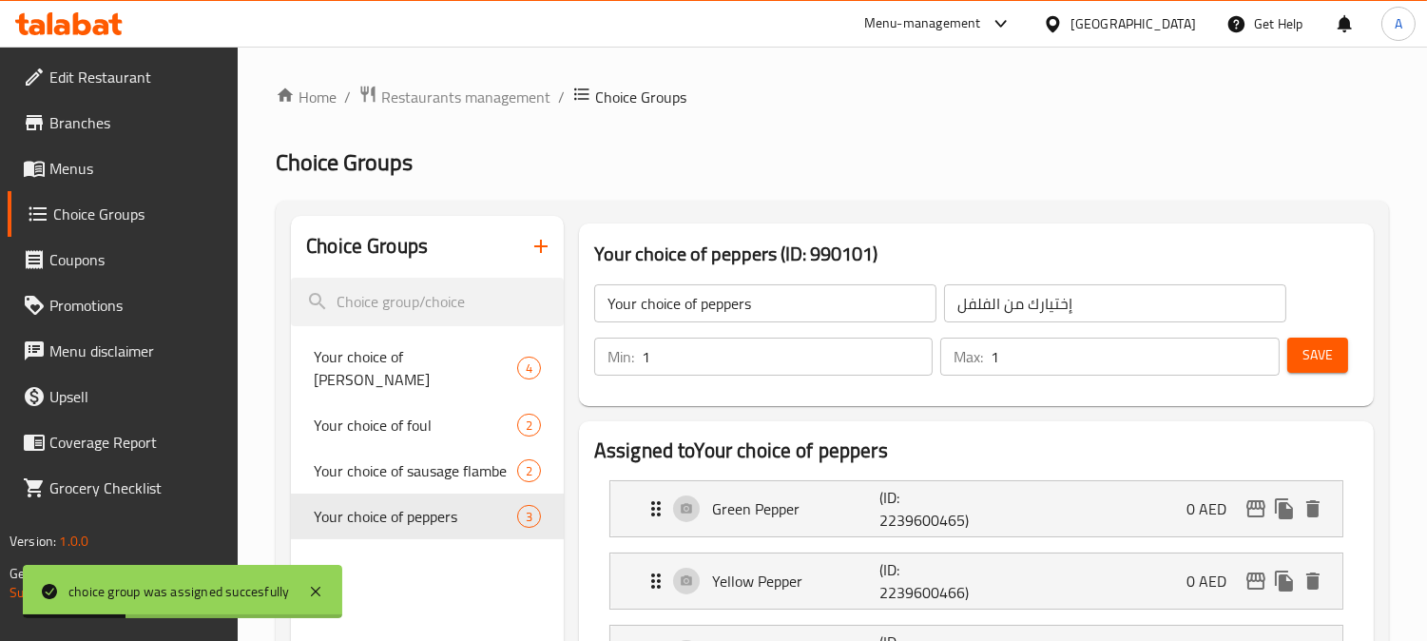
click at [539, 243] on icon "button" at bounding box center [541, 246] width 23 height 23
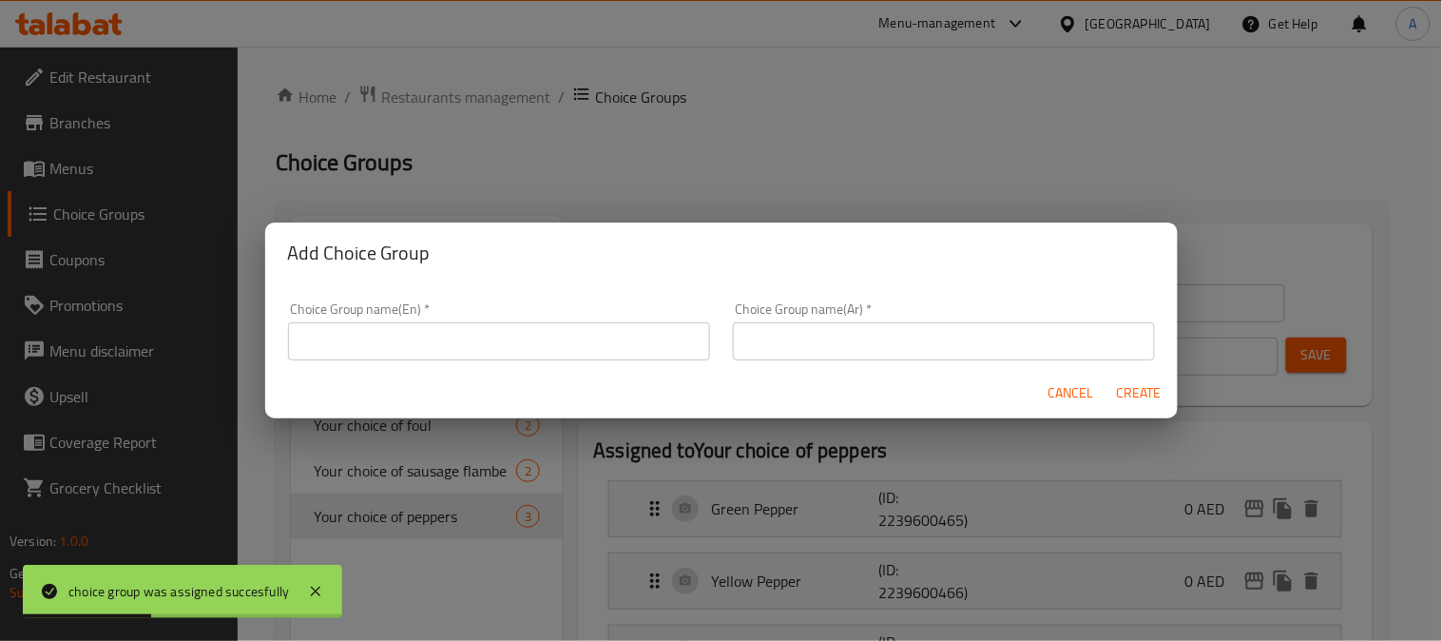
click at [542, 339] on input "text" at bounding box center [499, 341] width 422 height 38
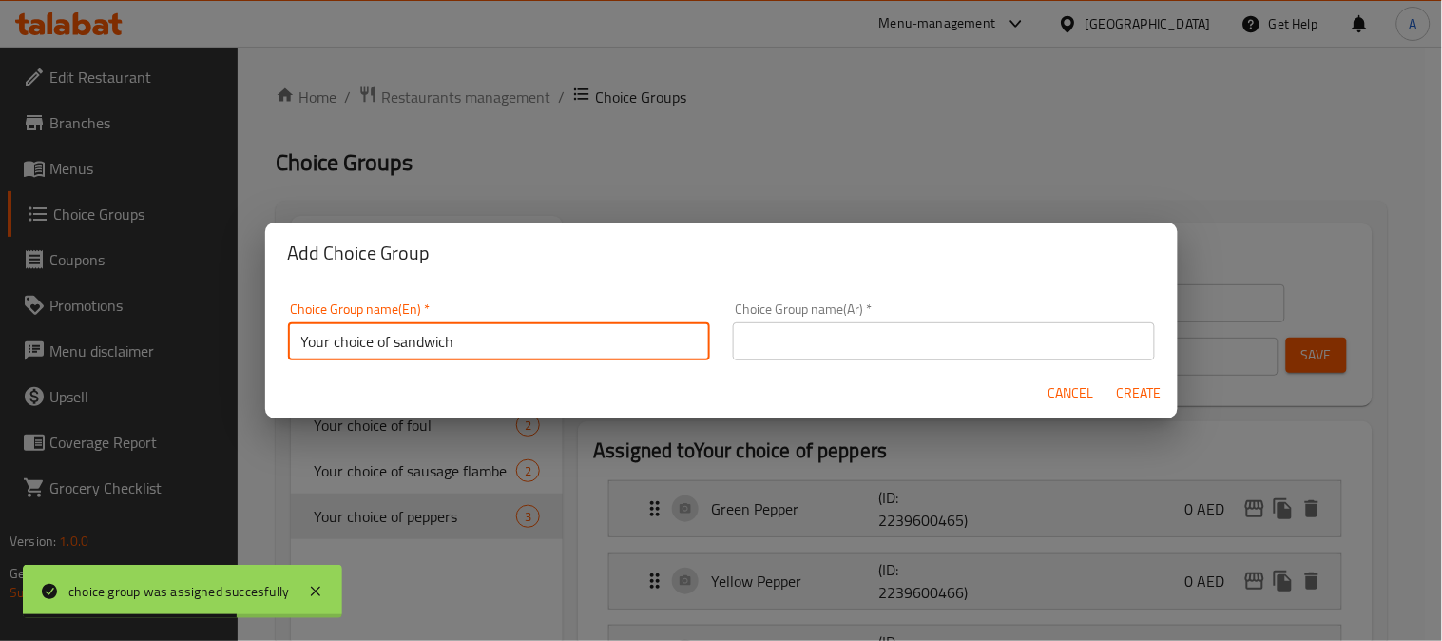
click at [411, 352] on input "Your choice of sandwich" at bounding box center [499, 341] width 422 height 38
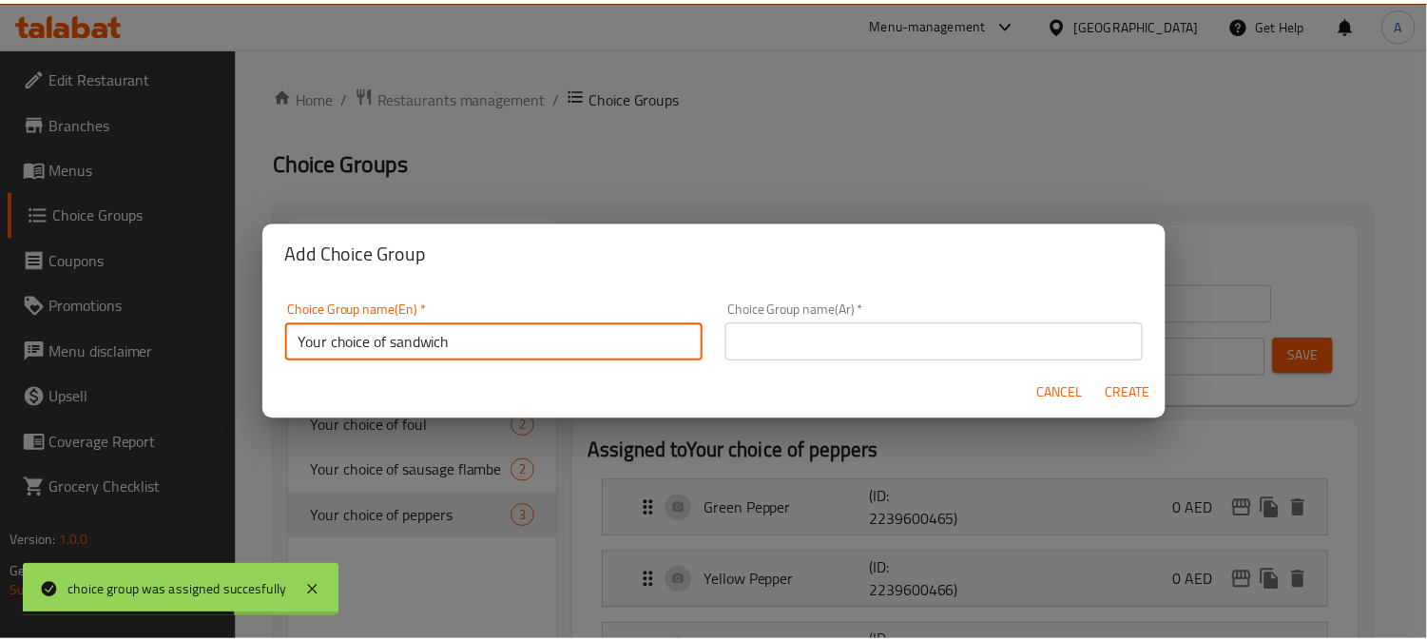
scroll to position [5, 0]
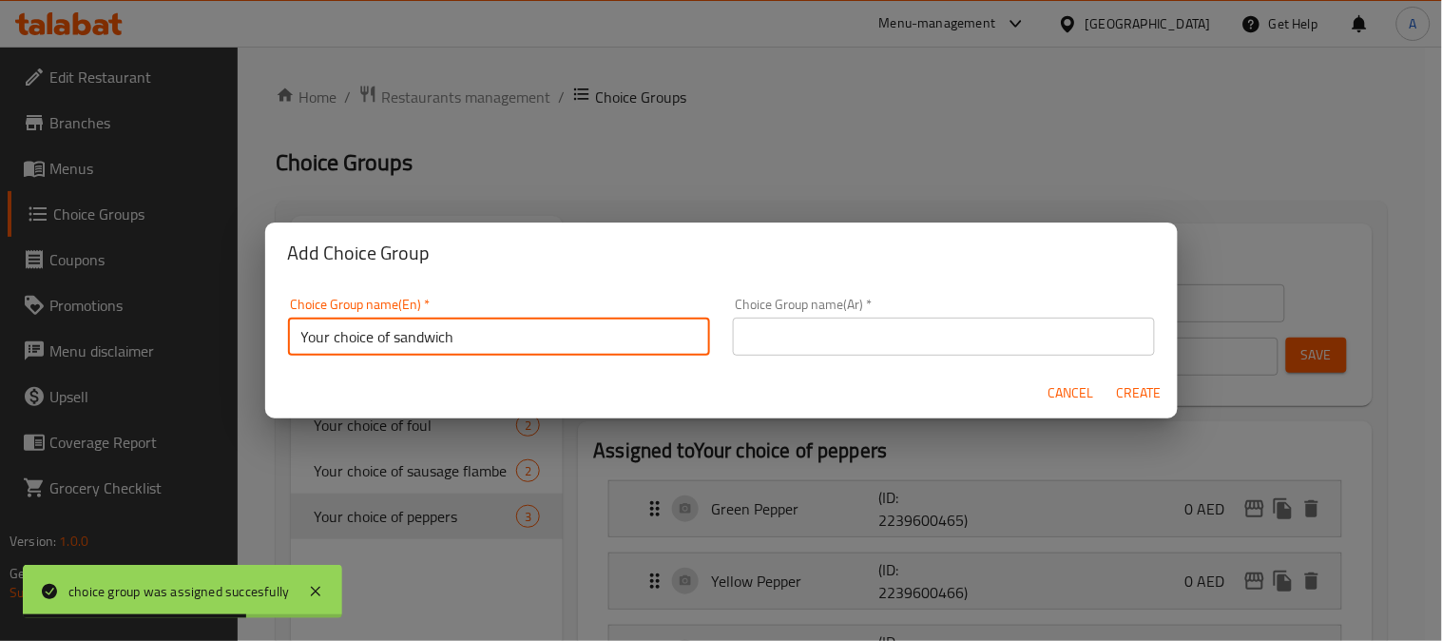
paste input "white sauce"
click at [416, 338] on input "Your choice of white sauce" at bounding box center [499, 337] width 422 height 38
type input "Your choice of sauce"
click at [791, 338] on input "text" at bounding box center [944, 337] width 422 height 38
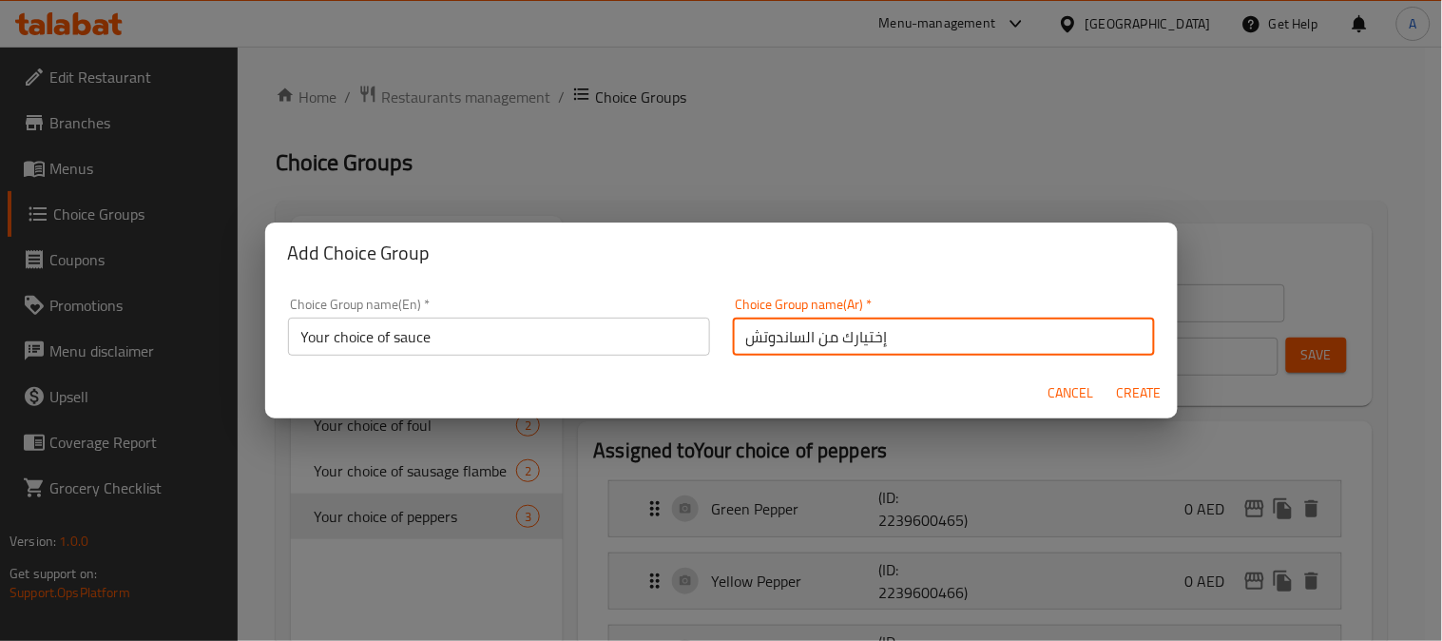
drag, startPoint x: 797, startPoint y: 340, endPoint x: 713, endPoint y: 345, distance: 83.8
click at [722, 344] on div "Choice Group name(Ar)   * إختيارك من الساندوتش Choice Group name(Ar) *" at bounding box center [944, 326] width 445 height 81
type input "إختيارك من الصوص:"
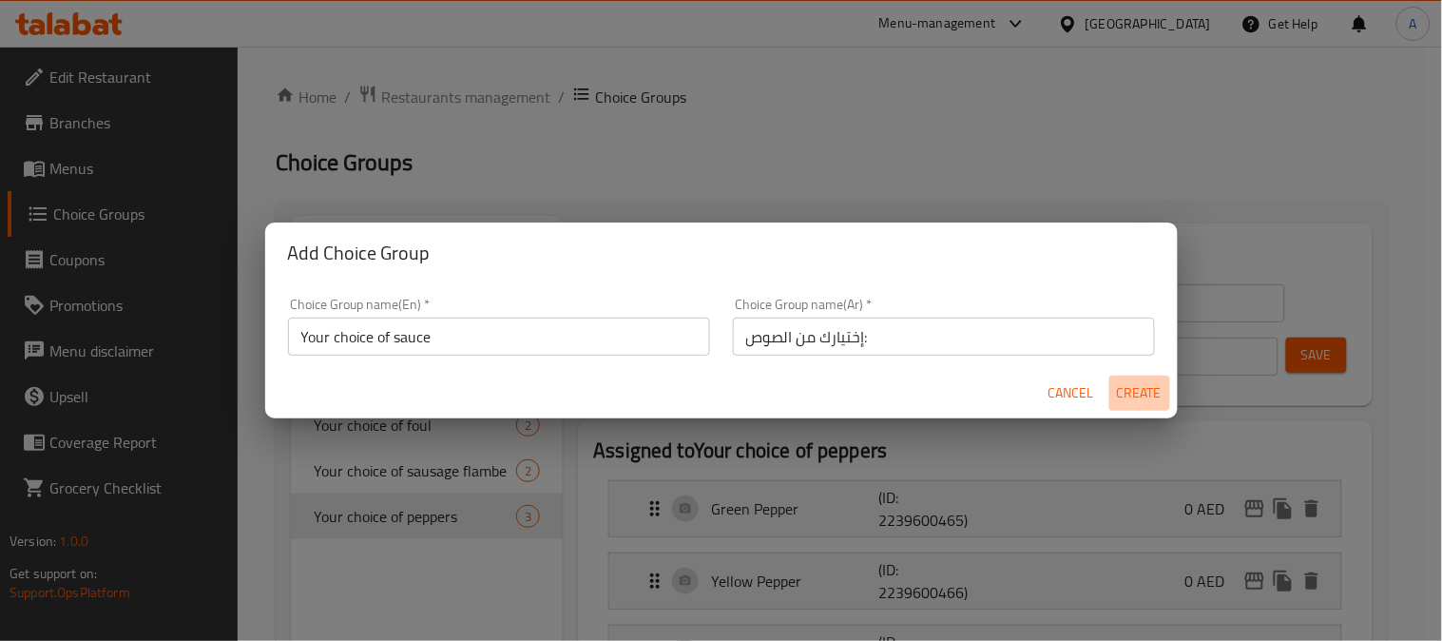
click at [1119, 391] on span "Create" at bounding box center [1140, 393] width 46 height 24
type input "Your choice of sauce"
type input "إختيارك من الصوص:"
type input "0"
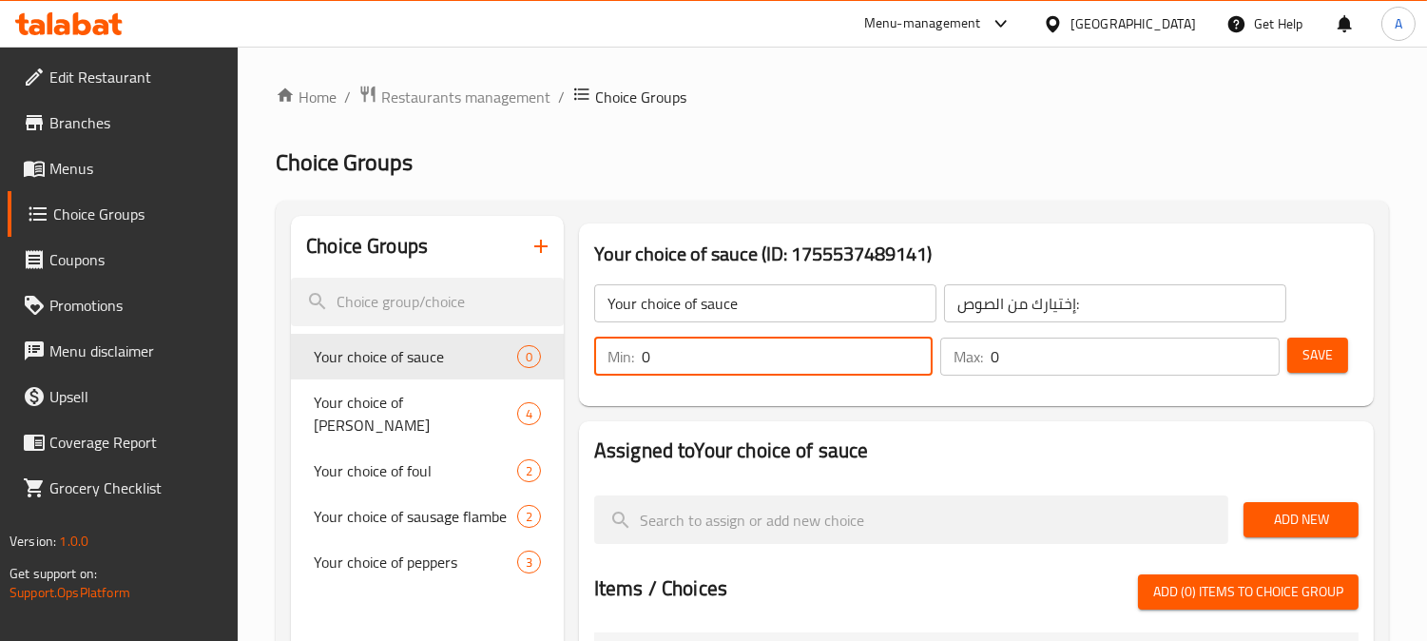
drag, startPoint x: 664, startPoint y: 359, endPoint x: 647, endPoint y: 374, distance: 22.3
click at [606, 365] on div "Min: 0 ​" at bounding box center [763, 357] width 339 height 38
type input "1"
drag, startPoint x: 1004, startPoint y: 357, endPoint x: 871, endPoint y: 385, distance: 135.9
click at [884, 383] on div "Min: 1 ​ Max: 0 ​ Save" at bounding box center [973, 356] width 780 height 61
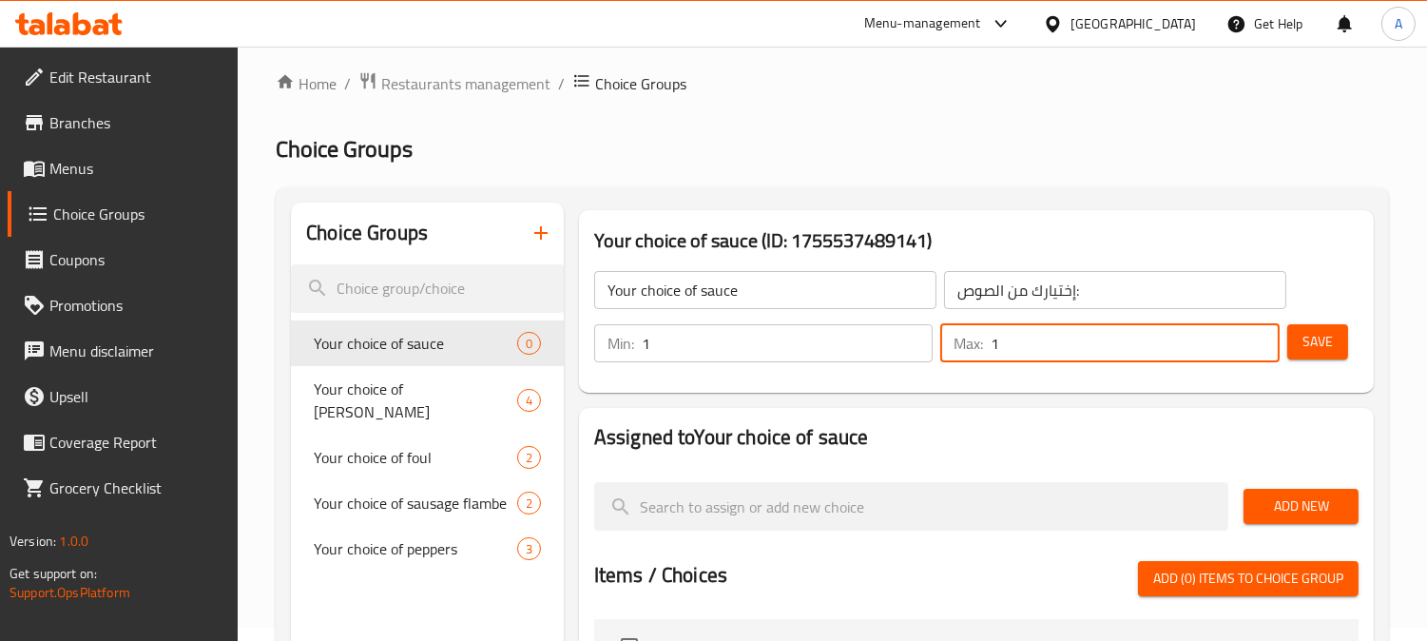
scroll to position [317, 0]
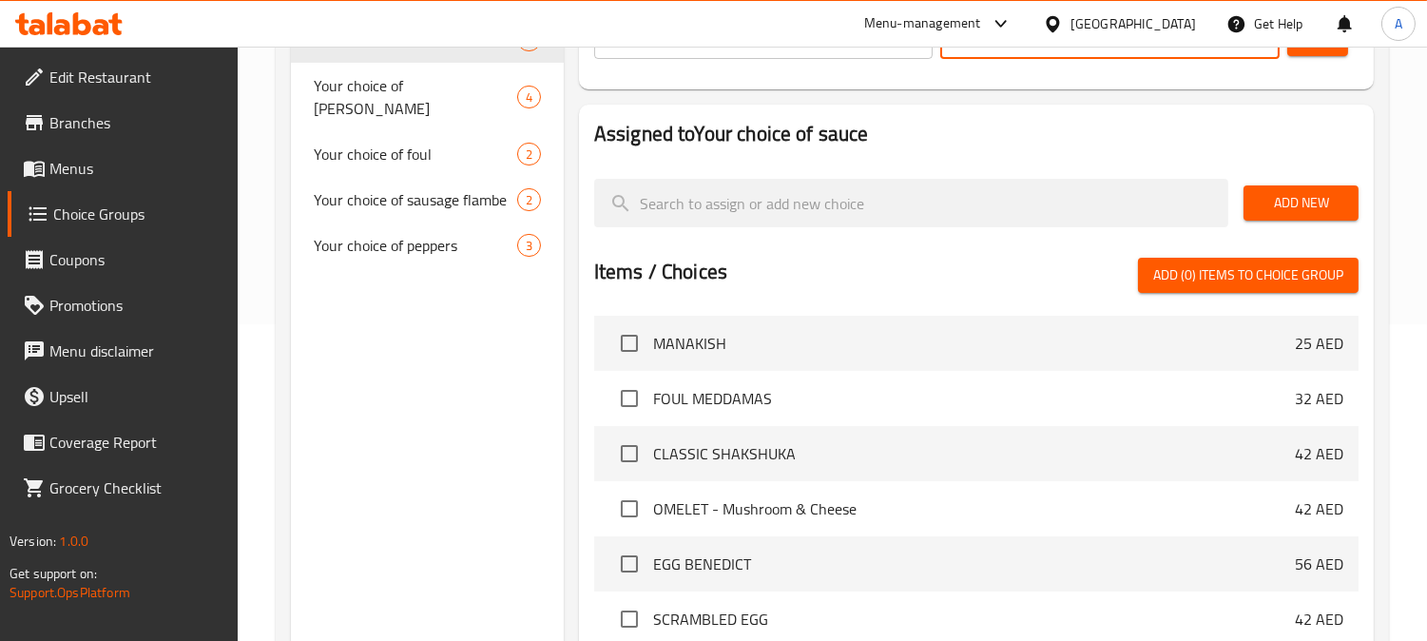
type input "1"
click at [1282, 192] on span "Add New" at bounding box center [1301, 203] width 85 height 24
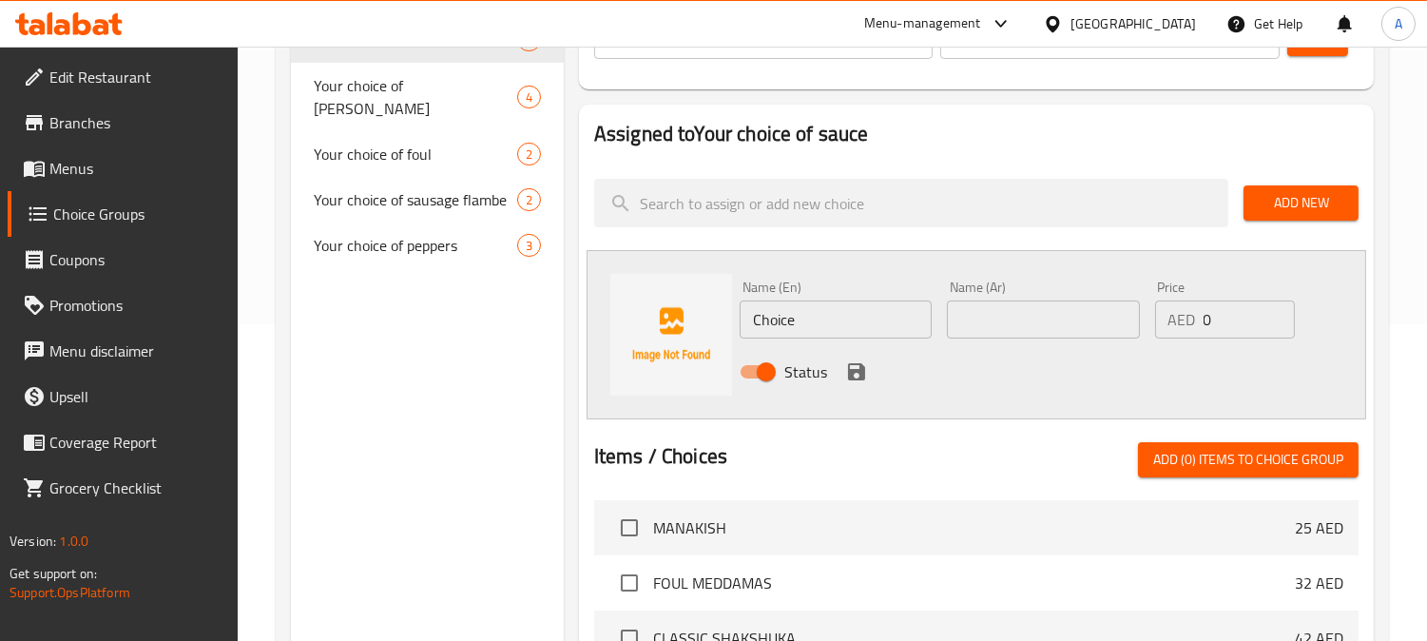
drag, startPoint x: 819, startPoint y: 320, endPoint x: 625, endPoint y: 305, distance: 194.5
click at [631, 307] on div "Name (En) Choice Name (En) Name (Ar) Name (Ar) Price AED 0 Price Status" at bounding box center [977, 334] width 780 height 169
paste input "white sau"
type input "white sauce"
click at [1053, 310] on input "text" at bounding box center [1043, 319] width 192 height 38
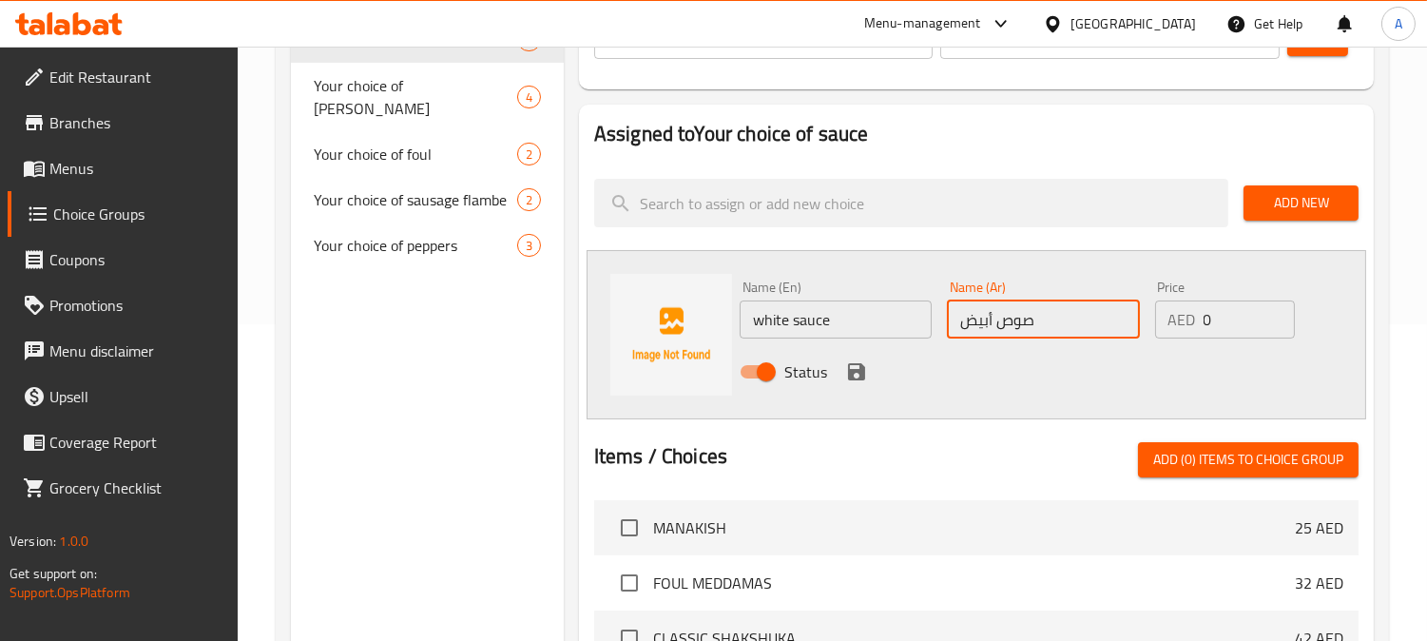
type input "صوص أبيض"
click at [851, 372] on icon "save" at bounding box center [856, 371] width 17 height 17
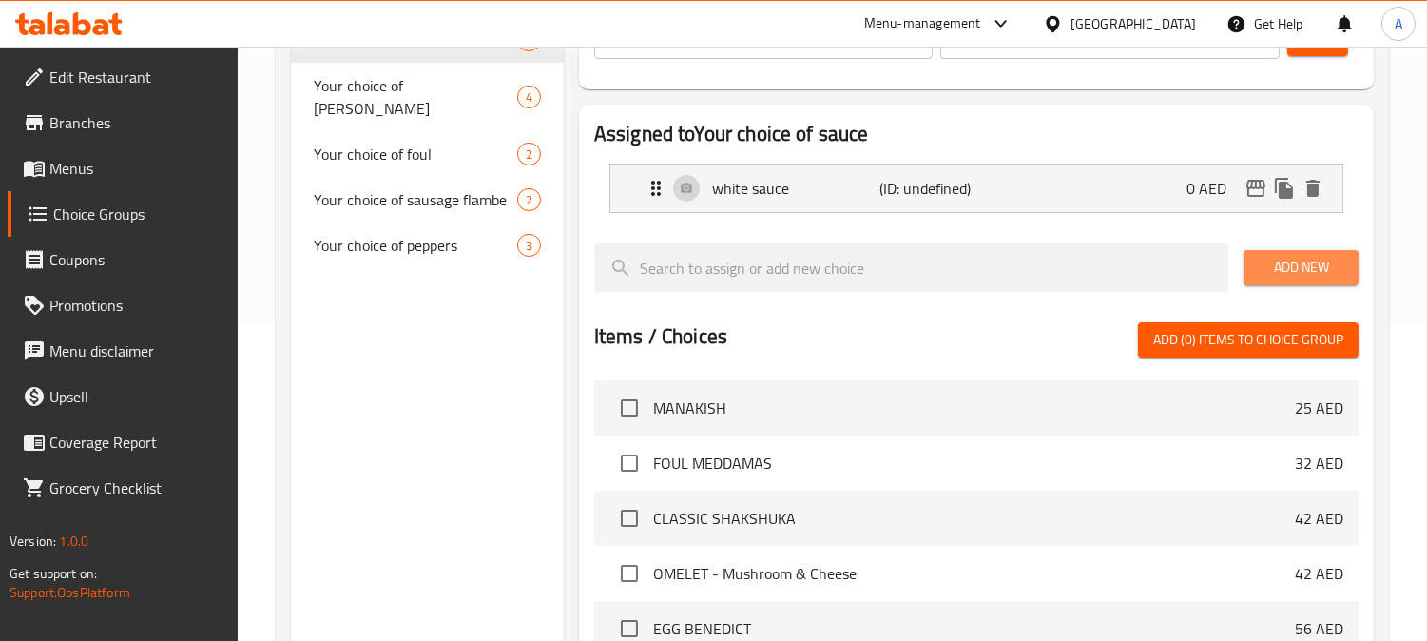
click at [1300, 269] on span "Add New" at bounding box center [1301, 268] width 85 height 24
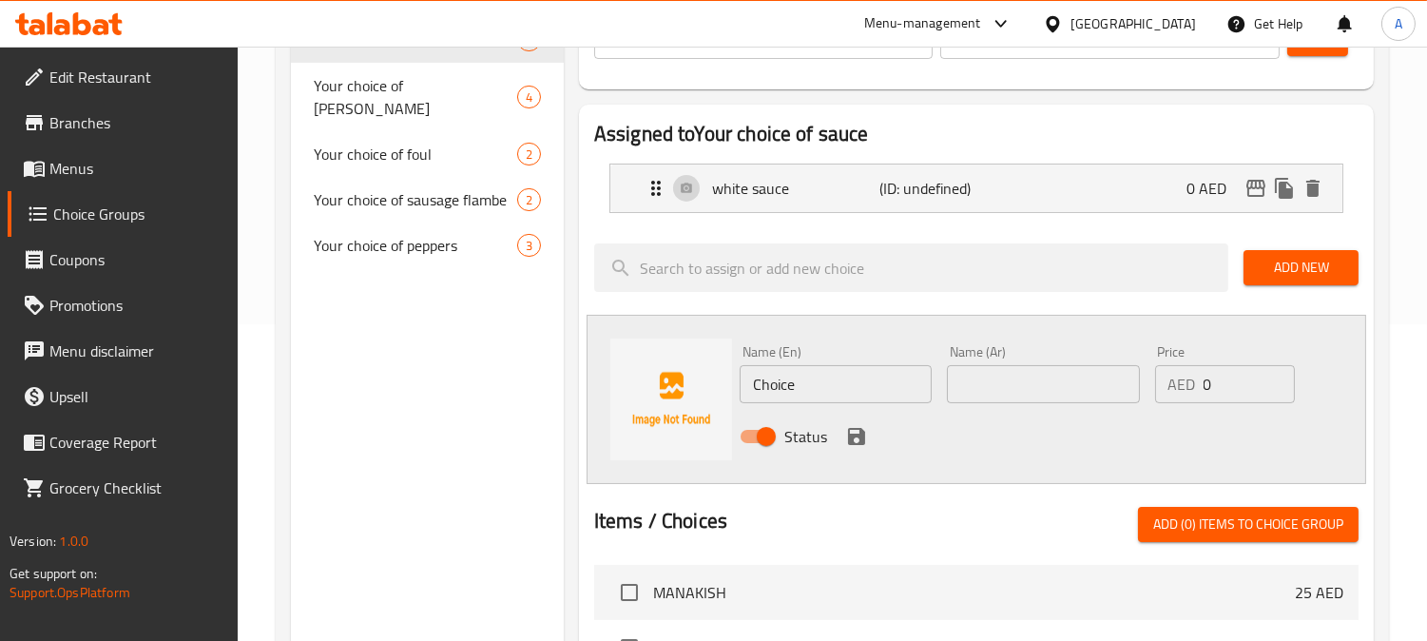
click at [1033, 388] on input "text" at bounding box center [1043, 384] width 192 height 38
paste input "white sauce"
type input "white sauce"
drag, startPoint x: 683, startPoint y: 395, endPoint x: 668, endPoint y: 382, distance: 18.9
click at [666, 395] on div "Name (En) Choice Name (En) Name (Ar) white sauce Name (Ar) Price AED 0 Price St…" at bounding box center [977, 399] width 780 height 169
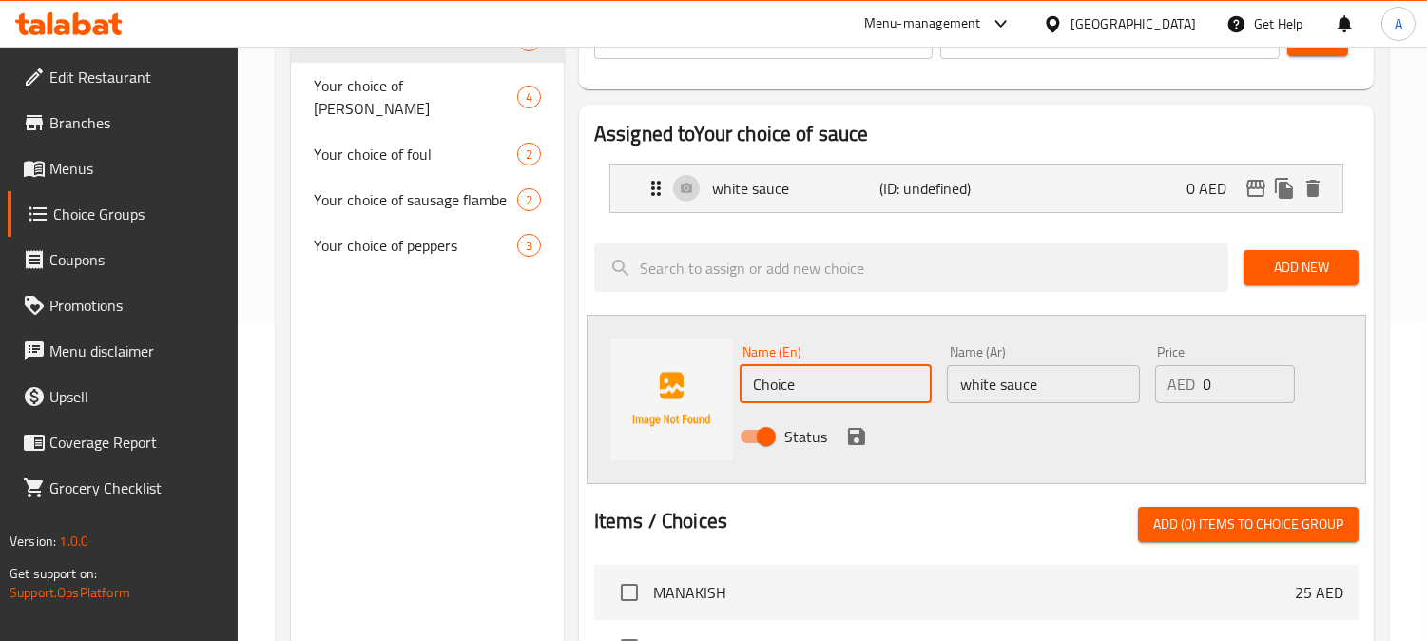
paste input "white sau"
click at [776, 382] on input "white sauce" at bounding box center [836, 384] width 192 height 38
paste input "pepper"
type input "pepper sauce"
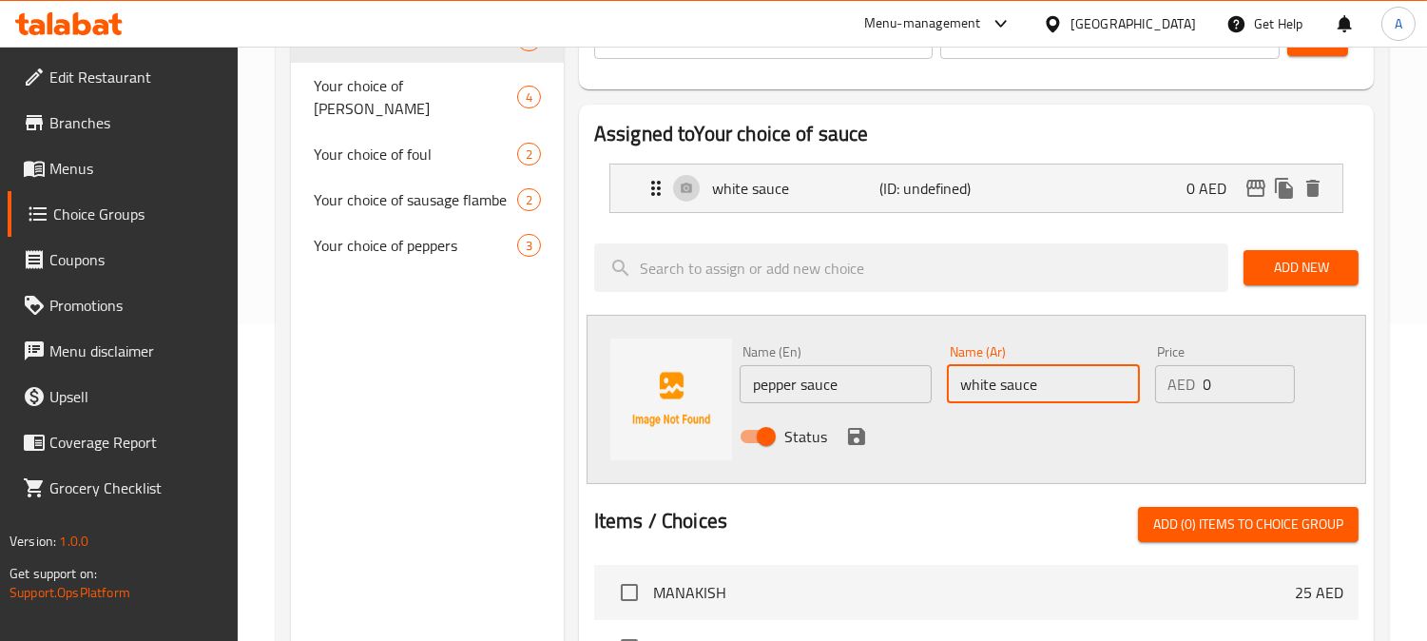
drag, startPoint x: 972, startPoint y: 400, endPoint x: 941, endPoint y: 401, distance: 30.4
click at [941, 401] on div "Name (Ar) white sauce Name (Ar)" at bounding box center [1042, 374] width 207 height 73
type input "و"
type input "صوص الفلفل"
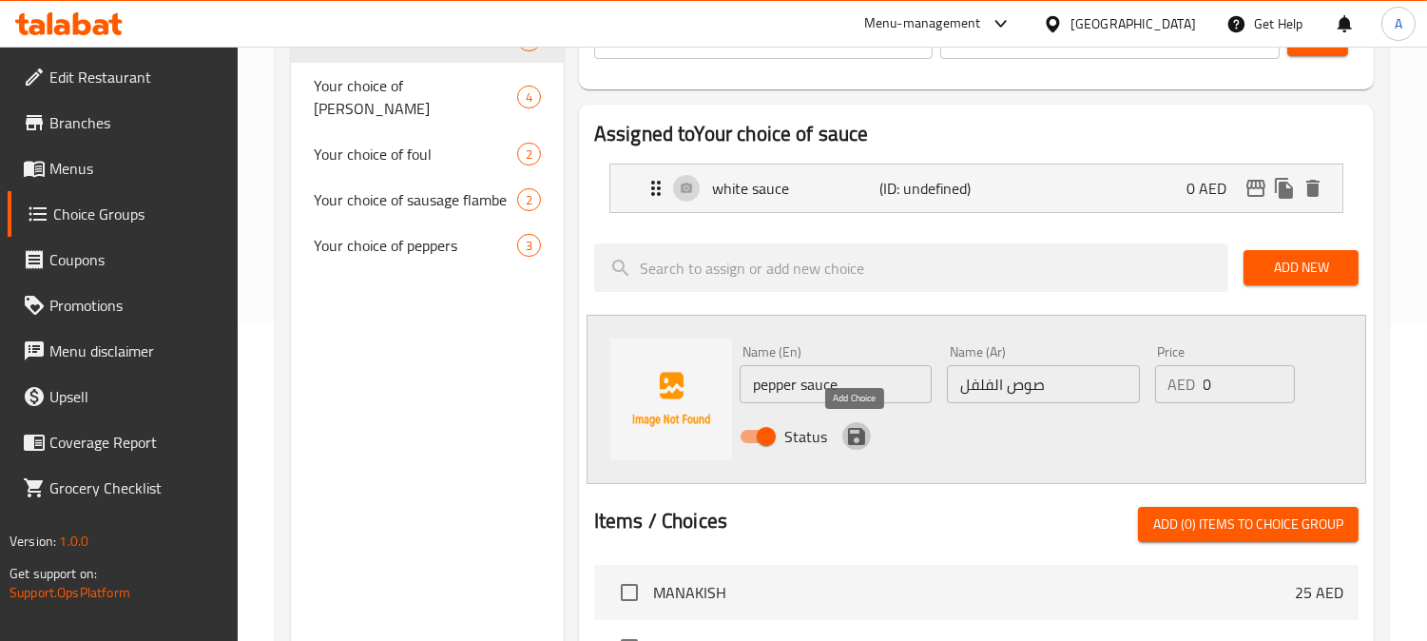
click at [856, 437] on icon "save" at bounding box center [856, 436] width 23 height 23
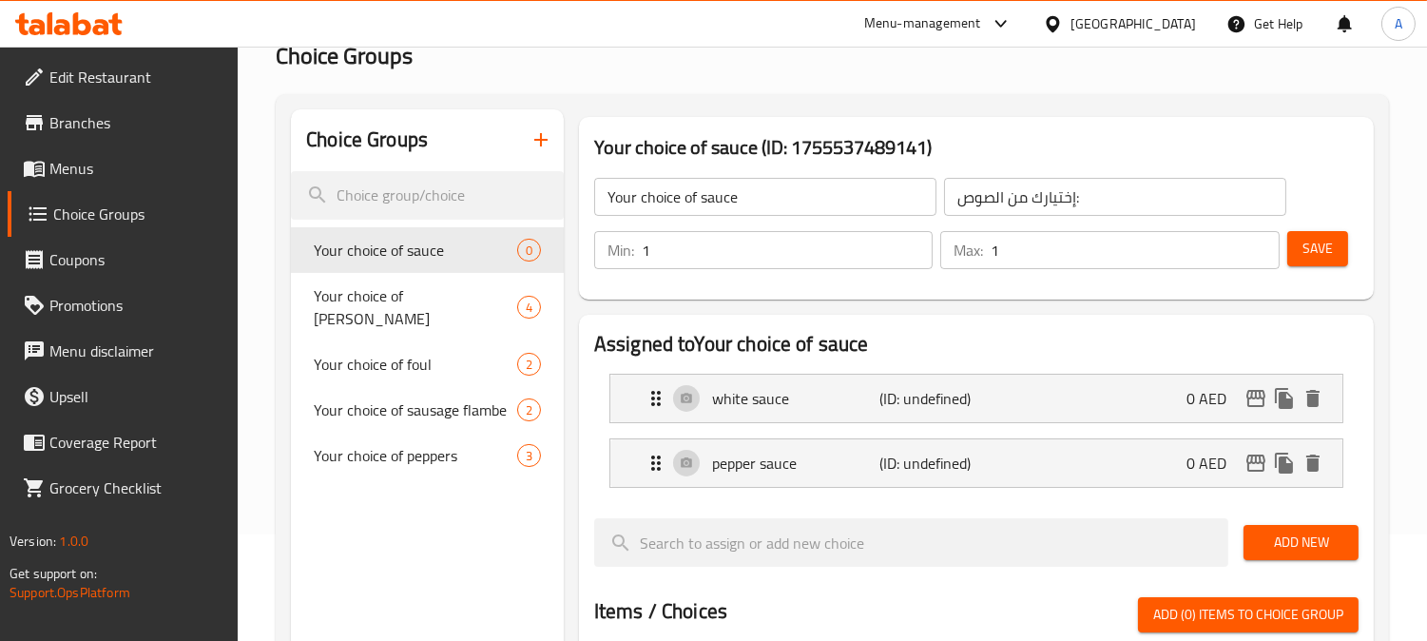
scroll to position [106, 0]
click at [1328, 258] on span "Save" at bounding box center [1318, 250] width 30 height 24
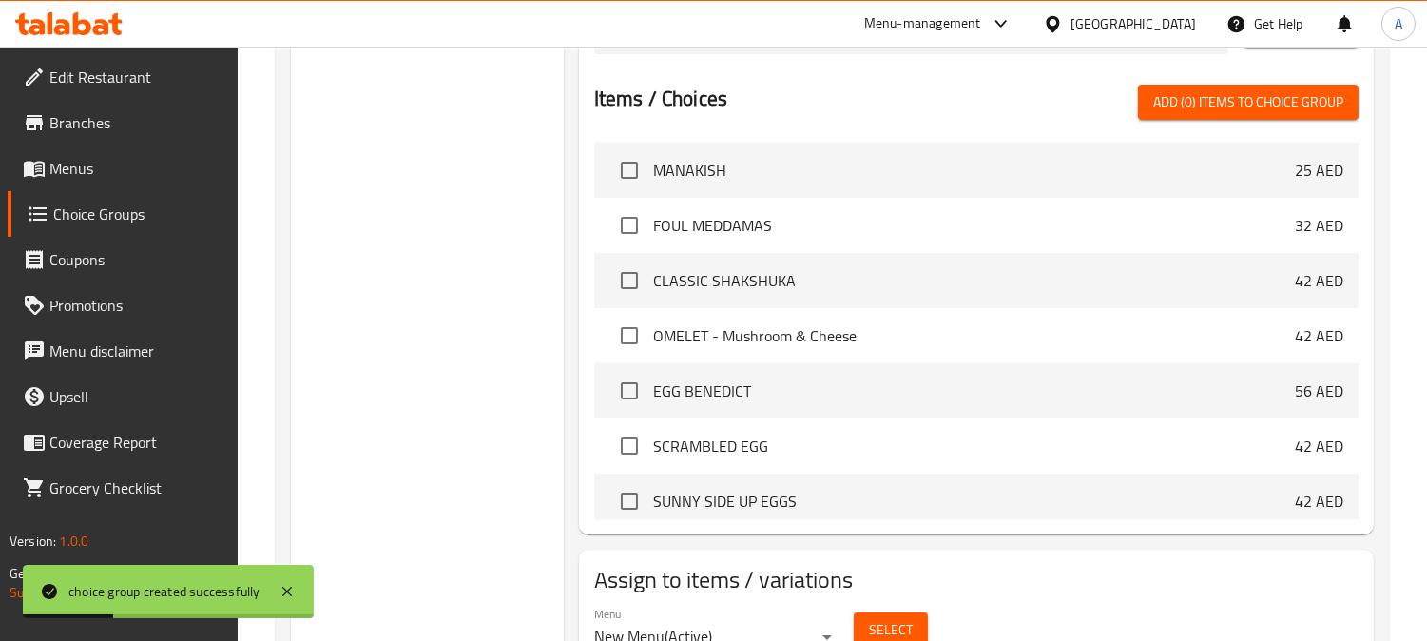
scroll to position [721, 0]
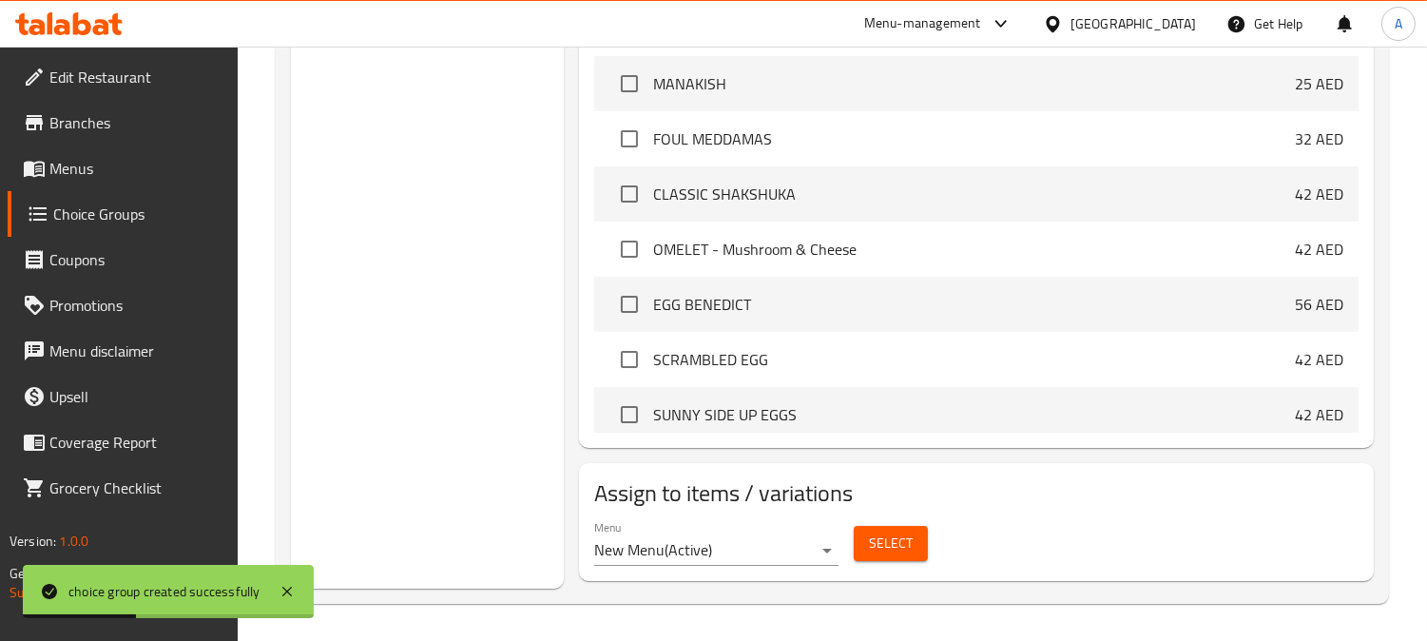
click at [873, 542] on span "Select" at bounding box center [891, 543] width 44 height 24
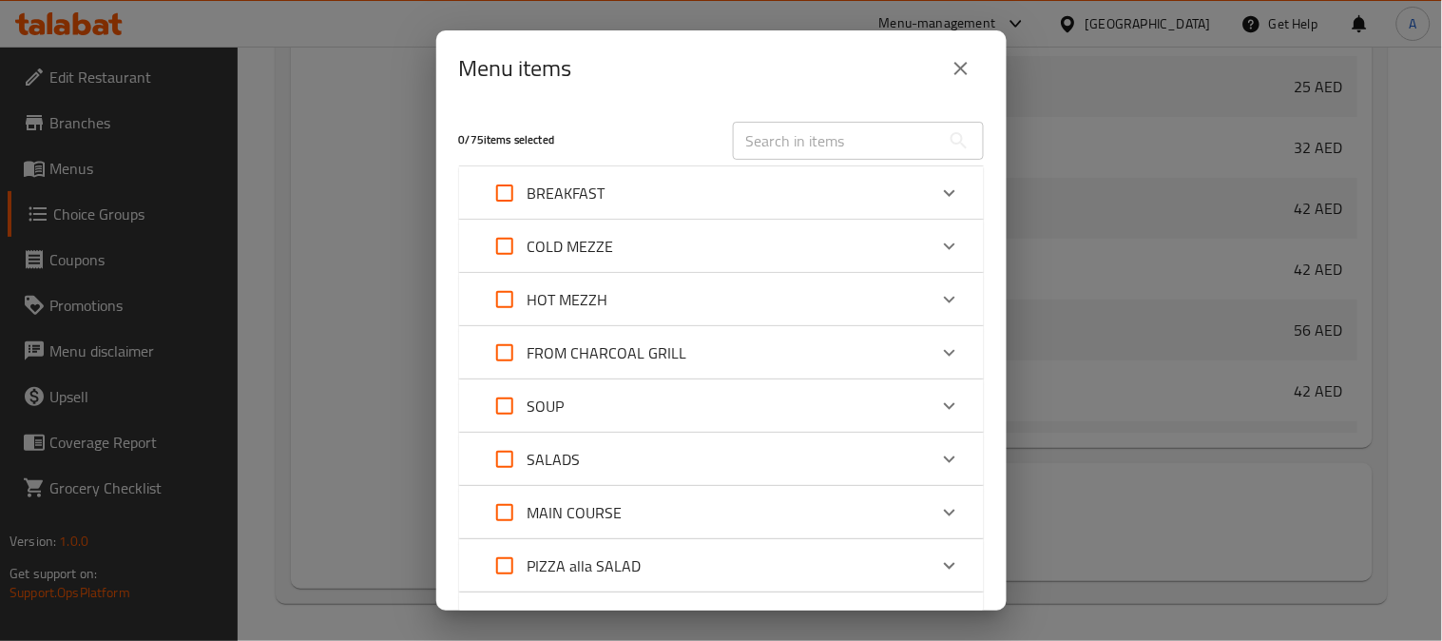
click at [805, 141] on input "text" at bounding box center [836, 141] width 207 height 38
paste input "MUSHROOM STEAK"
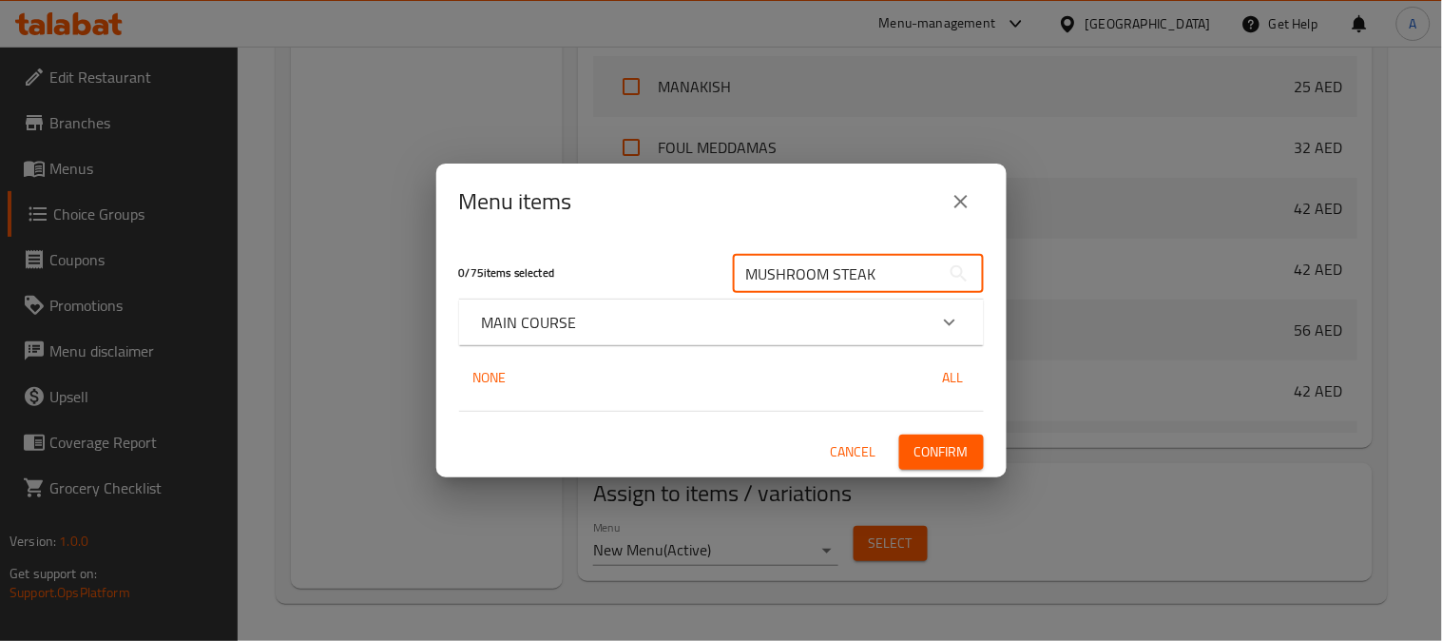
type input "MUSHROOM STEAK"
click at [888, 319] on div "MAIN COURSE" at bounding box center [704, 322] width 445 height 23
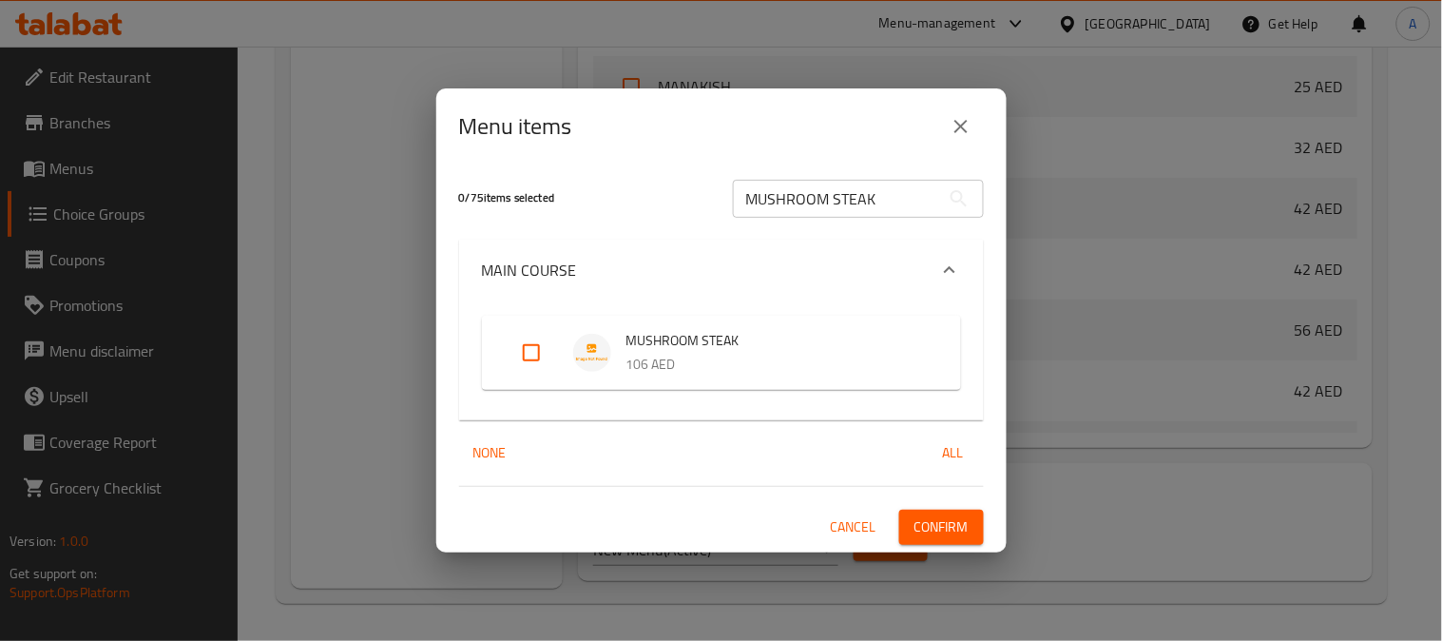
click at [531, 355] on input "Expand" at bounding box center [532, 353] width 46 height 46
checkbox input "true"
click at [927, 528] on span "Confirm" at bounding box center [942, 527] width 54 height 24
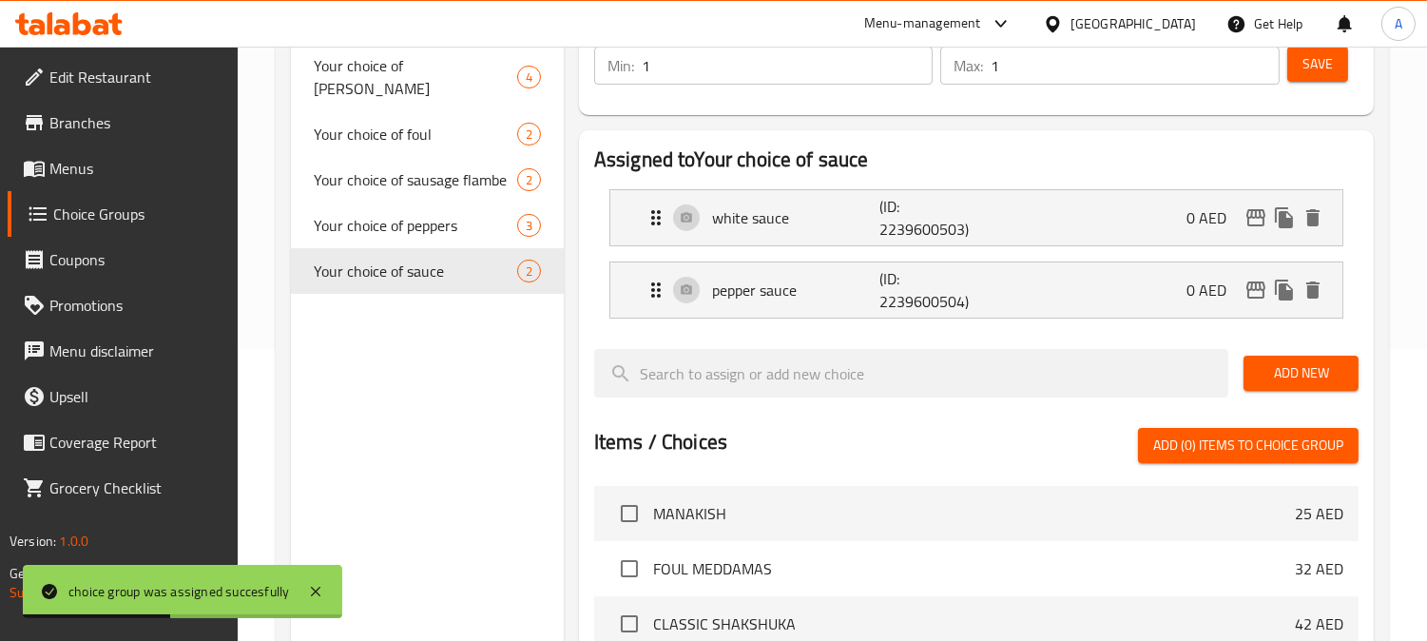
scroll to position [193, 0]
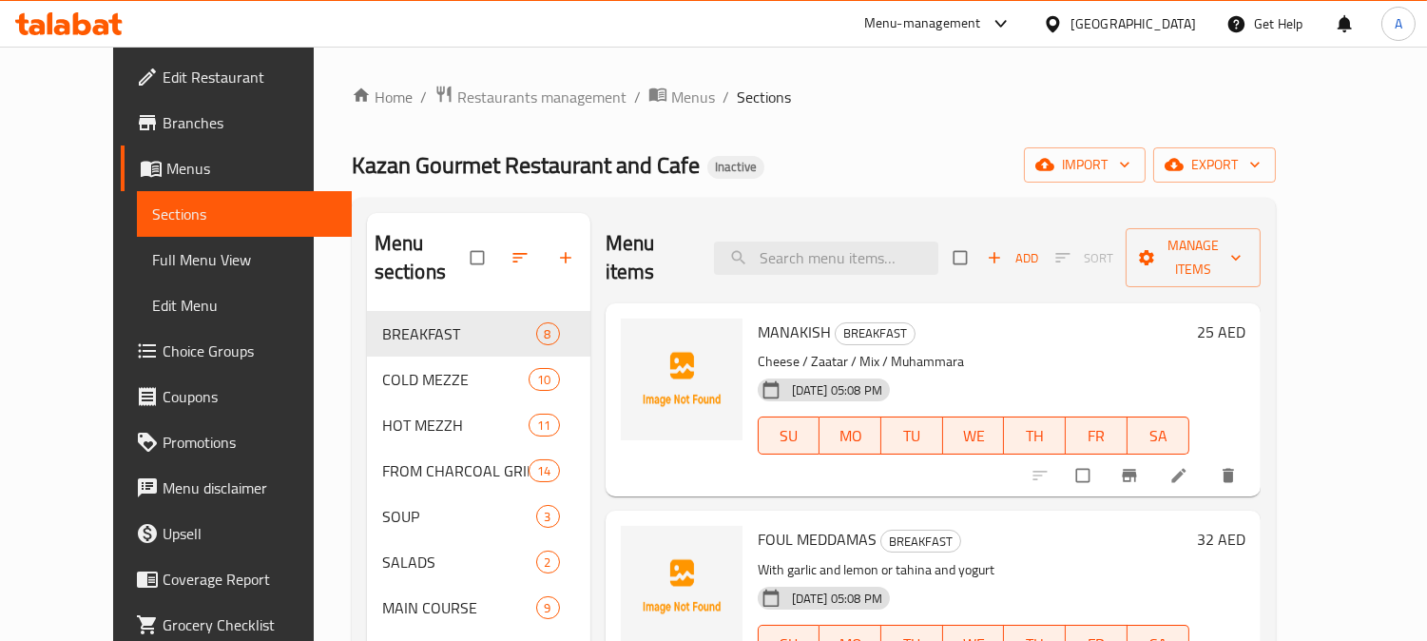
click at [839, 350] on p "Cheese / Zaatar / Mix / Muhammara" at bounding box center [974, 362] width 432 height 24
copy p "Mix"
click at [815, 251] on input "search" at bounding box center [826, 257] width 224 height 33
click at [828, 249] on input "search" at bounding box center [826, 257] width 224 height 33
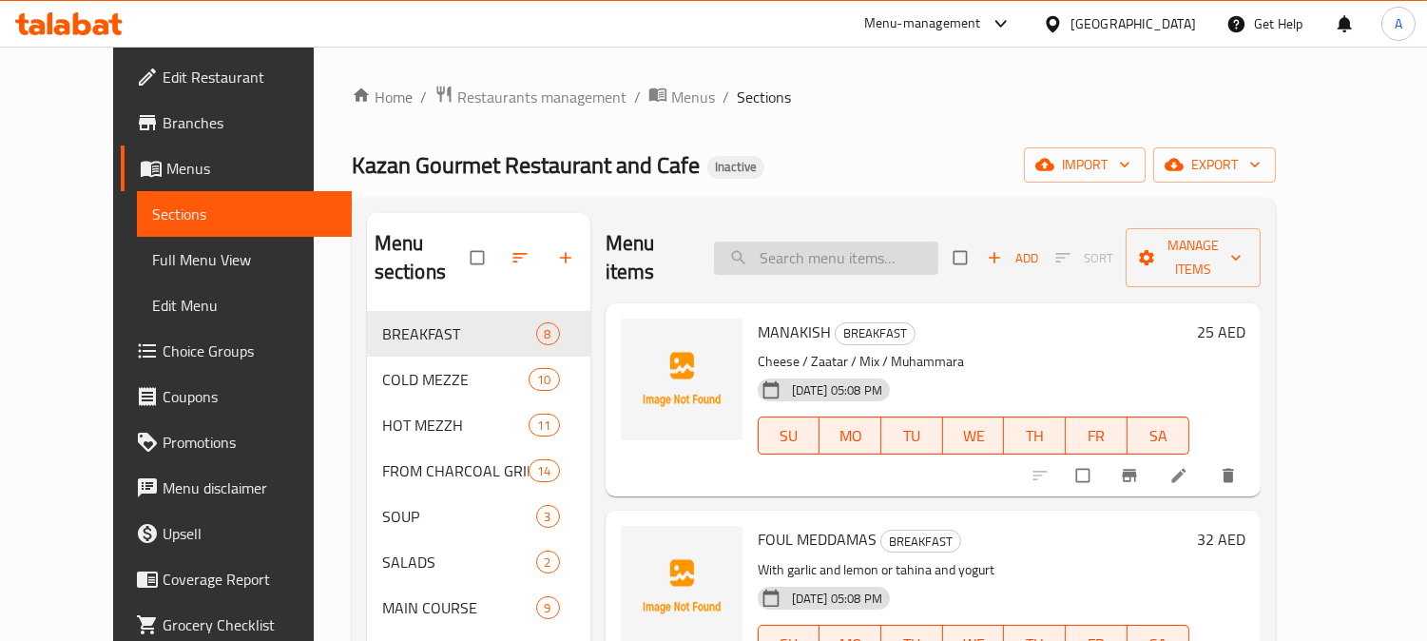
paste input "SAUSAGE FLAMBE"
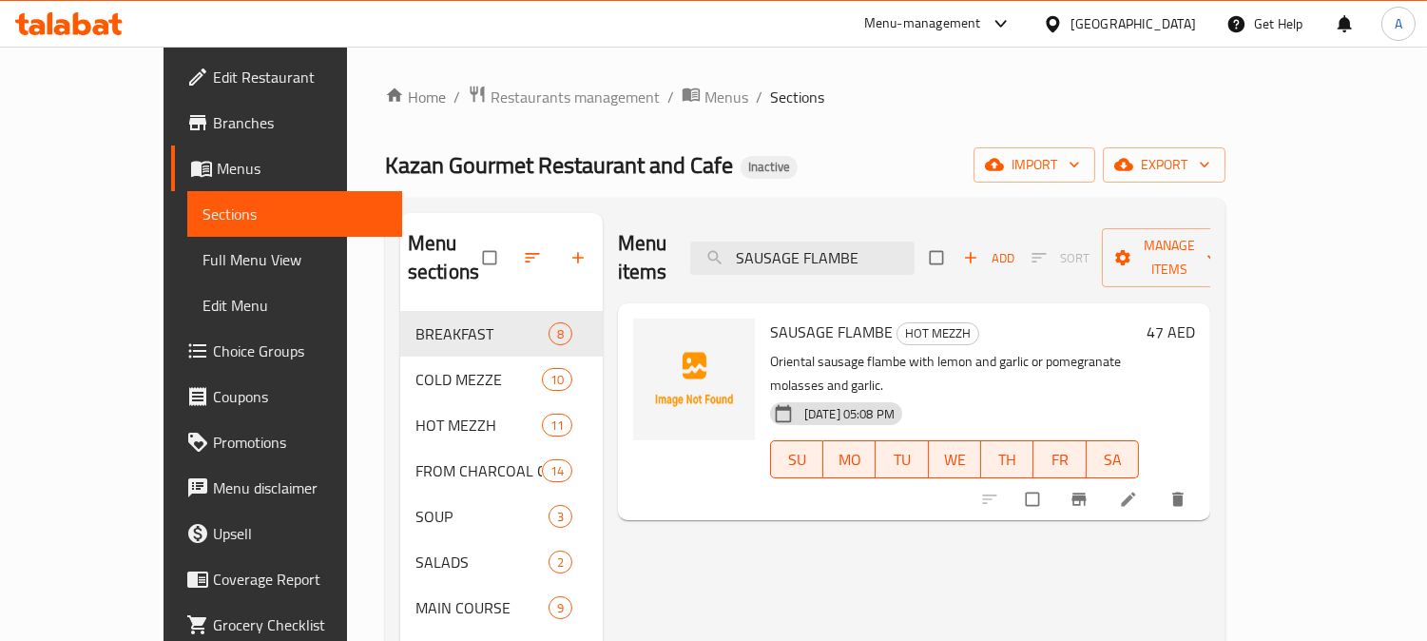
type input "SAUSAGE FLAMBE"
click at [1157, 484] on li at bounding box center [1130, 499] width 53 height 30
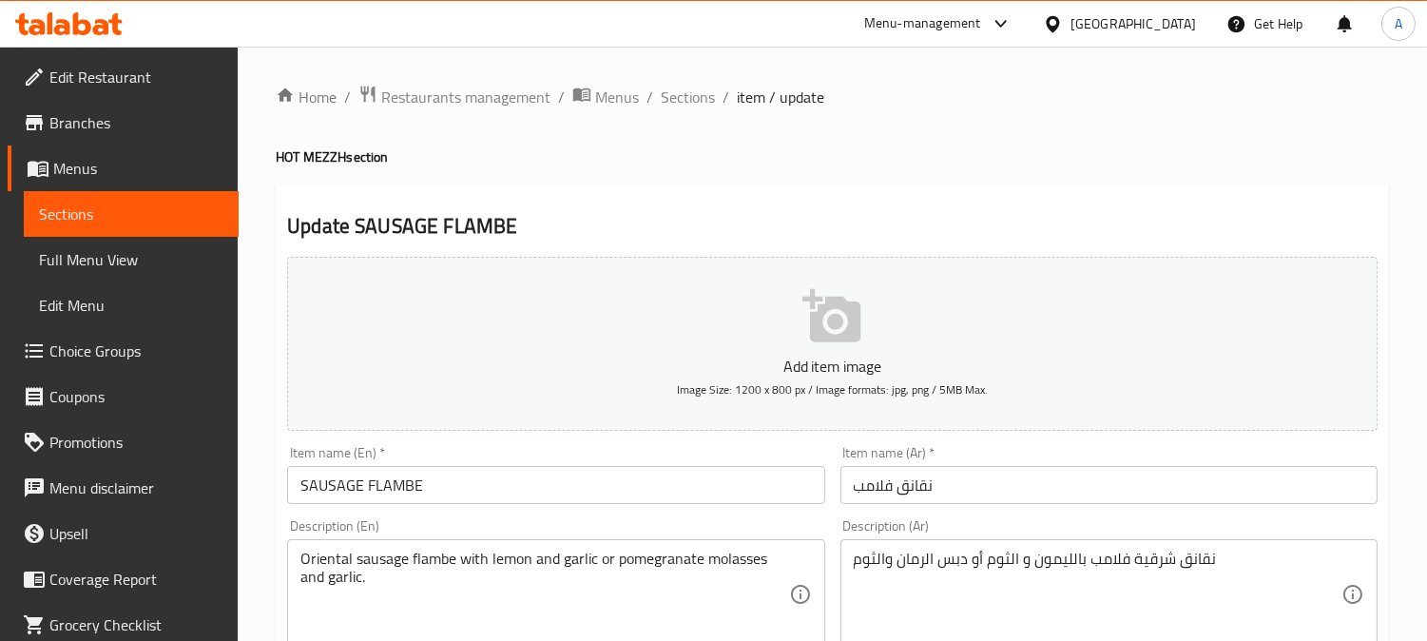
drag, startPoint x: 946, startPoint y: 492, endPoint x: 782, endPoint y: 490, distance: 164.5
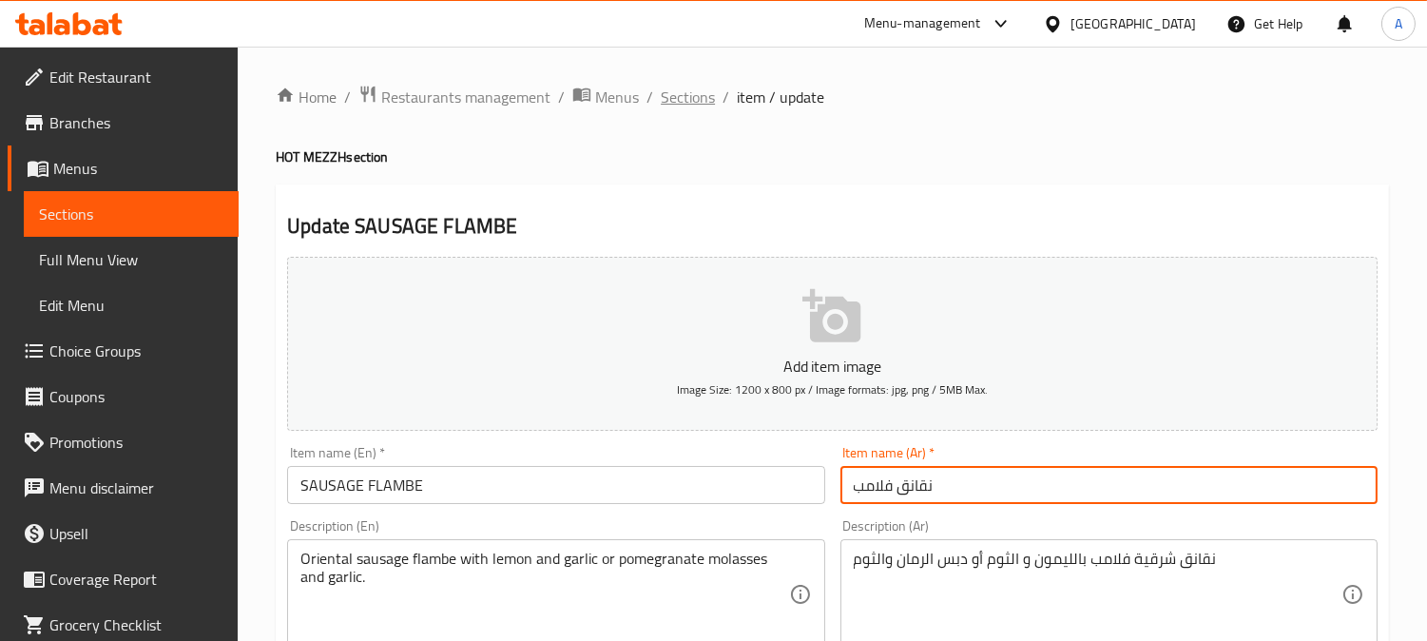
click at [686, 97] on span "Sections" at bounding box center [688, 97] width 54 height 23
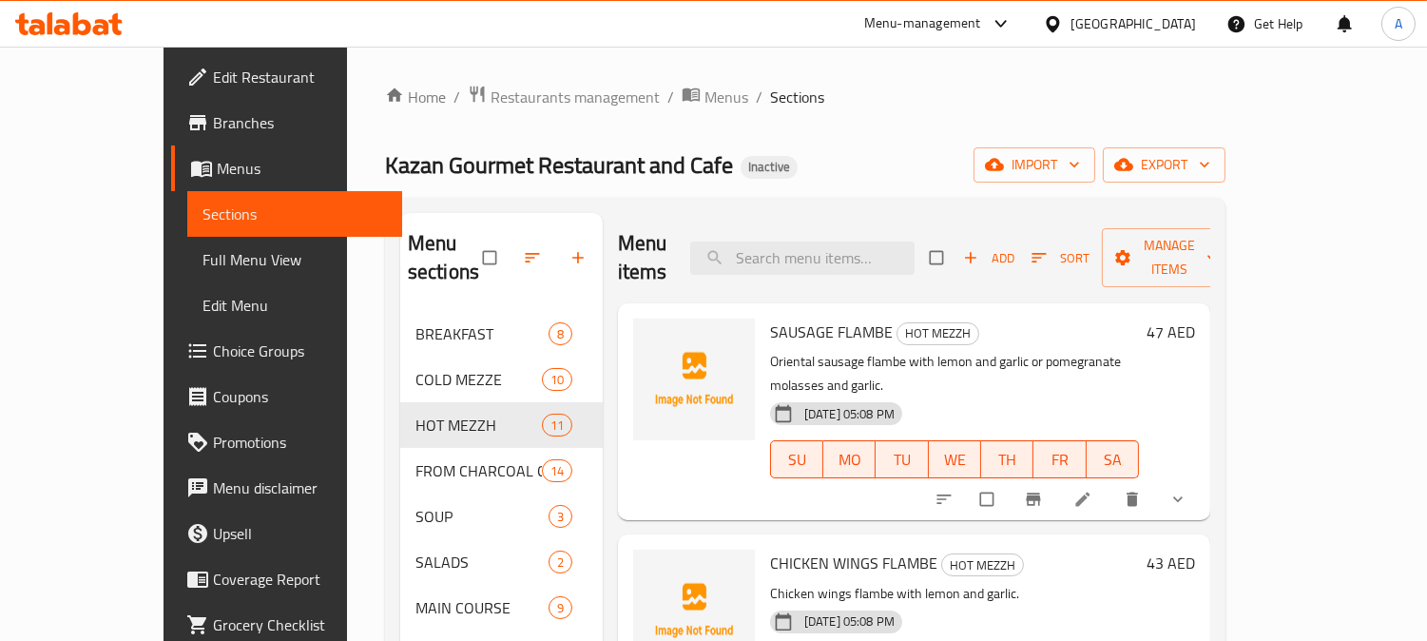
click at [203, 259] on span "Full Menu View" at bounding box center [295, 259] width 184 height 23
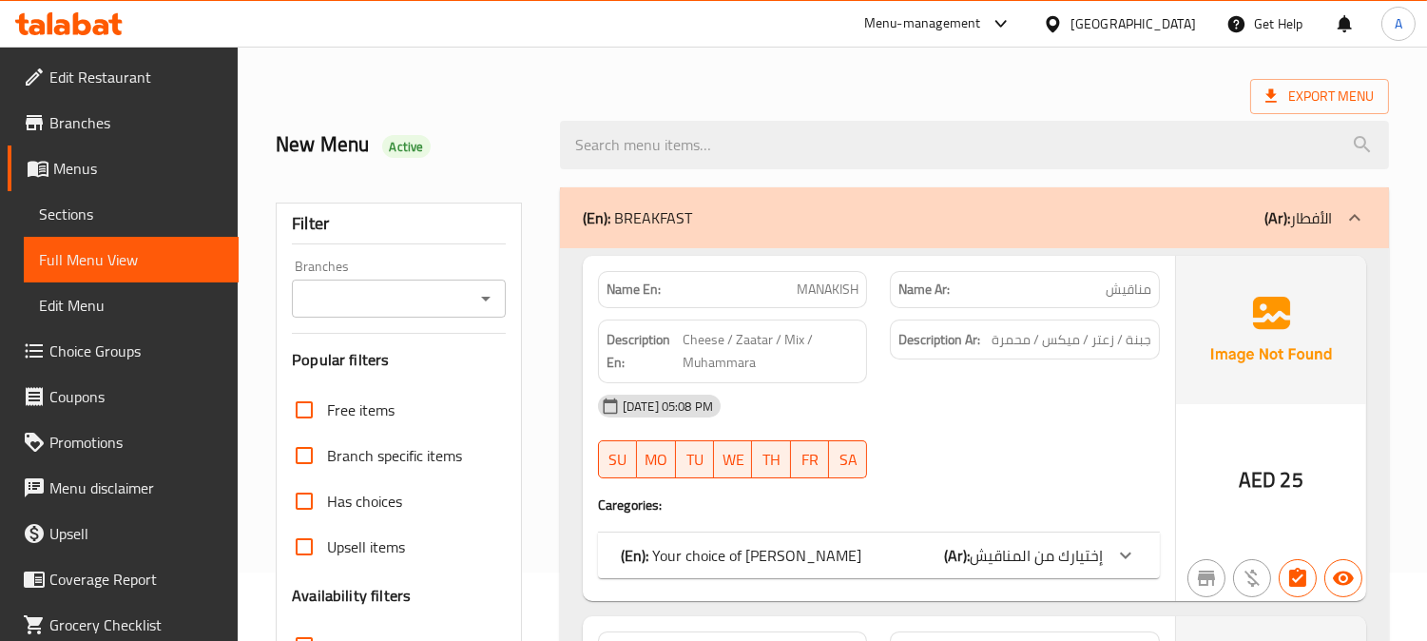
scroll to position [106, 0]
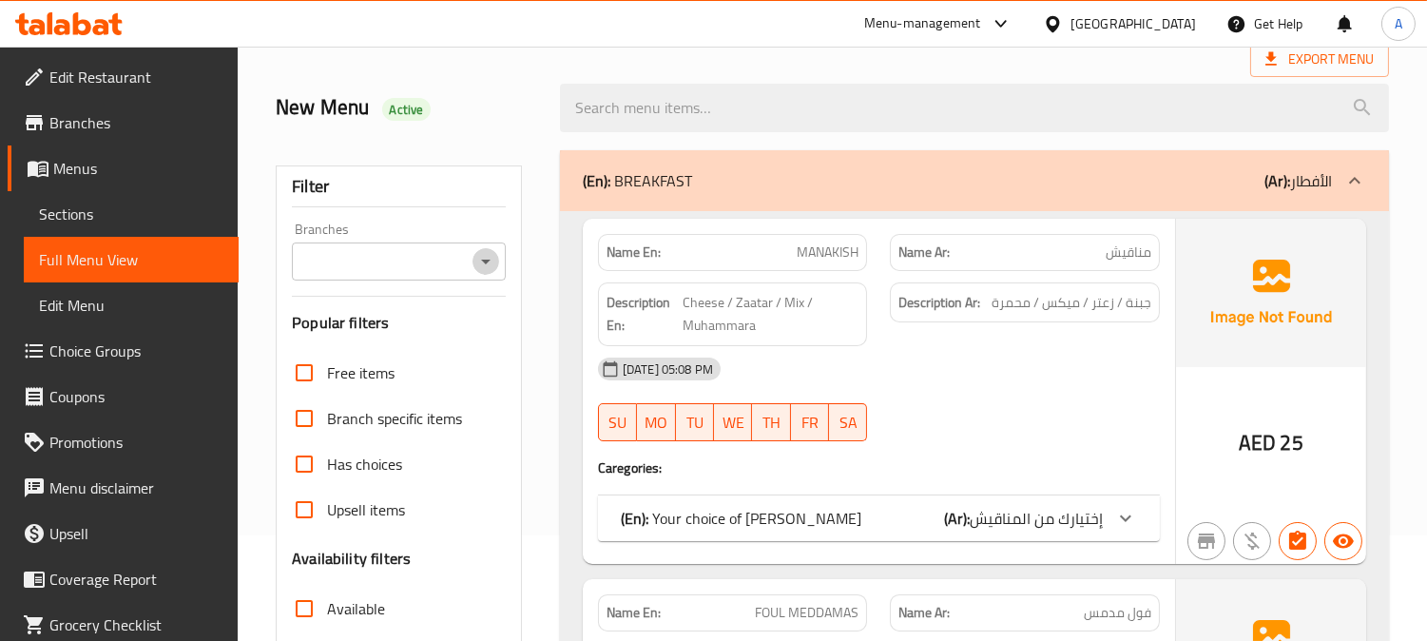
click at [487, 259] on icon "Open" at bounding box center [485, 261] width 23 height 23
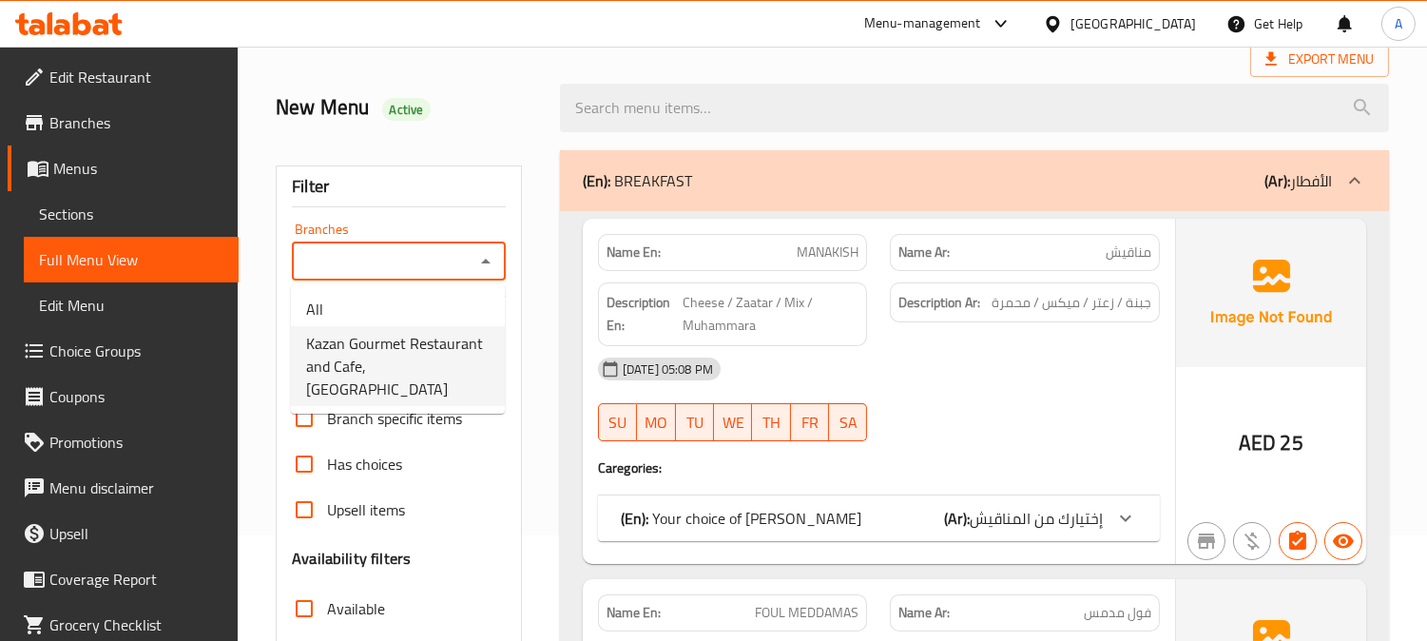
click at [418, 346] on span "Kazan Gourmet Restaurant and Cafe, Al Zafranah" at bounding box center [397, 366] width 183 height 68
type input "Kazan Gourmet Restaurant and Cafe, Al Zafranah"
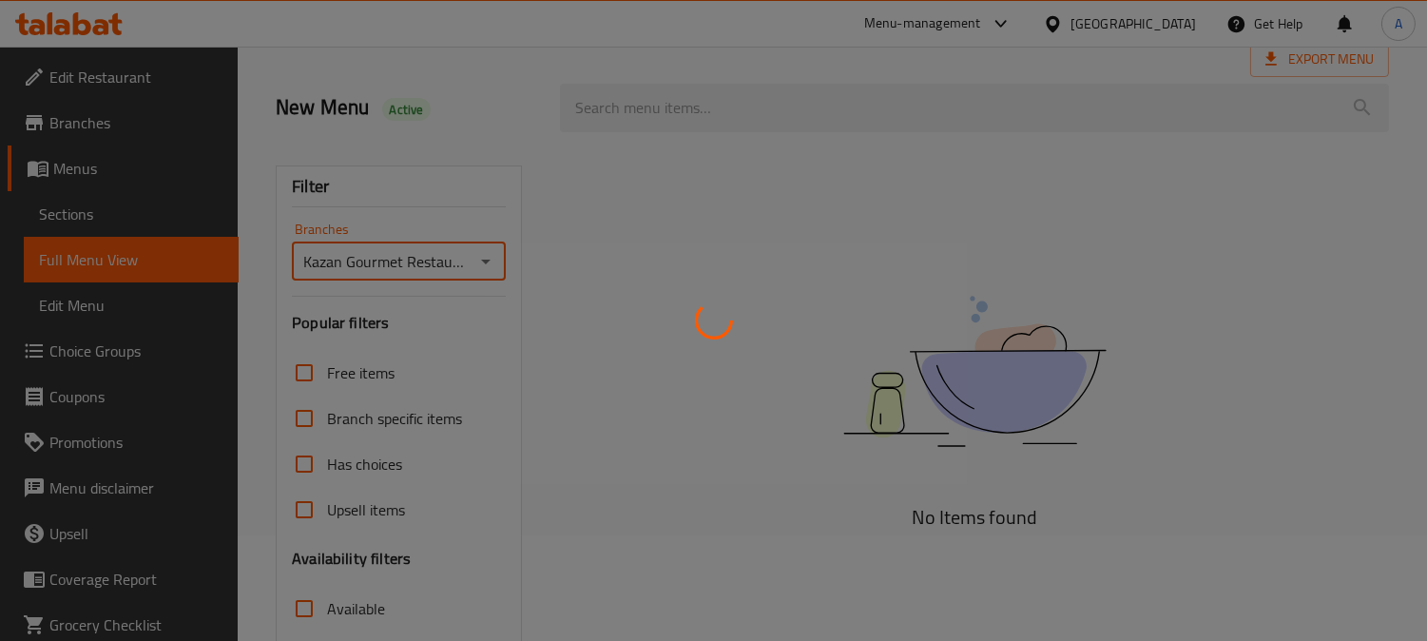
click at [529, 251] on div at bounding box center [713, 320] width 1427 height 641
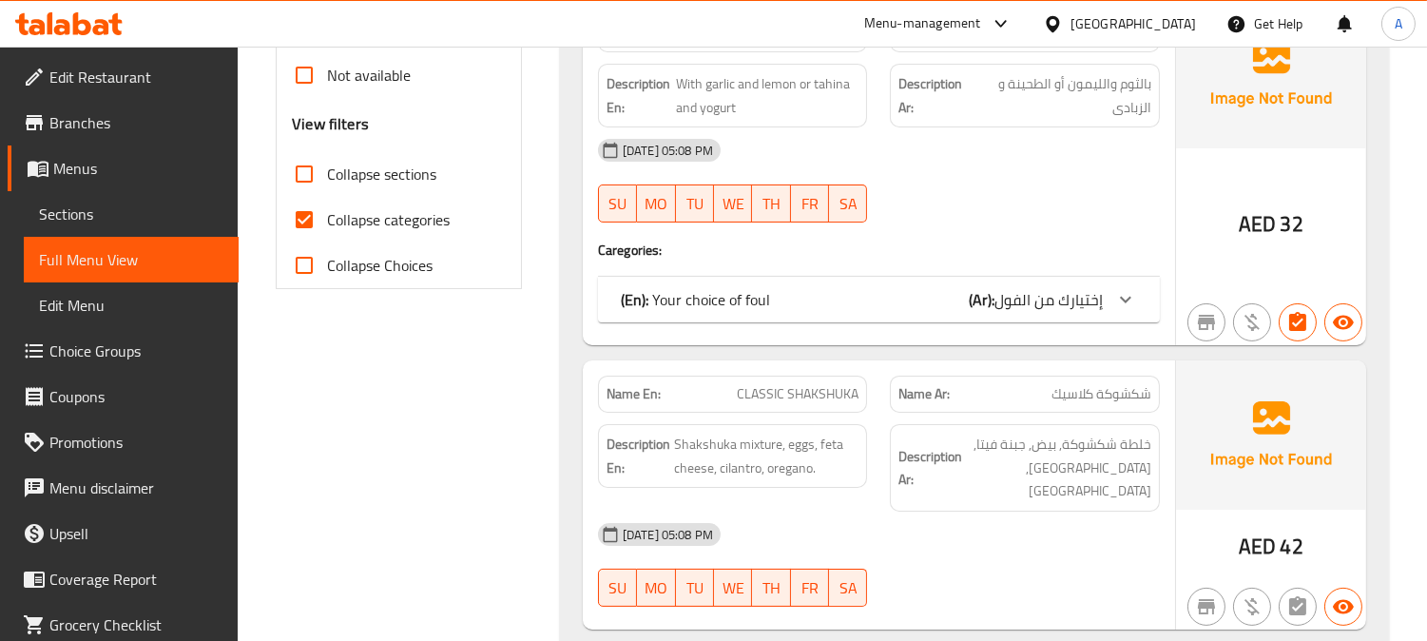
scroll to position [739, 0]
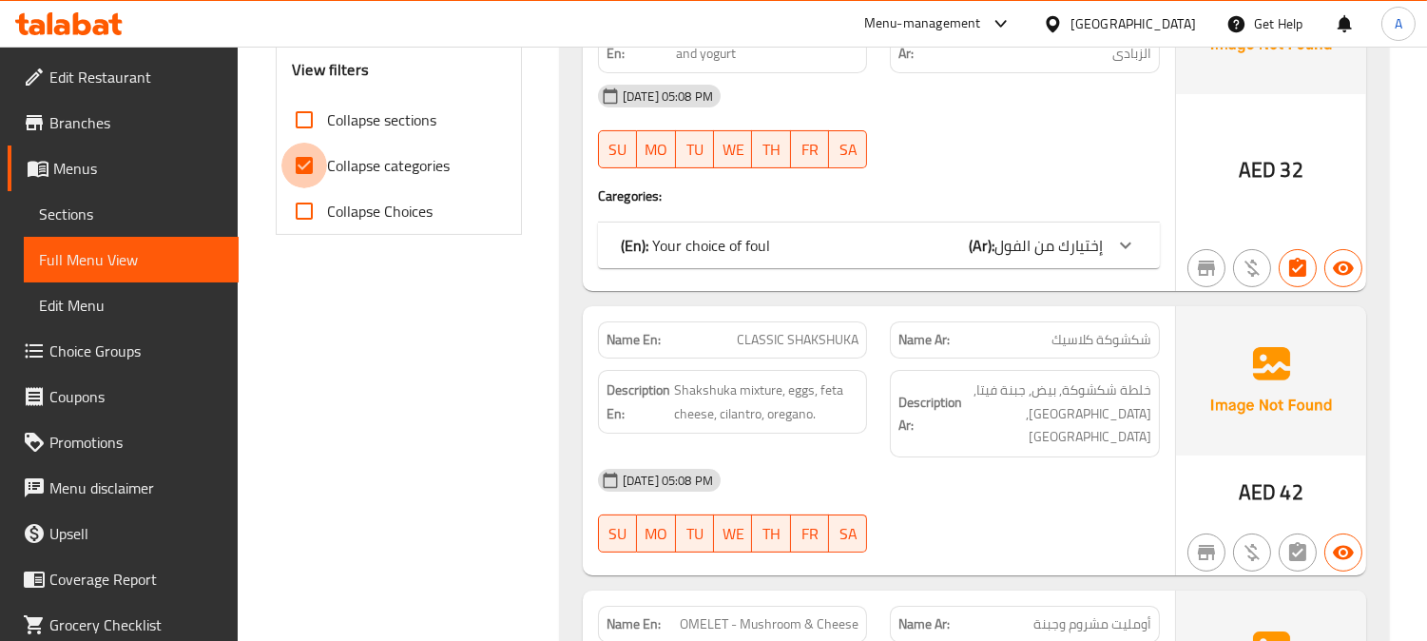
click at [305, 167] on input "Collapse categories" at bounding box center [304, 166] width 46 height 46
checkbox input "false"
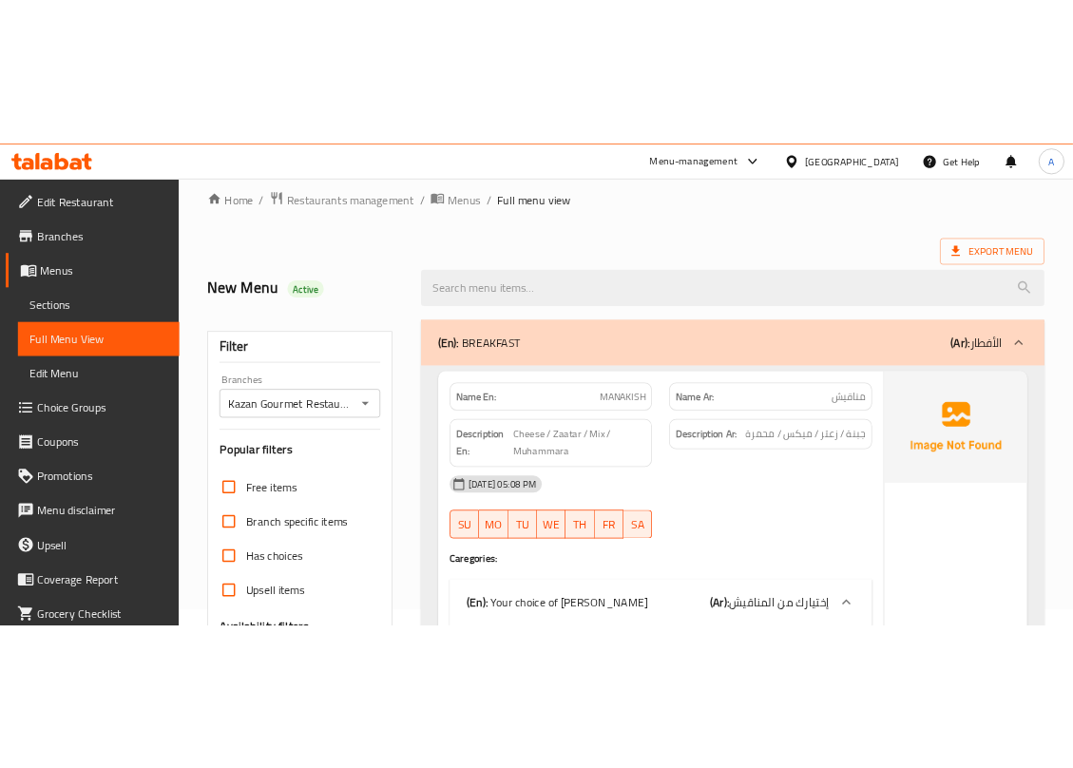
scroll to position [0, 0]
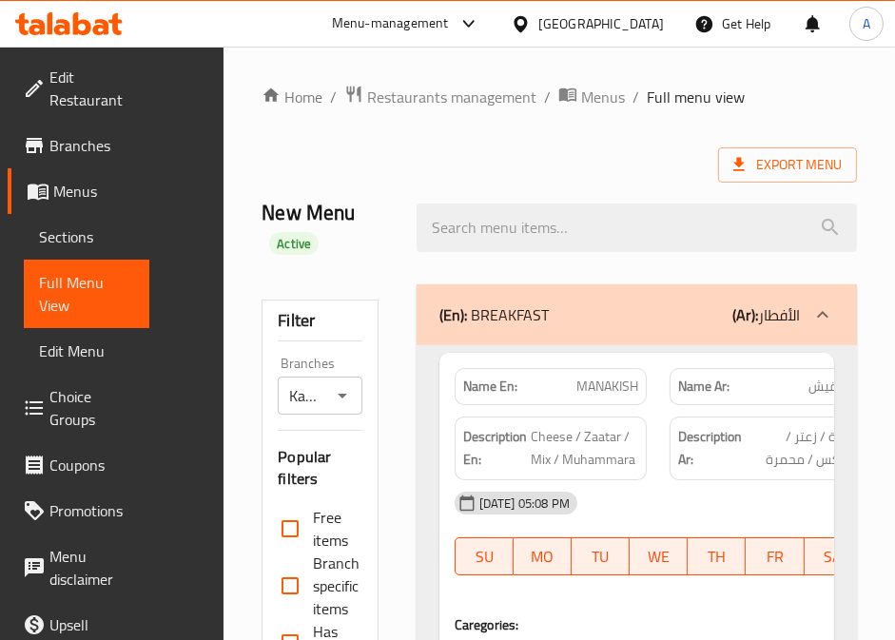
click at [383, 152] on div "Export Menu" at bounding box center [558, 164] width 595 height 35
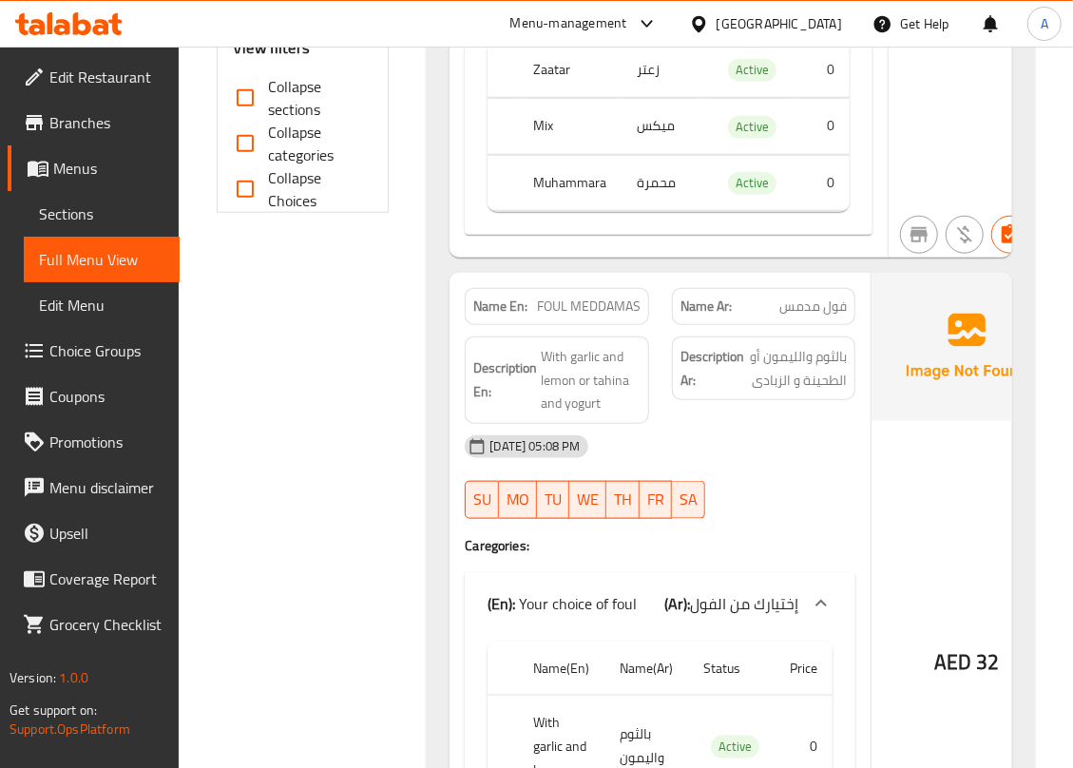
scroll to position [887, 0]
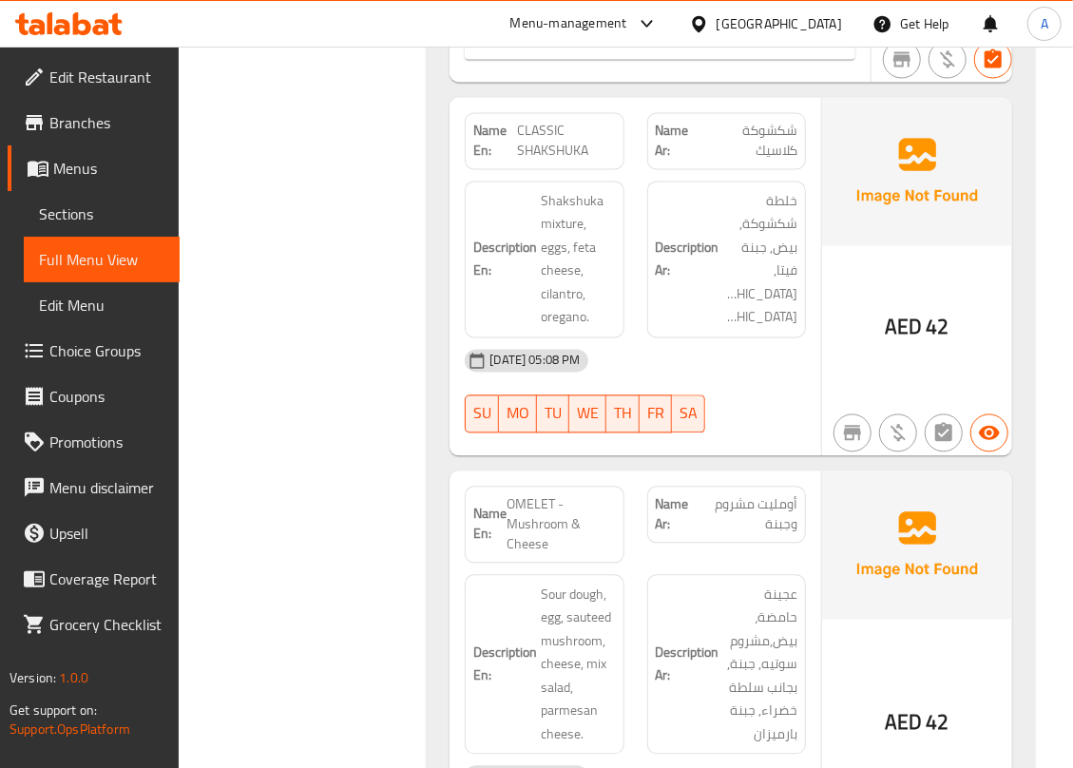
scroll to position [1647, 0]
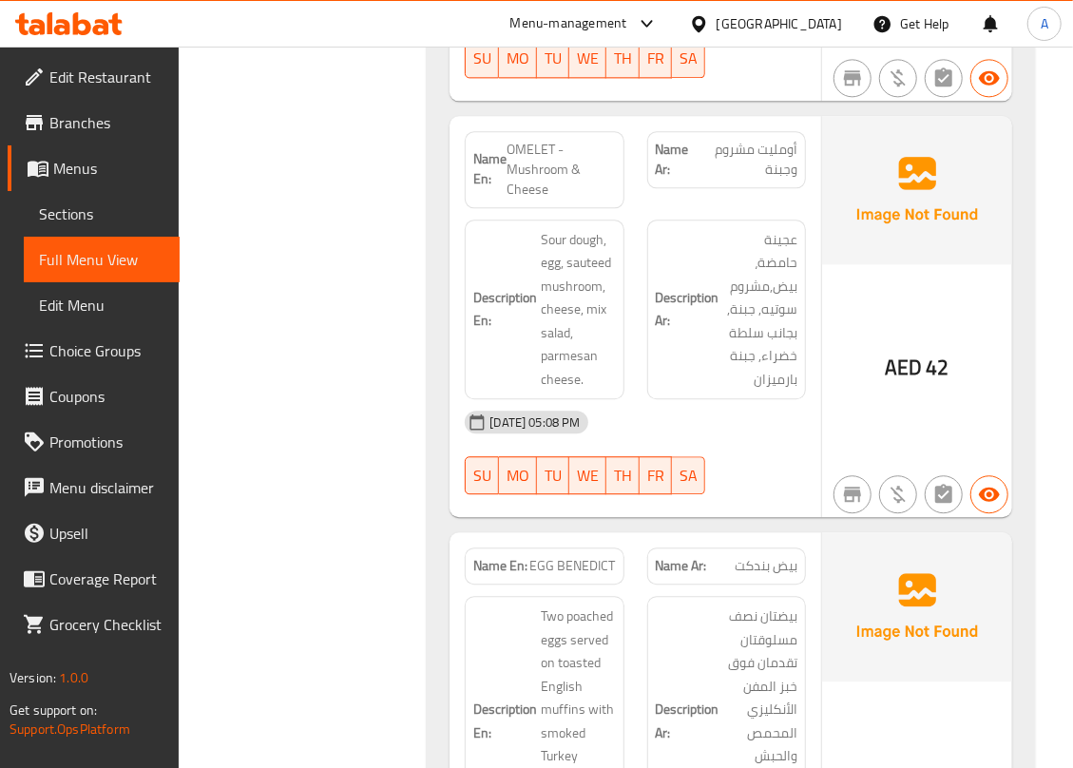
scroll to position [2027, 0]
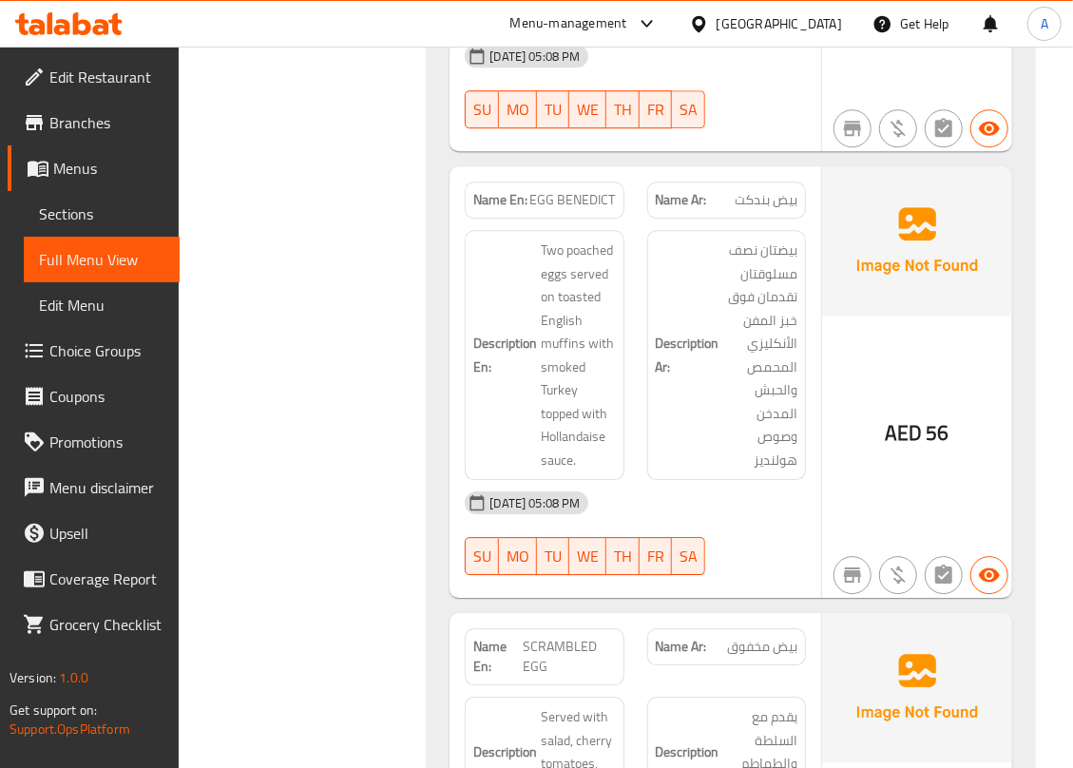
scroll to position [2407, 0]
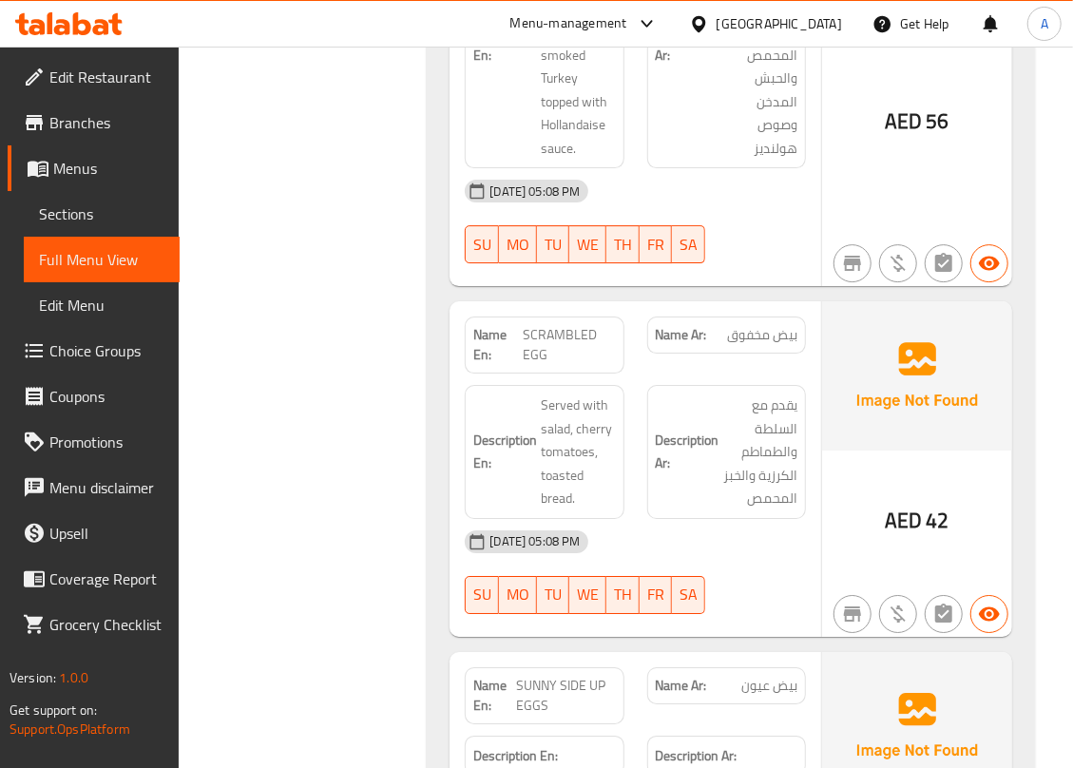
scroll to position [28, 0]
click at [114, 511] on link "Menu disclaimer" at bounding box center [94, 488] width 172 height 46
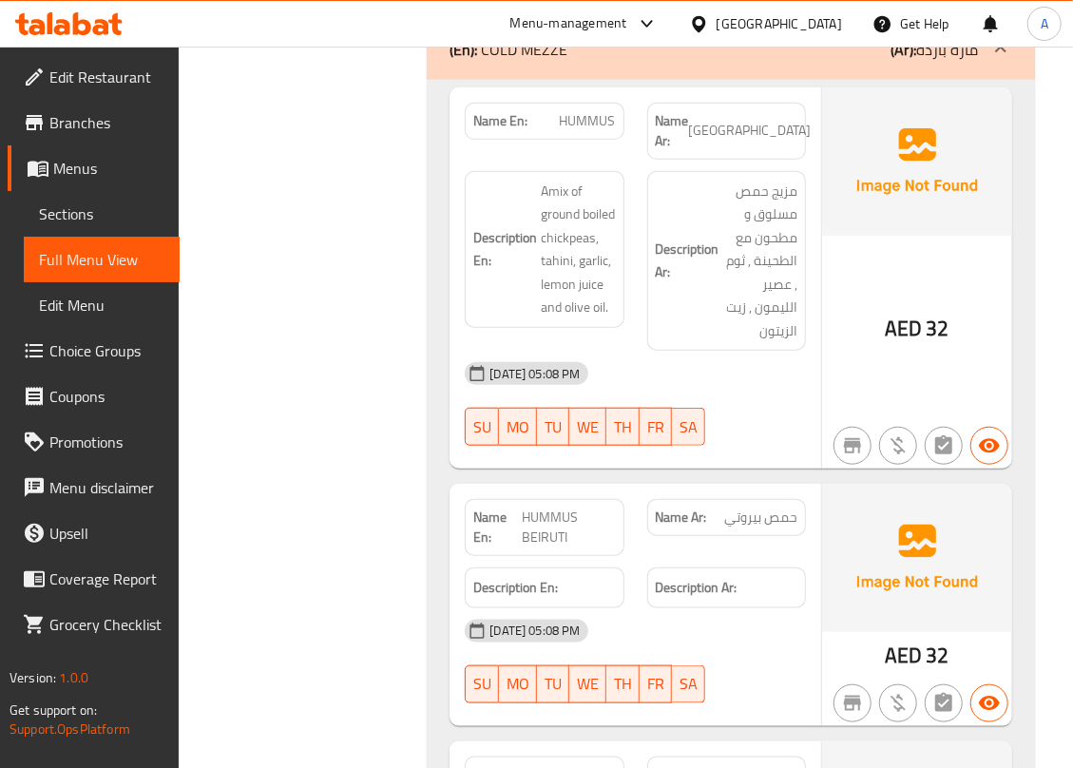
scroll to position [3986, 0]
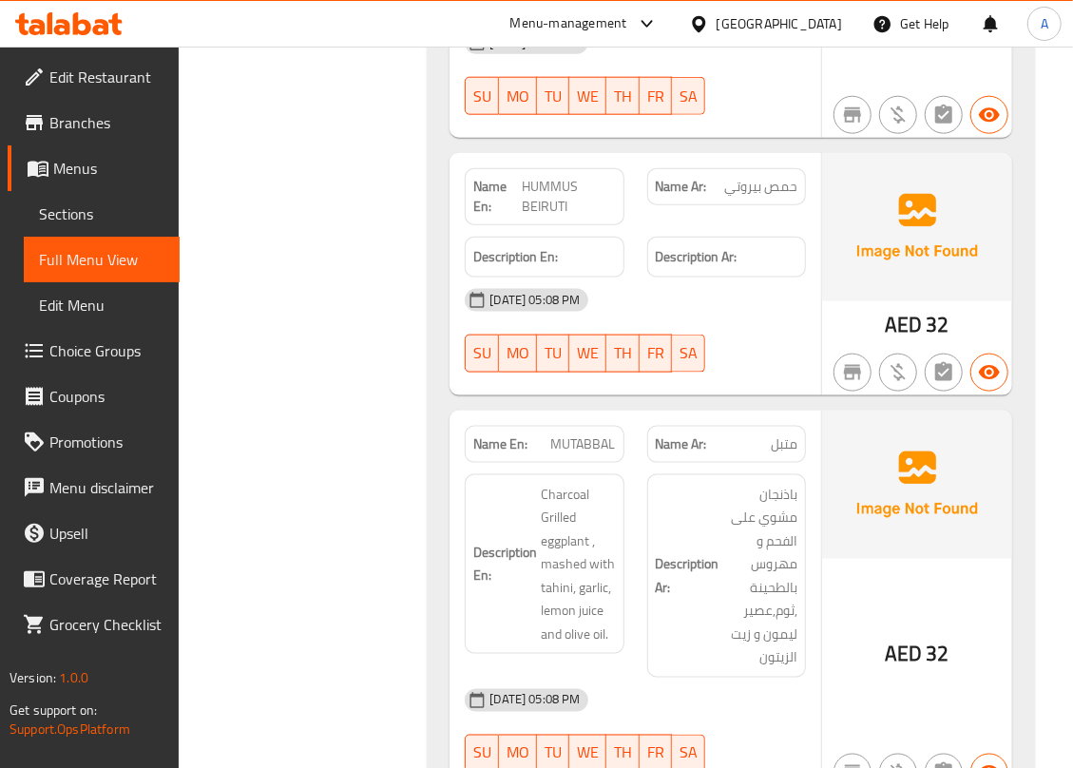
scroll to position [4367, 0]
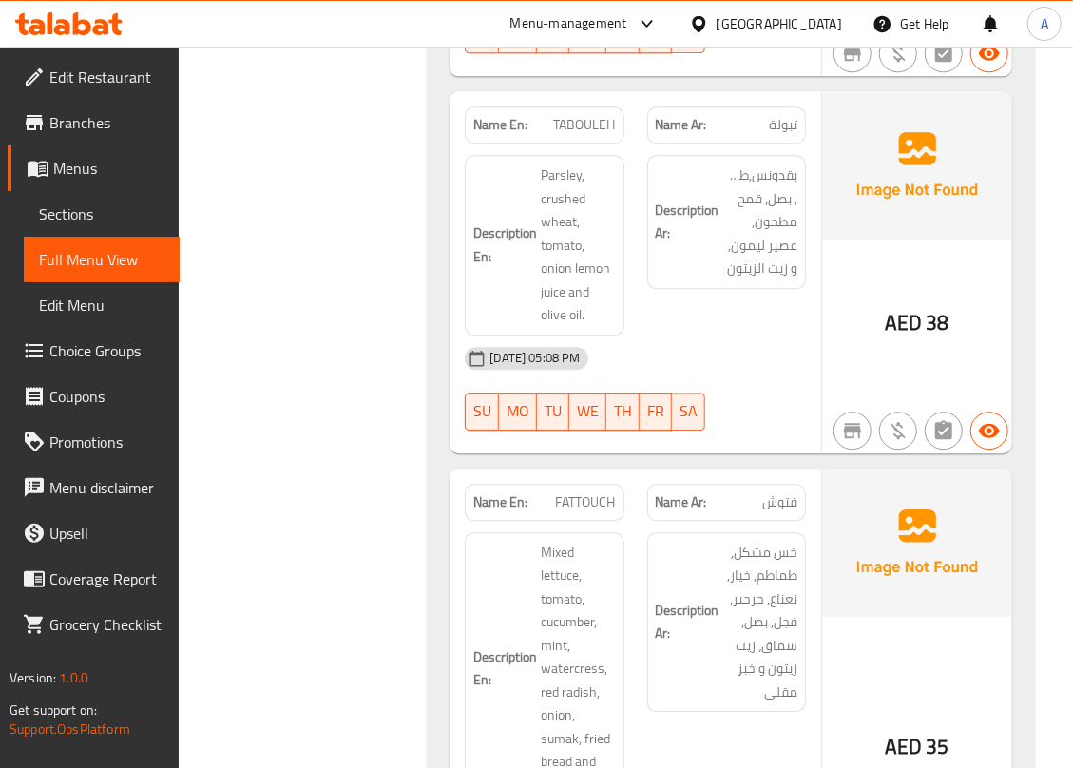
scroll to position [5381, 0]
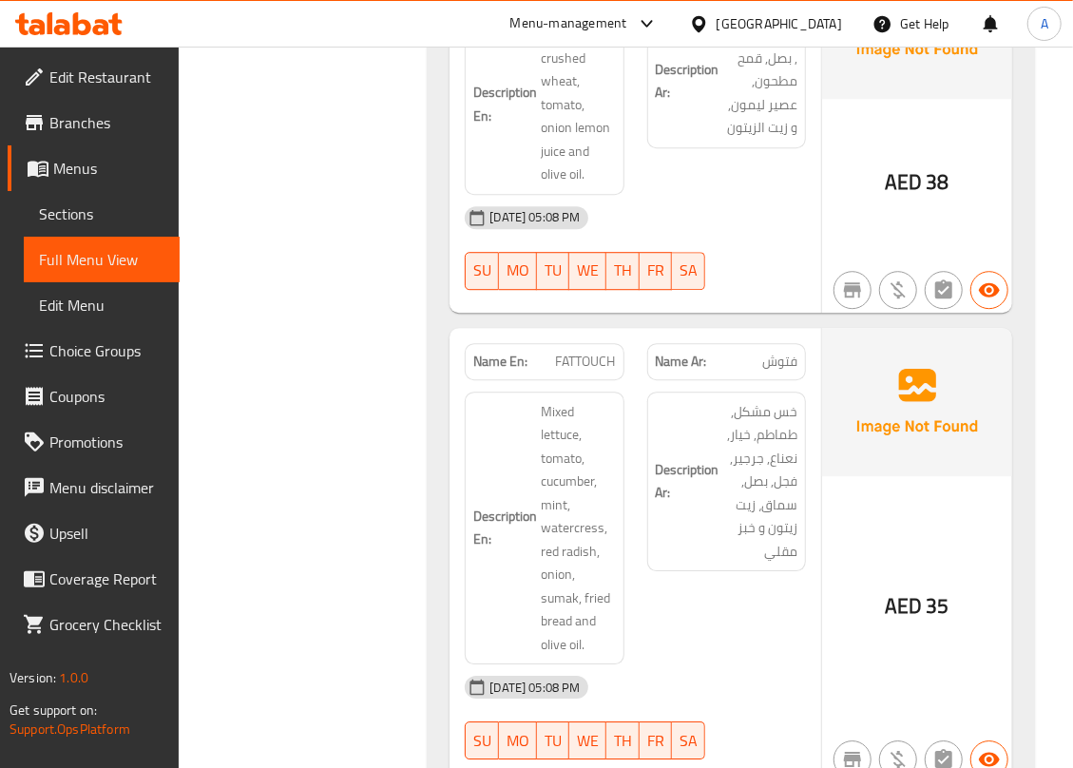
scroll to position [5634, 0]
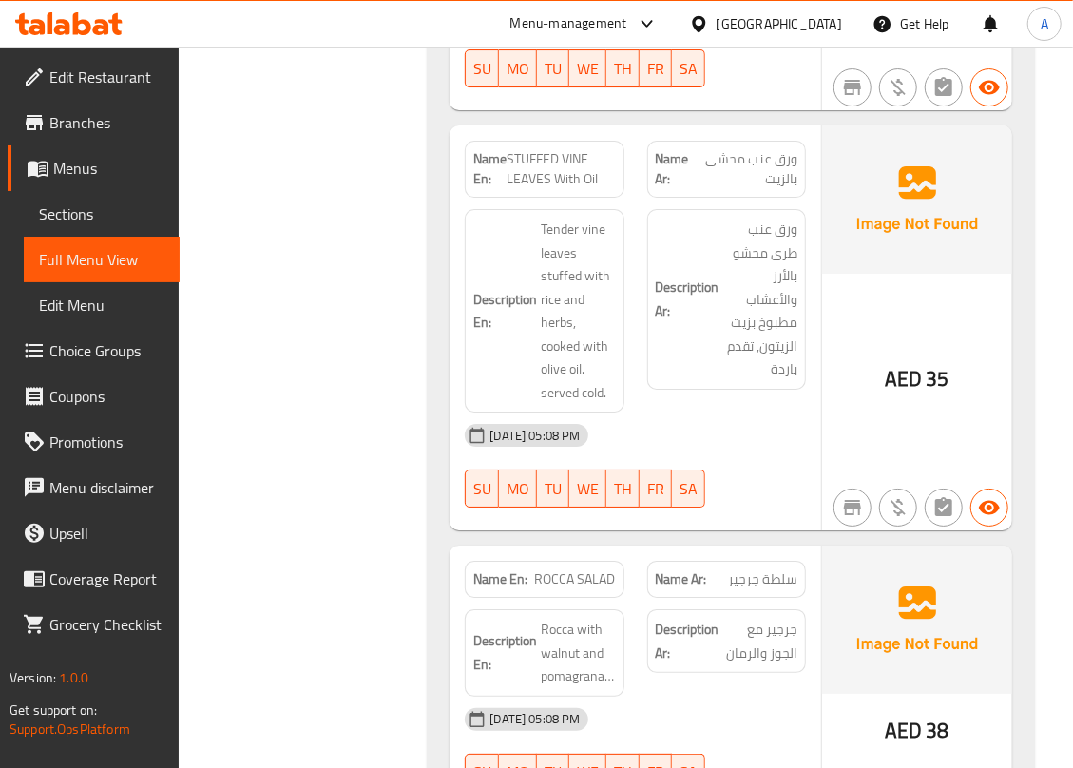
scroll to position [6268, 0]
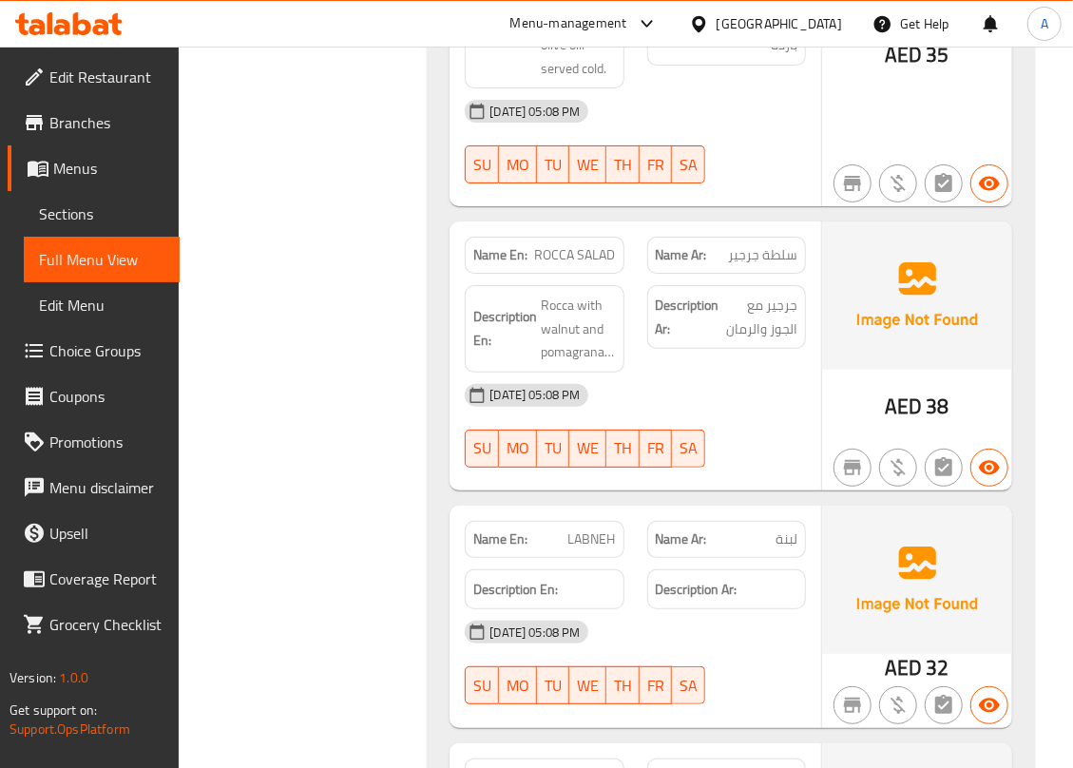
scroll to position [6522, 0]
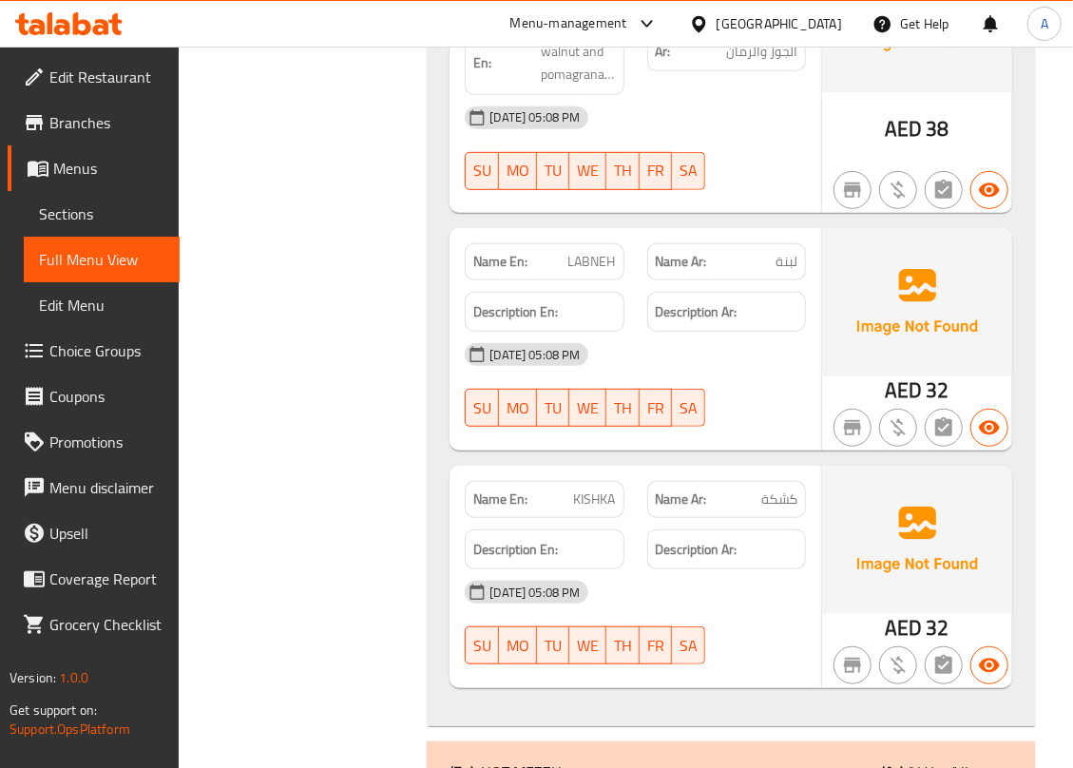
scroll to position [6902, 0]
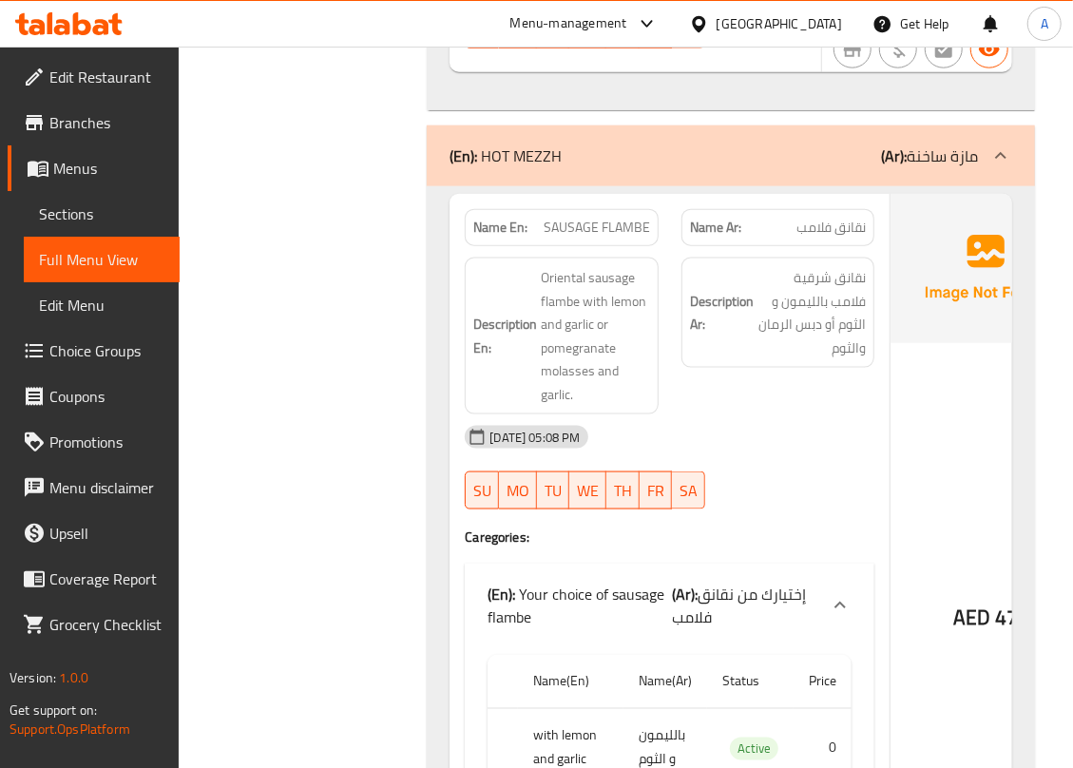
scroll to position [7409, 0]
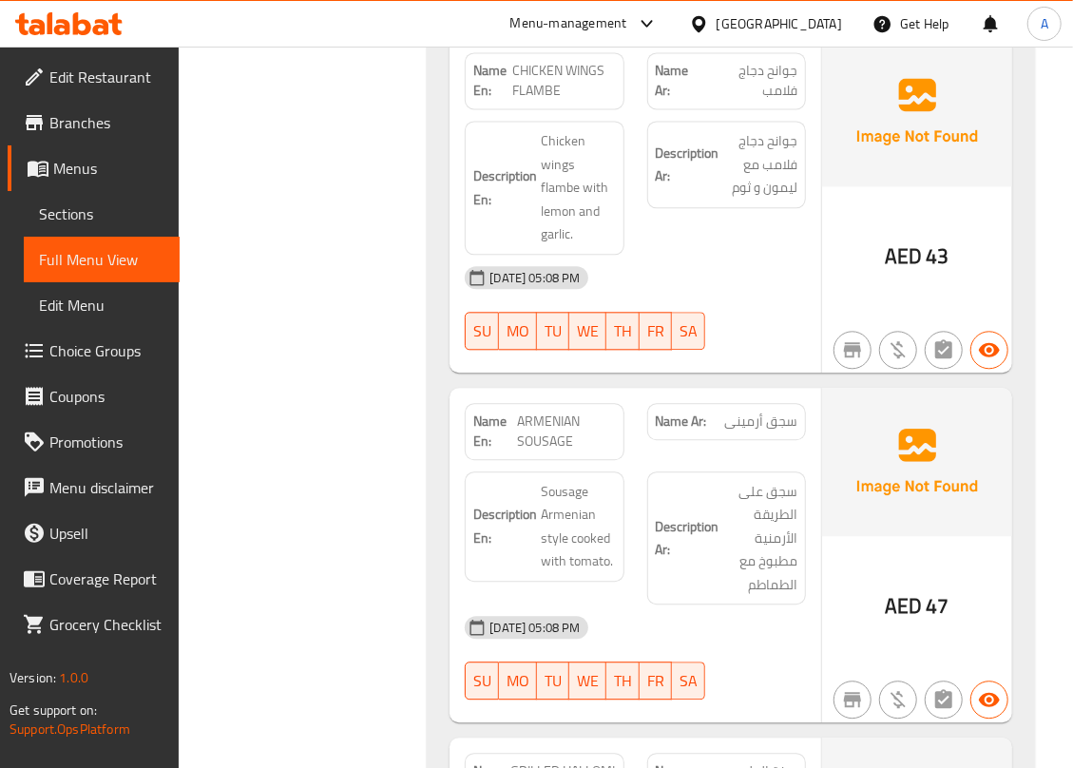
scroll to position [8275, 0]
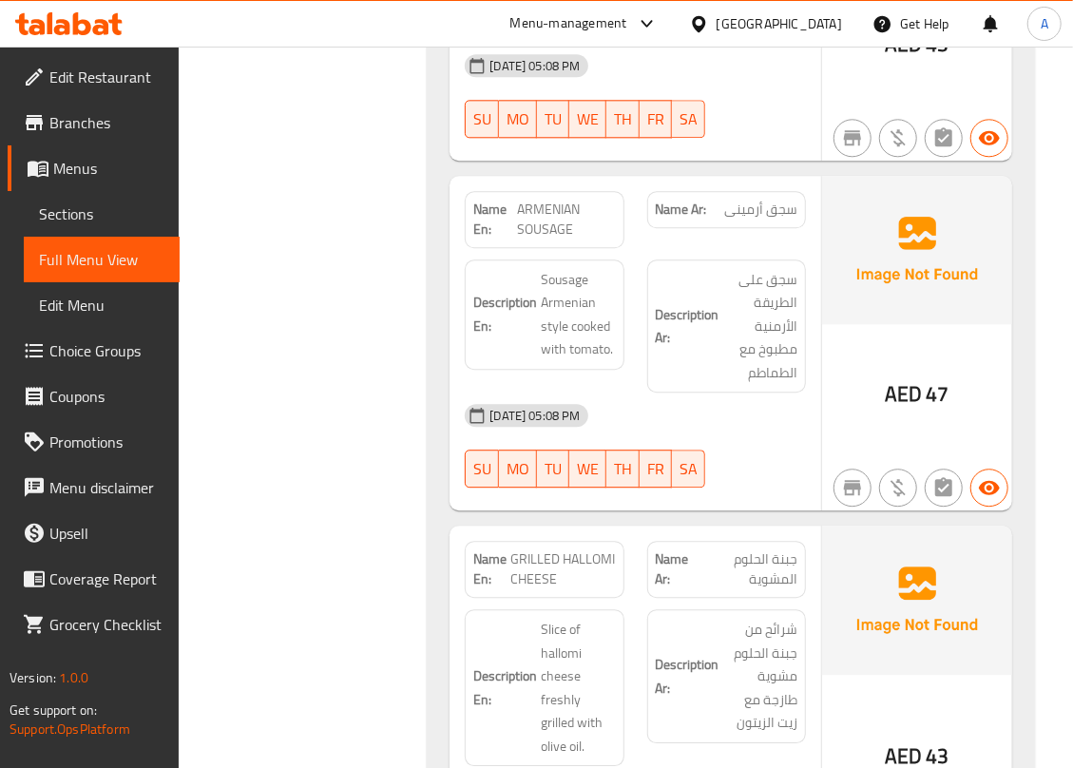
scroll to position [8528, 0]
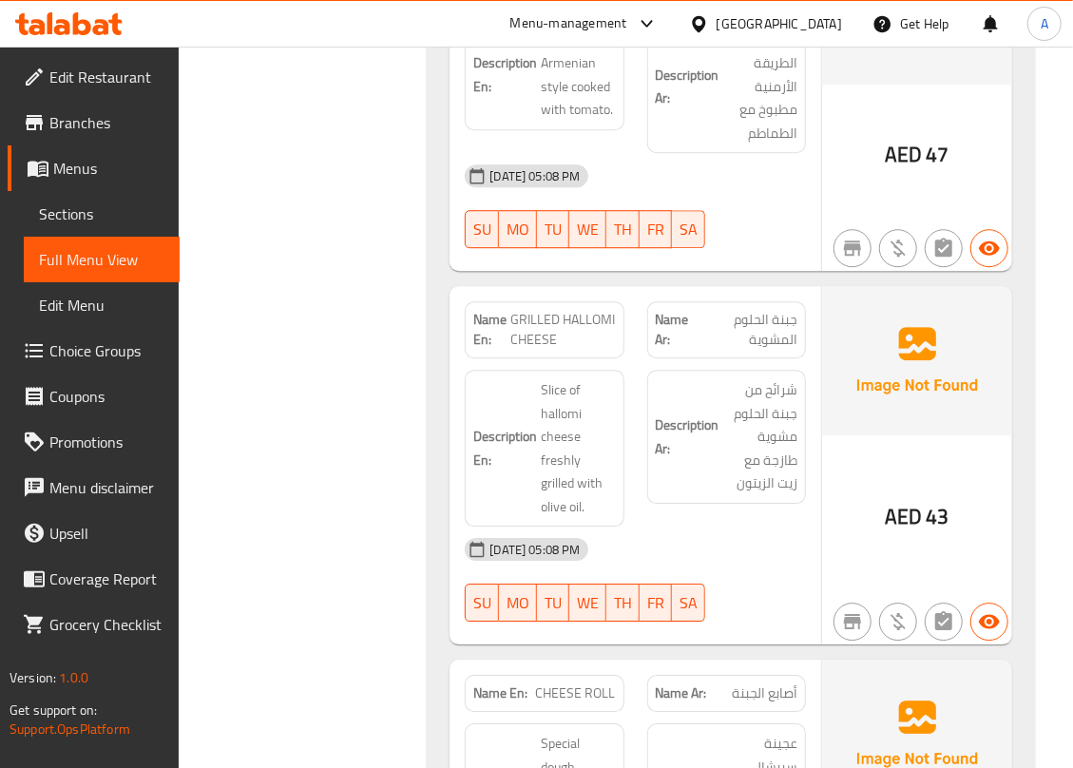
scroll to position [8782, 0]
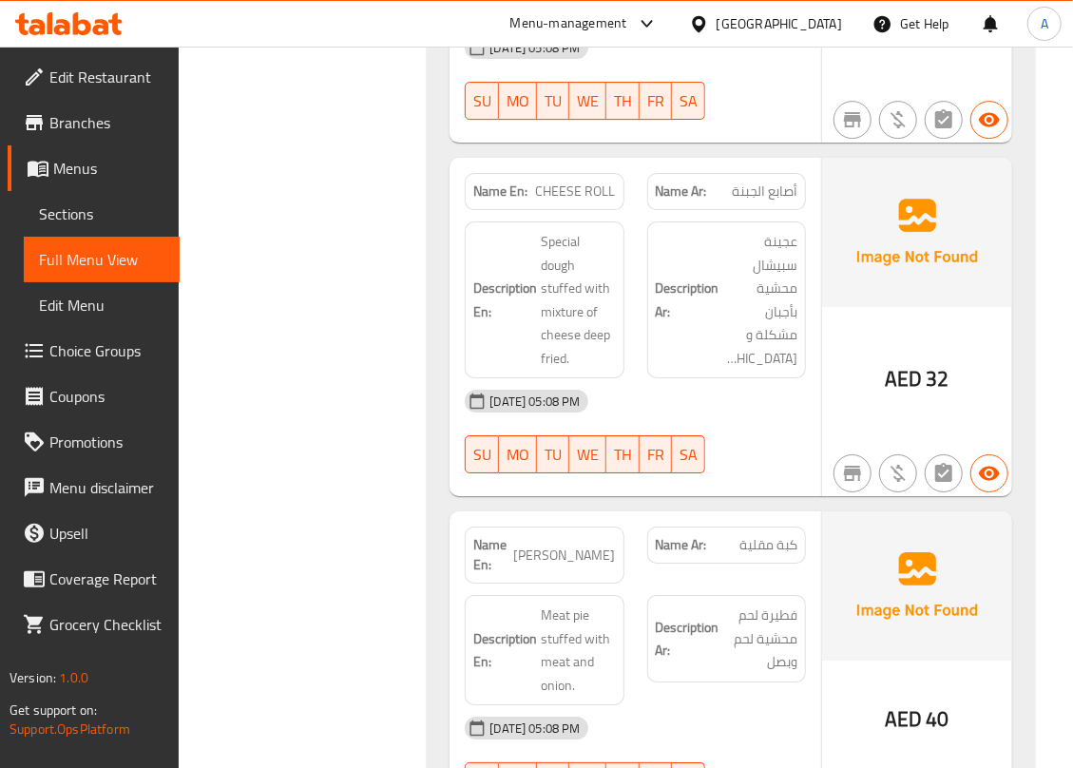
scroll to position [9289, 0]
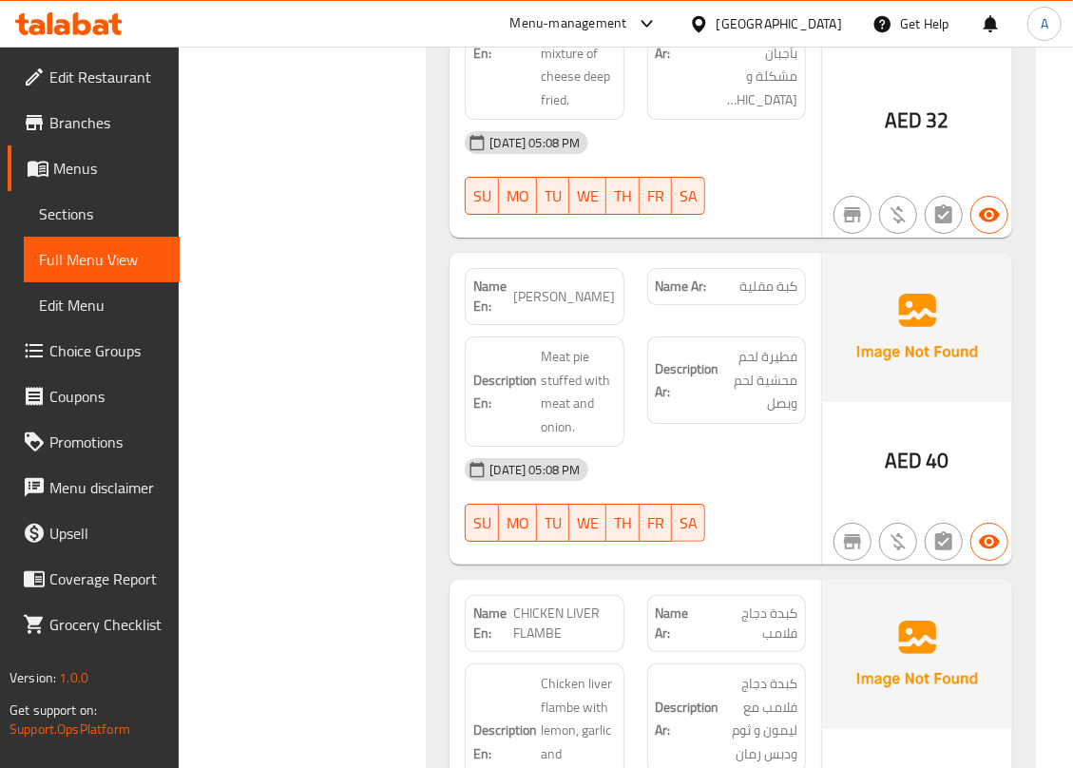
scroll to position [9543, 0]
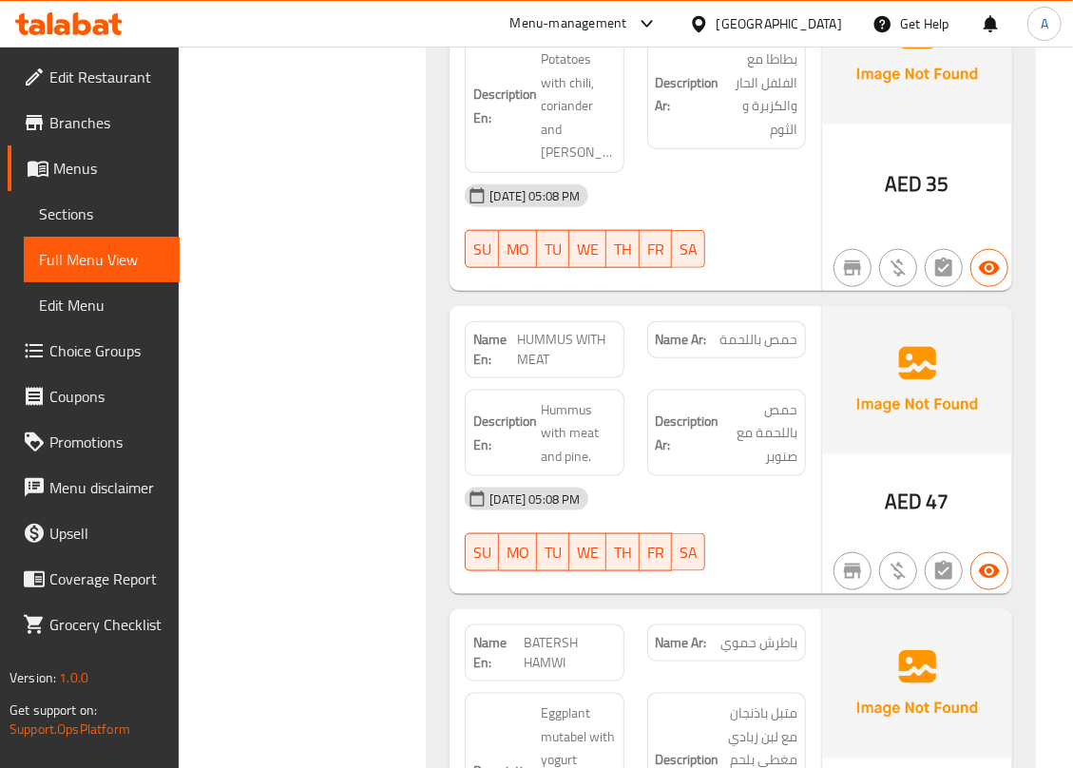
scroll to position [10508, 0]
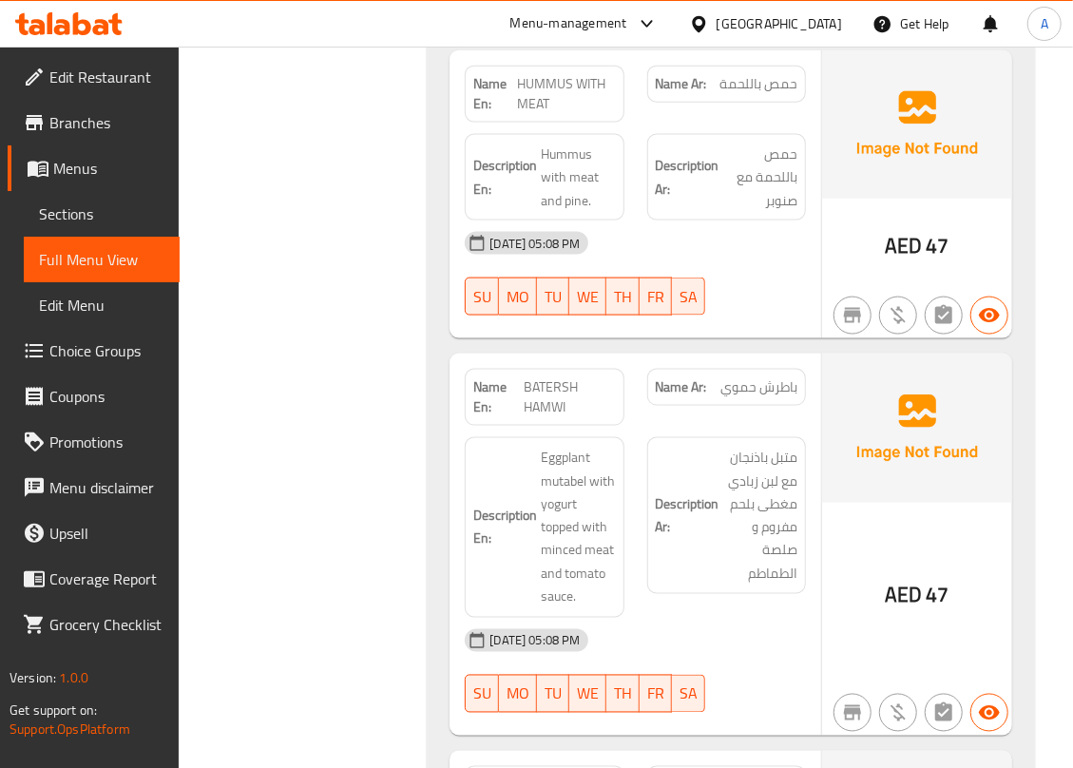
scroll to position [10888, 0]
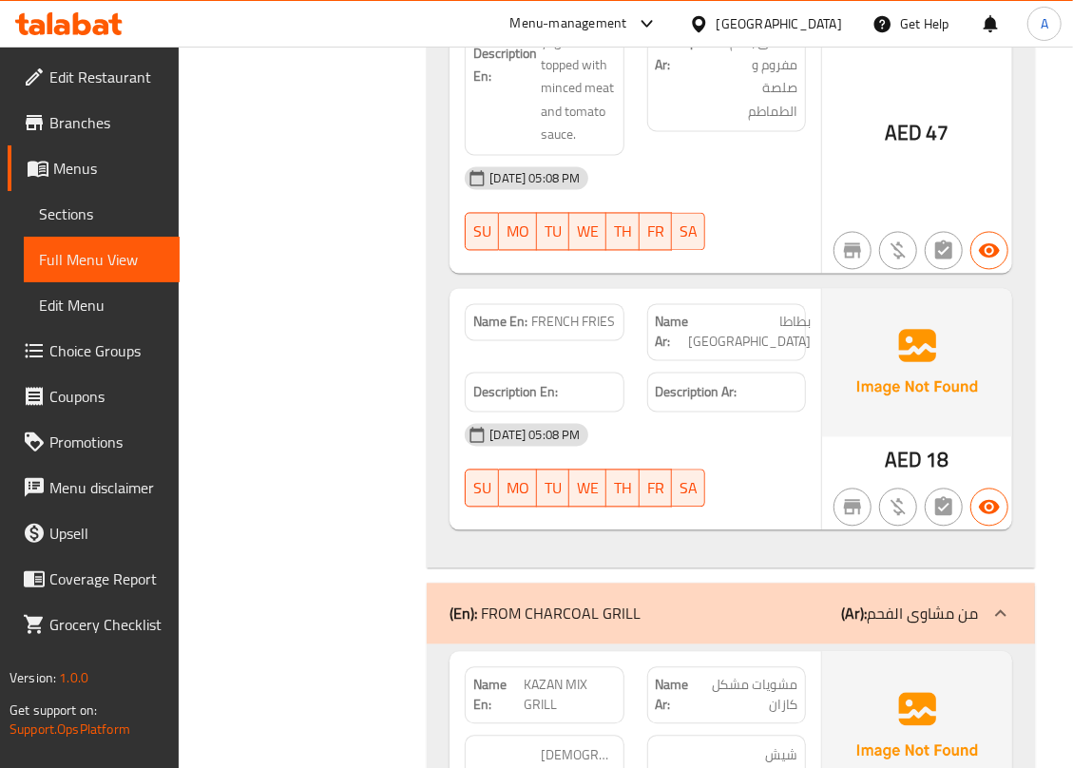
scroll to position [11268, 0]
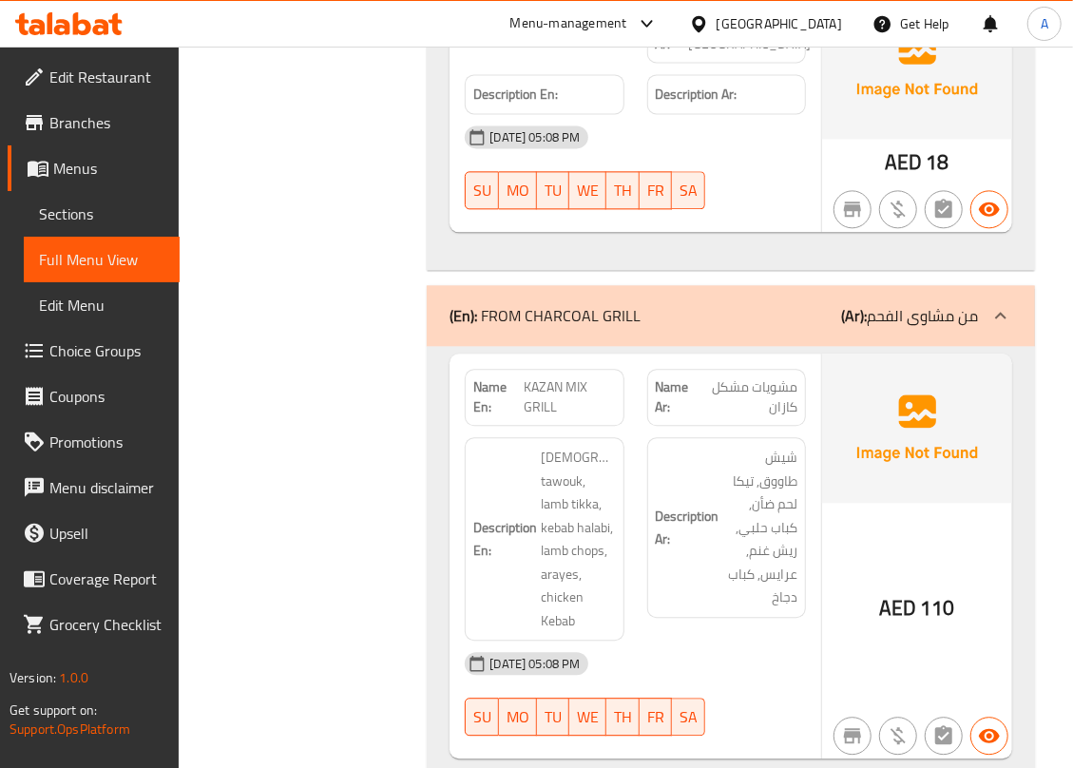
scroll to position [11649, 0]
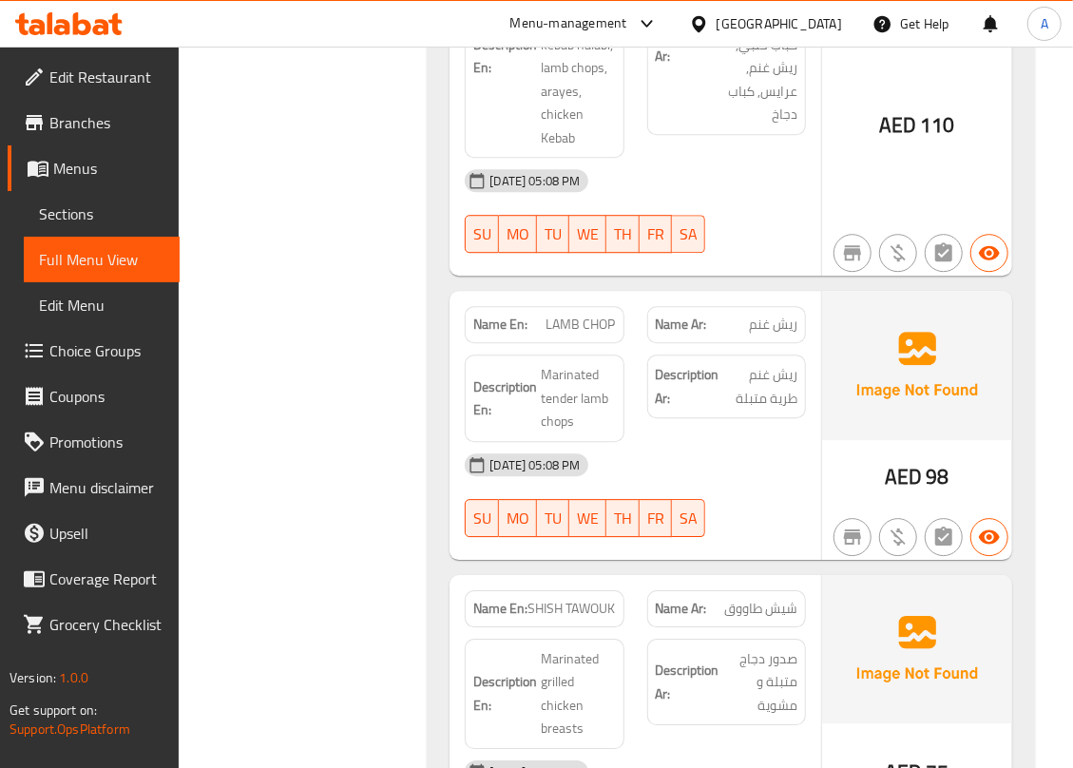
scroll to position [12029, 0]
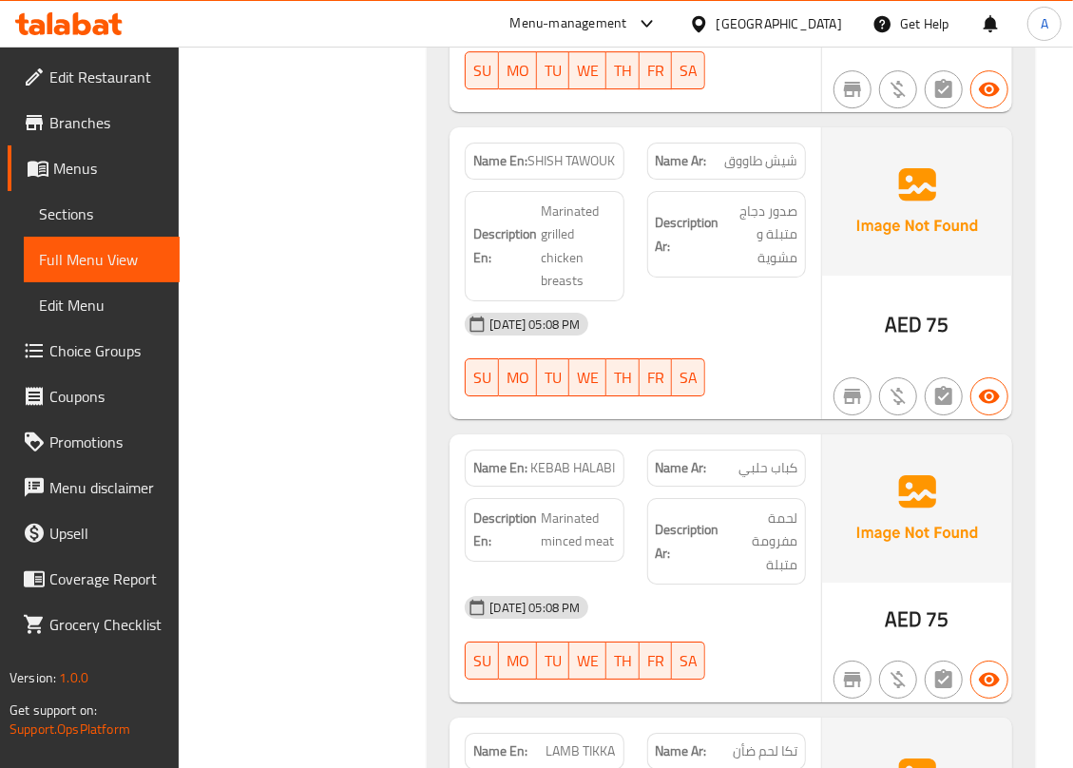
scroll to position [12455, 0]
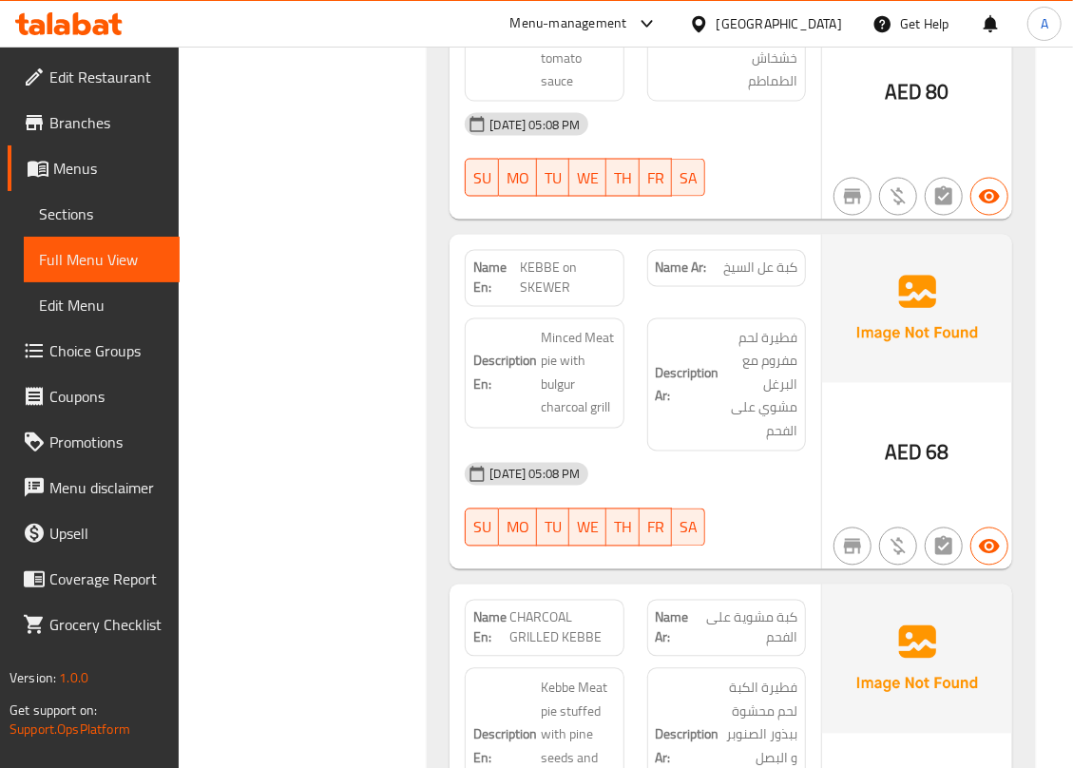
scroll to position [14421, 0]
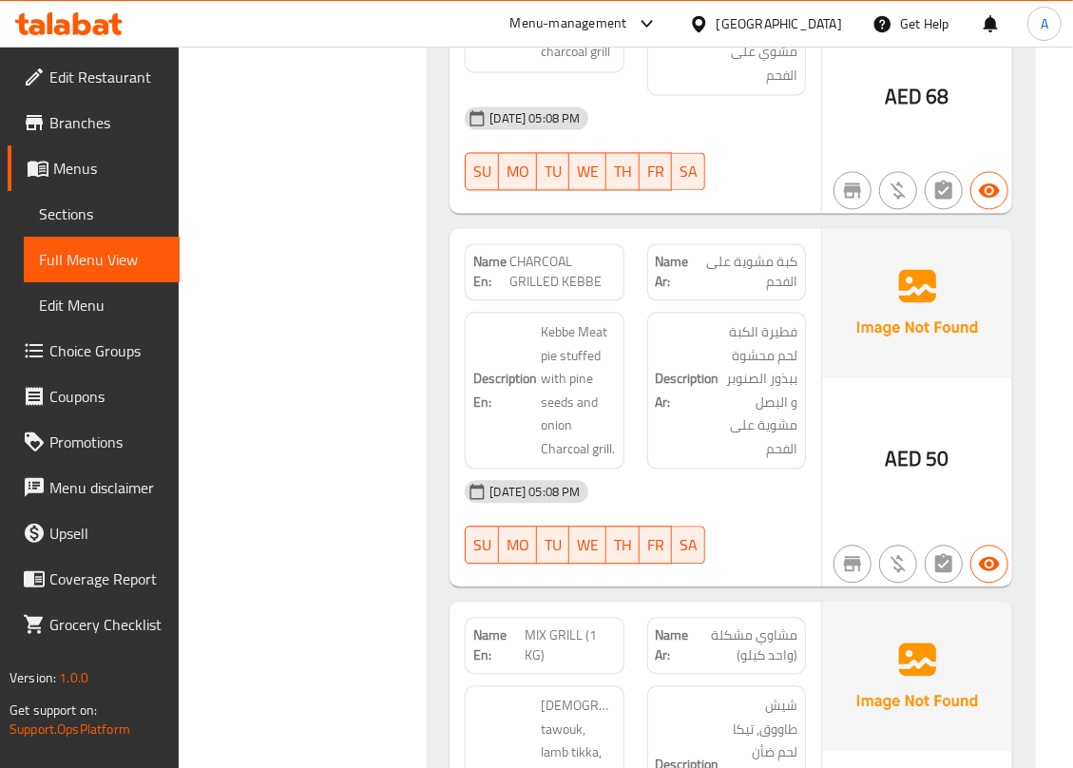
scroll to position [14674, 0]
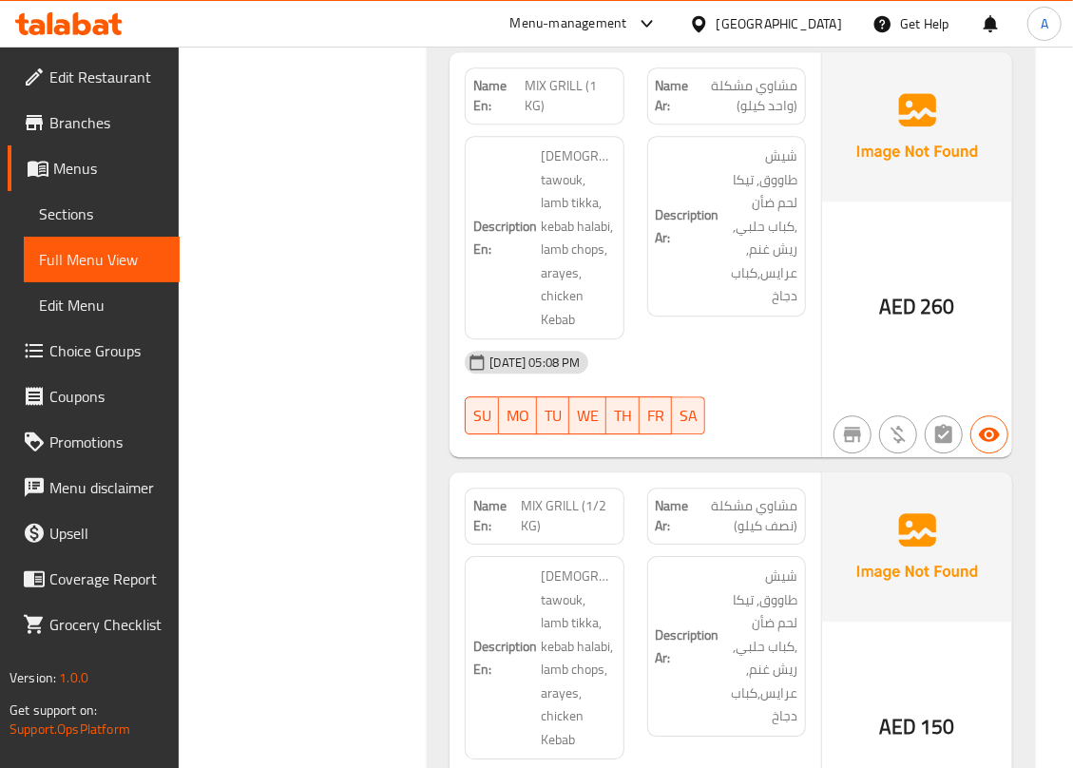
scroll to position [15182, 0]
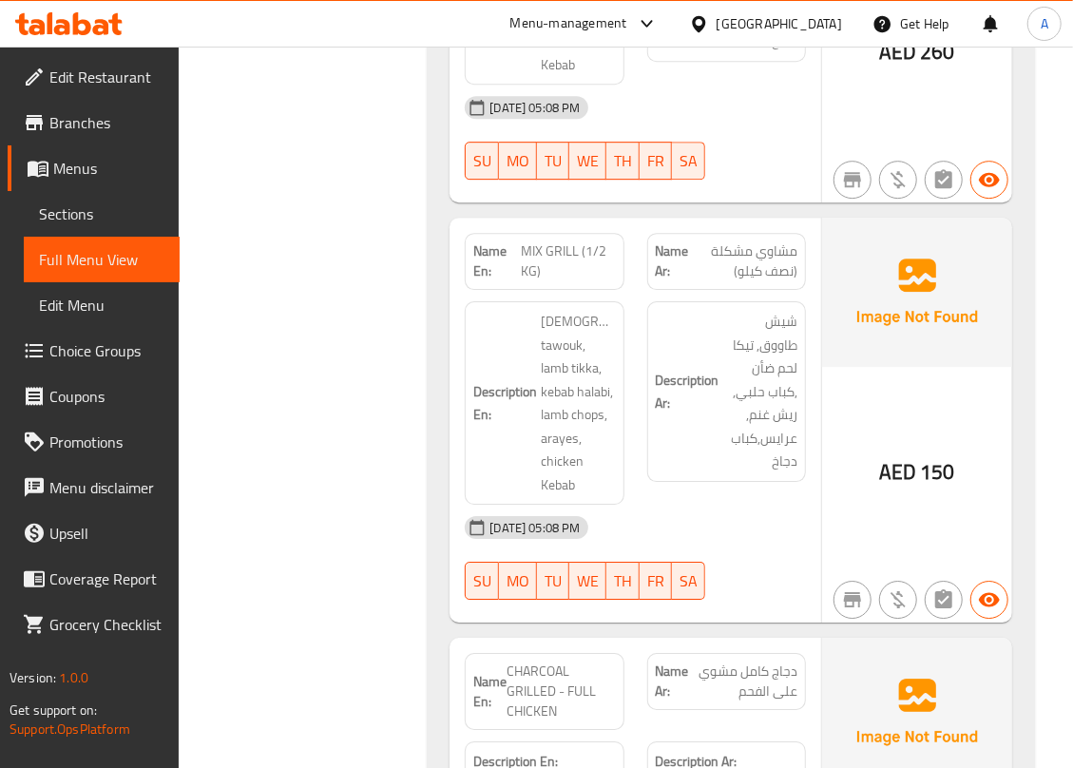
scroll to position [15562, 0]
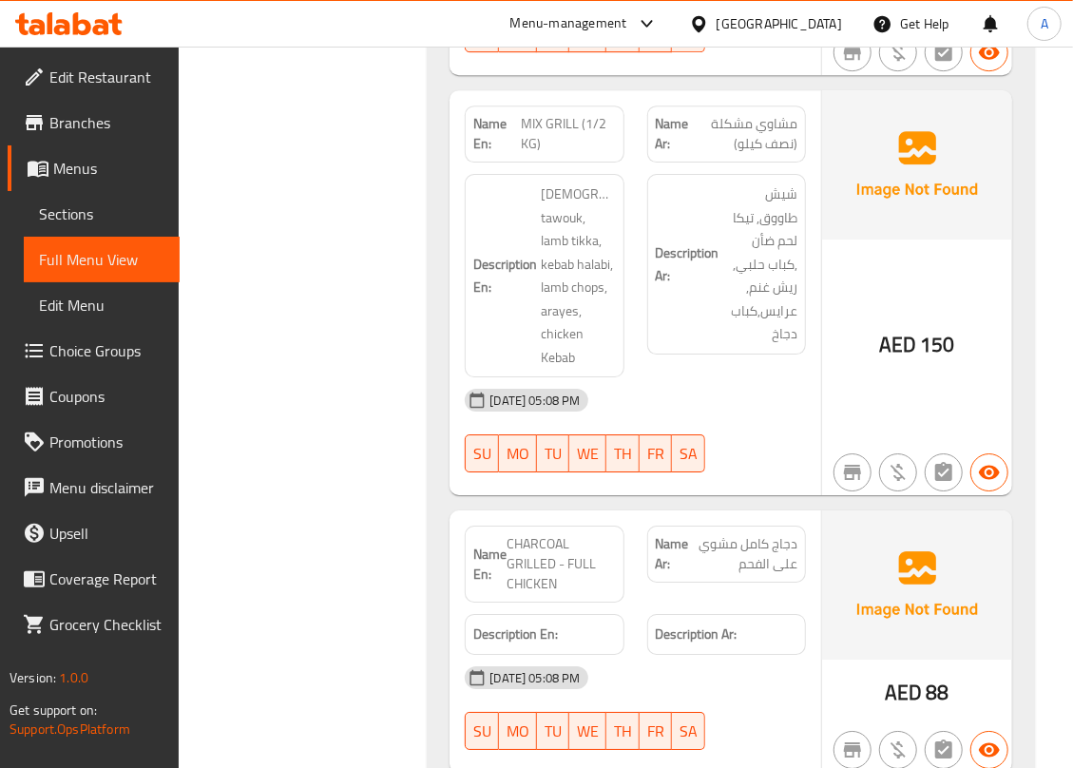
click at [255, 415] on div "Filter Branches Kazan Gourmet Restaurant and Cafe, Al Zafranah Branches Popular…" at bounding box center [310, 451] width 210 height 31538
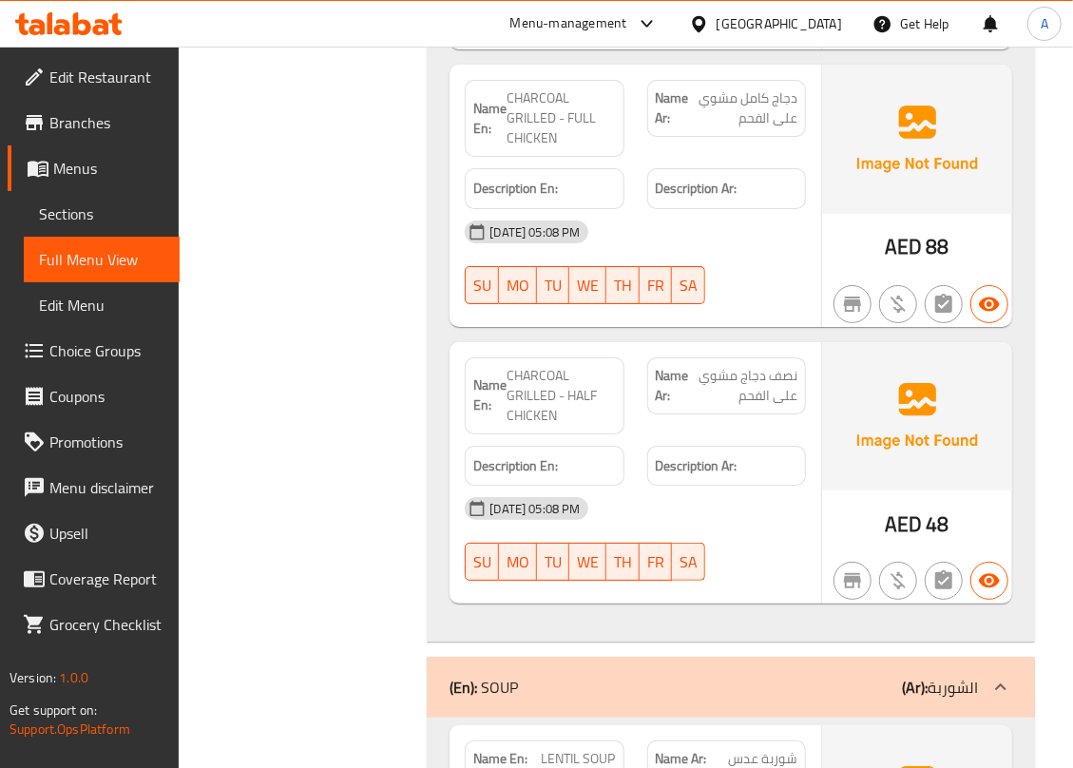
scroll to position [16069, 0]
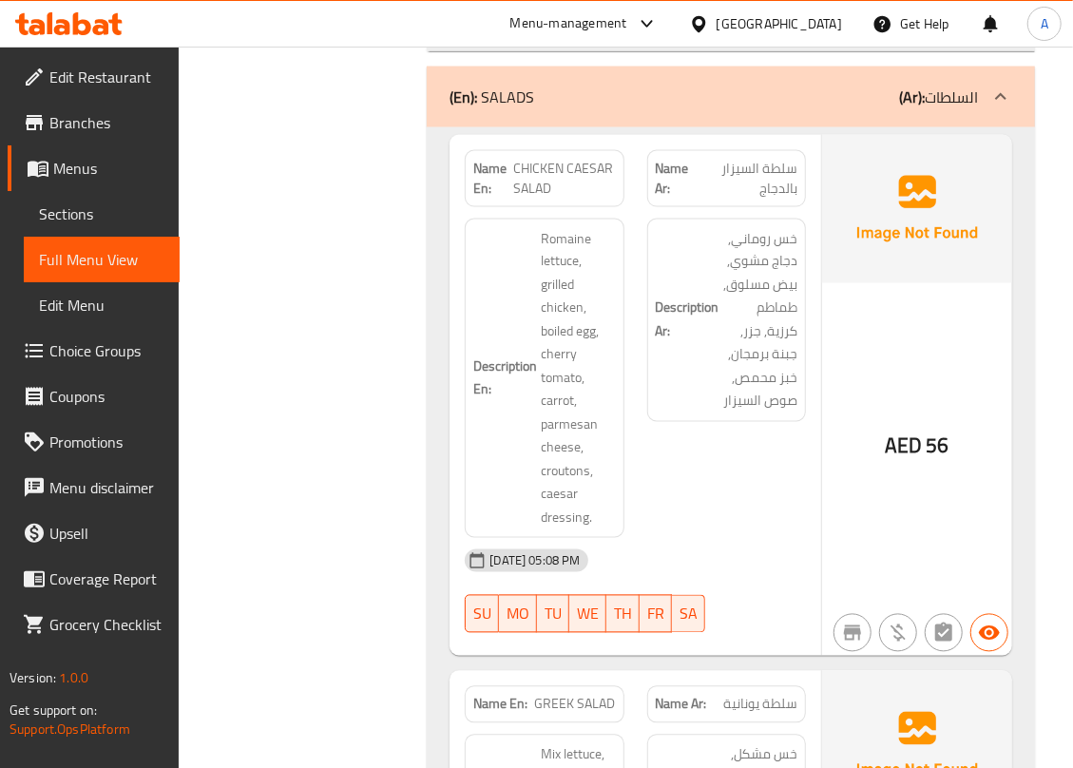
scroll to position [17418, 0]
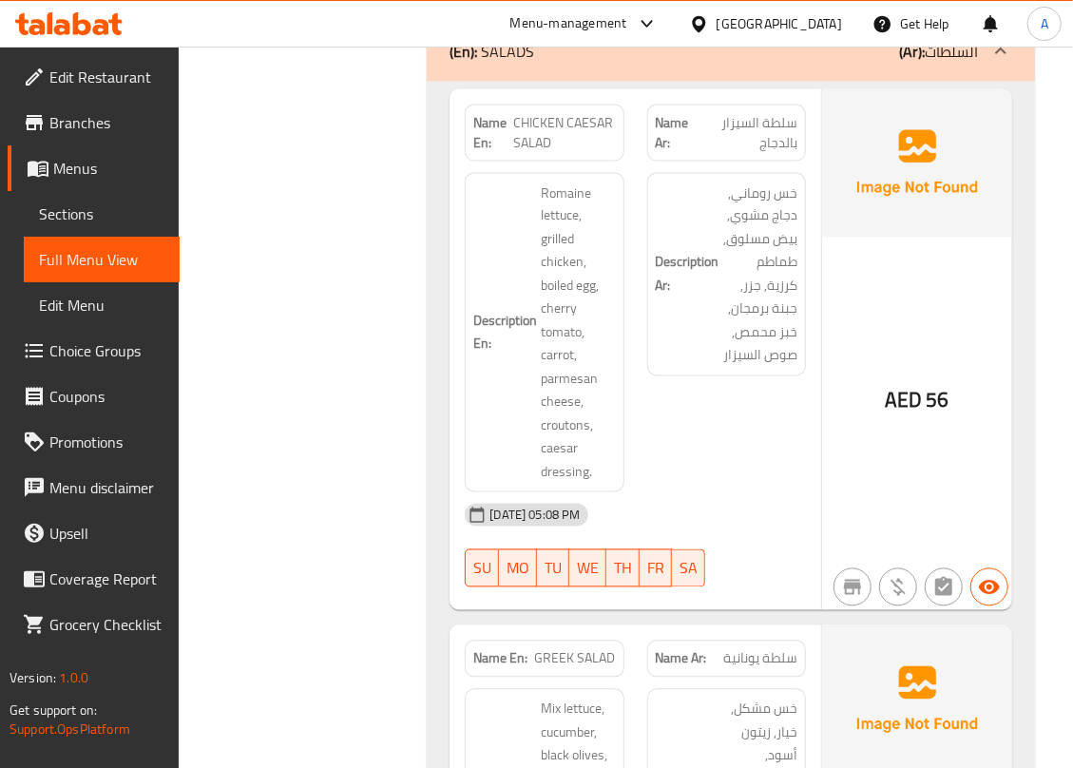
scroll to position [17544, 0]
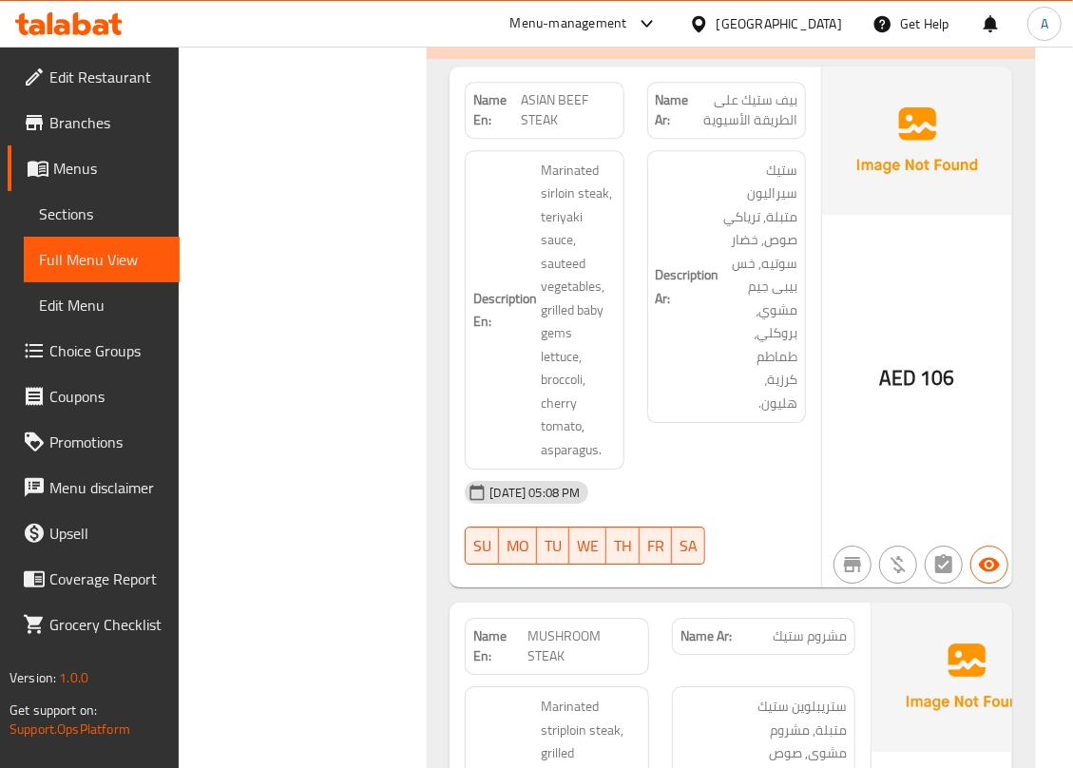
scroll to position [18685, 0]
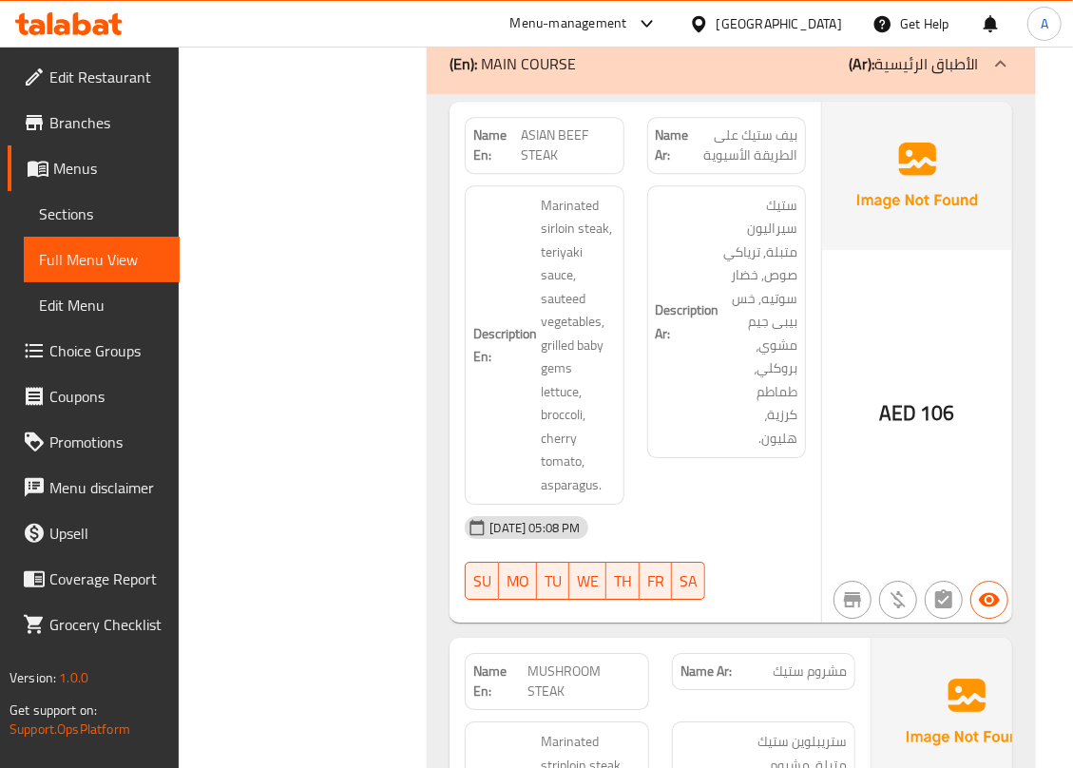
scroll to position [18559, 0]
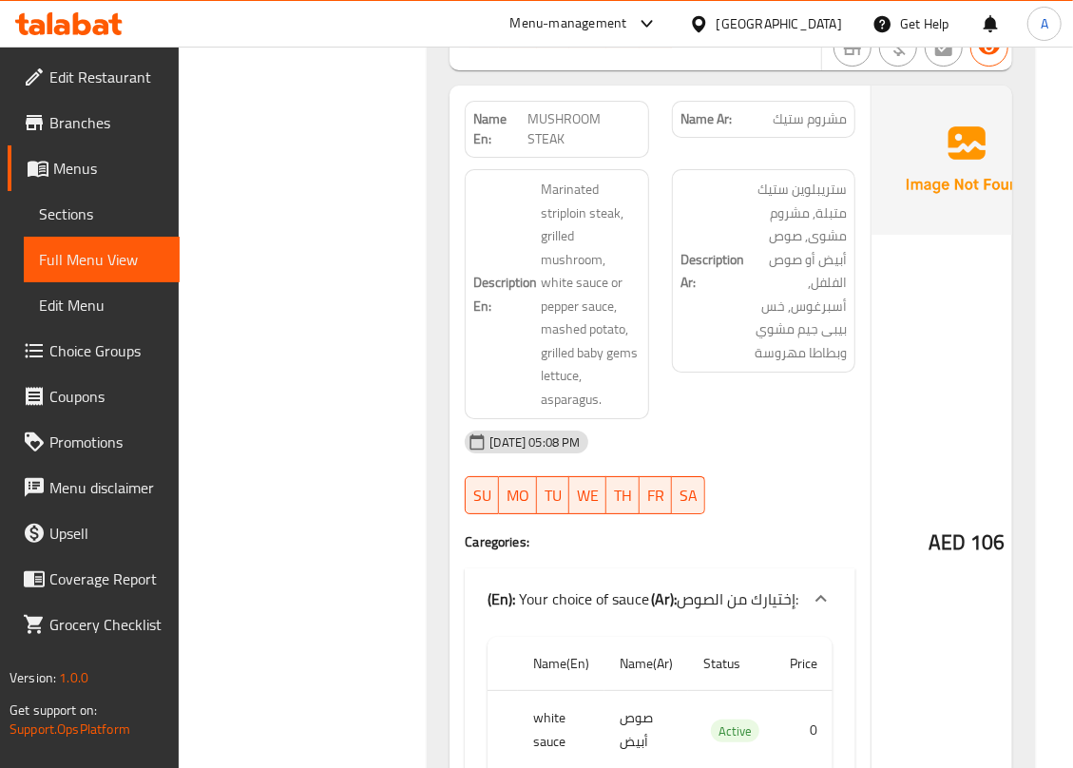
scroll to position [19201, 0]
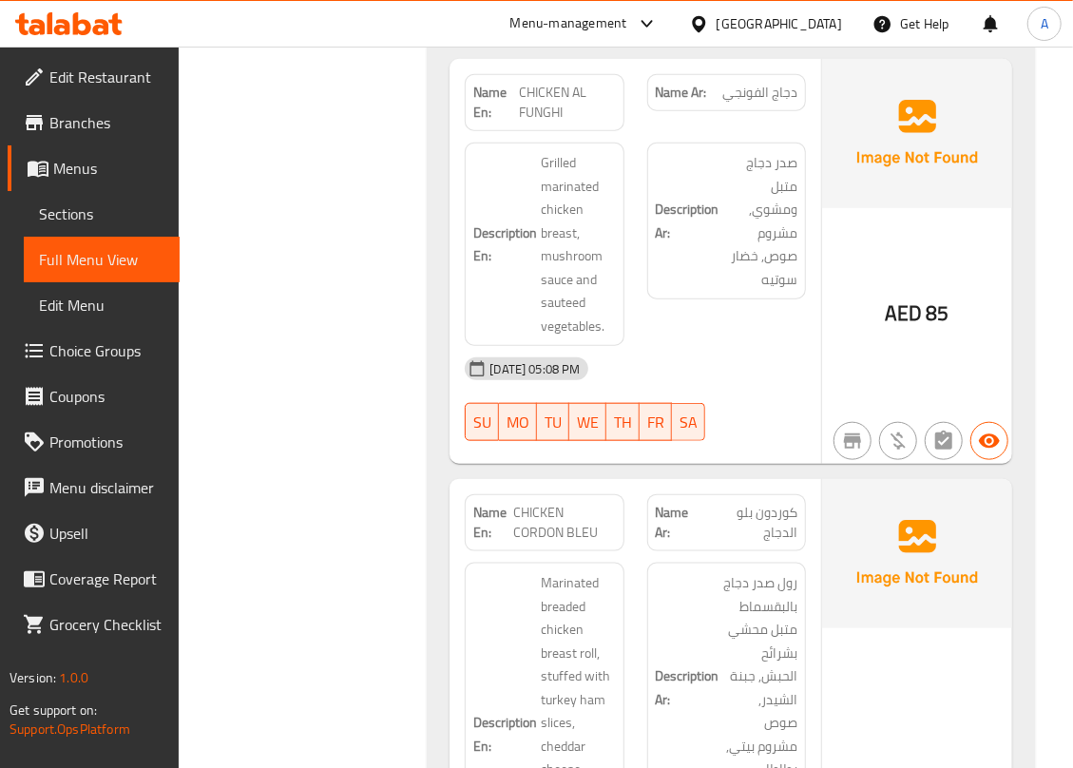
scroll to position [20011, 0]
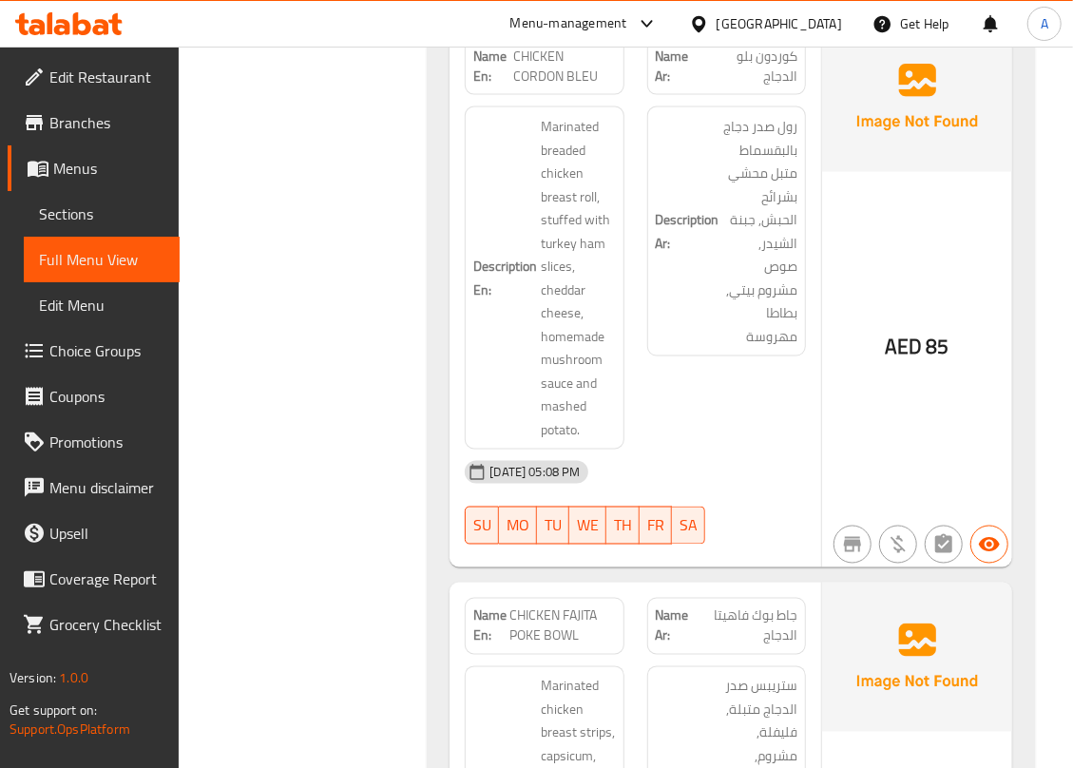
scroll to position [20518, 0]
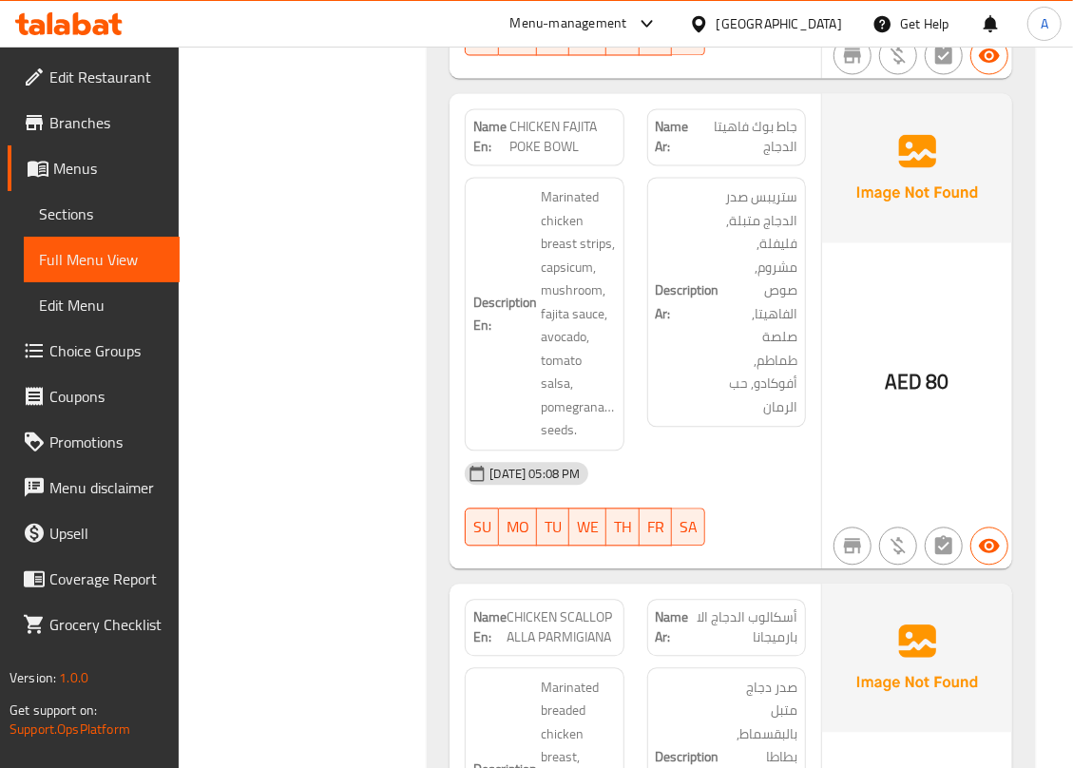
scroll to position [21025, 0]
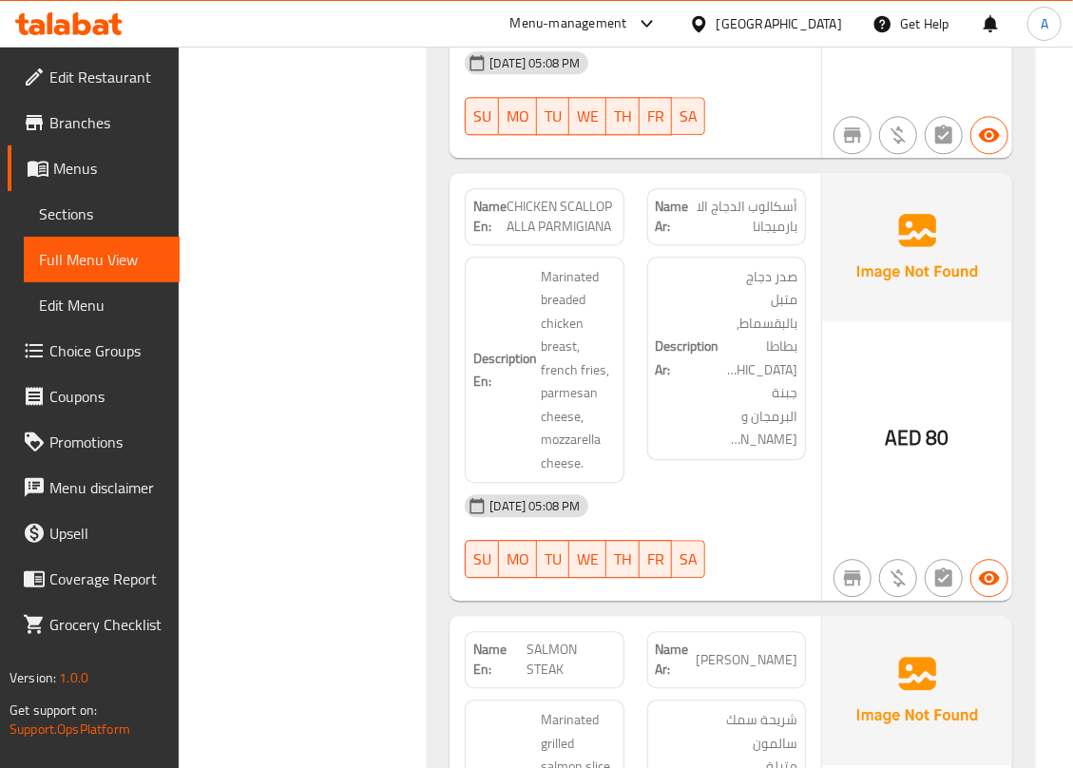
scroll to position [21405, 0]
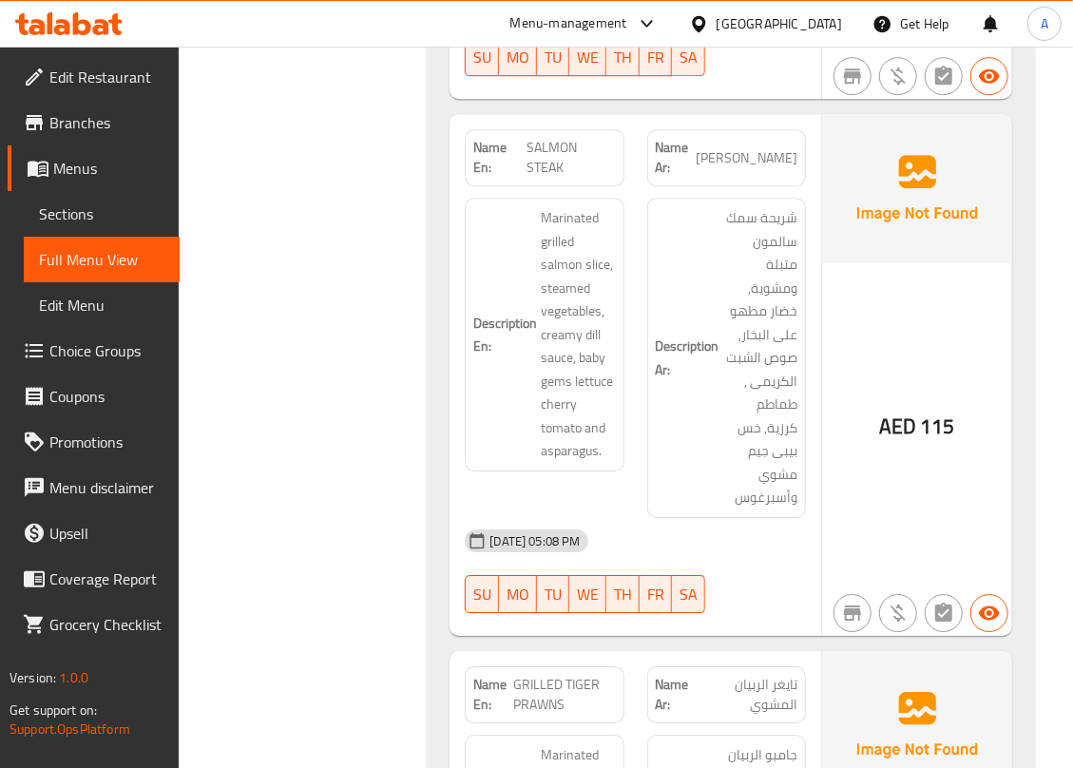
scroll to position [21913, 0]
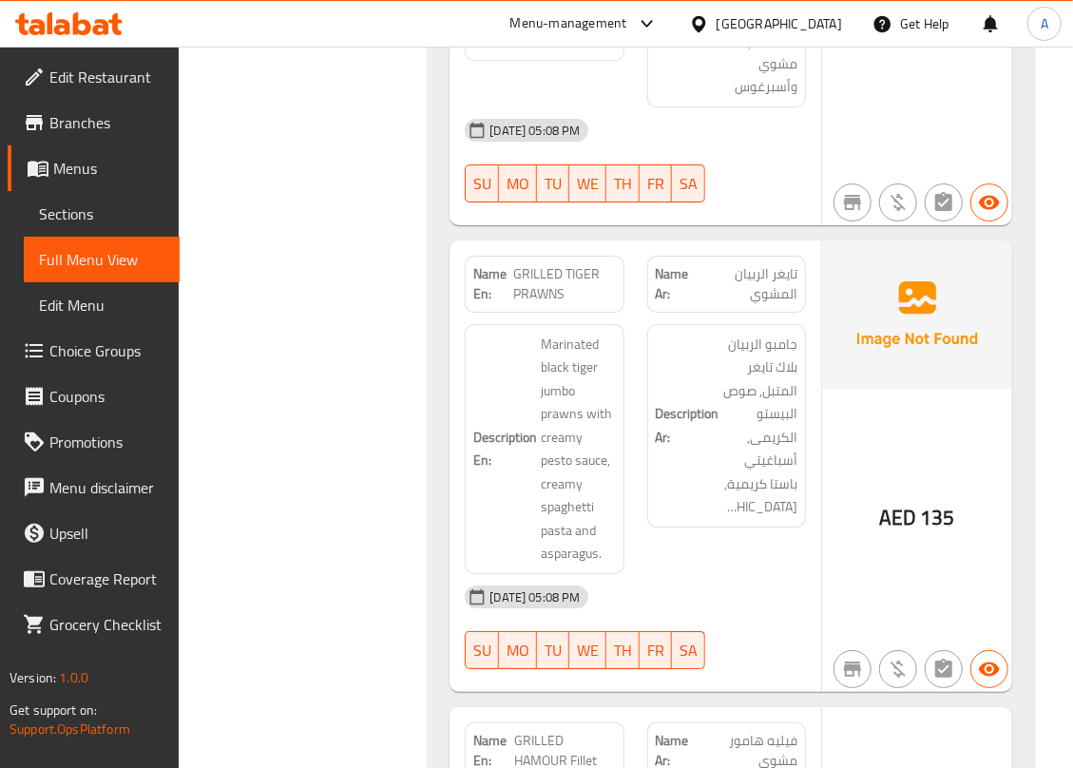
scroll to position [22293, 0]
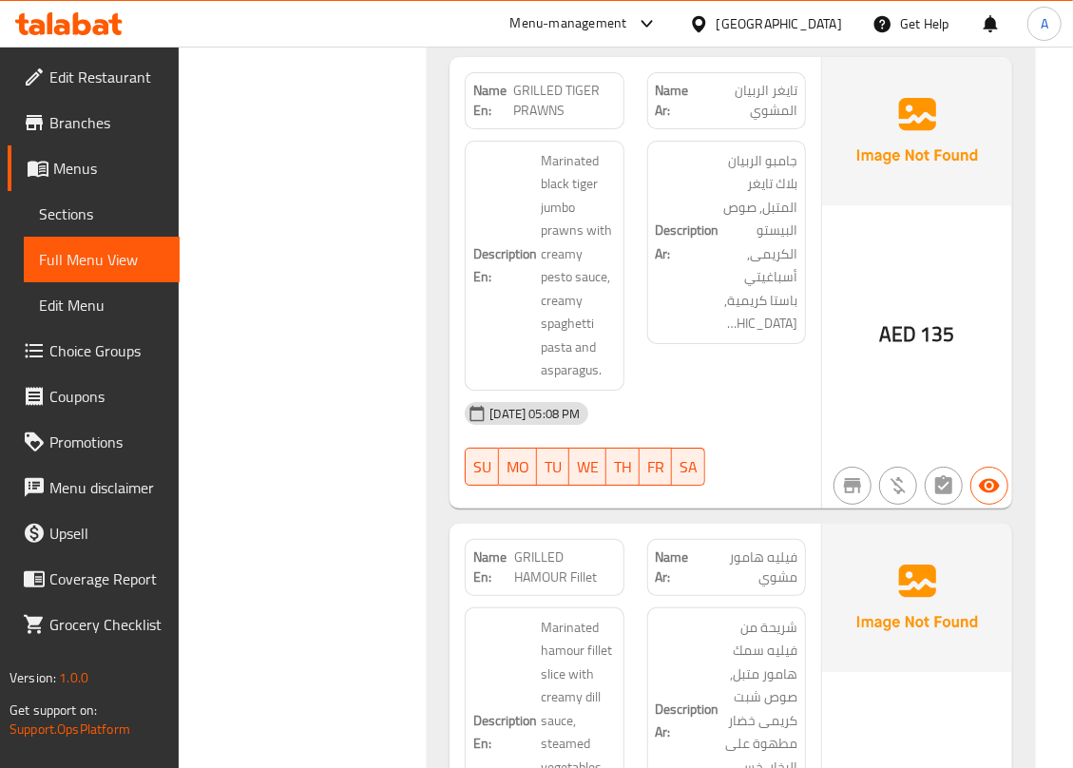
scroll to position [22702, 0]
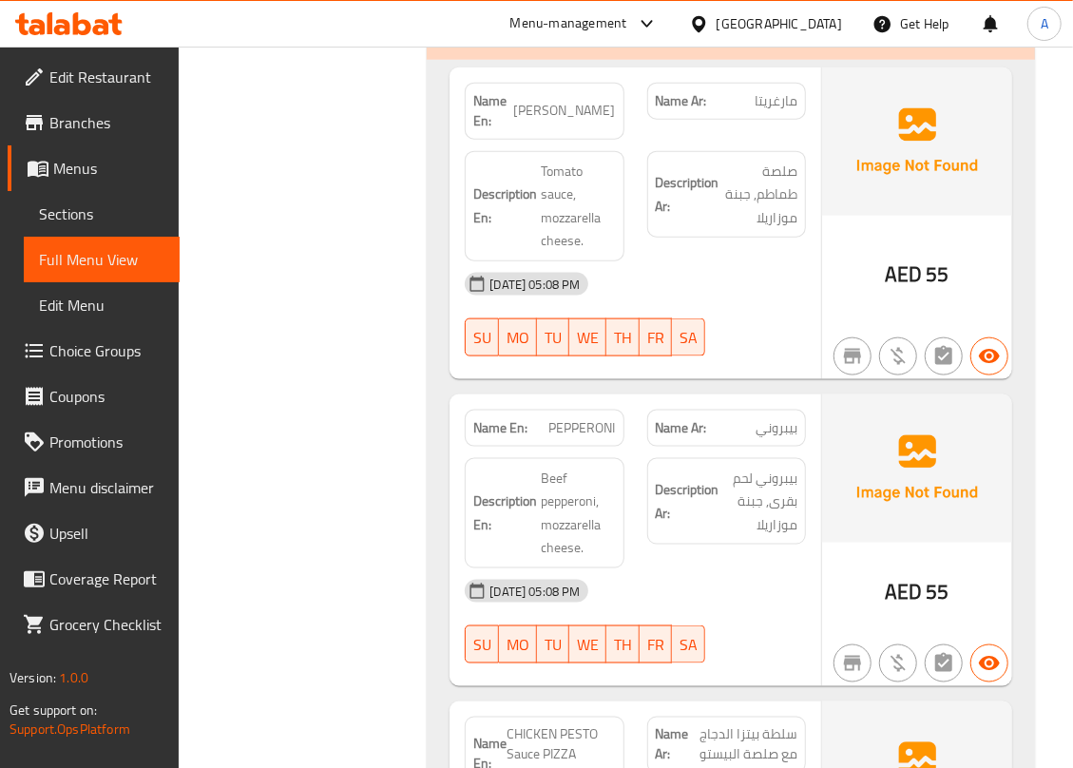
scroll to position [23501, 0]
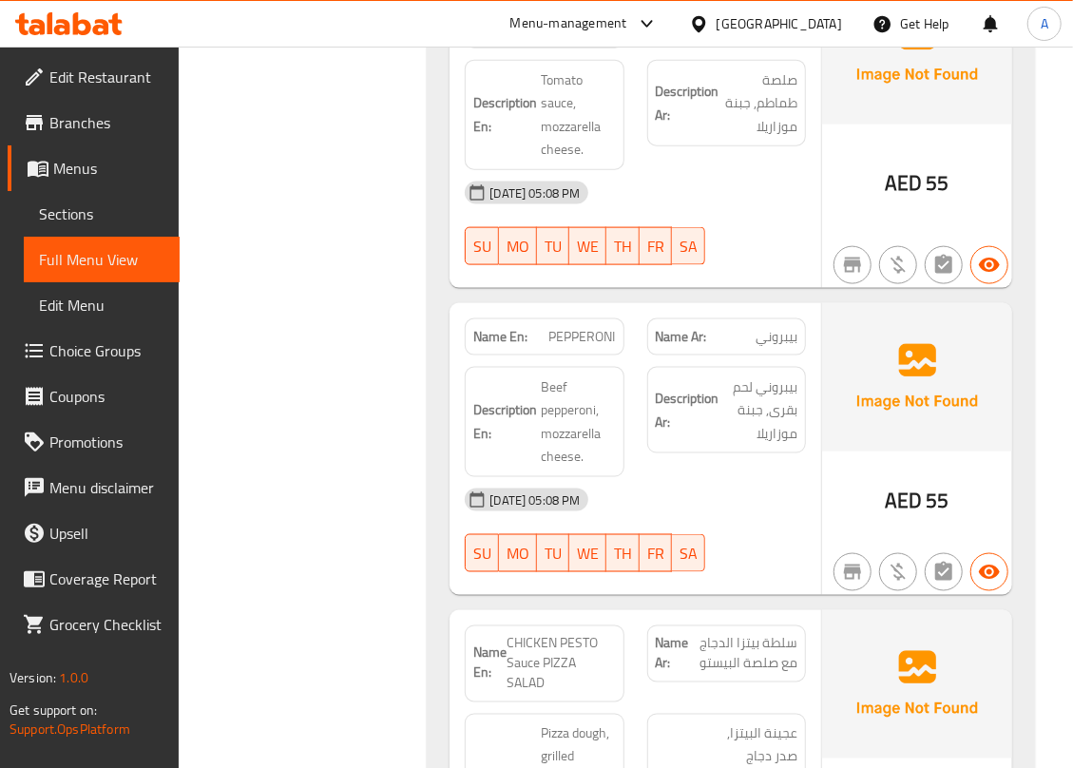
scroll to position [23628, 0]
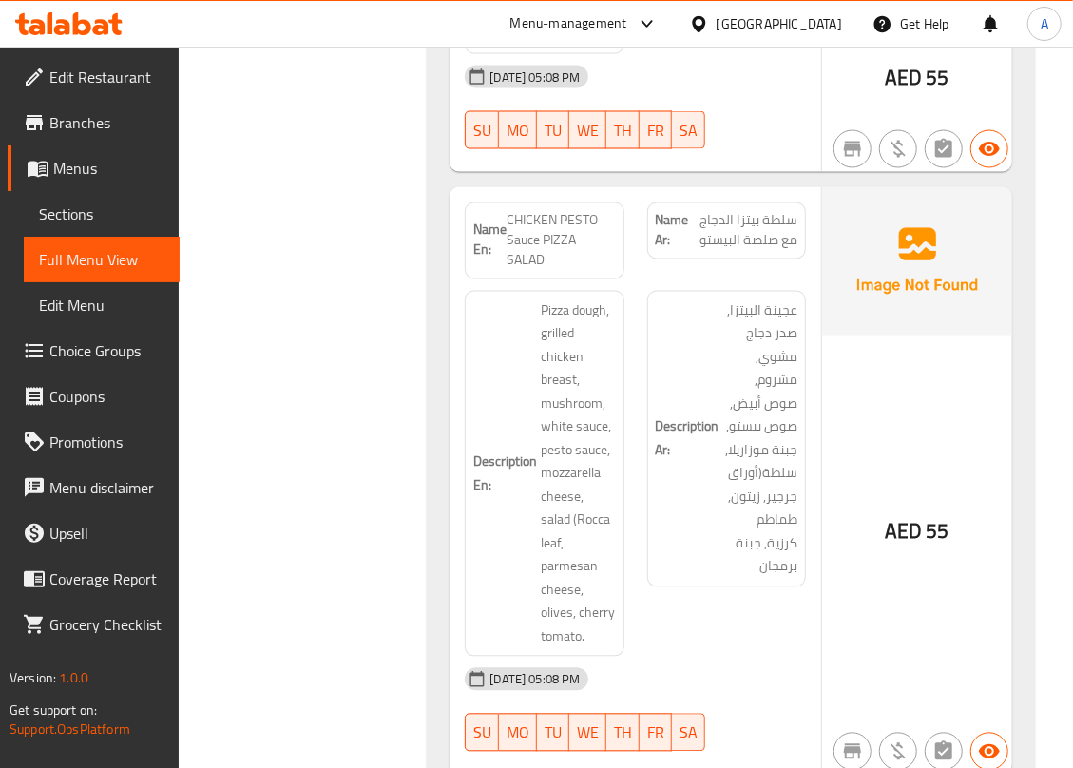
scroll to position [24008, 0]
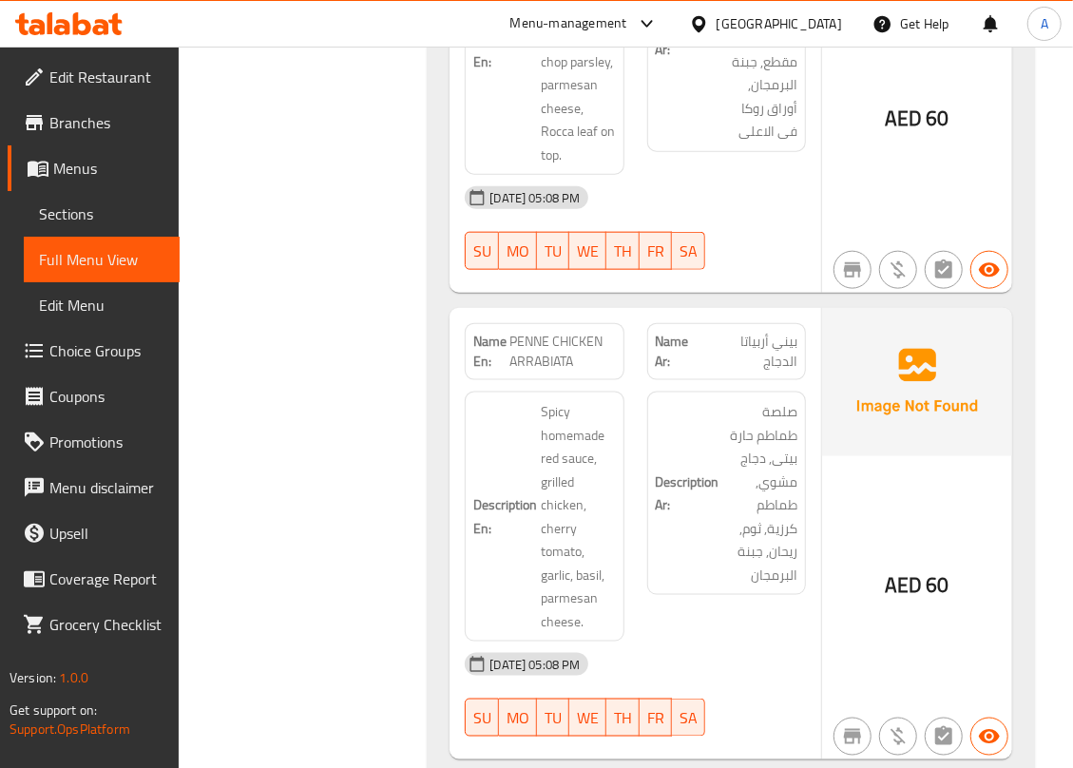
scroll to position [26775, 0]
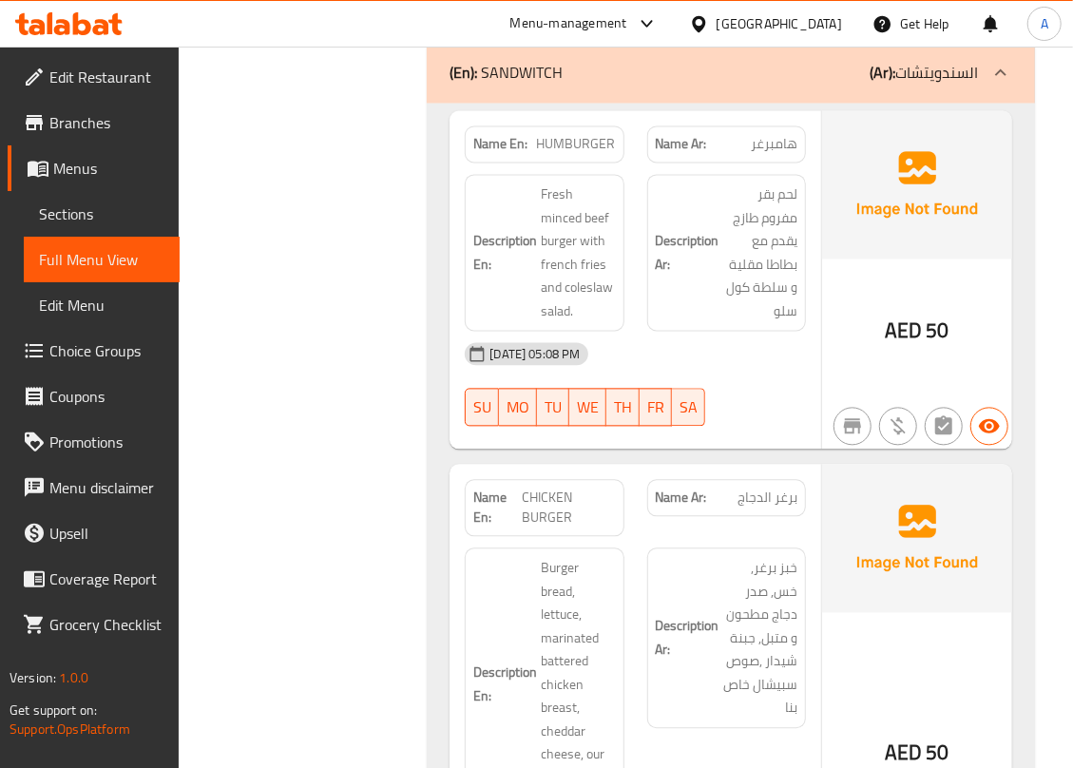
scroll to position [27463, 0]
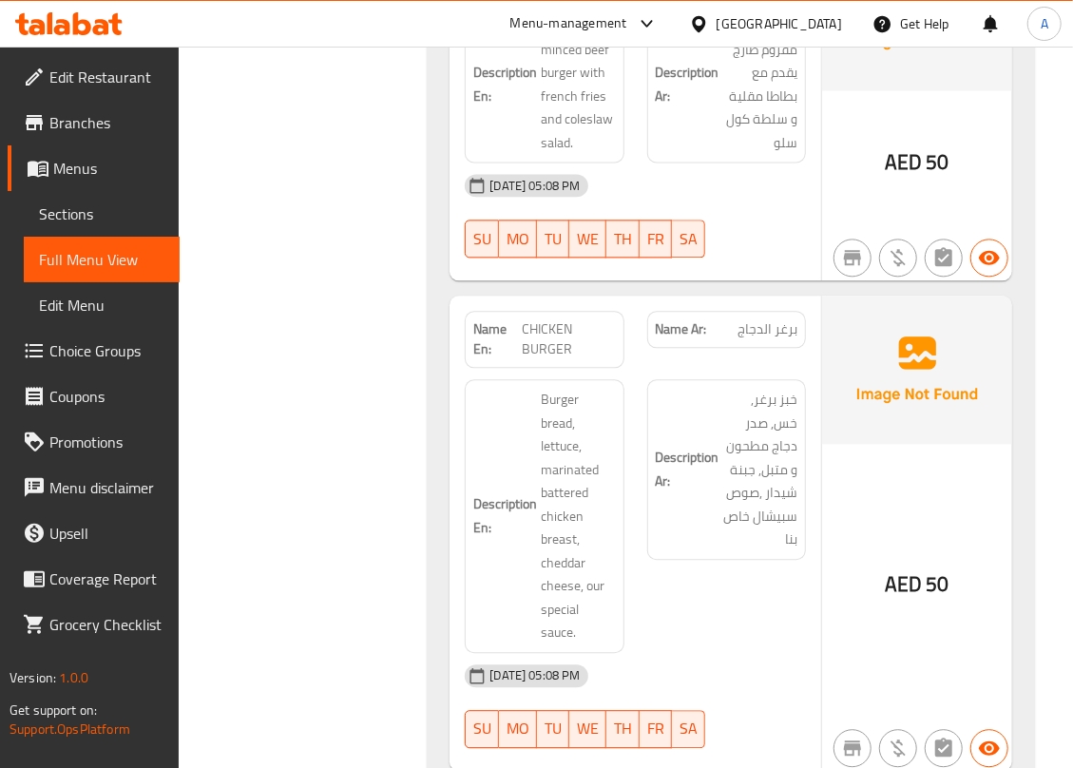
scroll to position [27844, 0]
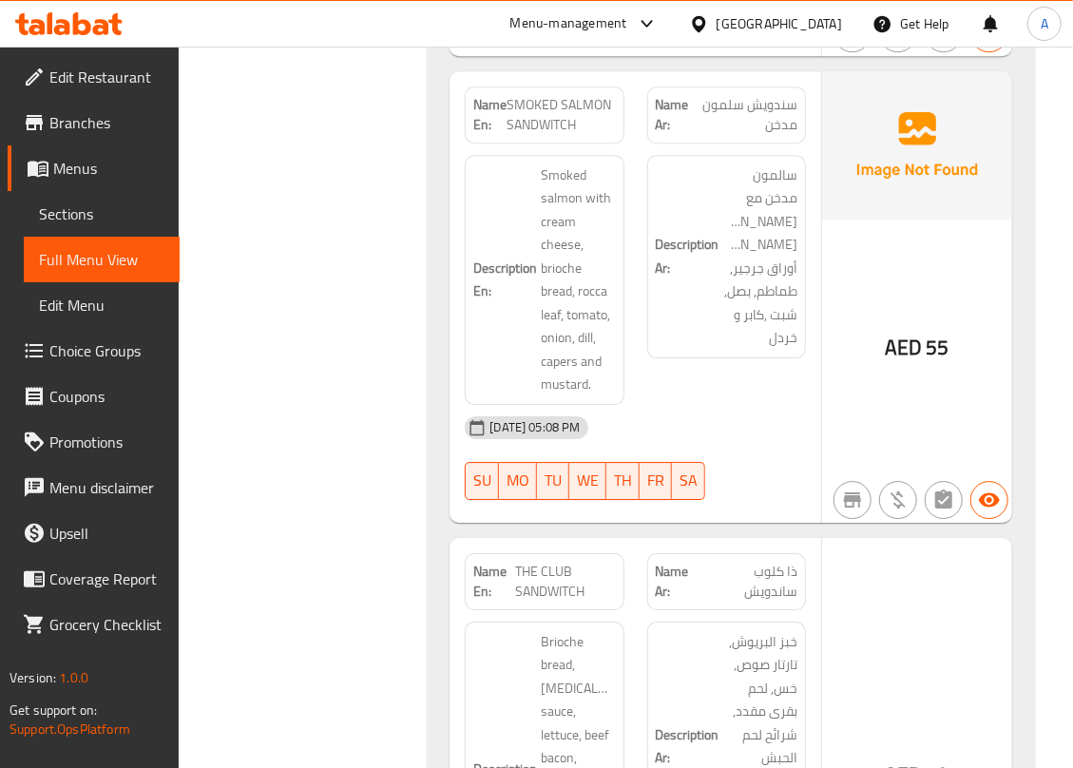
scroll to position [28351, 0]
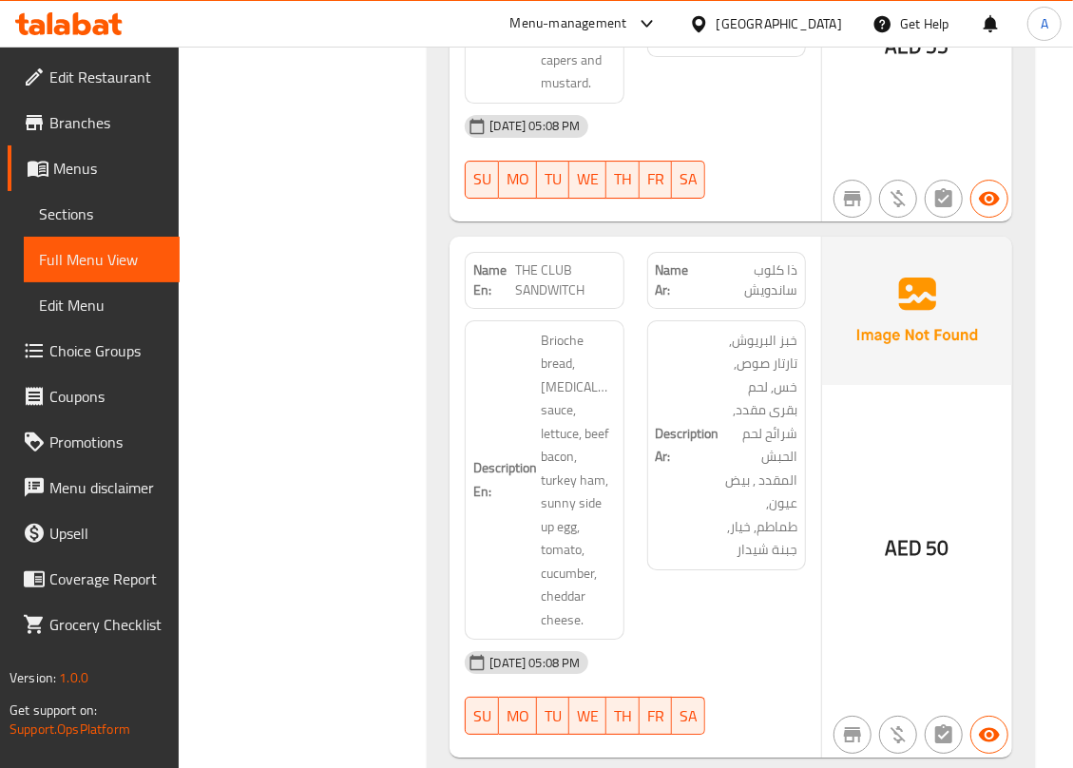
scroll to position [28732, 0]
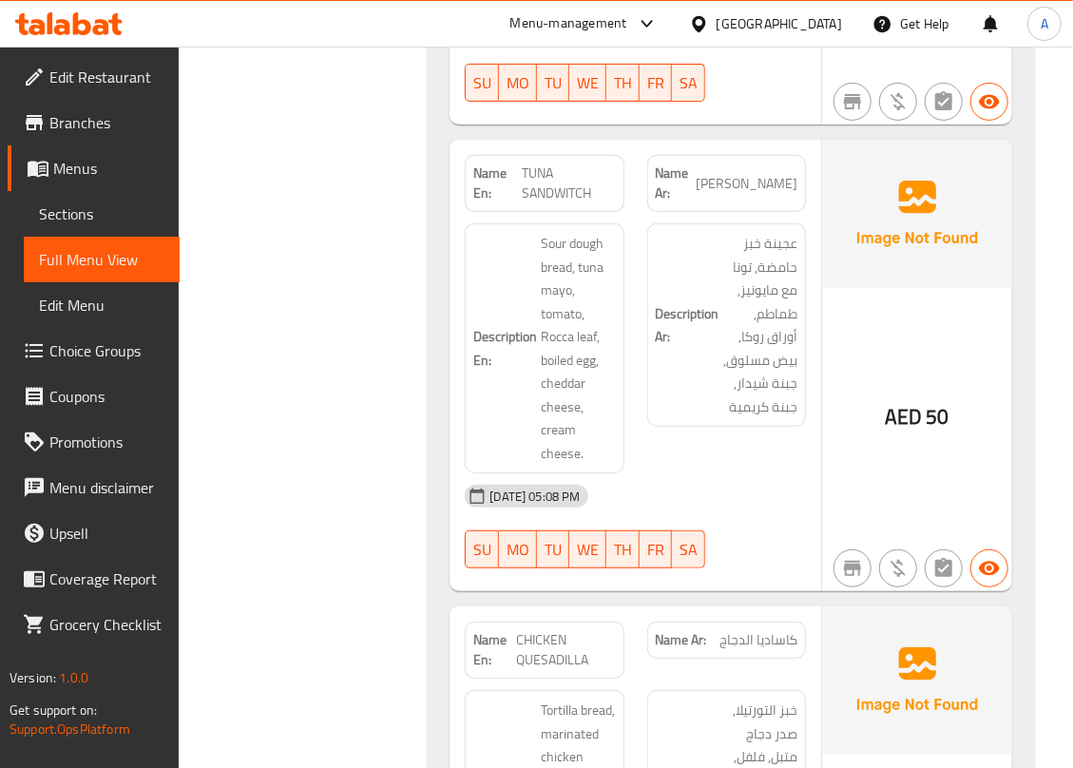
scroll to position [29238, 0]
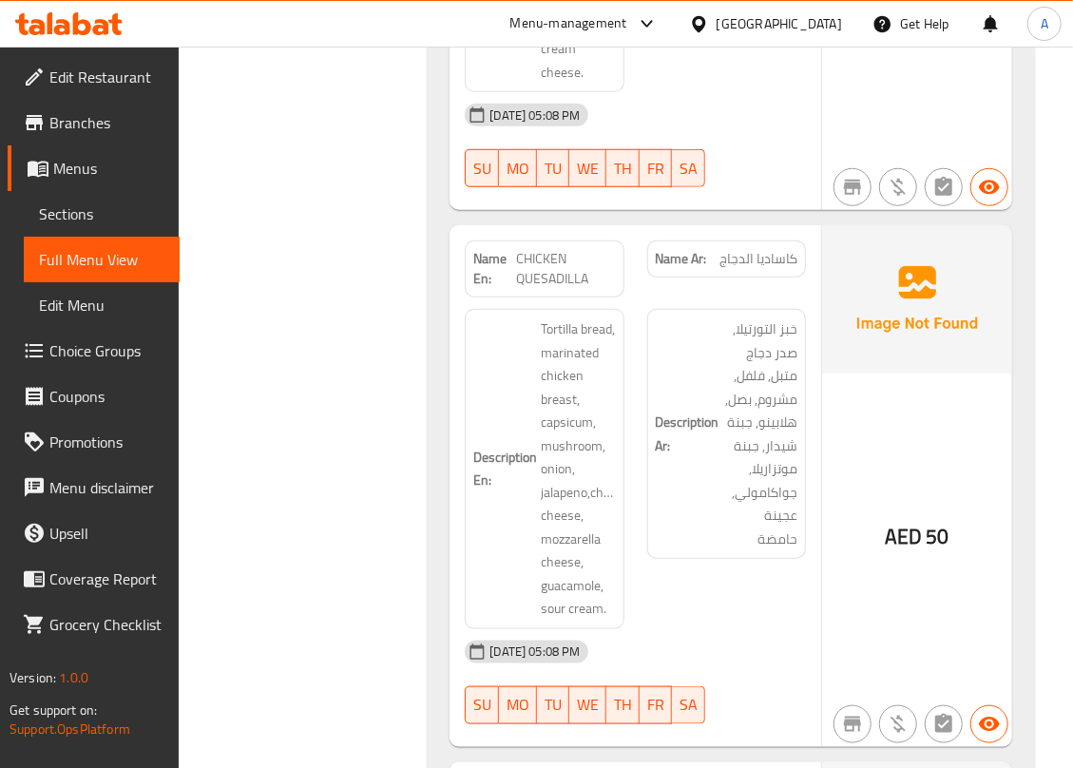
scroll to position [29745, 0]
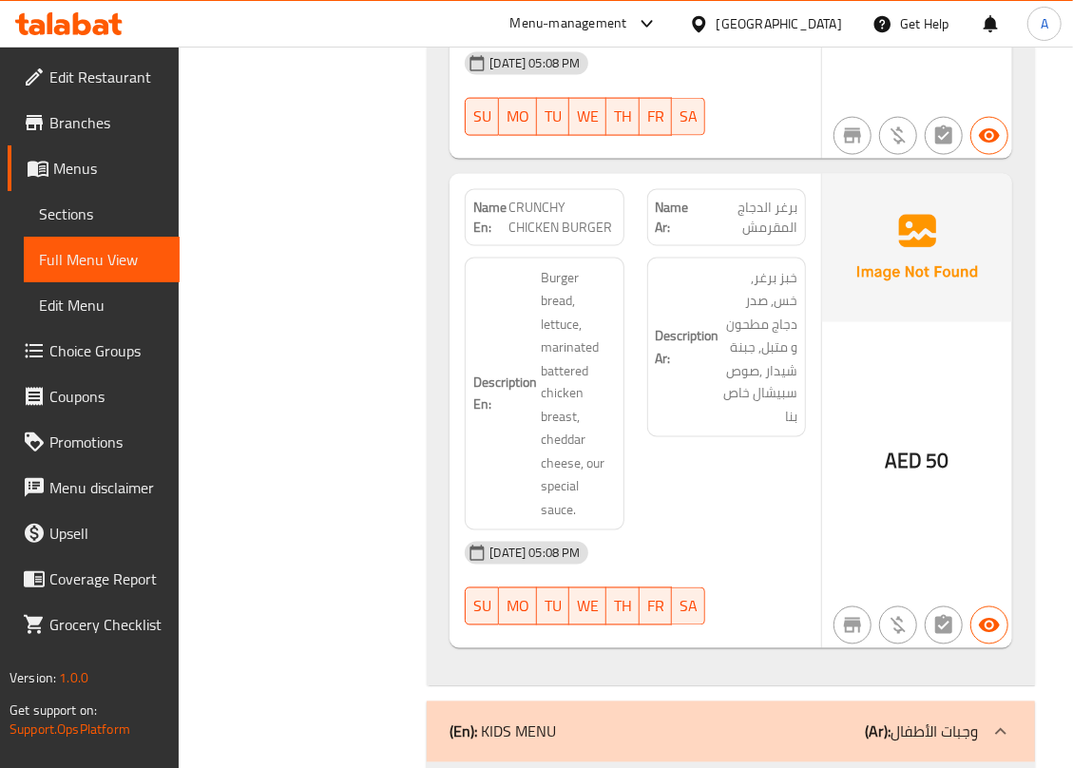
scroll to position [30253, 0]
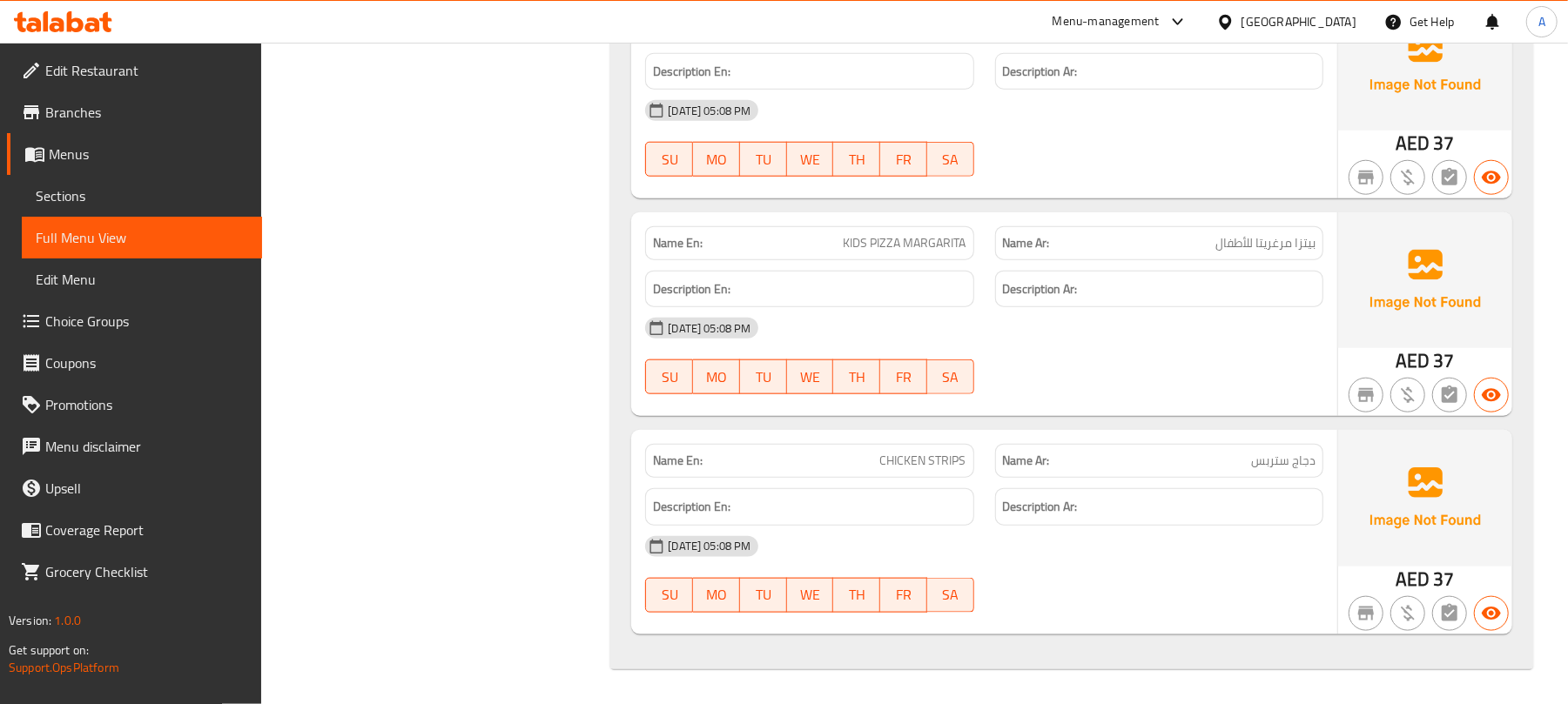
scroll to position [0, 0]
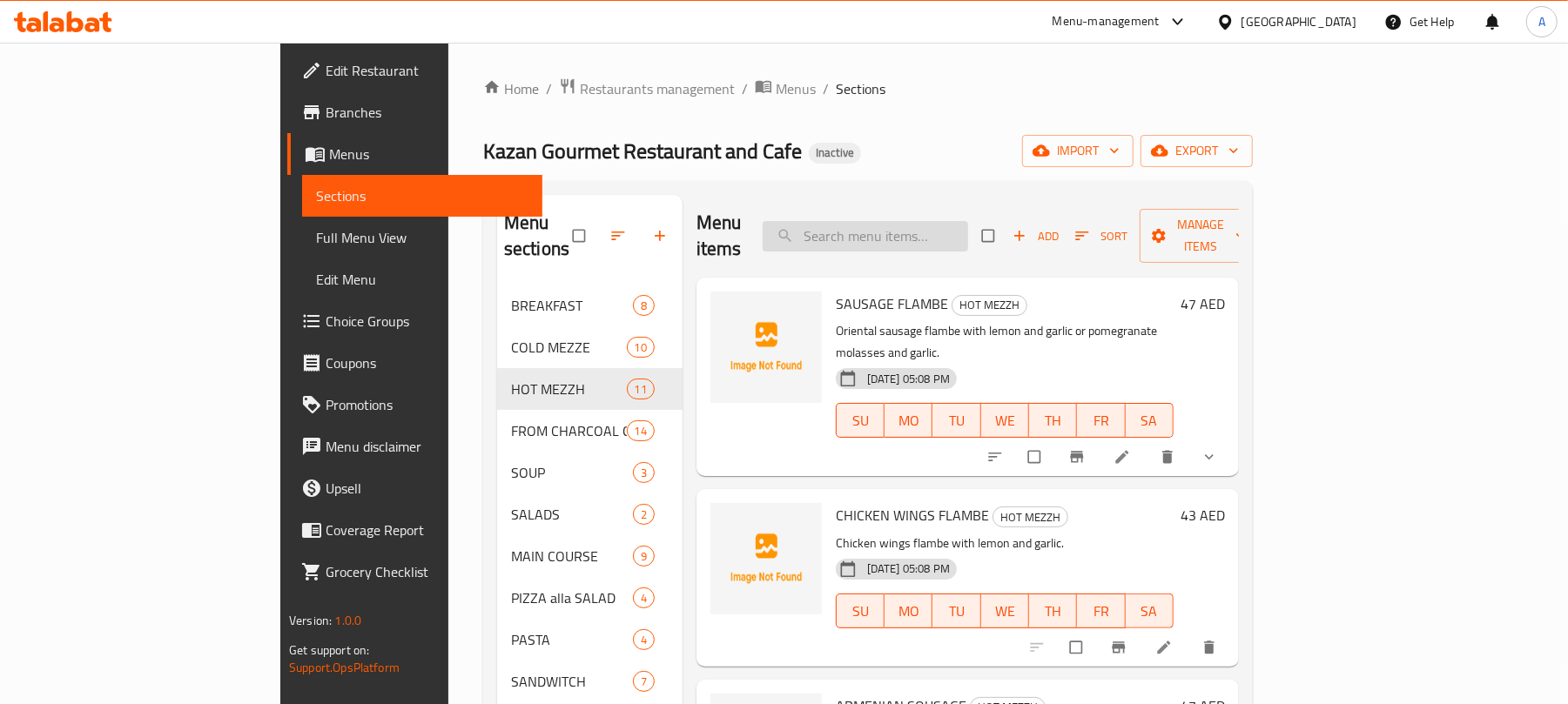
click at [942, 221] on input "search" at bounding box center [866, 235] width 205 height 30
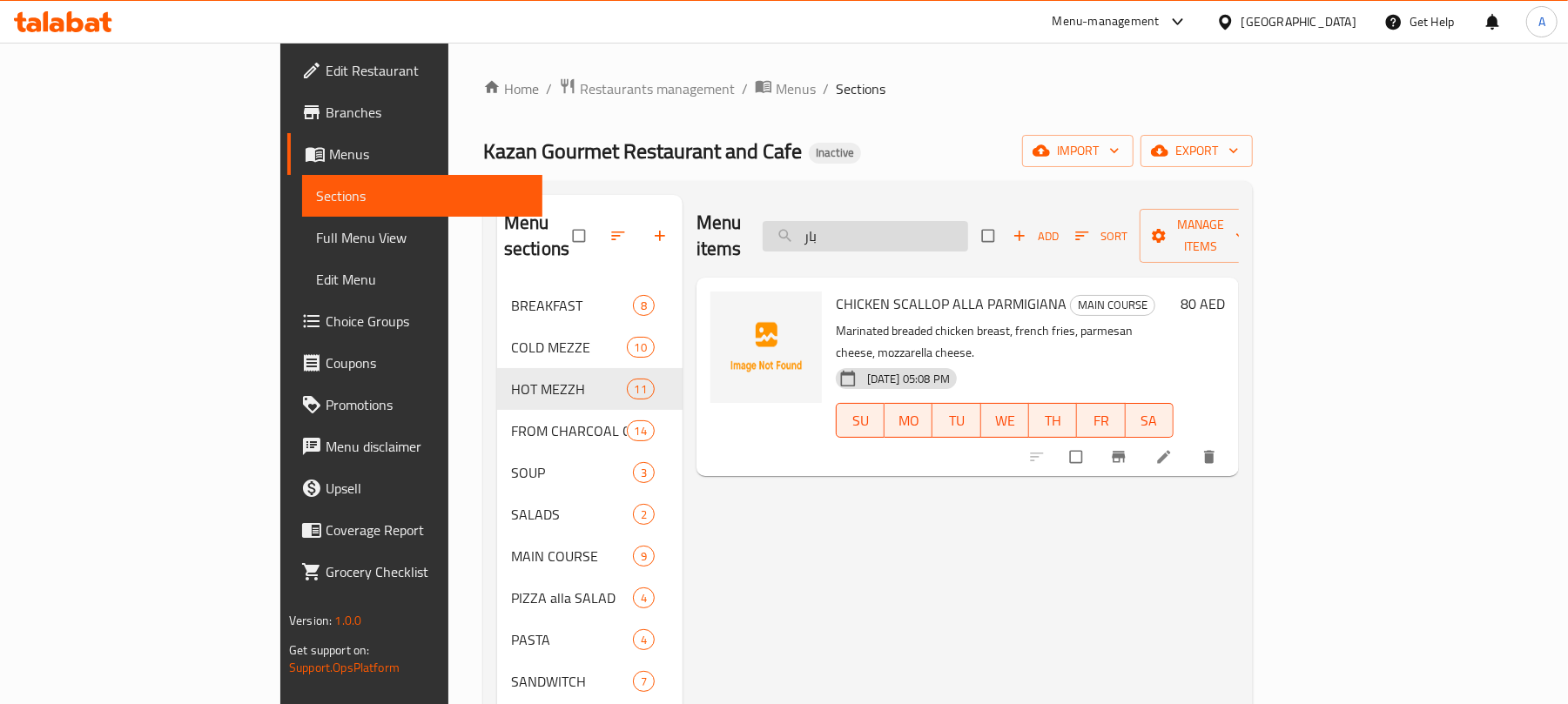
click at [910, 222] on input "بار" at bounding box center [866, 235] width 205 height 30
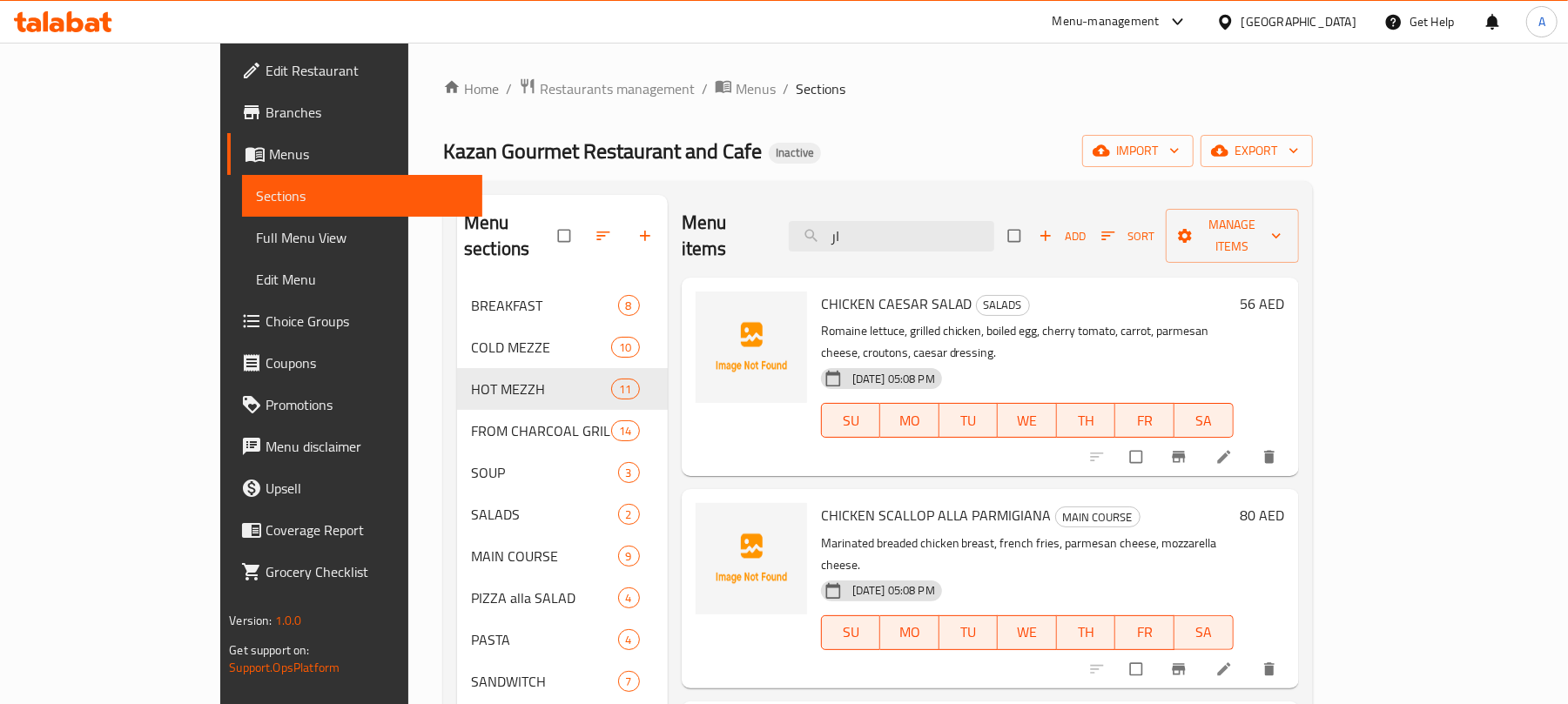
drag, startPoint x: 913, startPoint y: 227, endPoint x: 830, endPoint y: 226, distance: 83.0
click at [830, 226] on div "Menu items ار Add Sort Manage items" at bounding box center [990, 236] width 617 height 82
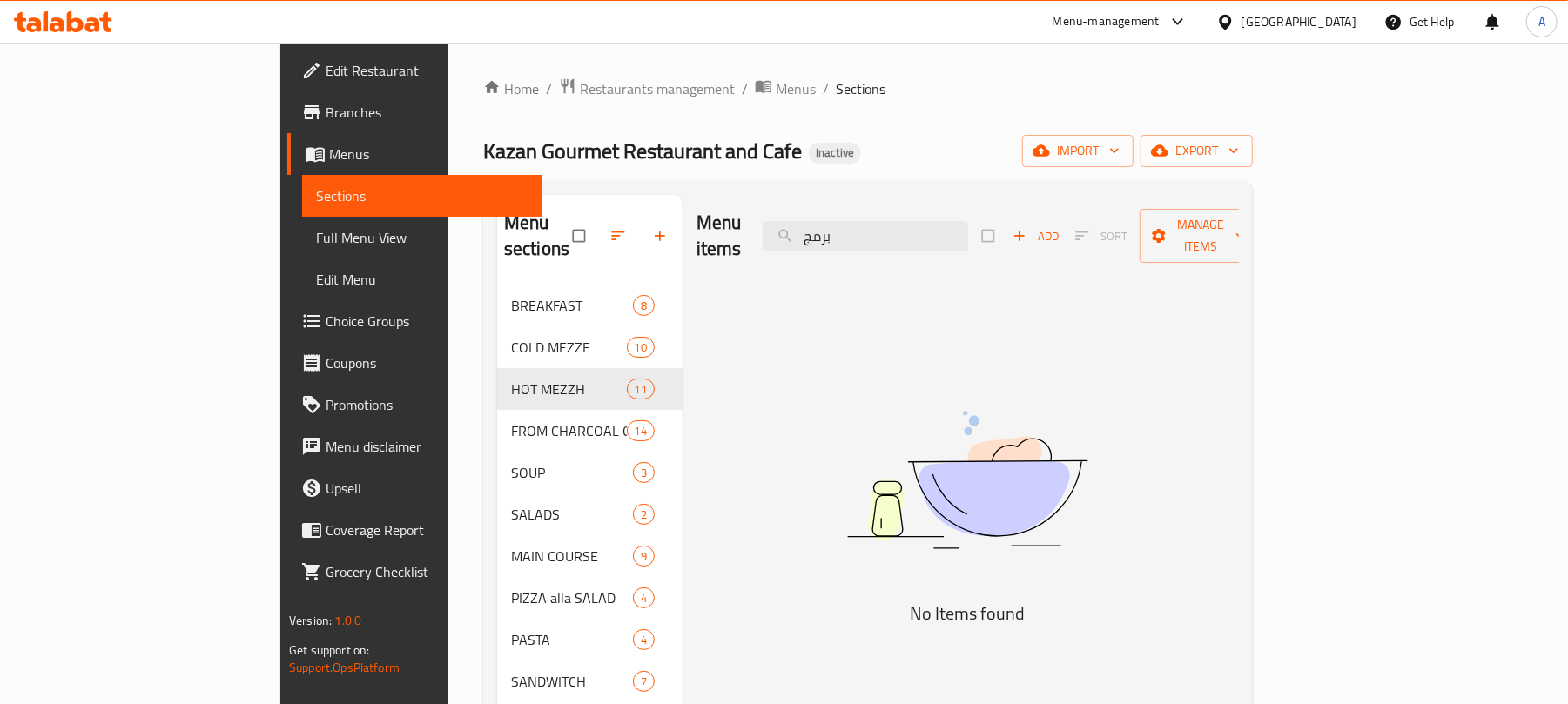
drag, startPoint x: 976, startPoint y: 222, endPoint x: 850, endPoint y: 224, distance: 126.0
click at [850, 224] on div "Menu items برمج Add Sort Manage items" at bounding box center [968, 236] width 542 height 82
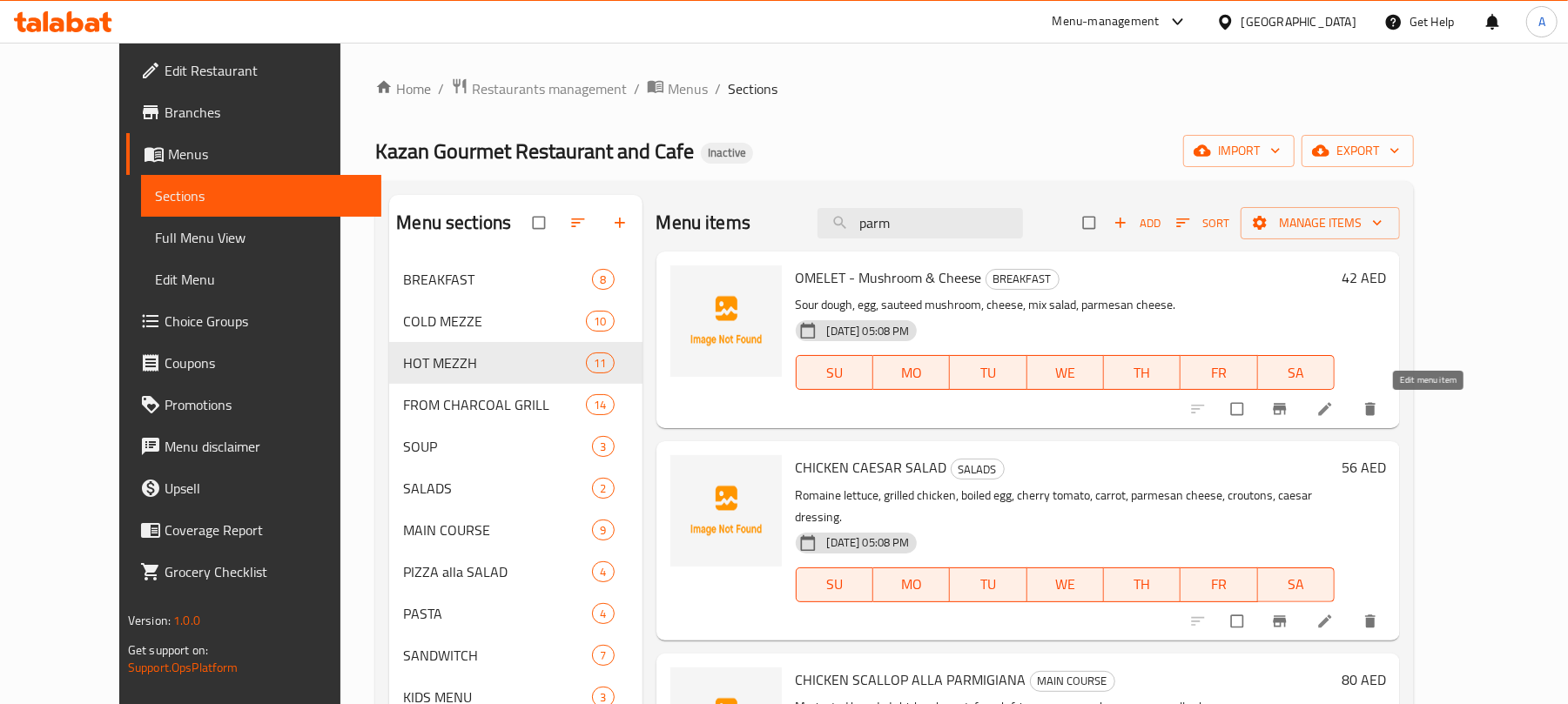
type input "parm"
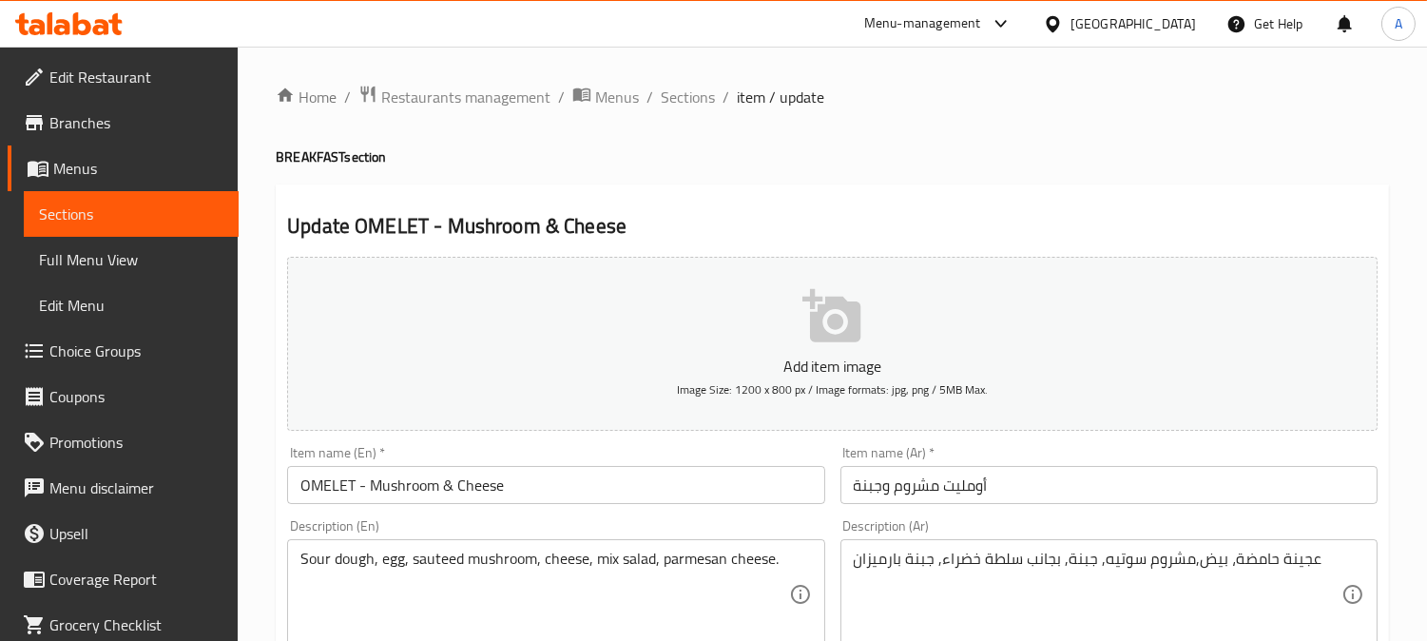
click at [877, 566] on textarea "عجينة حامضة، بيض,مشروم سوتيه, جبنة, بجانب سلطة خضراء, جبنة بارميزان" at bounding box center [1098, 595] width 488 height 90
paste textarea "مج"
type textarea "عجينة حامضة، بيض,مشروم سوتيه, جبنة, بجانب سلطة خضراء, جبنة برمجان"
click at [659, 470] on input "OMELET - Mushroom & Cheese" at bounding box center [555, 485] width 537 height 38
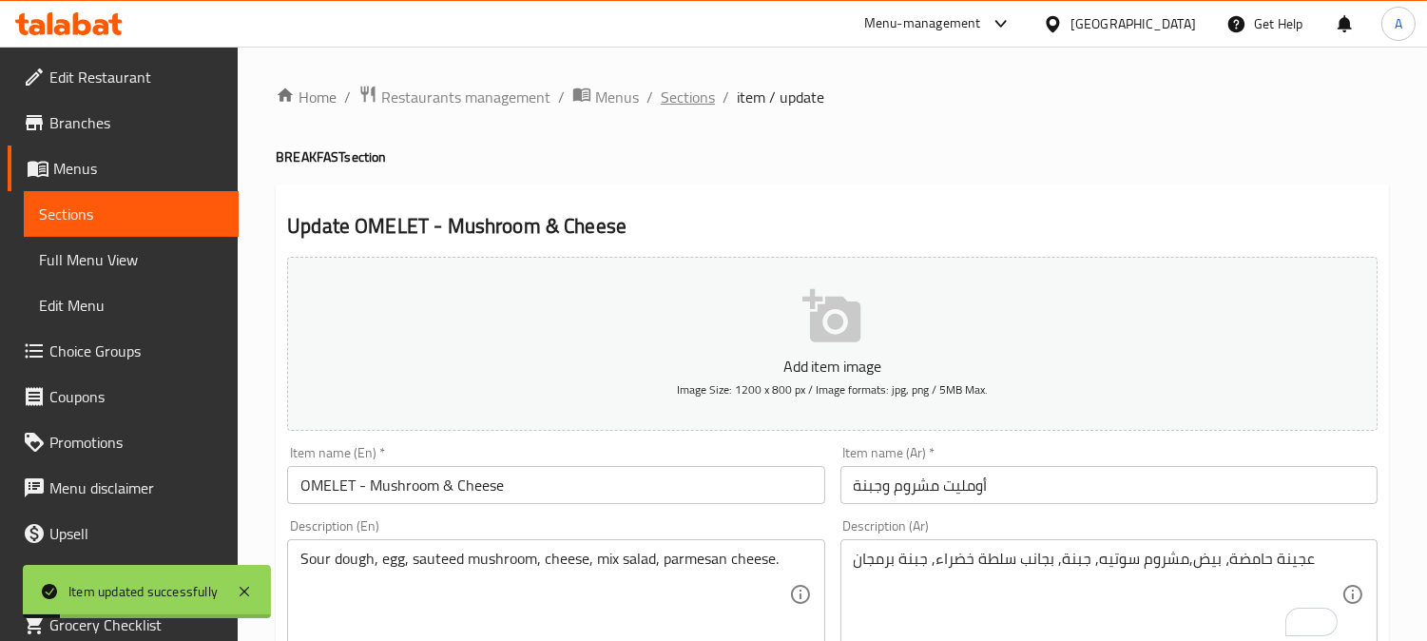
click at [686, 100] on span "Sections" at bounding box center [688, 97] width 54 height 23
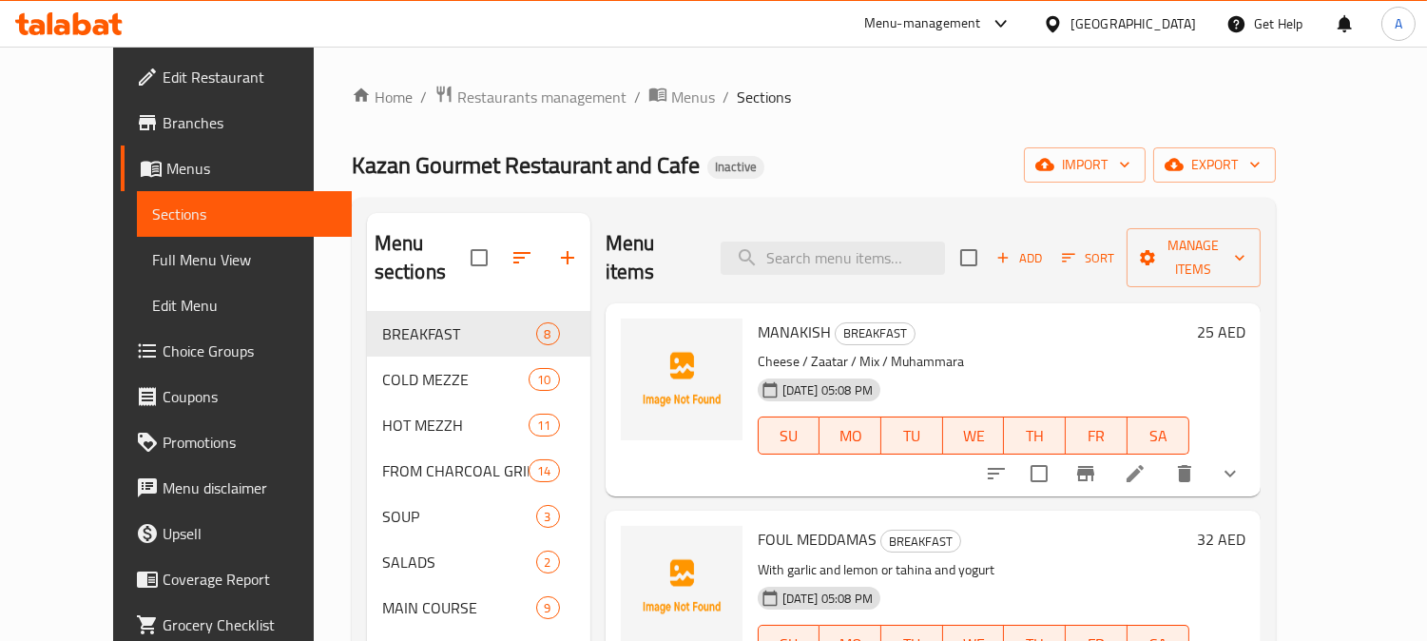
click at [139, 122] on icon at bounding box center [147, 122] width 17 height 15
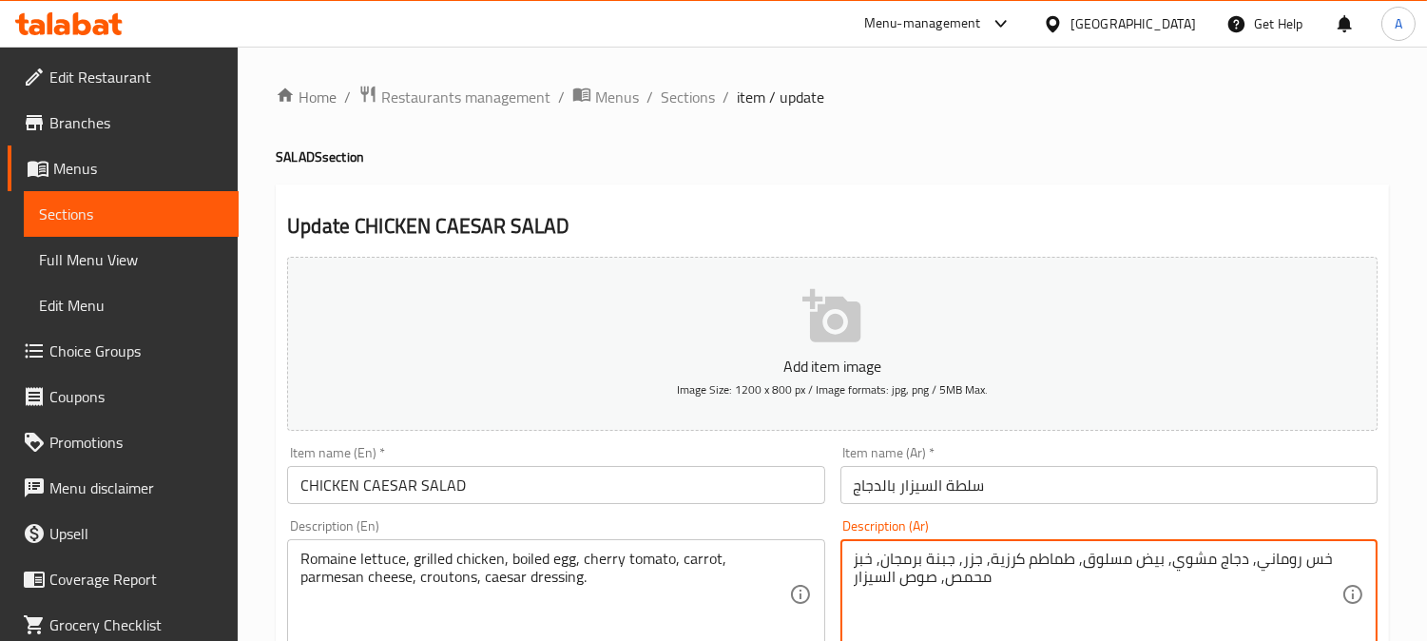
click at [905, 564] on textarea "خس روماني, دجاج مشوي, بيض مسلوق, طماطم كرزية, جزر, جبنة برمجان, خبز محمص, صوص ا…" at bounding box center [1098, 595] width 488 height 90
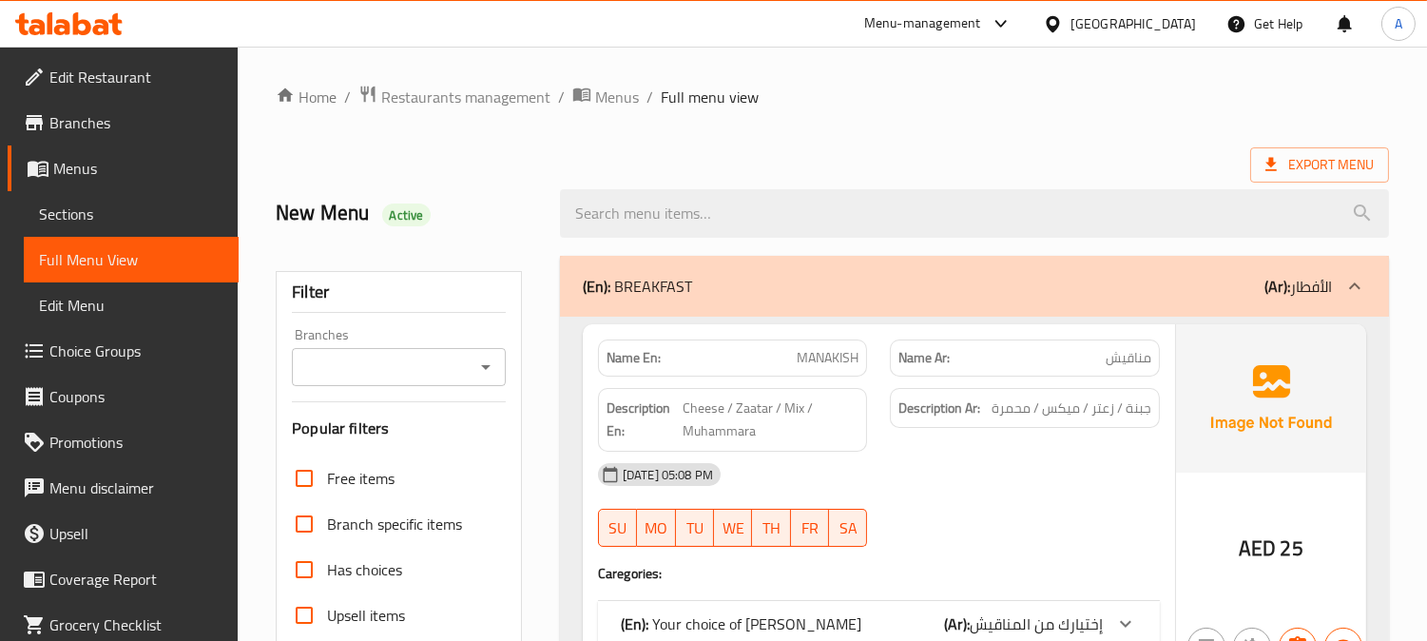
click at [492, 372] on icon "Open" at bounding box center [485, 367] width 23 height 23
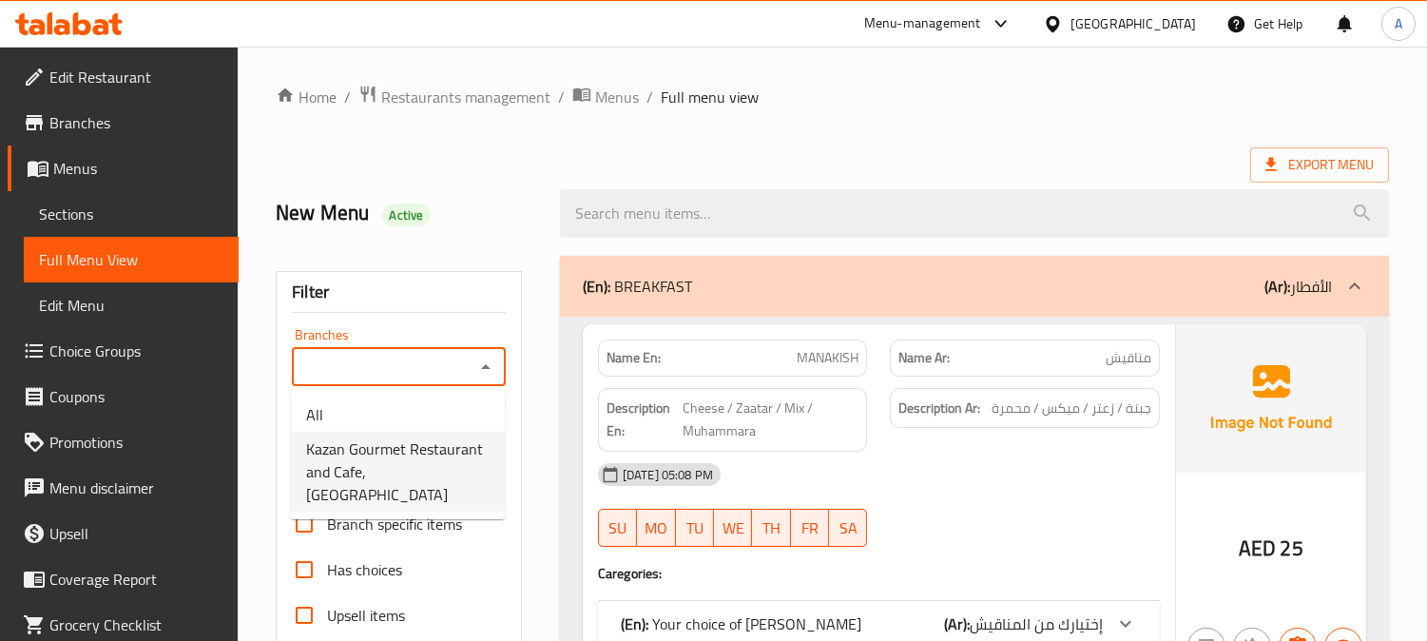
click at [386, 447] on span "Kazan Gourmet Restaurant and Cafe, Al Zafranah" at bounding box center [397, 471] width 183 height 68
type input "Kazan Gourmet Restaurant and Cafe, Al Zafranah"
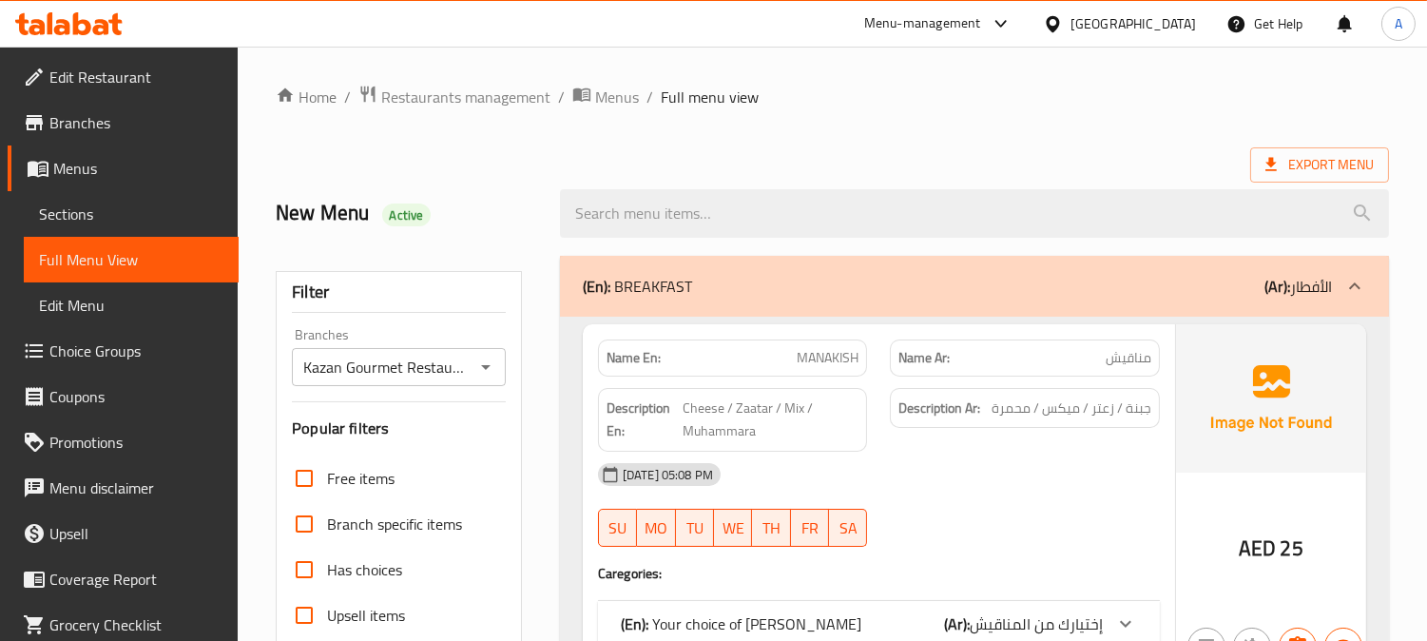
click at [528, 179] on div "New Menu Active" at bounding box center [406, 213] width 284 height 85
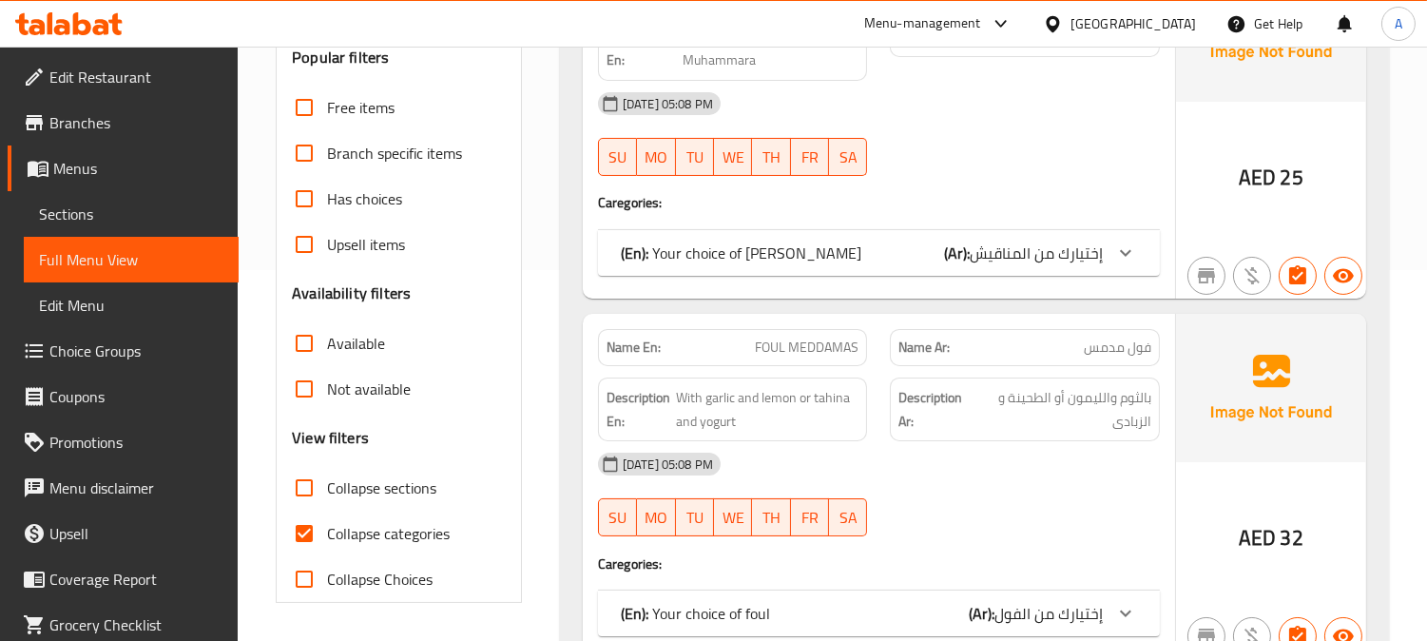
scroll to position [528, 0]
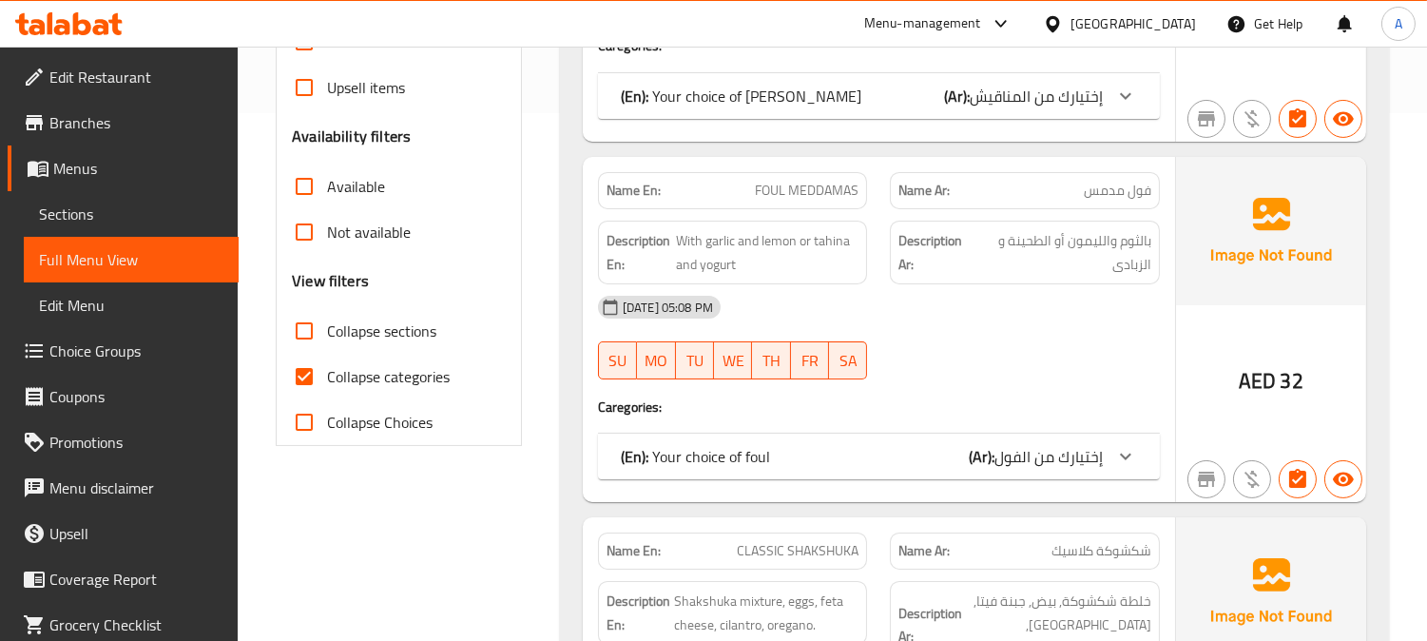
click at [309, 376] on input "Collapse categories" at bounding box center [304, 377] width 46 height 46
checkbox input "false"
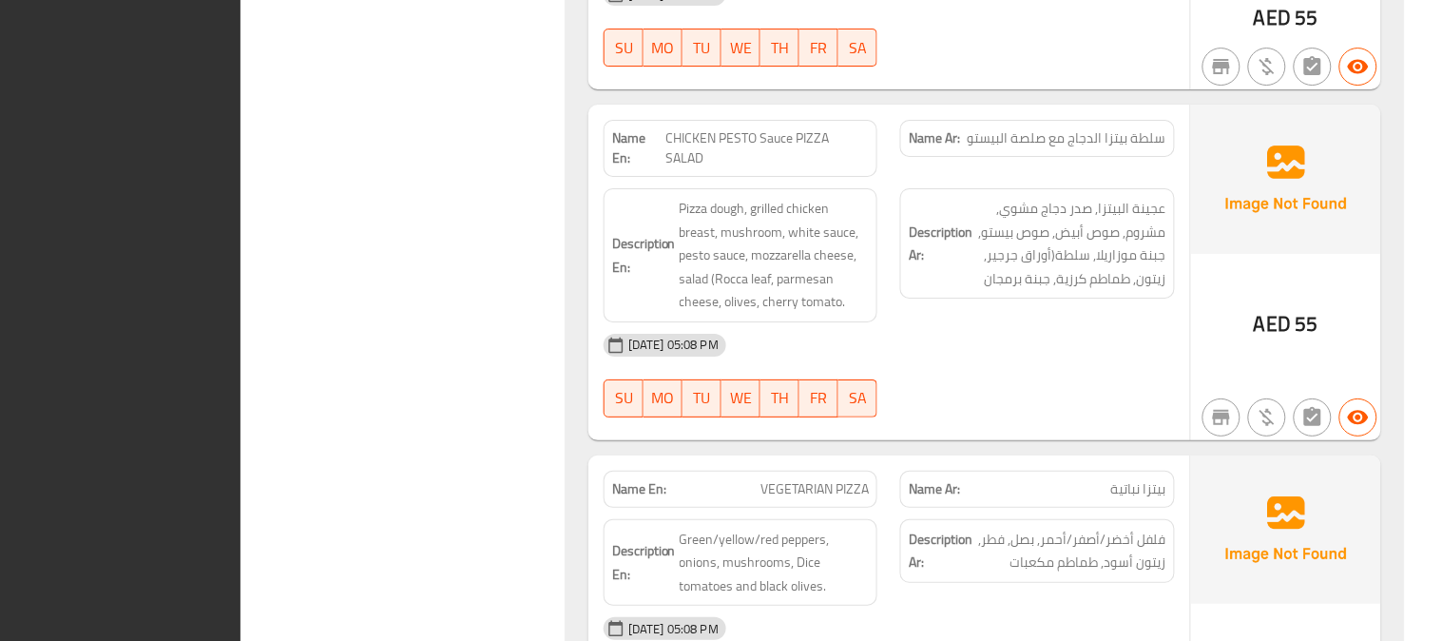
scroll to position [0, 0]
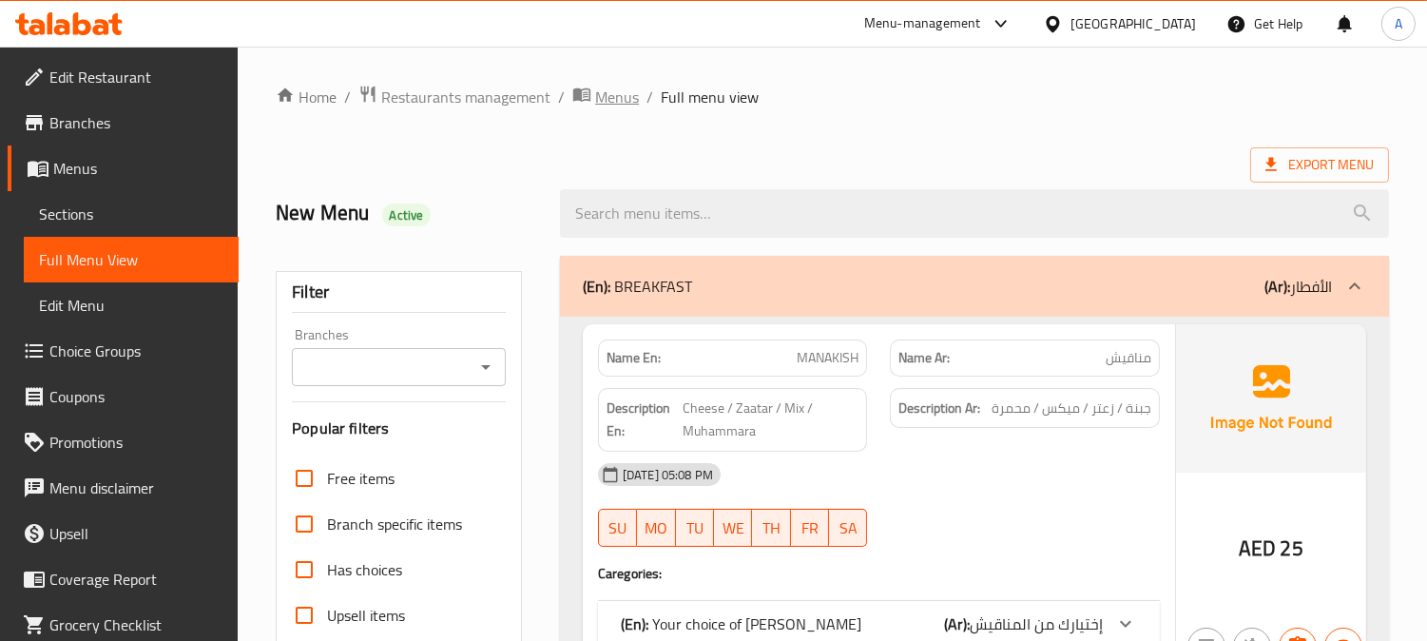
click at [607, 102] on span "Menus" at bounding box center [617, 97] width 44 height 23
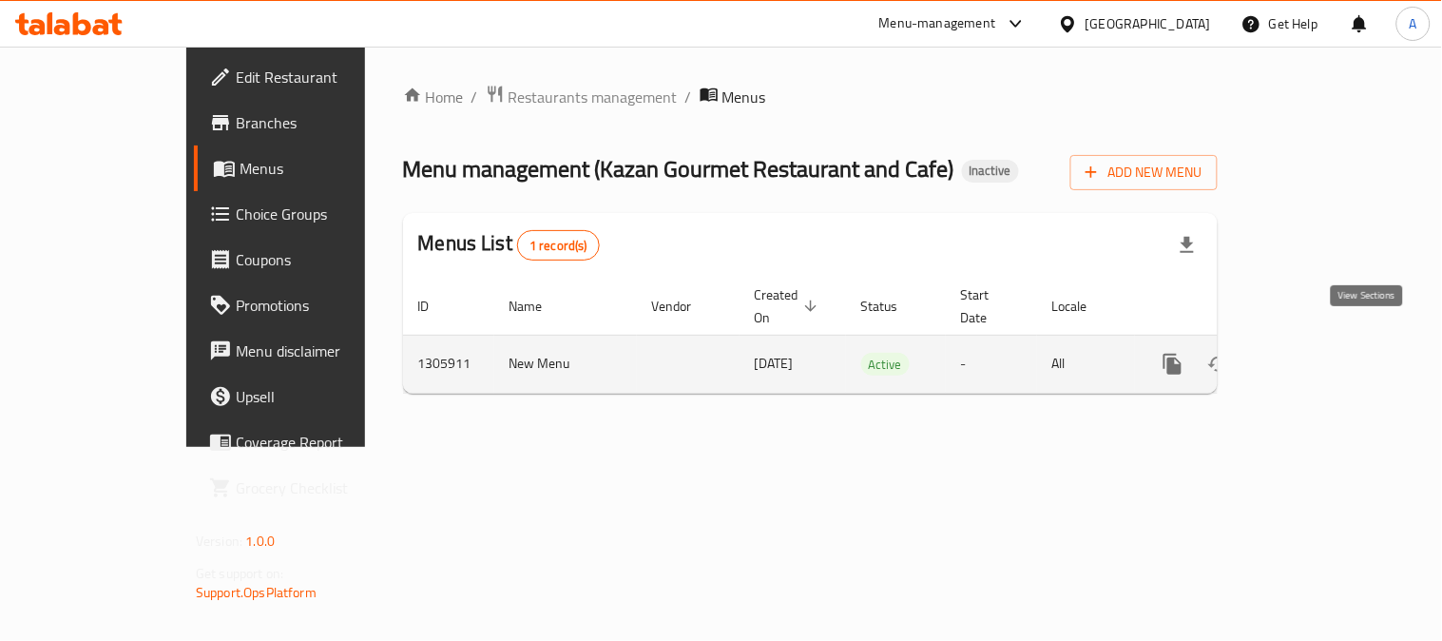
click at [1322, 353] on icon "enhanced table" at bounding box center [1310, 364] width 23 height 23
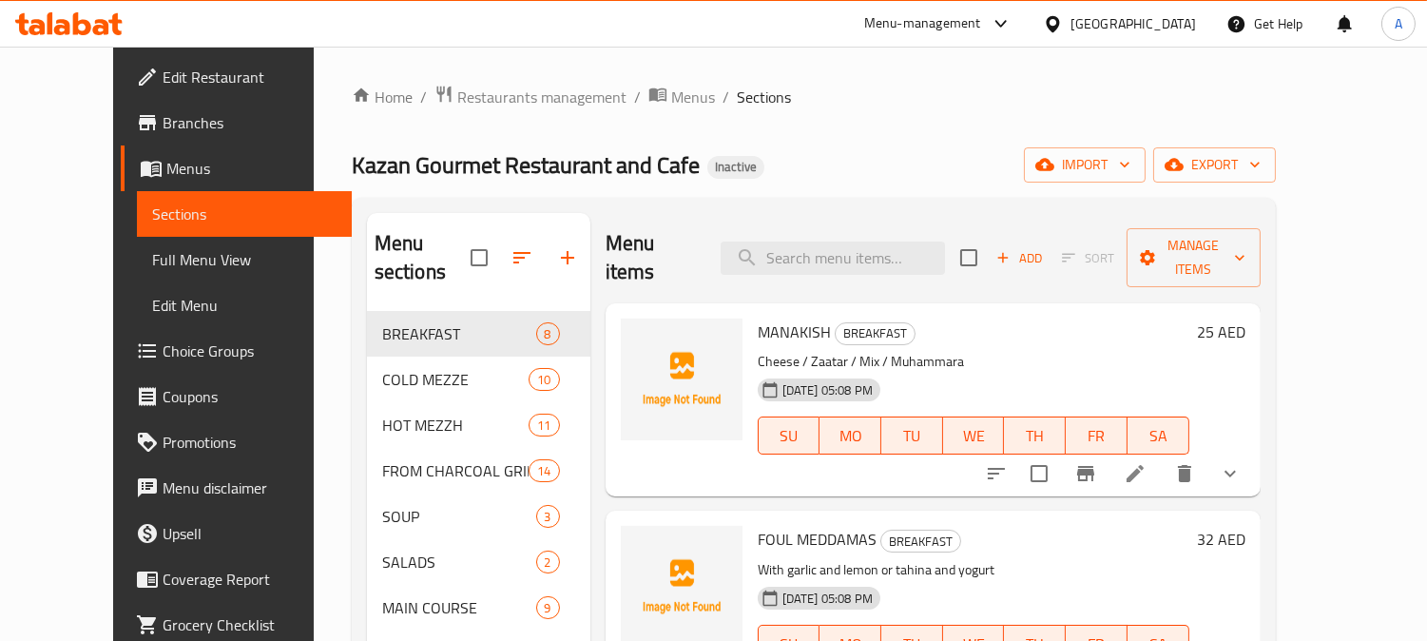
click at [806, 144] on div "Home / Restaurants management / Menus / Sections Kazan Gourmet Restaurant and C…" at bounding box center [814, 477] width 924 height 784
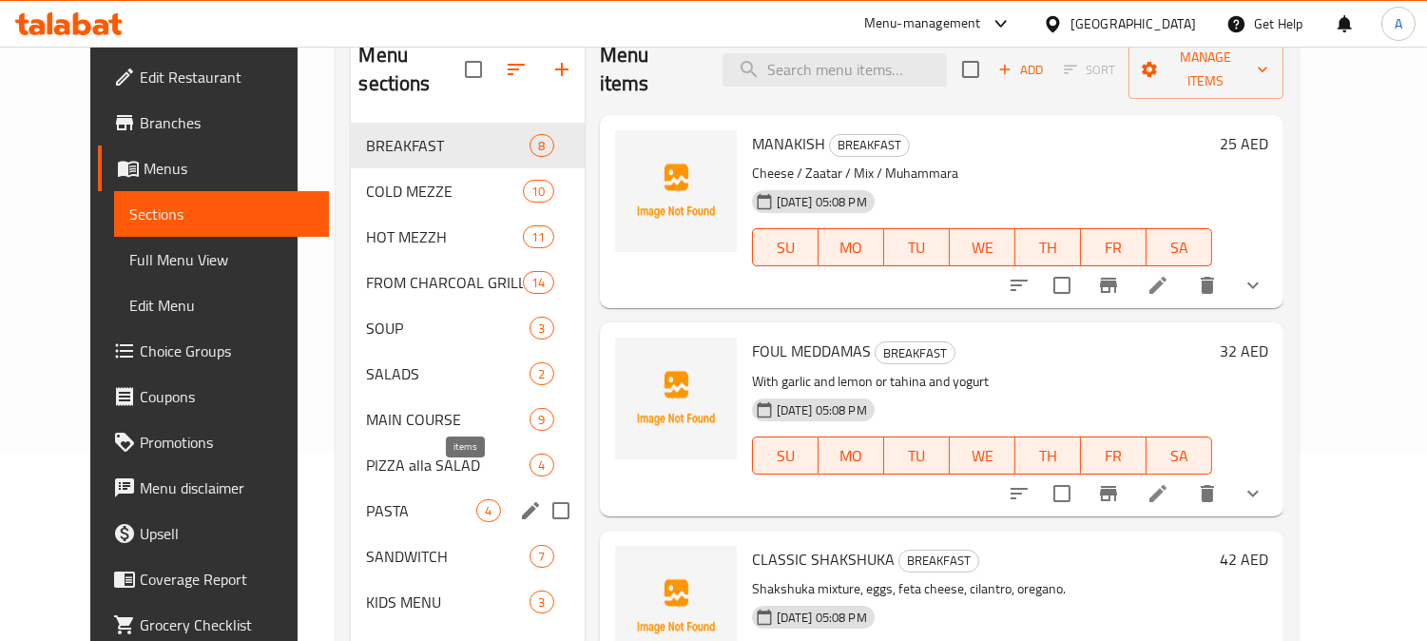
scroll to position [266, 0]
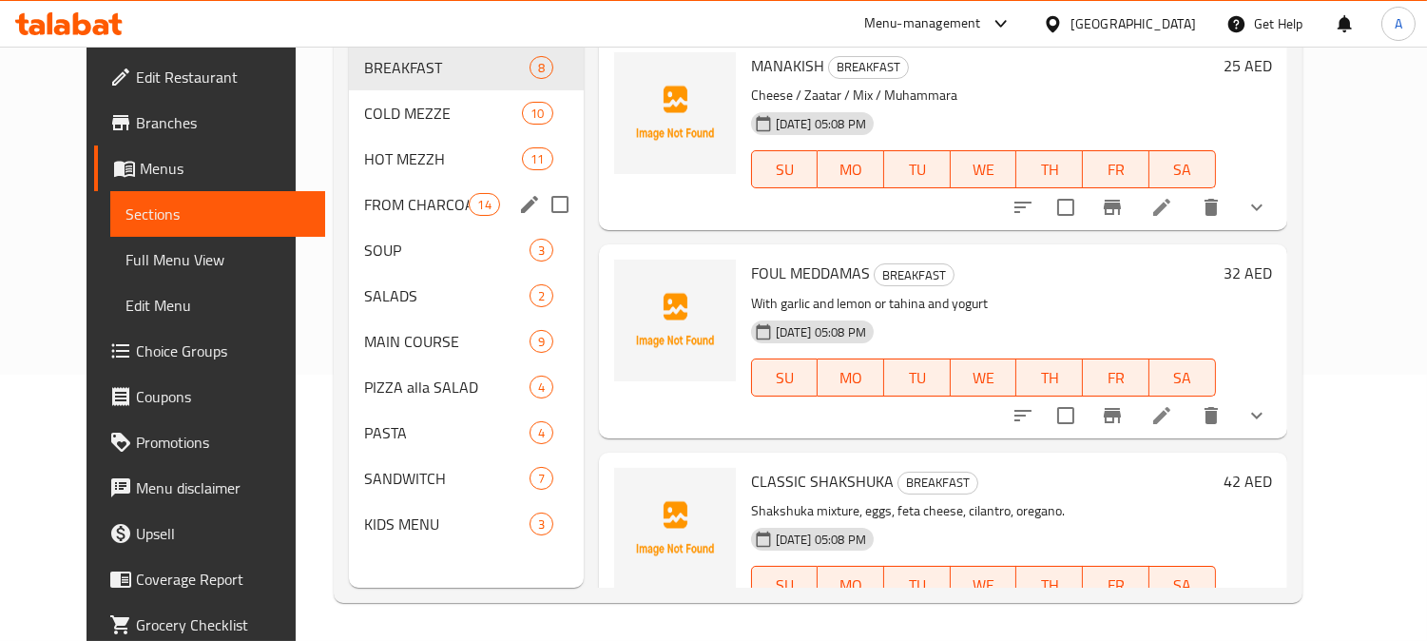
click at [364, 193] on span "FROM CHARCOAL GRILL" at bounding box center [416, 204] width 105 height 23
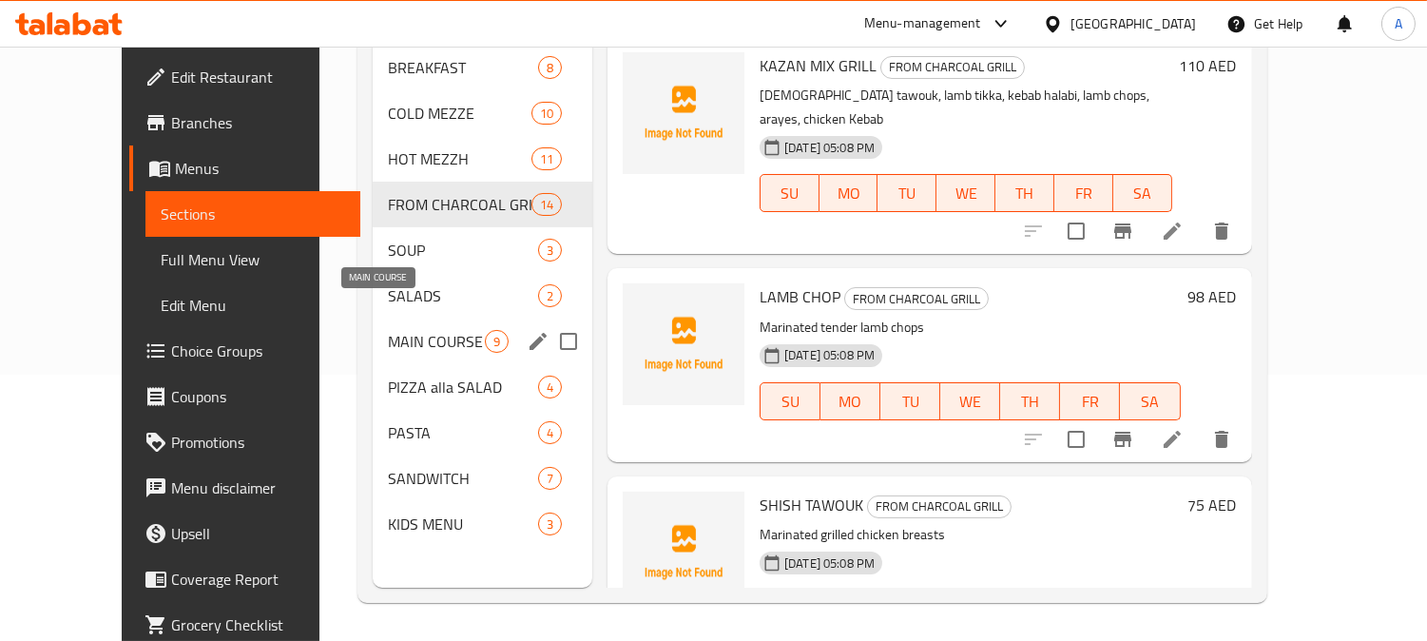
click at [388, 330] on span "MAIN COURSE" at bounding box center [436, 341] width 97 height 23
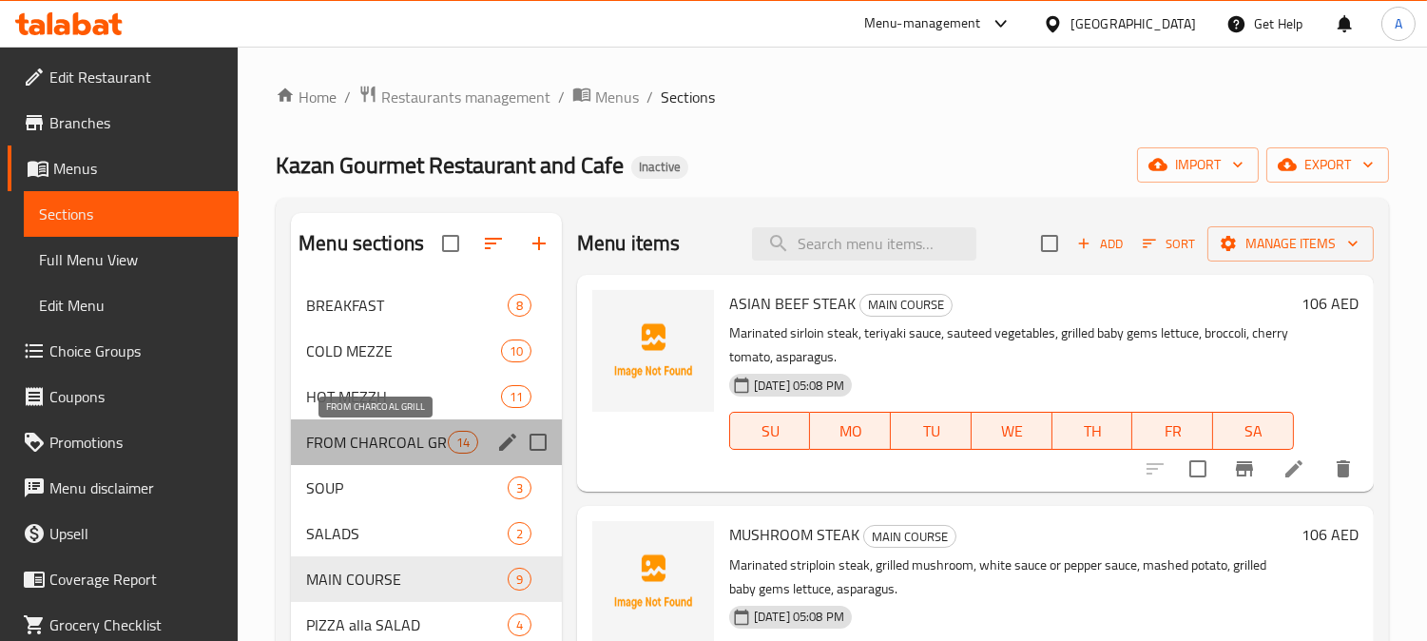
click at [339, 447] on span "FROM CHARCOAL GRILL" at bounding box center [376, 442] width 141 height 23
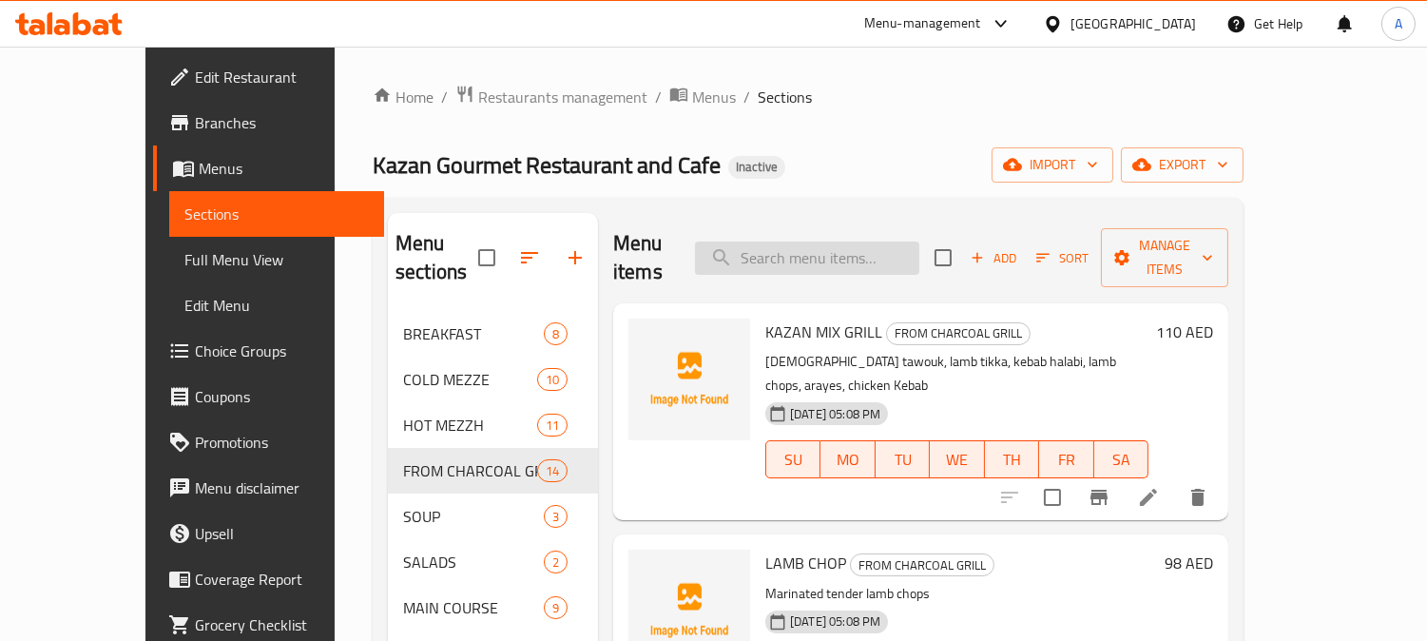
click at [843, 244] on input "search" at bounding box center [807, 257] width 224 height 33
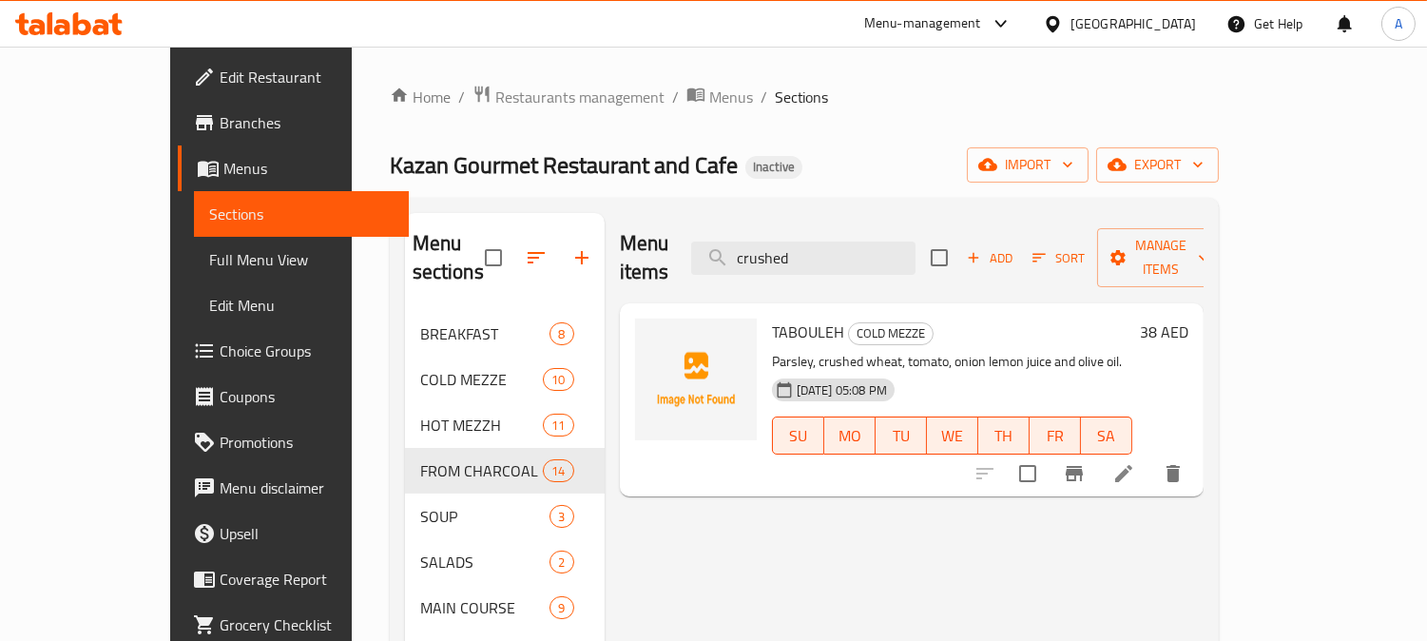
type input "crushed"
drag, startPoint x: 774, startPoint y: 337, endPoint x: 858, endPoint y: 333, distance: 83.8
click at [858, 350] on p "Parsley, crushed wheat, tomato, onion lemon juice and olive oil." at bounding box center [952, 362] width 360 height 24
copy p "crushed wheat"
click at [772, 318] on span "TABOULEH" at bounding box center [808, 332] width 72 height 29
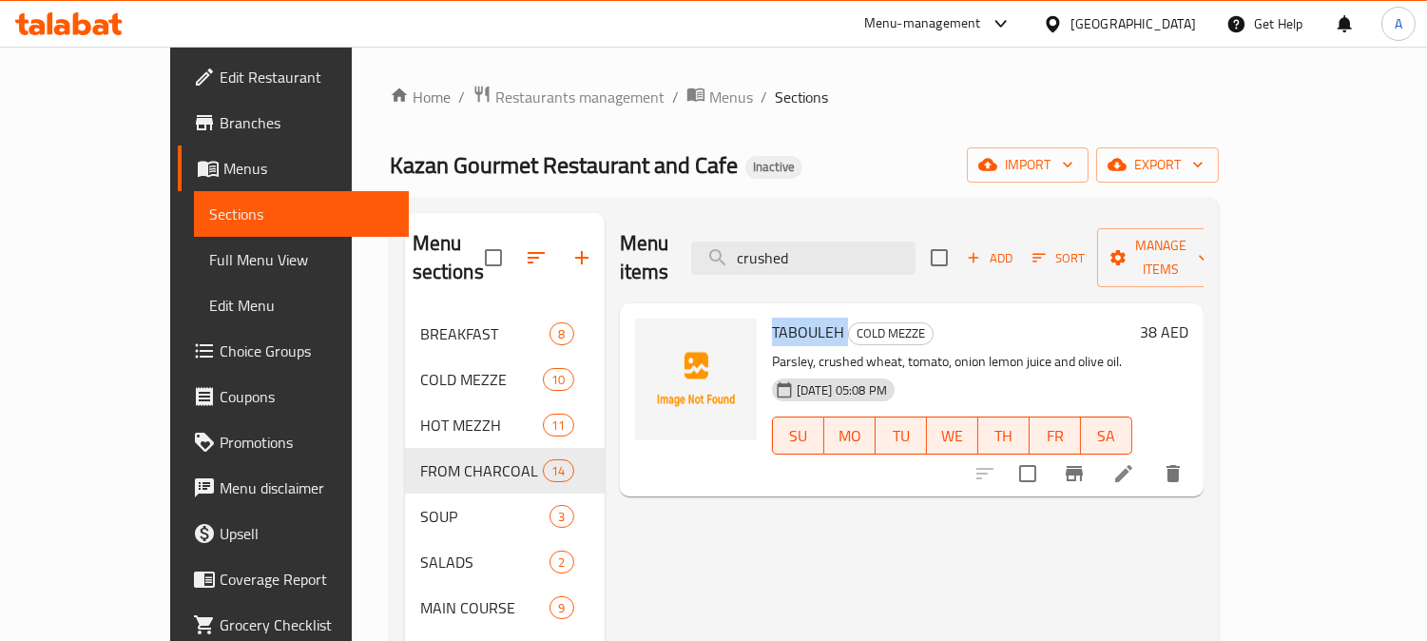
click at [772, 318] on span "TABOULEH" at bounding box center [808, 332] width 72 height 29
copy h6 "TABOULEH"
click at [1135, 462] on icon at bounding box center [1123, 473] width 23 height 23
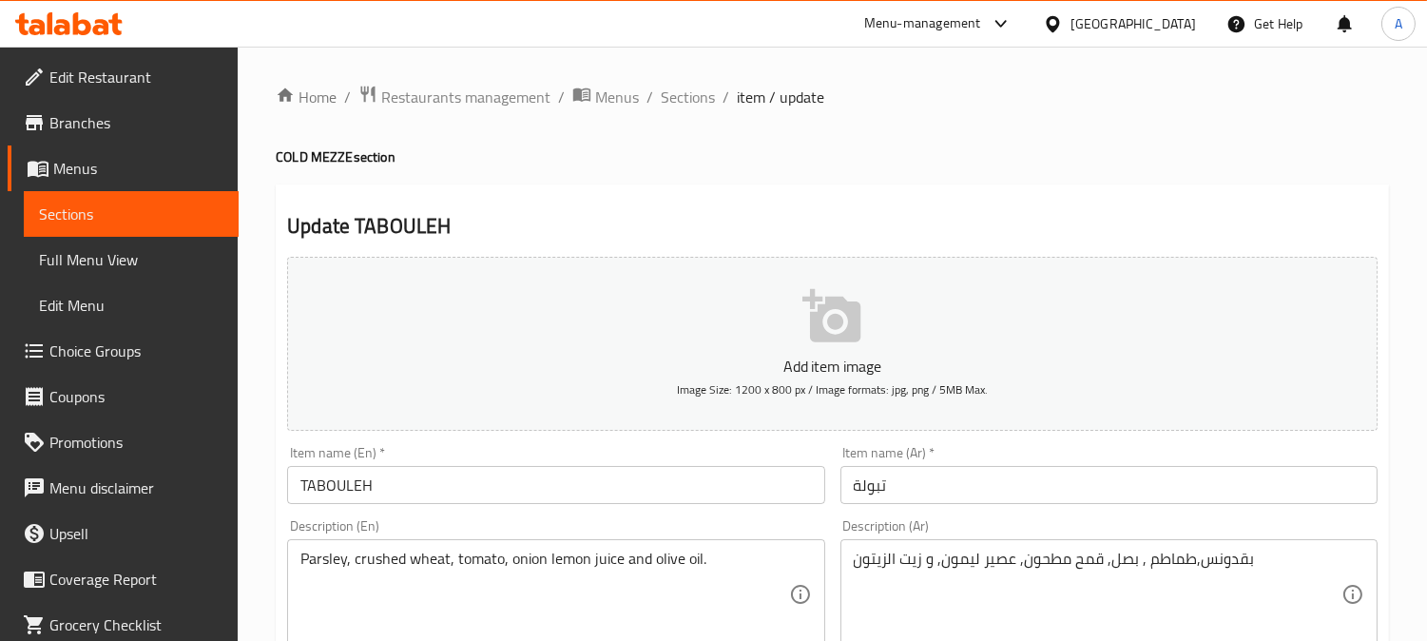
click at [1118, 19] on div "[GEOGRAPHIC_DATA]" at bounding box center [1133, 23] width 125 height 21
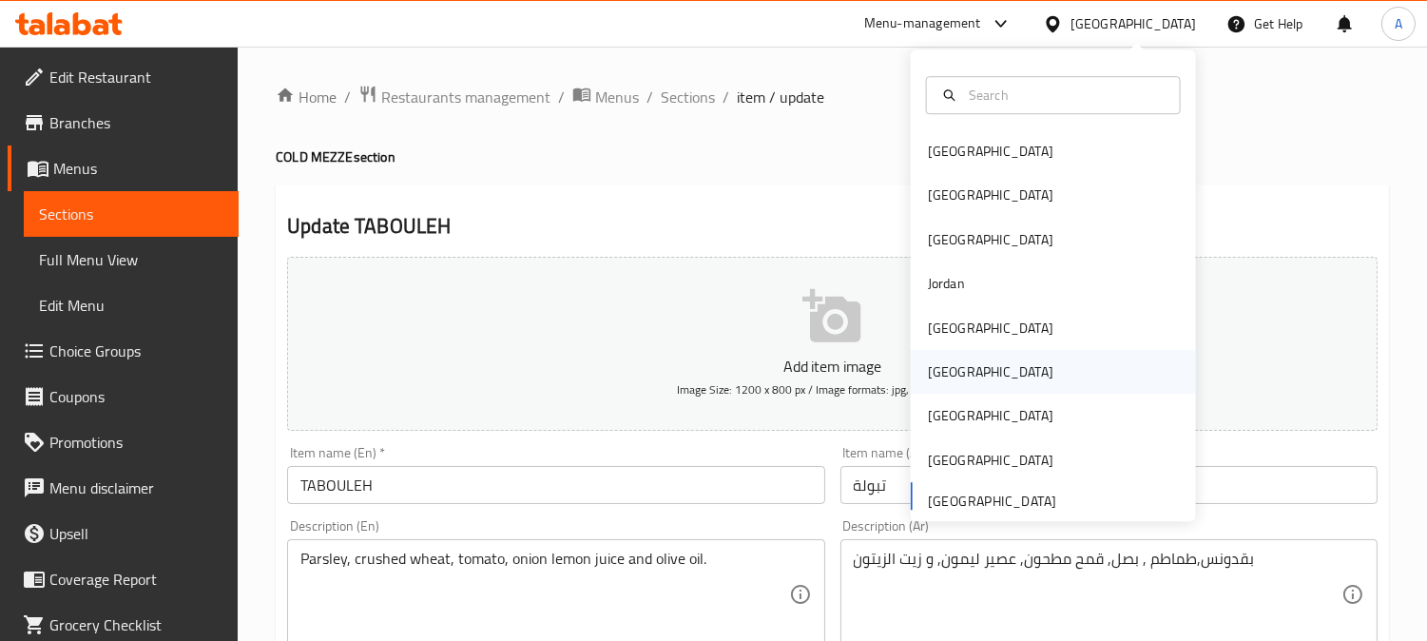
click at [944, 371] on div "[GEOGRAPHIC_DATA]" at bounding box center [990, 371] width 125 height 21
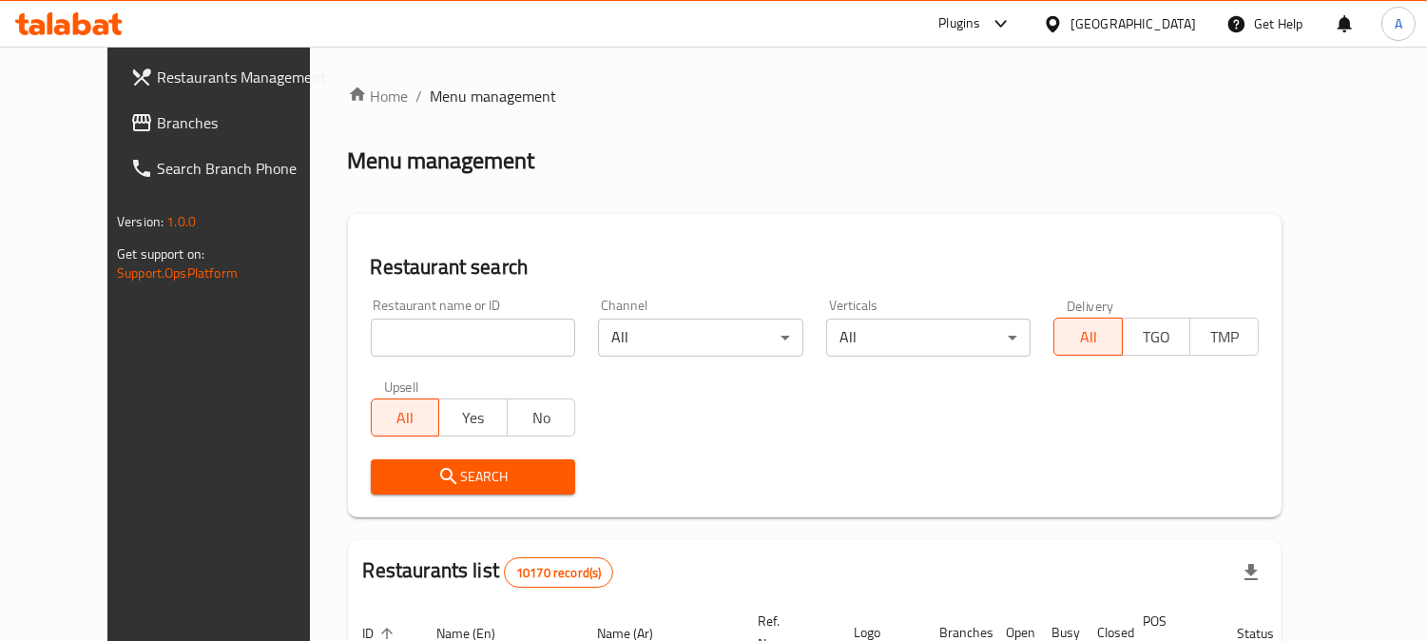
click at [163, 126] on span "Branches" at bounding box center [244, 122] width 174 height 23
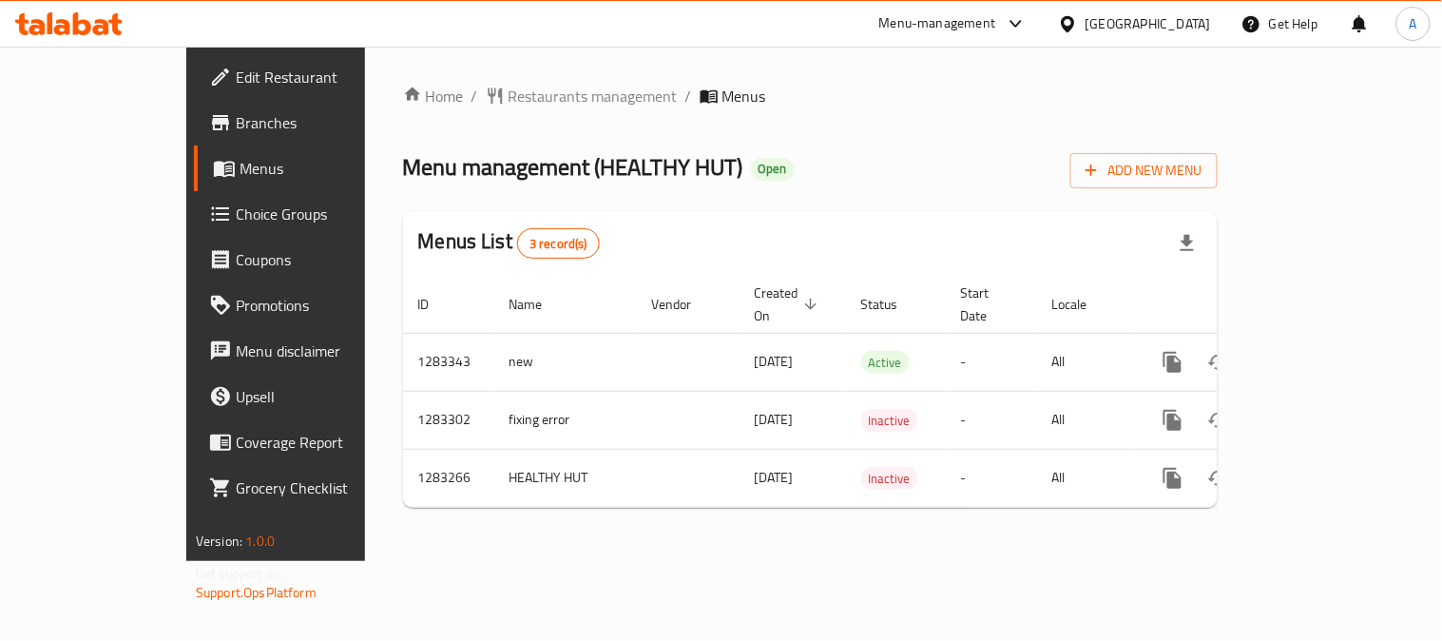
click at [212, 118] on icon at bounding box center [220, 122] width 17 height 15
click at [486, 100] on icon "breadcrumb" at bounding box center [495, 96] width 19 height 19
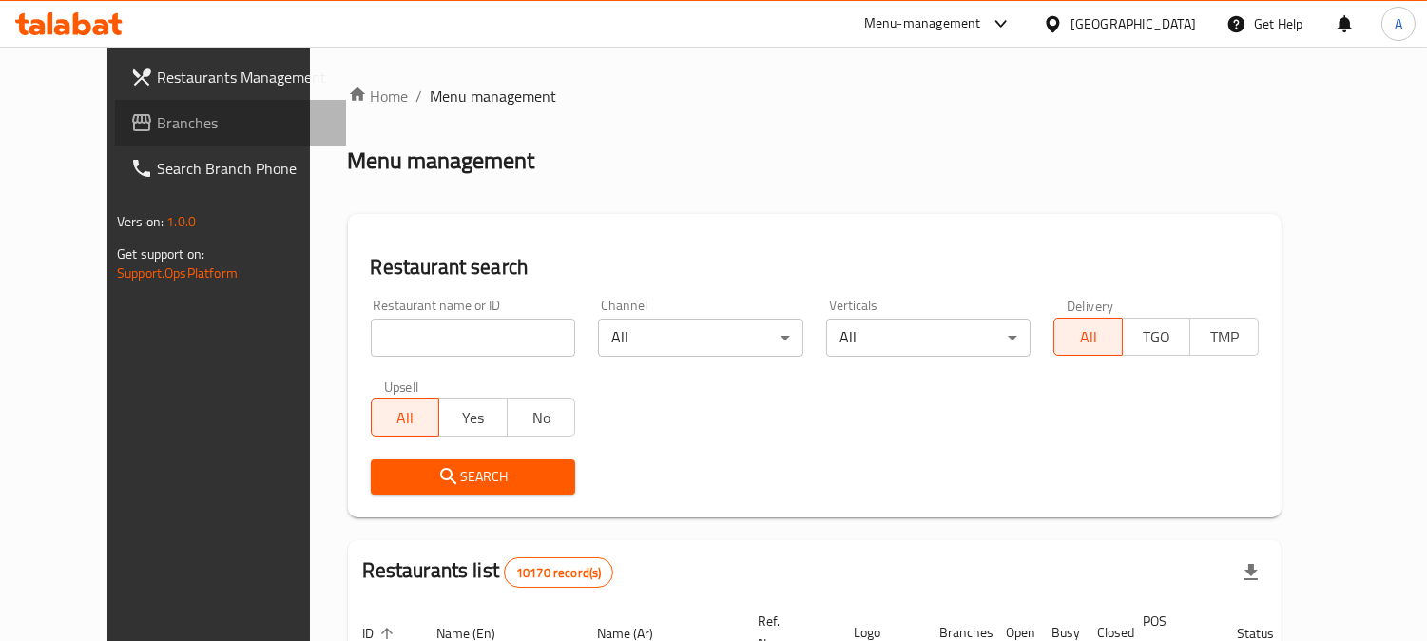
click at [157, 130] on span "Branches" at bounding box center [244, 122] width 174 height 23
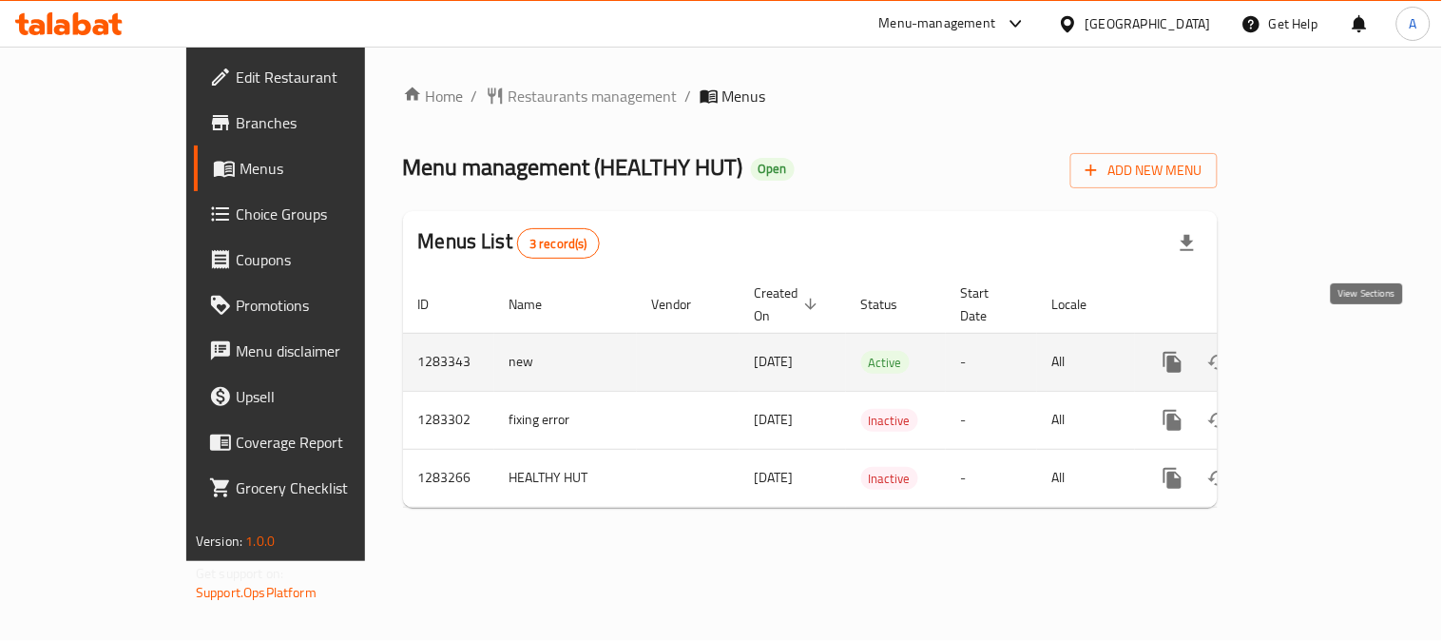
click at [1322, 351] on icon "enhanced table" at bounding box center [1310, 362] width 23 height 23
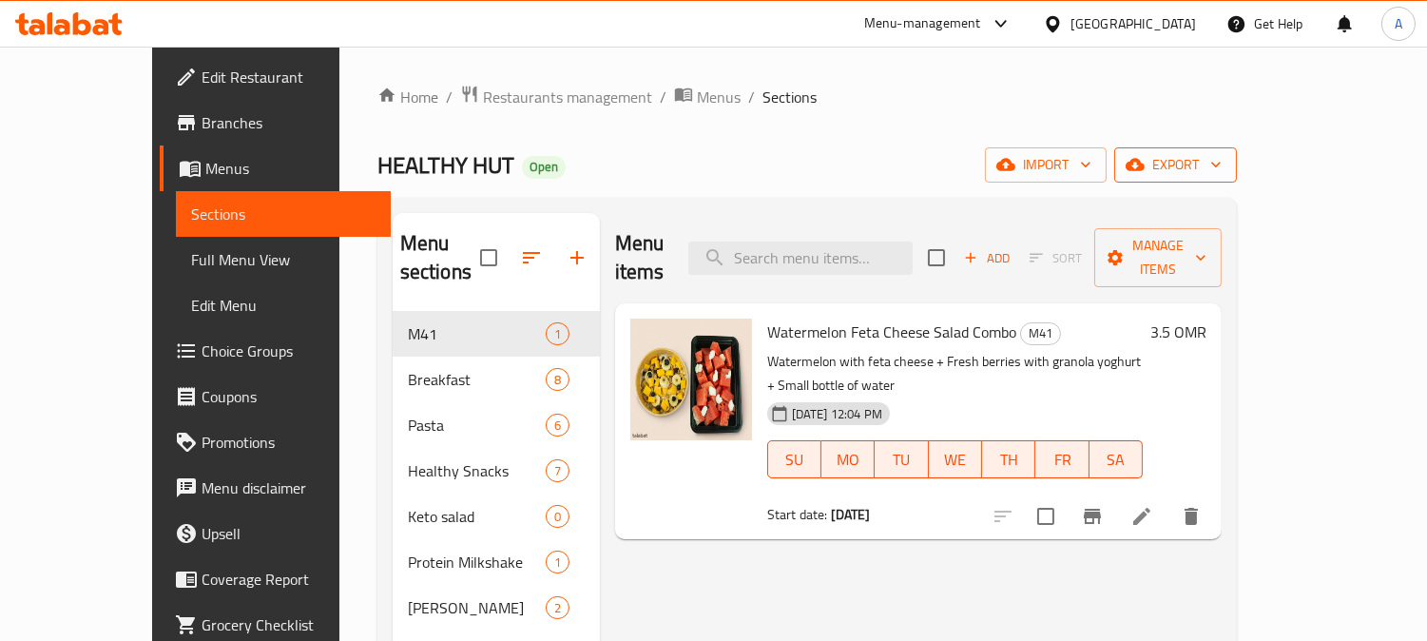
click at [1222, 171] on span "export" at bounding box center [1175, 165] width 92 height 24
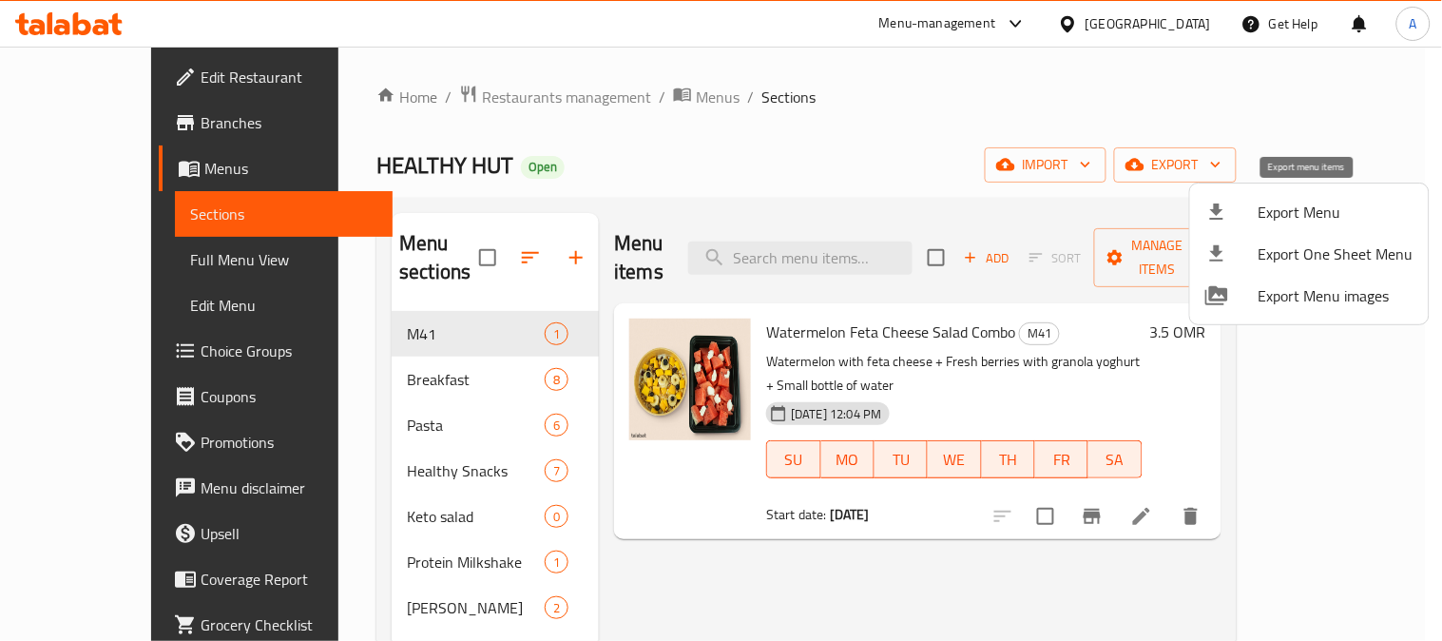
click at [1274, 215] on span "Export Menu" at bounding box center [1336, 212] width 155 height 23
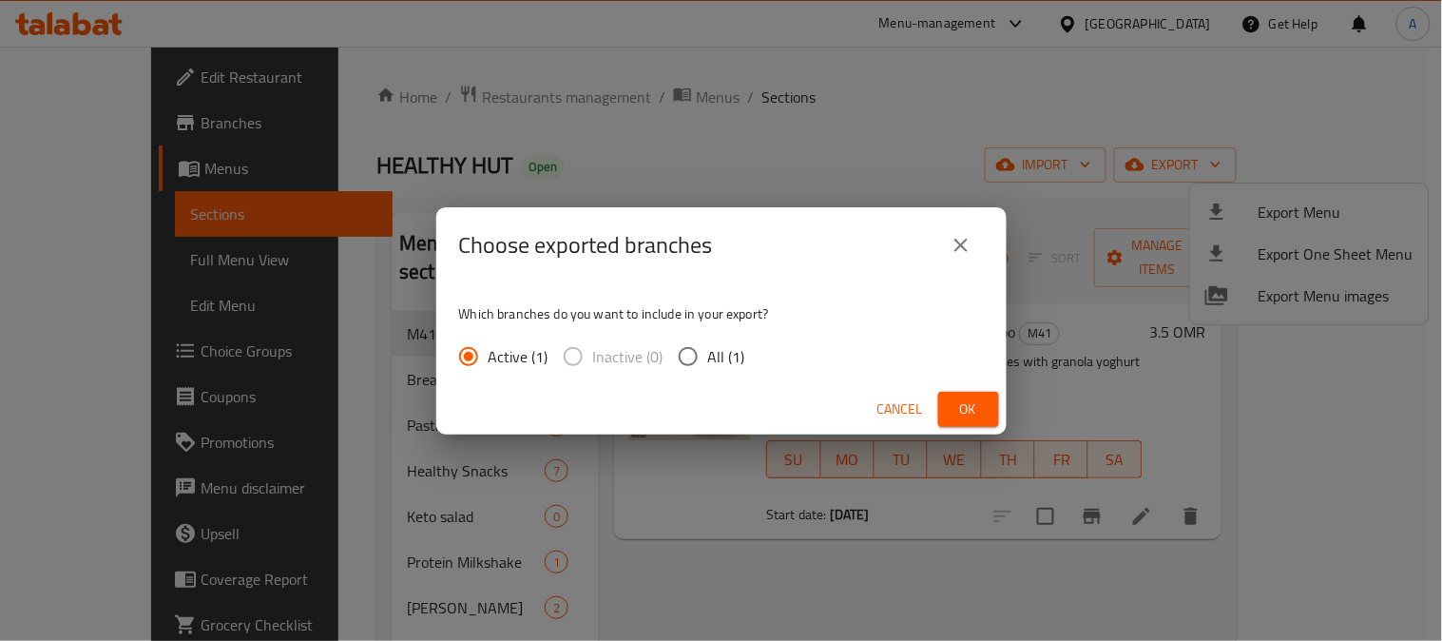
click at [702, 363] on input "All (1)" at bounding box center [688, 357] width 40 height 40
radio input "true"
click at [965, 414] on span "Ok" at bounding box center [969, 409] width 30 height 24
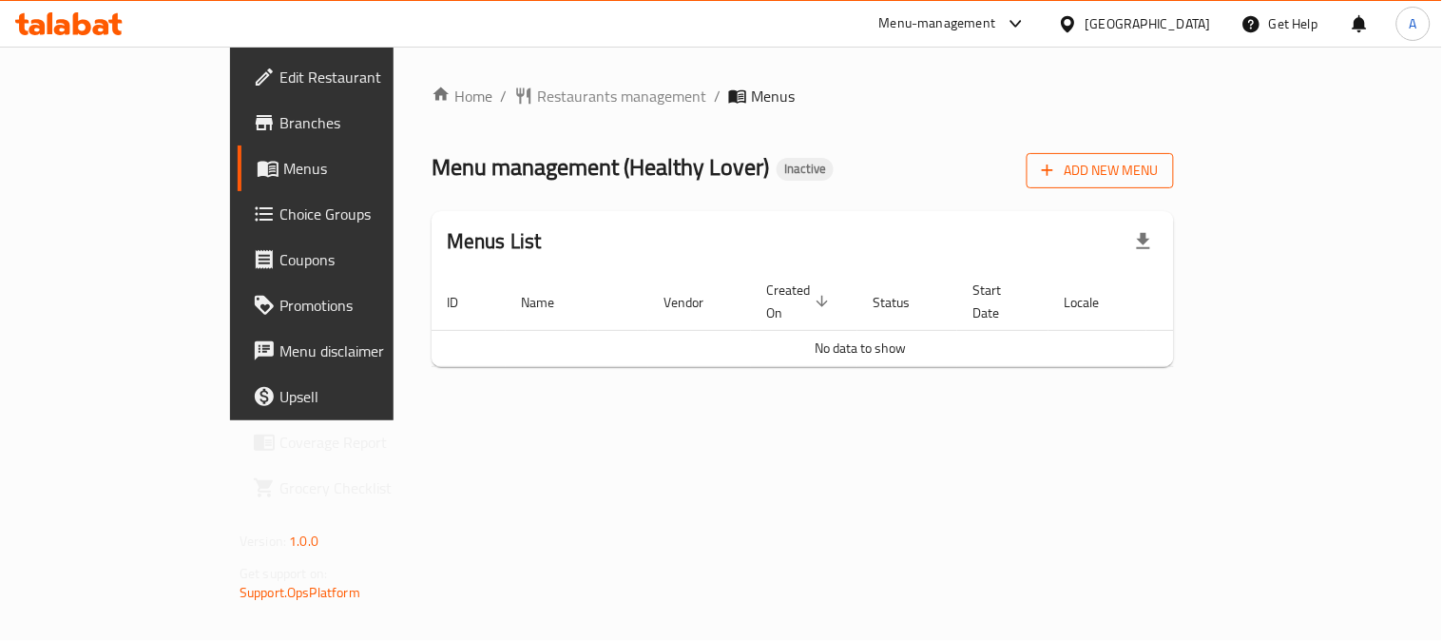
click at [1057, 165] on icon "button" at bounding box center [1047, 170] width 19 height 19
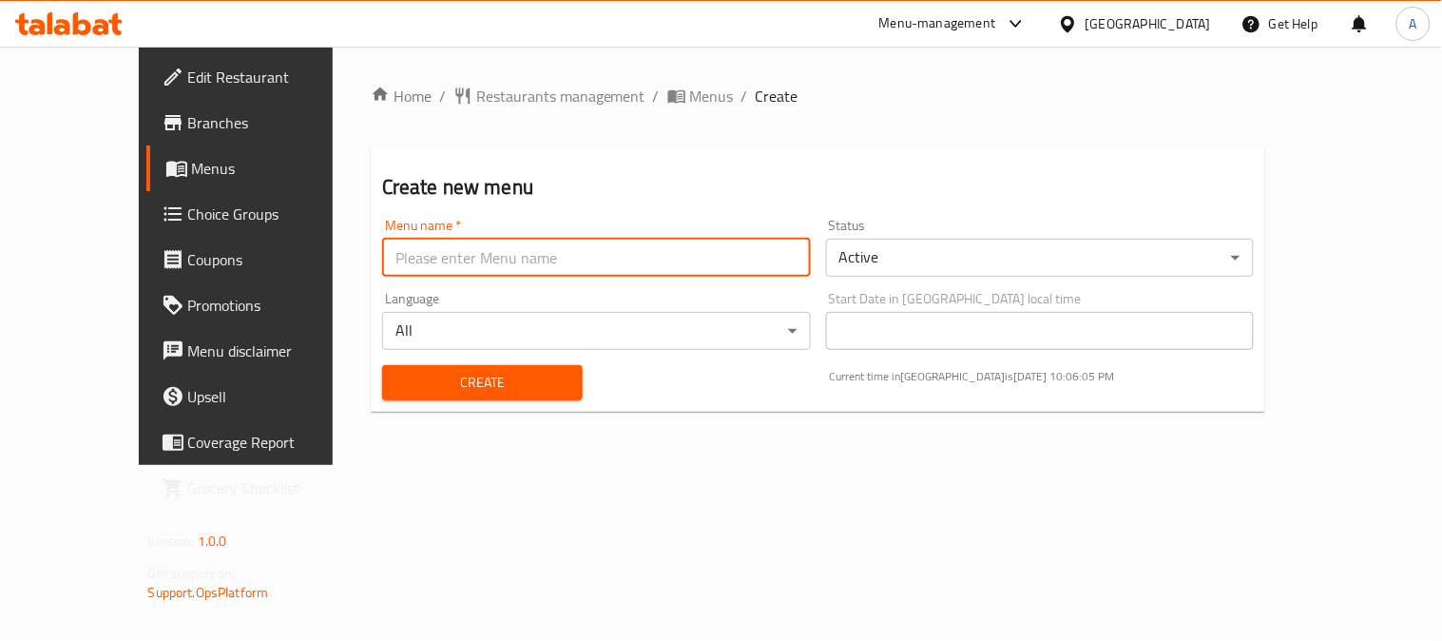
click at [414, 242] on input "text" at bounding box center [596, 258] width 429 height 38
type input "new [DATE]"
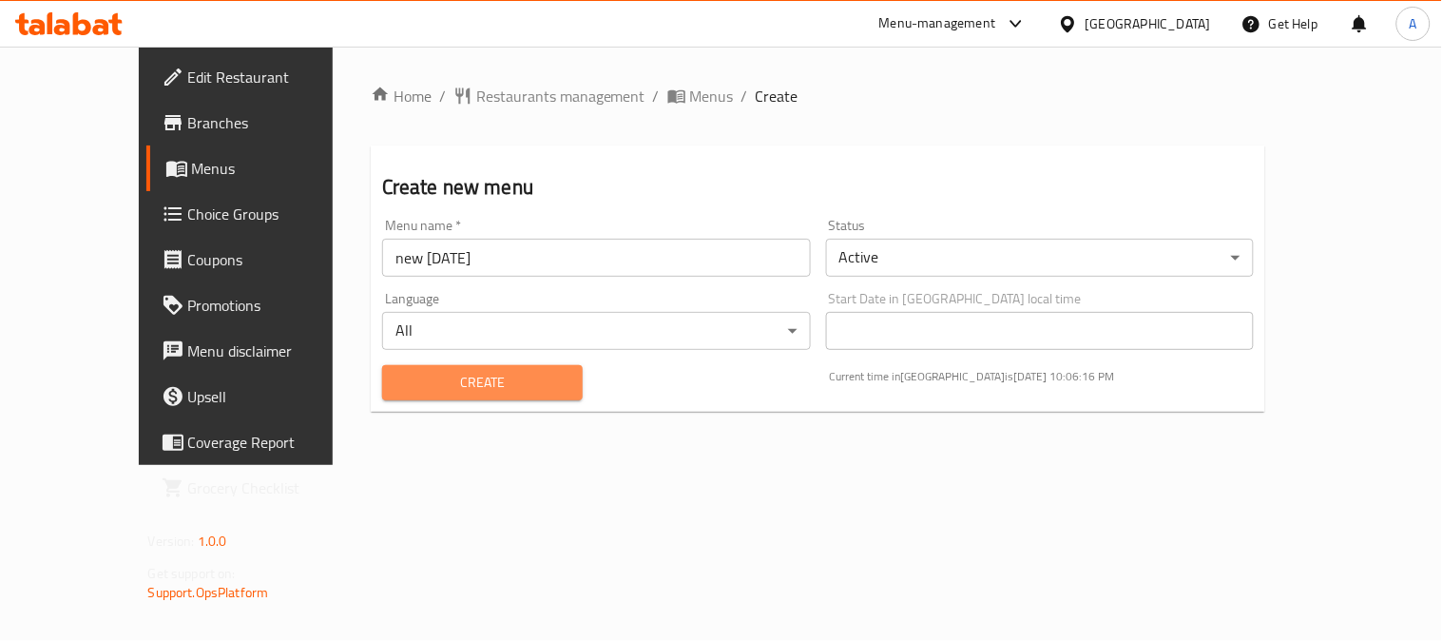
click at [453, 371] on span "Create" at bounding box center [482, 383] width 170 height 24
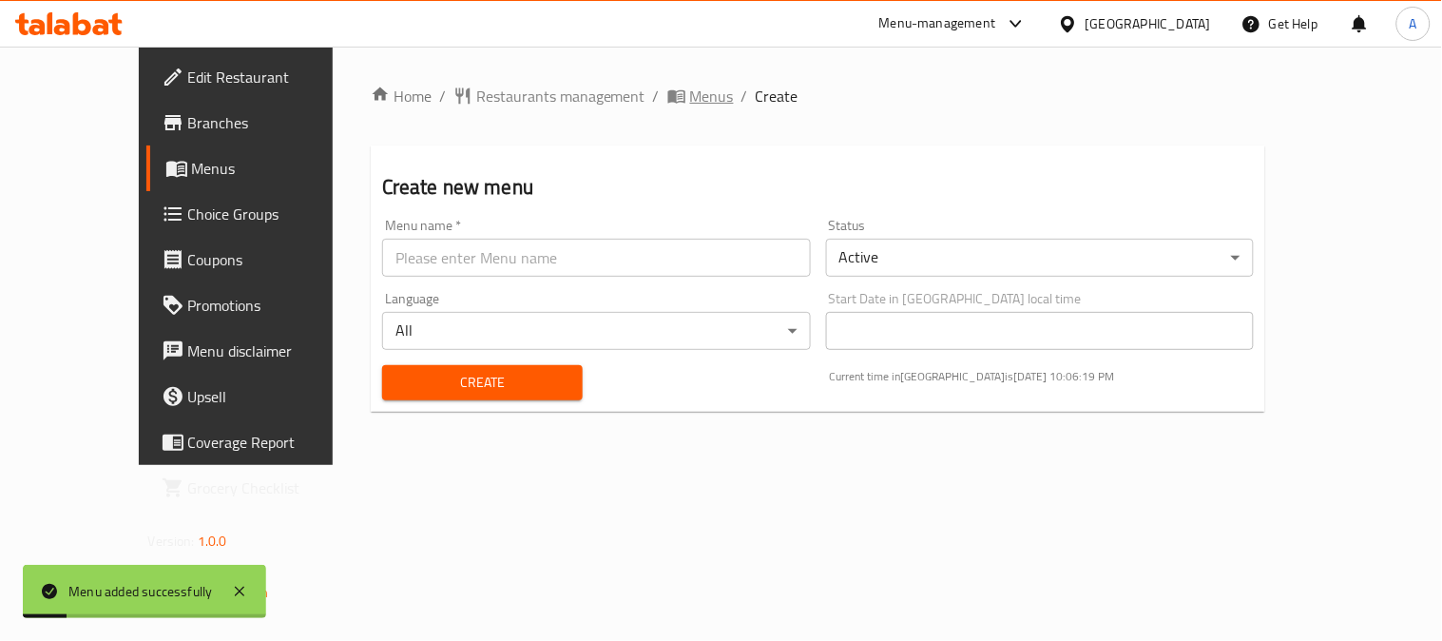
click at [690, 95] on span "Menus" at bounding box center [712, 96] width 44 height 23
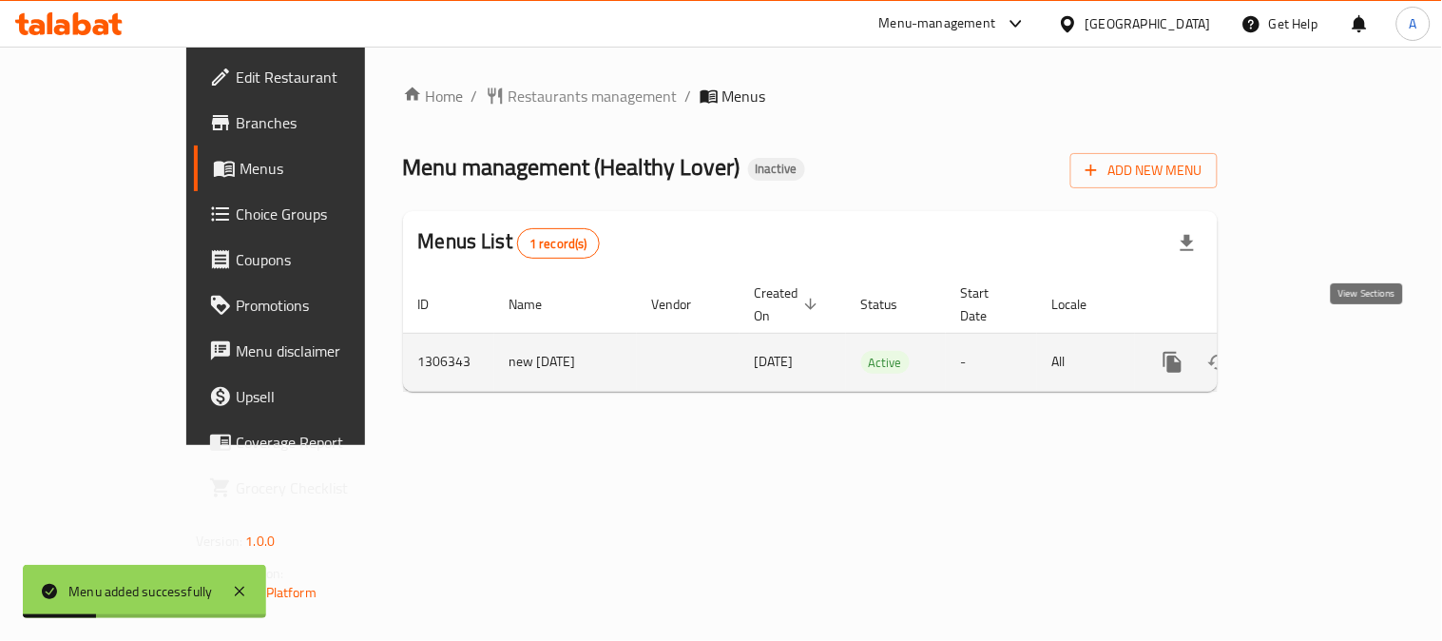
click at [1322, 351] on icon "enhanced table" at bounding box center [1310, 362] width 23 height 23
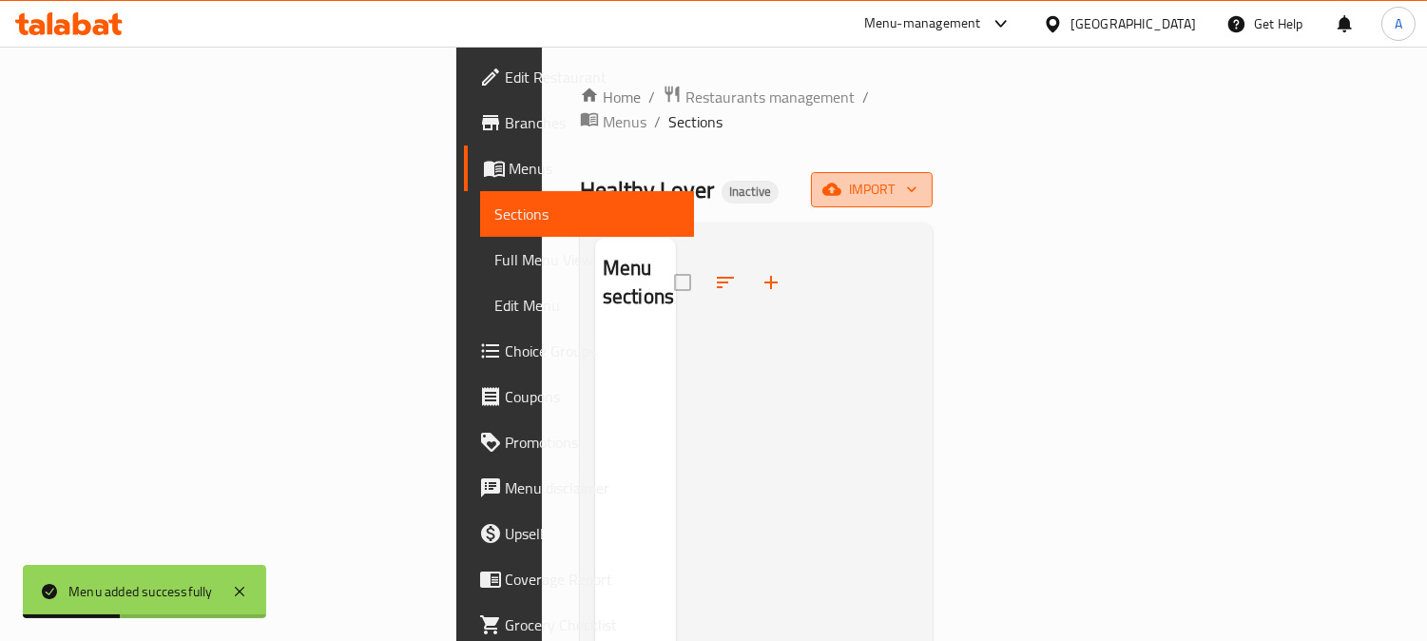
click at [917, 178] on span "import" at bounding box center [871, 190] width 91 height 24
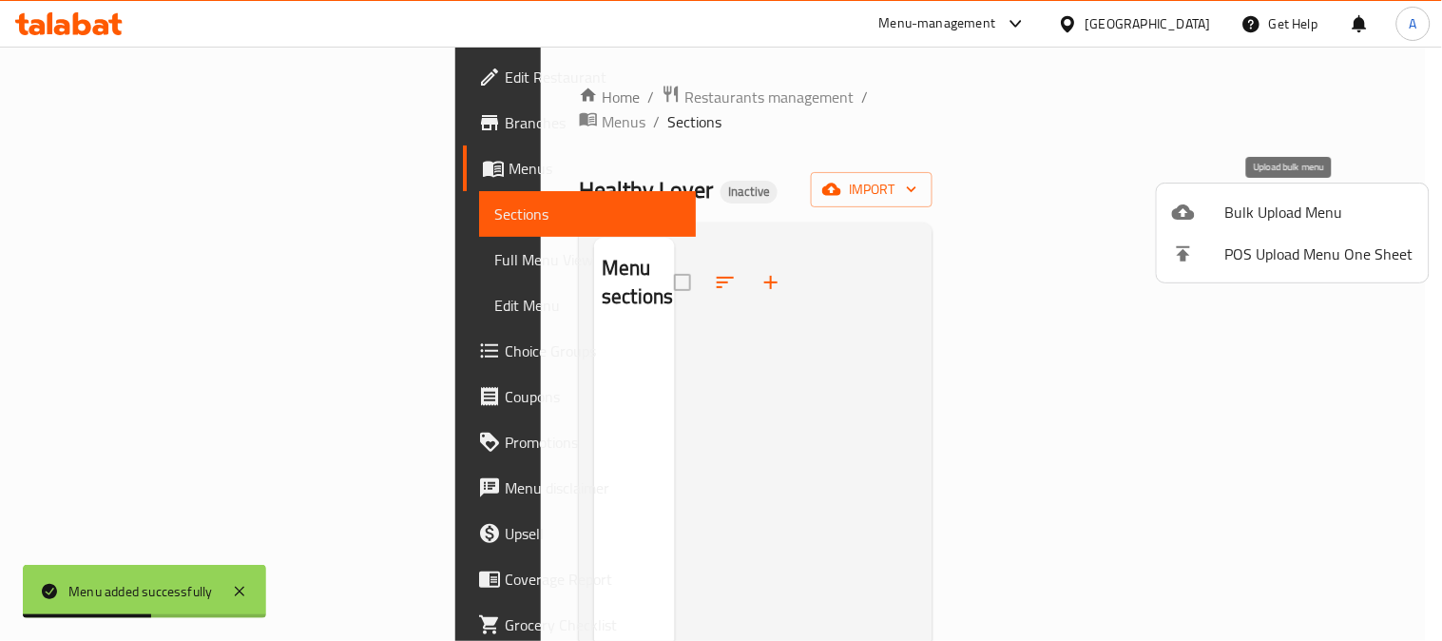
click at [1220, 214] on div at bounding box center [1198, 212] width 53 height 23
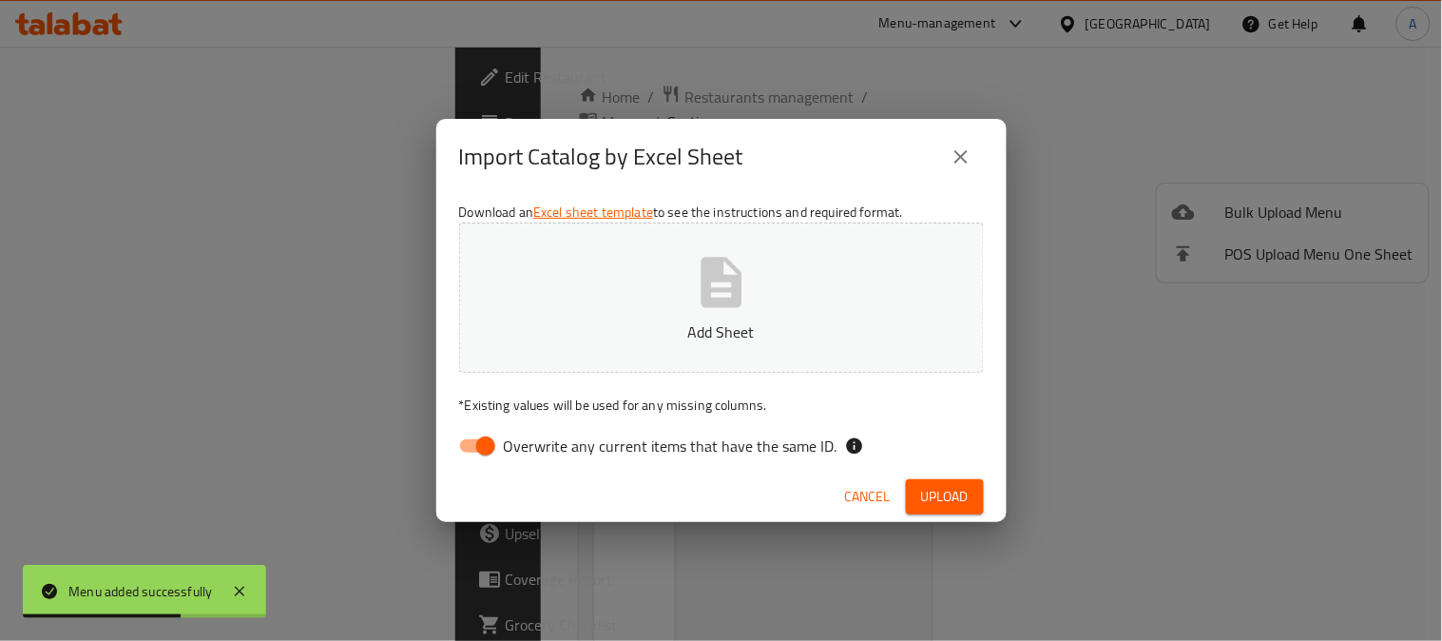
click at [555, 448] on span "Overwrite any current items that have the same ID." at bounding box center [671, 445] width 334 height 23
click at [540, 448] on input "Overwrite any current items that have the same ID." at bounding box center [486, 446] width 108 height 36
checkbox input "false"
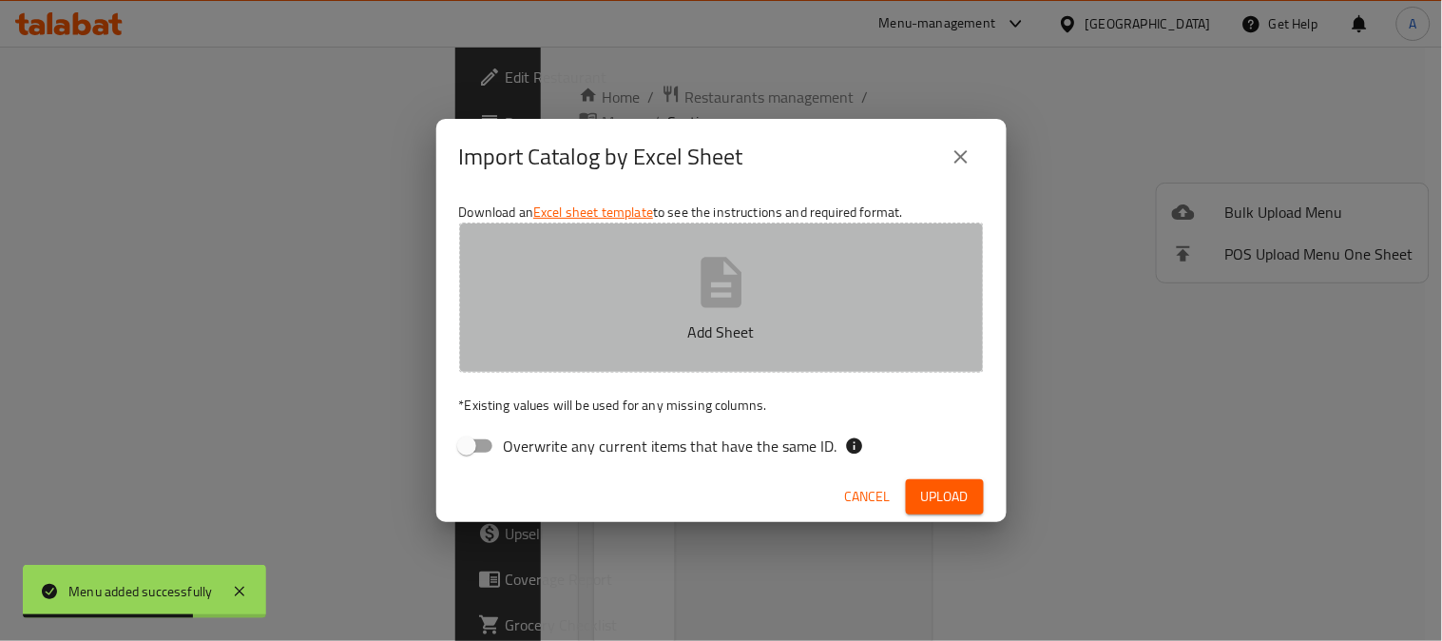
click at [730, 320] on p "Add Sheet" at bounding box center [722, 331] width 466 height 23
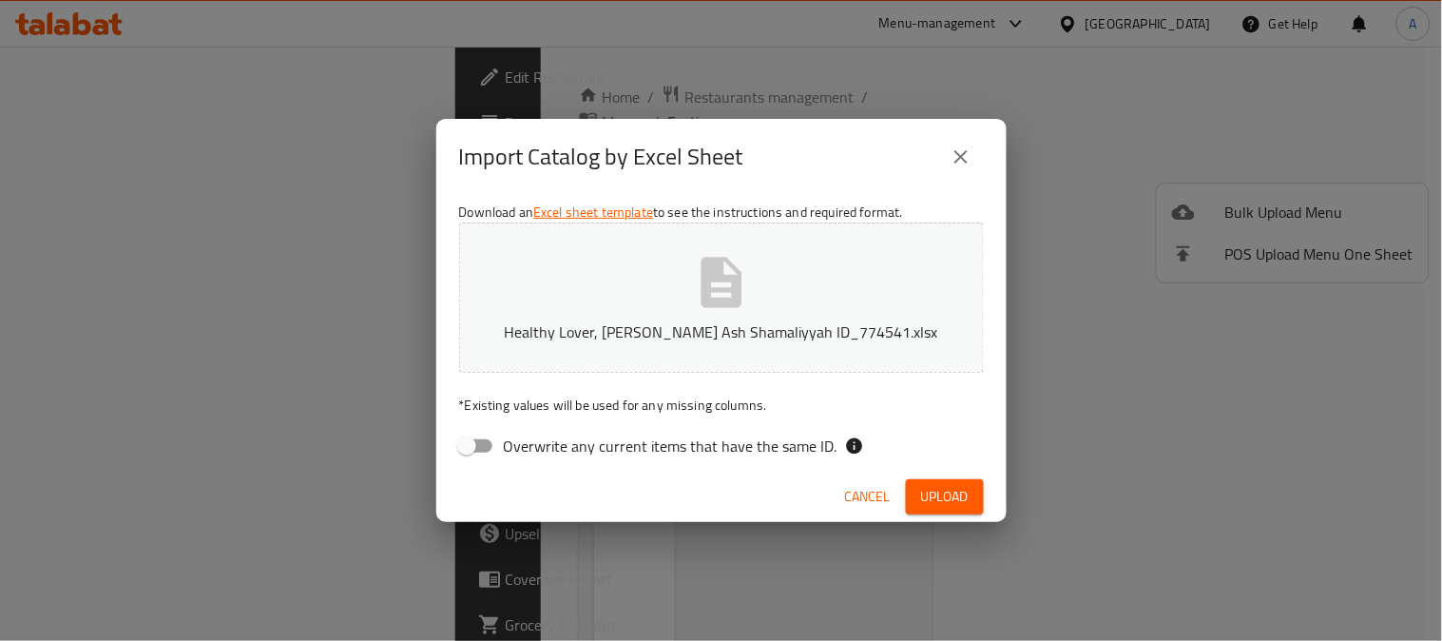
click at [955, 499] on span "Upload" at bounding box center [945, 497] width 48 height 24
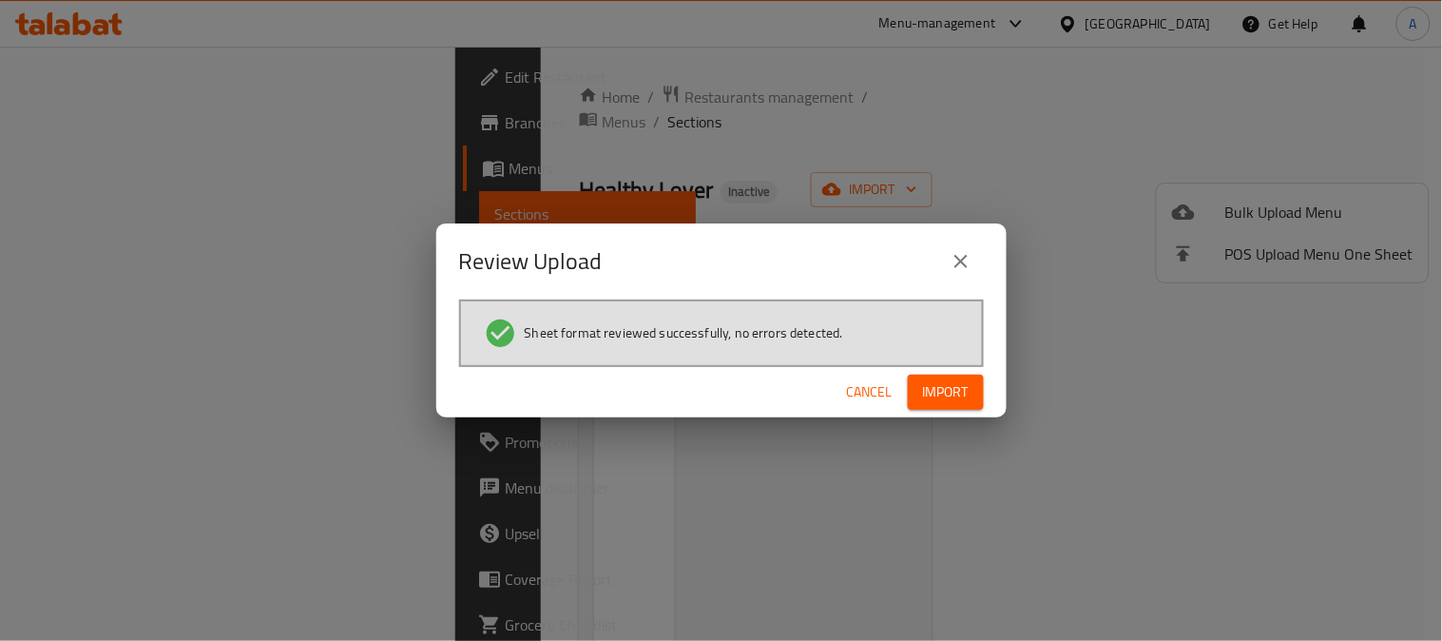
drag, startPoint x: 963, startPoint y: 390, endPoint x: 1040, endPoint y: 373, distance: 78.9
click at [962, 390] on span "Import" at bounding box center [946, 392] width 46 height 24
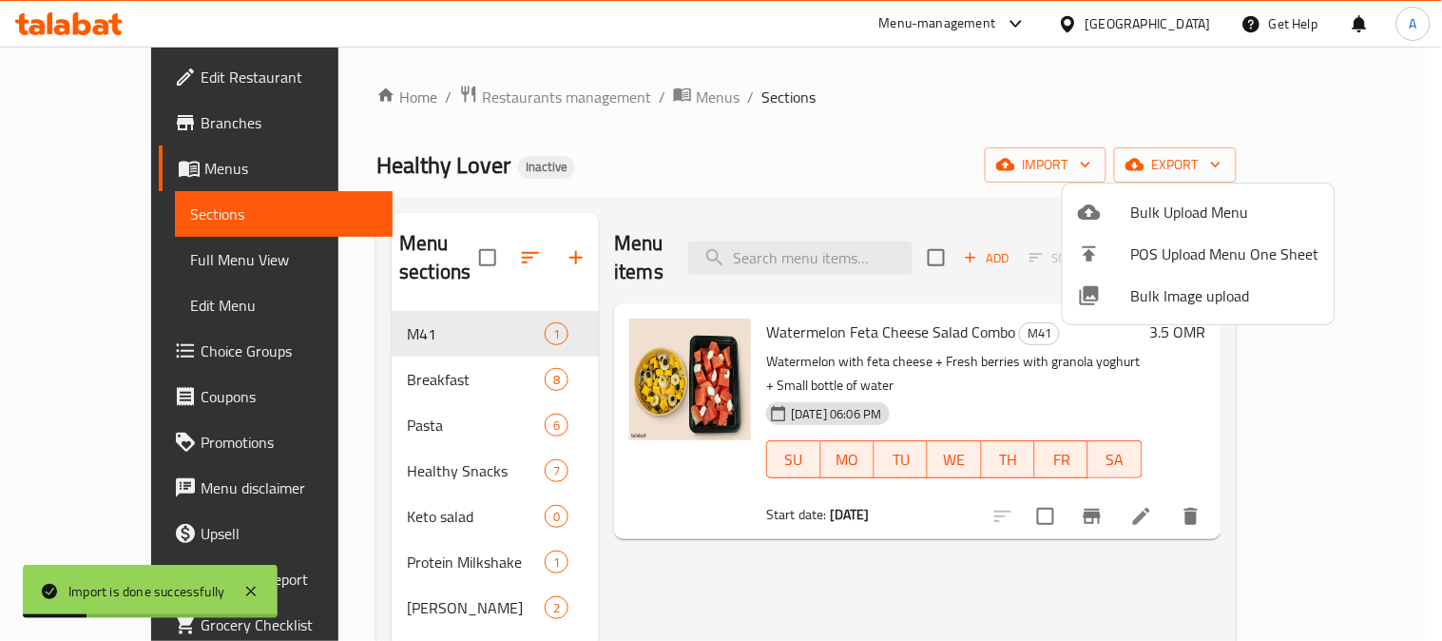
click at [105, 263] on div at bounding box center [721, 320] width 1442 height 641
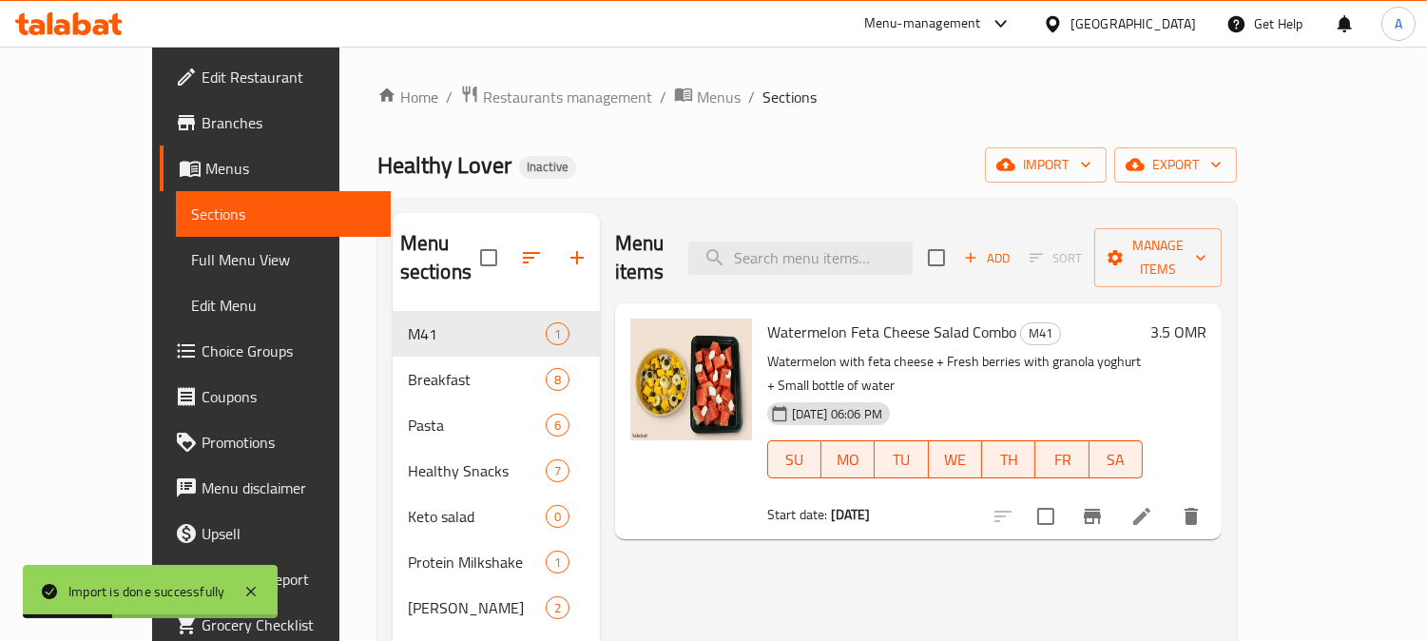
click at [191, 261] on span "Full Menu View" at bounding box center [283, 259] width 184 height 23
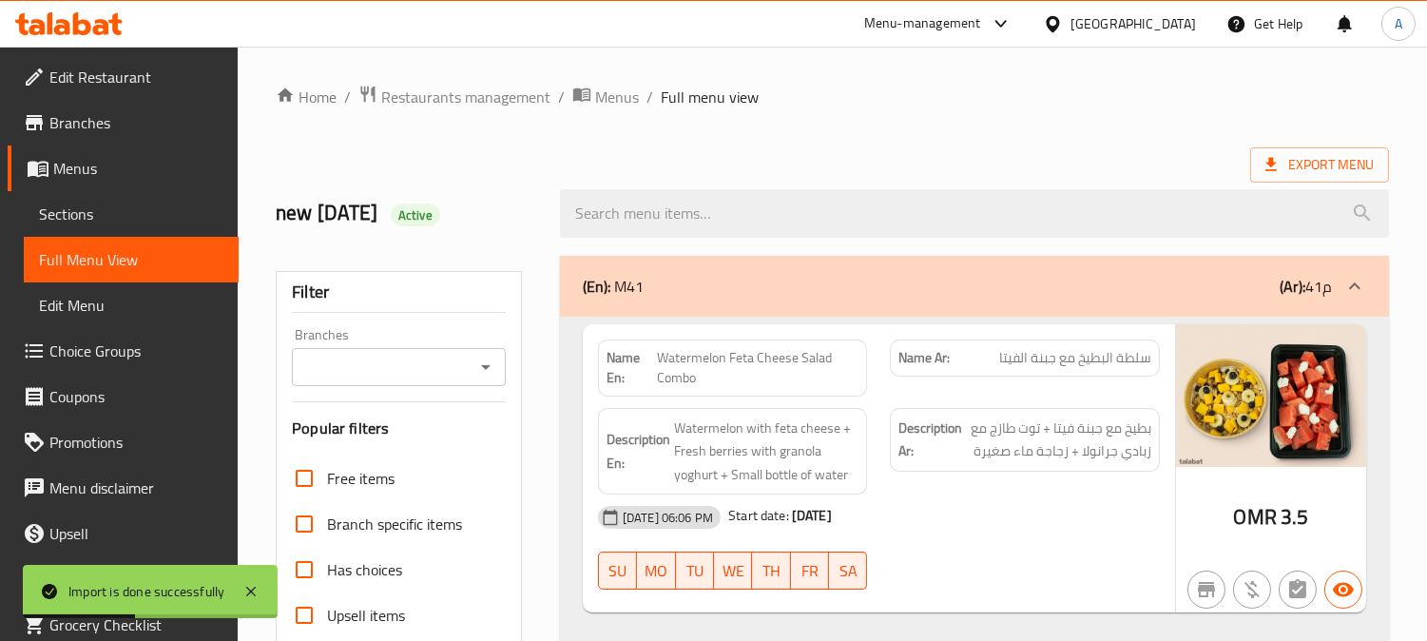
click at [492, 359] on icon "Open" at bounding box center [485, 367] width 23 height 23
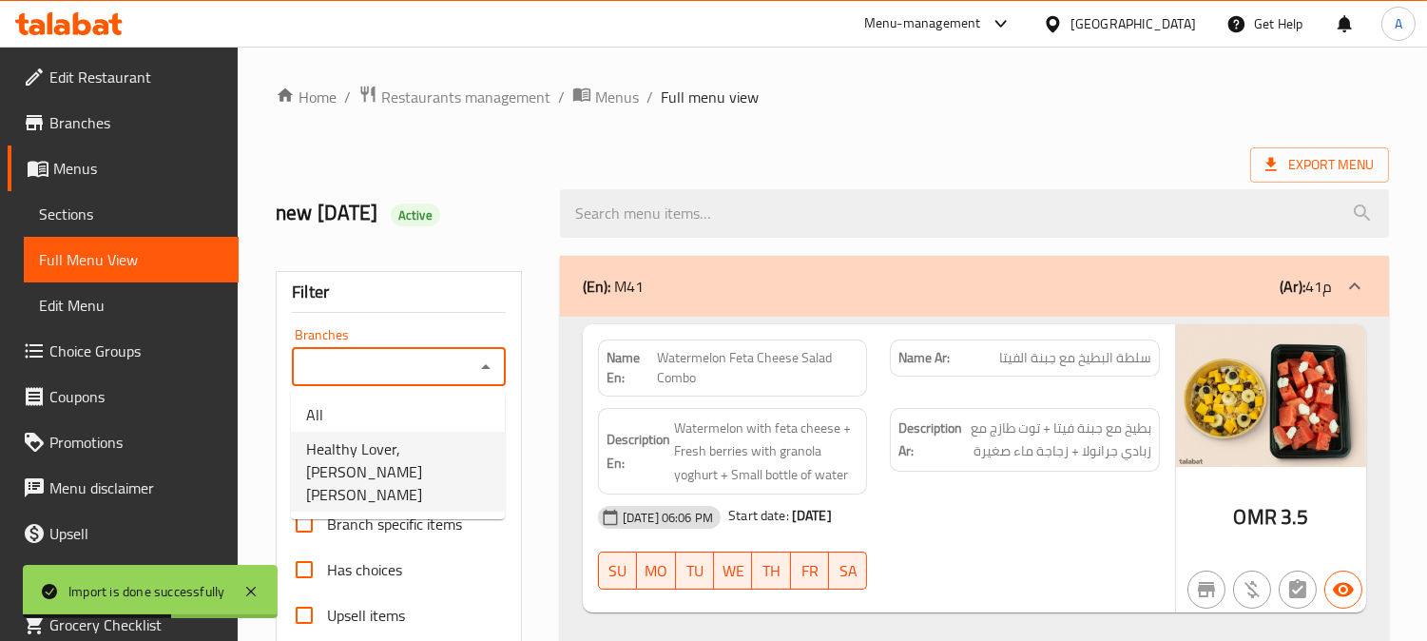
click at [403, 449] on span "Healthy Lover, Al Ghubra Ash Shamaliyyah" at bounding box center [397, 471] width 183 height 68
type input "Healthy Lover, Al Ghubra Ash Shamaliyyah"
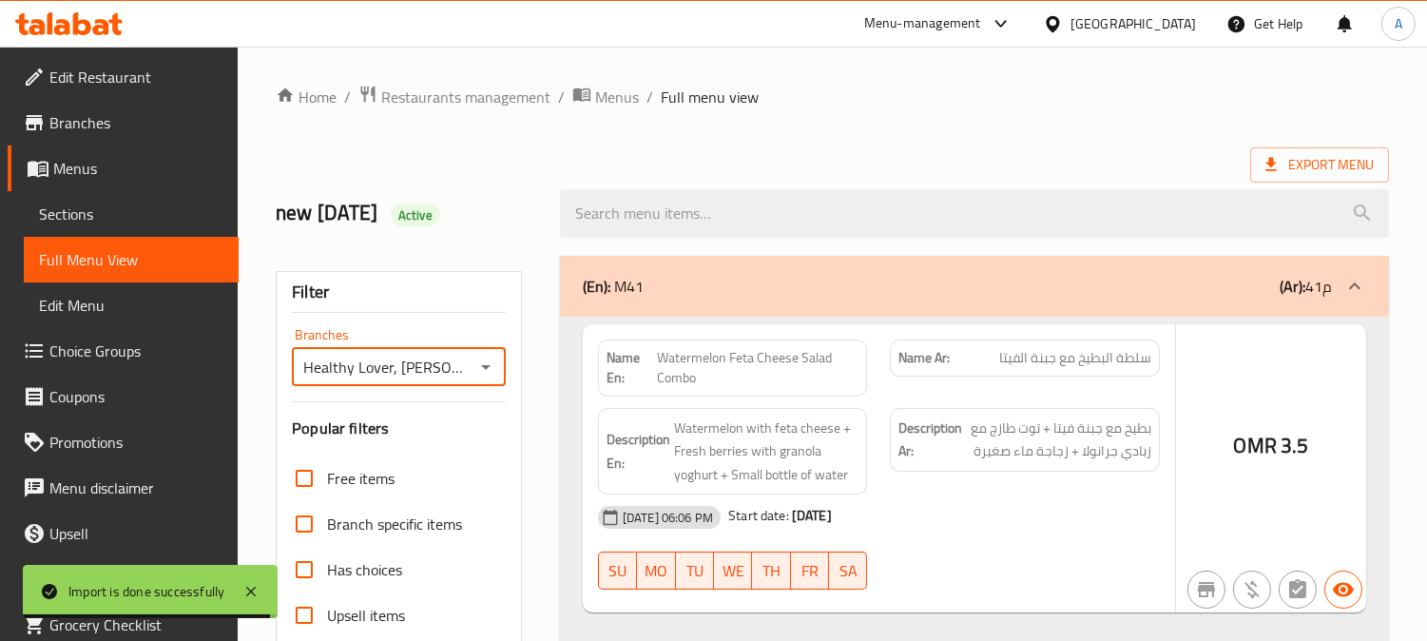
click at [536, 203] on div at bounding box center [713, 320] width 1427 height 641
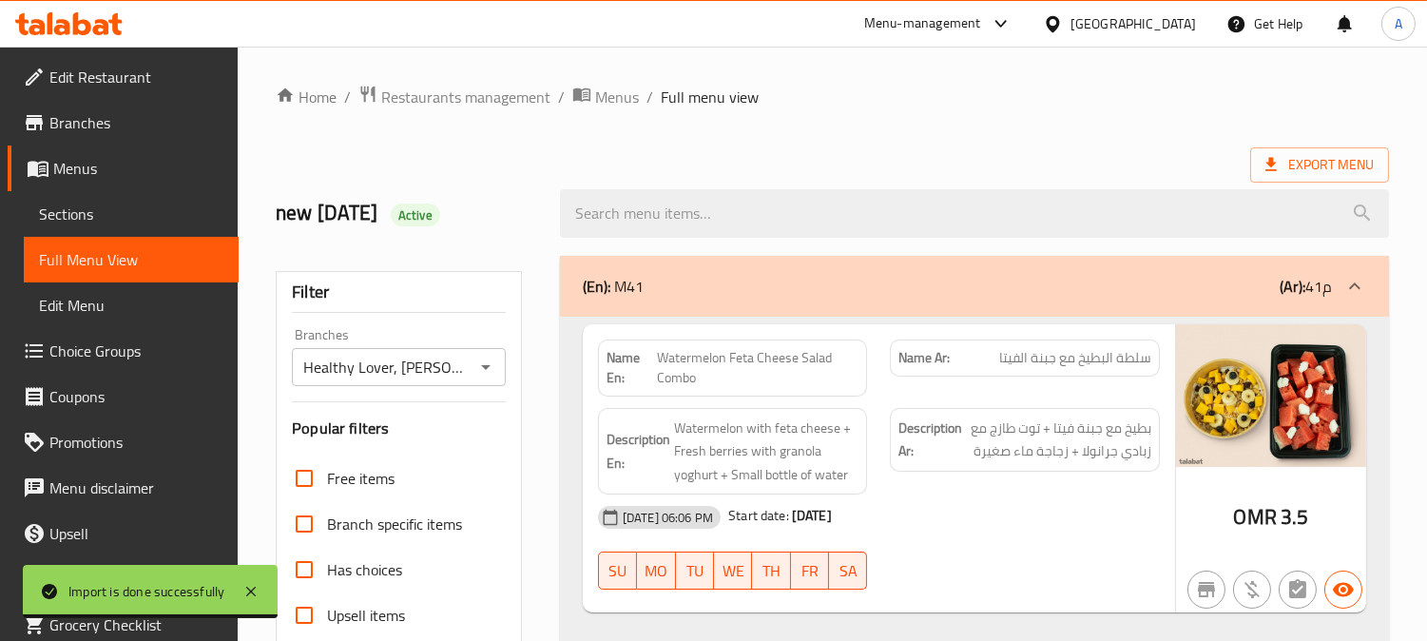
scroll to position [633, 0]
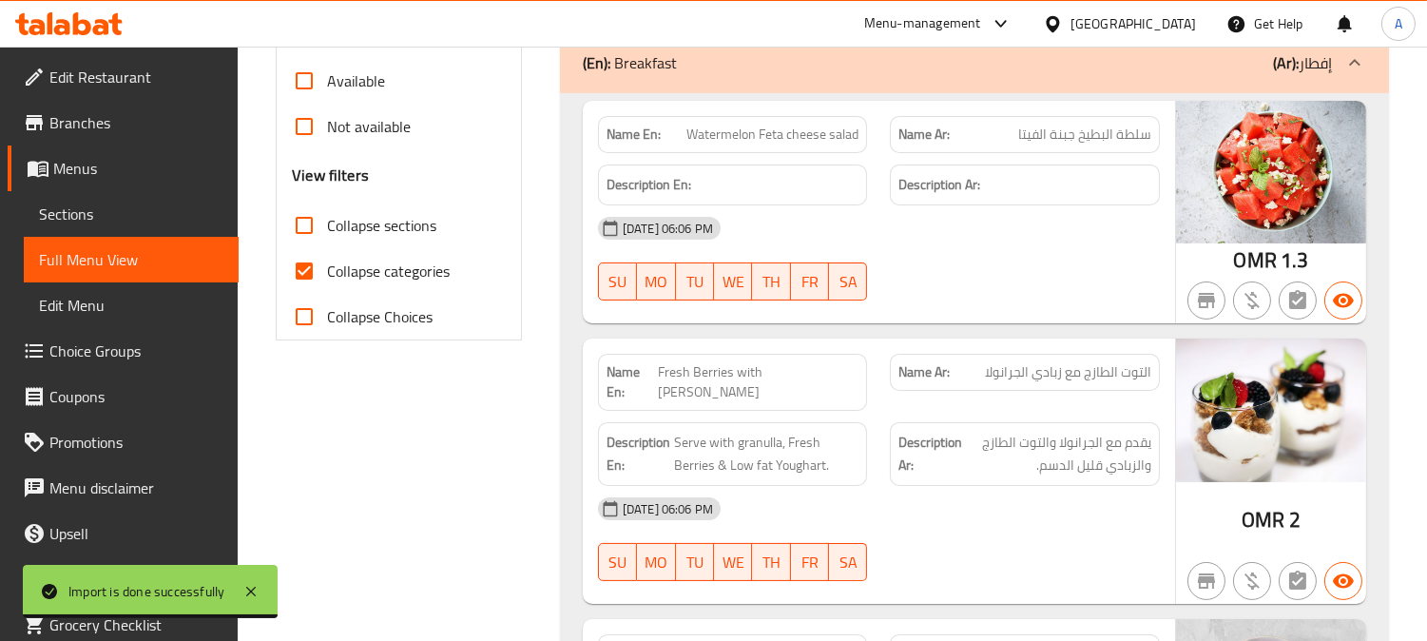
click at [302, 274] on input "Collapse categories" at bounding box center [304, 271] width 46 height 46
checkbox input "false"
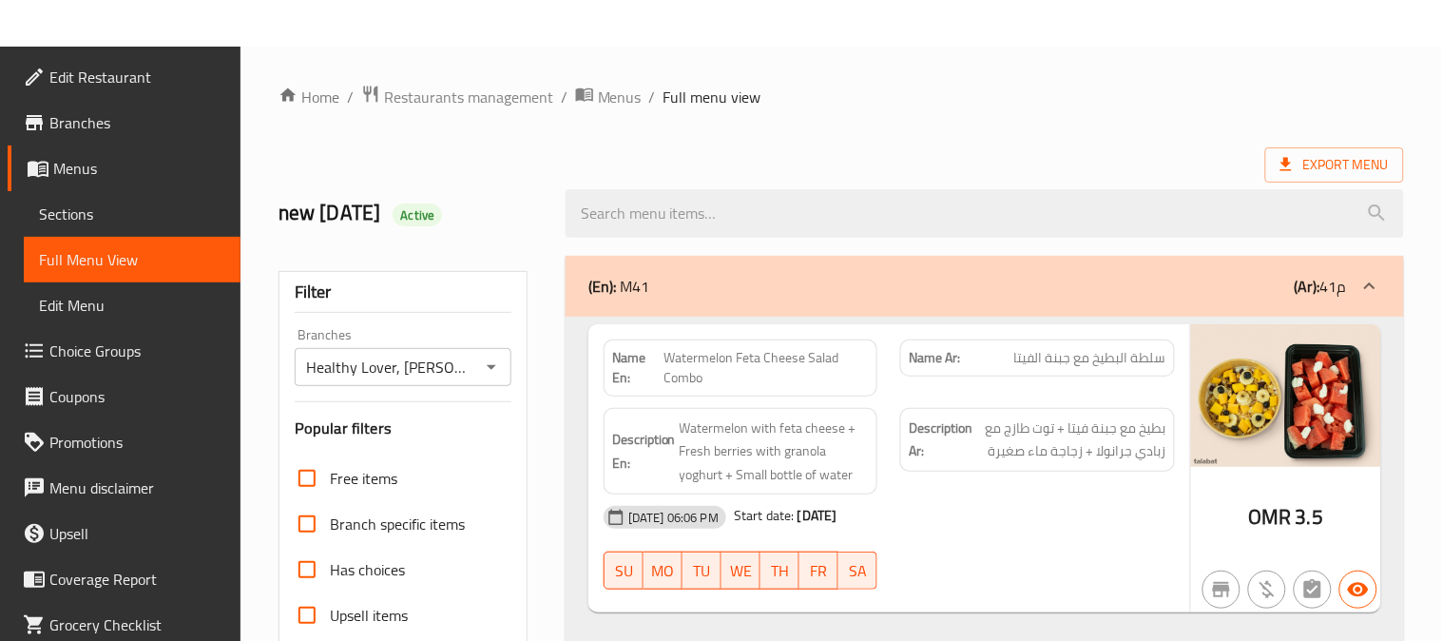
scroll to position [449, 0]
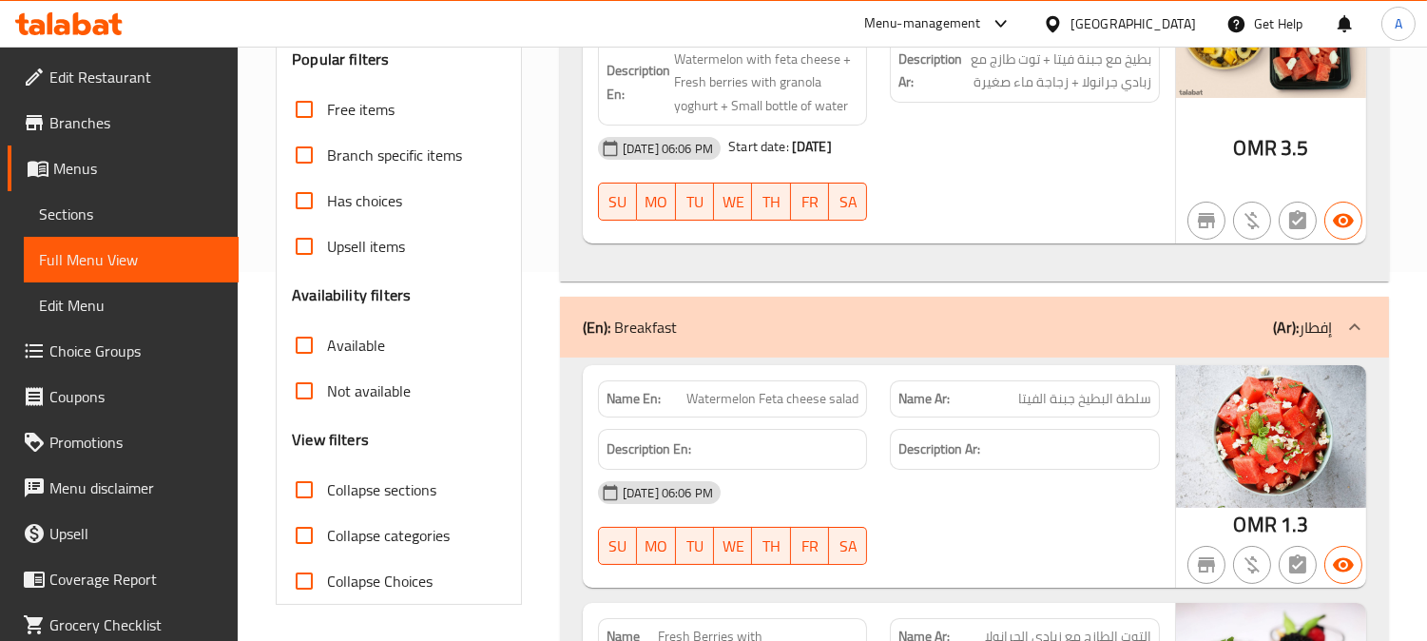
scroll to position [0, 0]
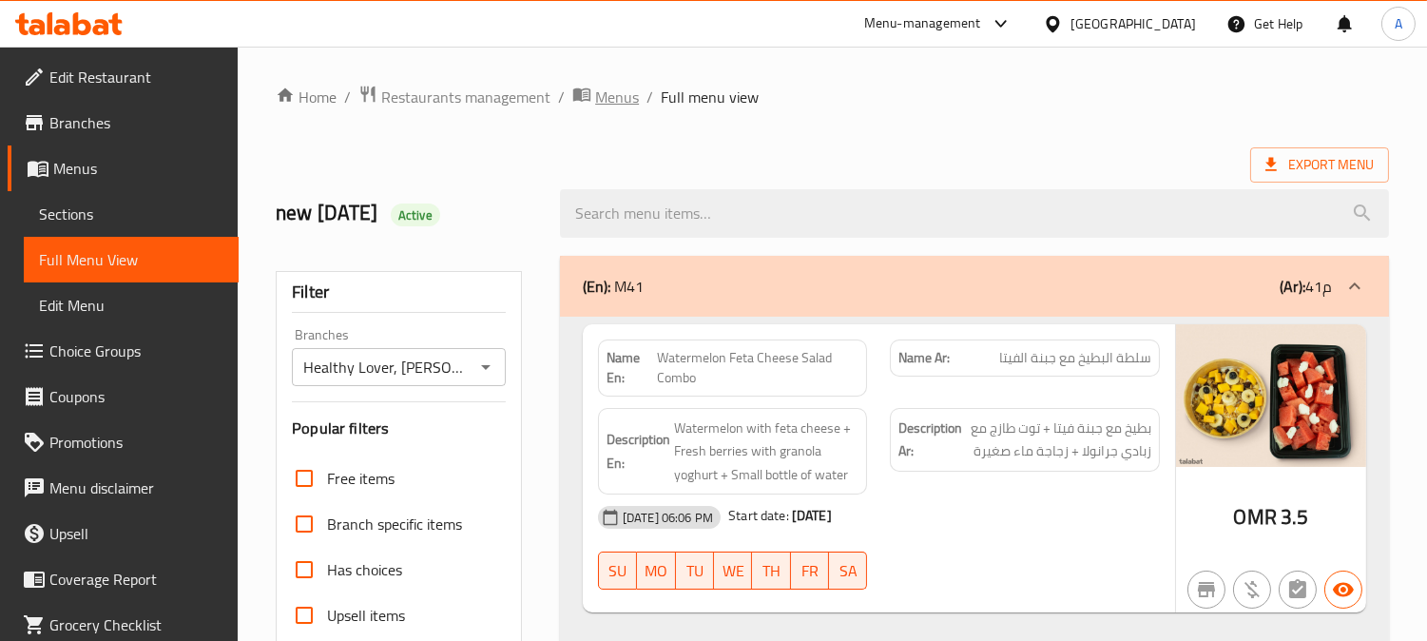
click at [625, 100] on span "Menus" at bounding box center [617, 97] width 44 height 23
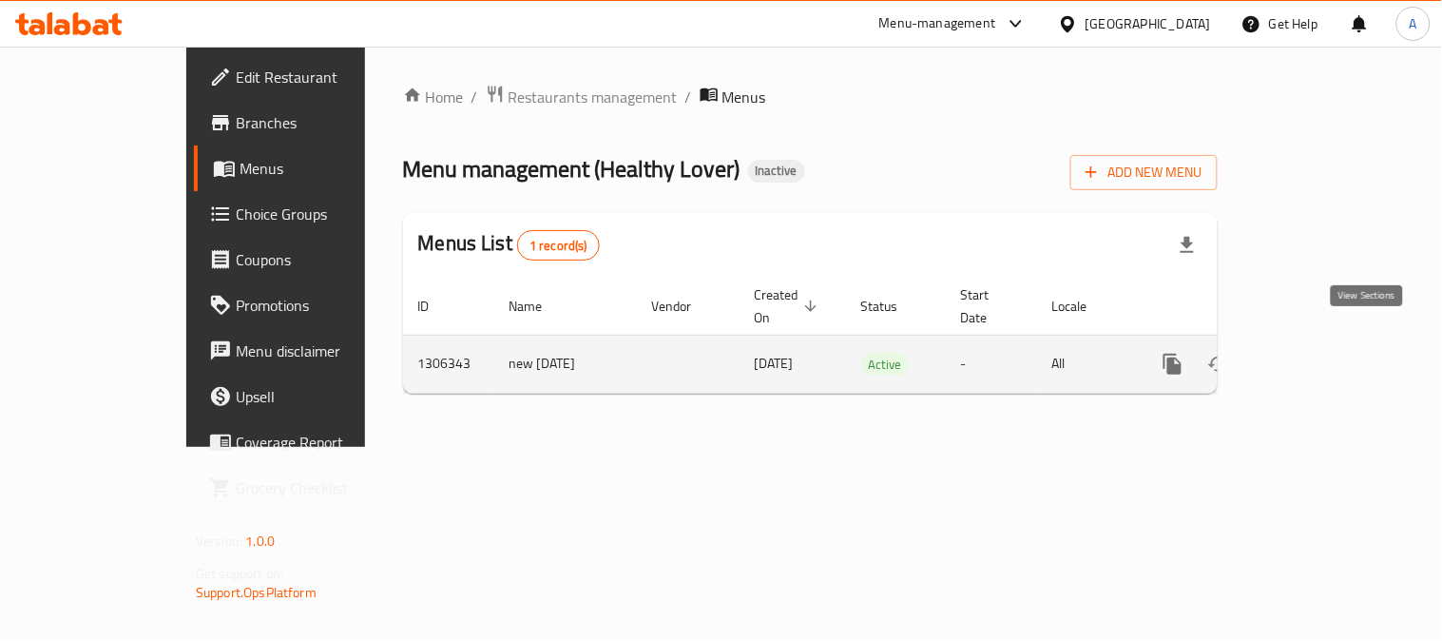
click at [1322, 353] on icon "enhanced table" at bounding box center [1310, 364] width 23 height 23
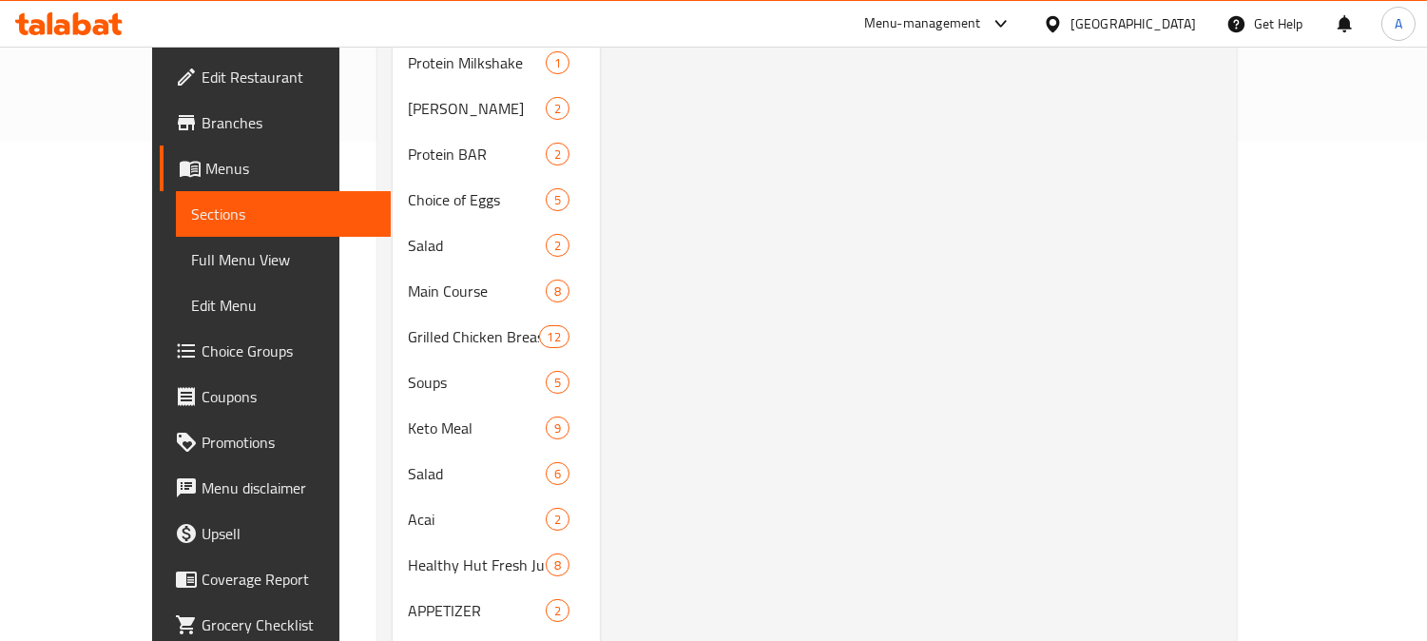
scroll to position [528, 0]
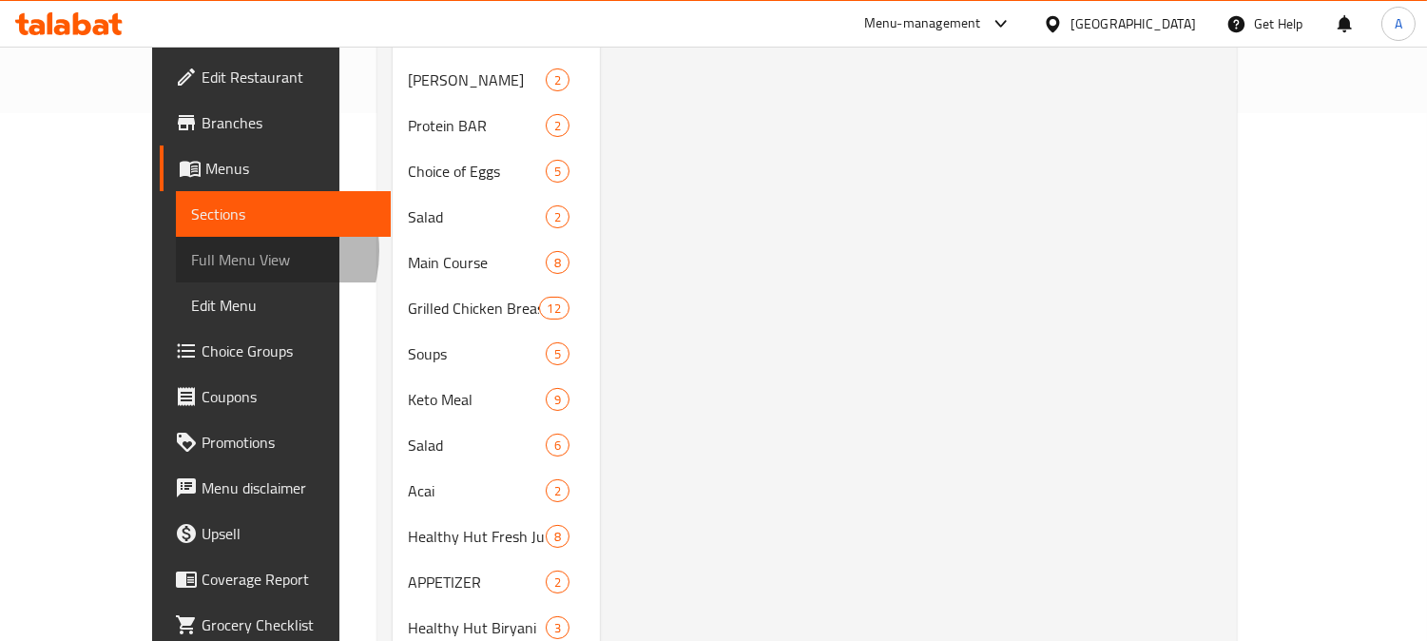
click at [191, 251] on span "Full Menu View" at bounding box center [283, 259] width 184 height 23
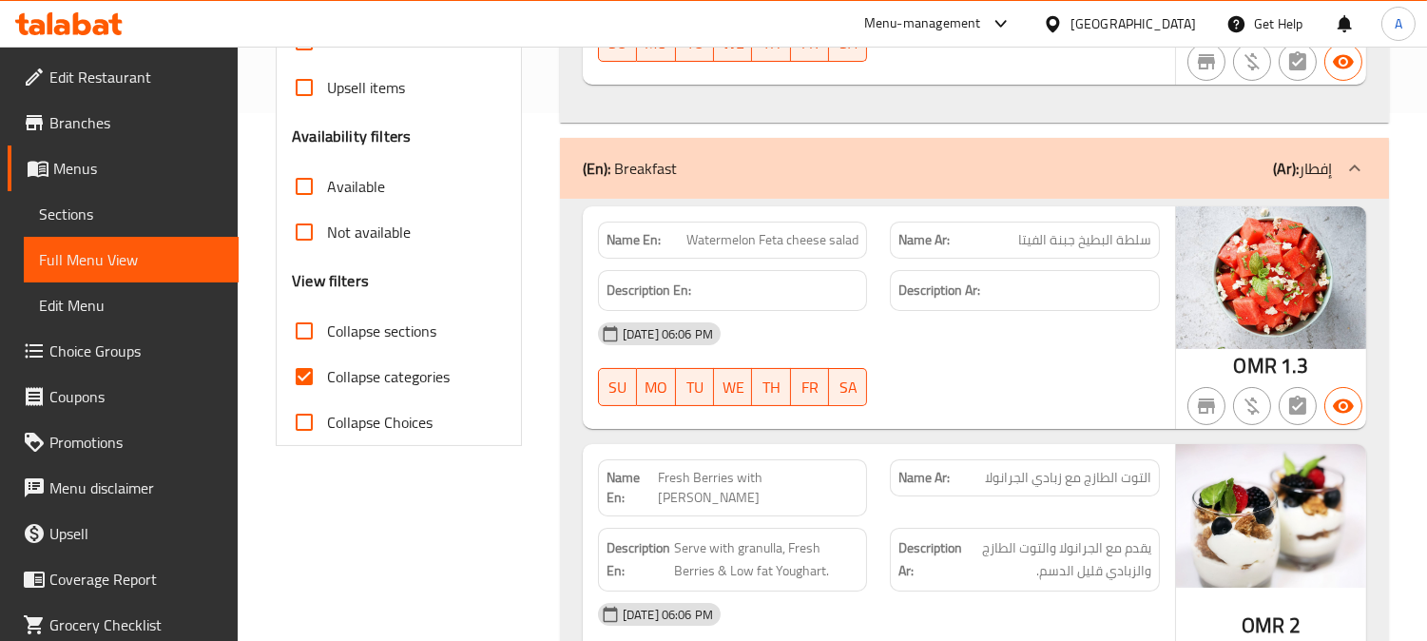
click at [301, 371] on input "Collapse categories" at bounding box center [304, 377] width 46 height 46
checkbox input "false"
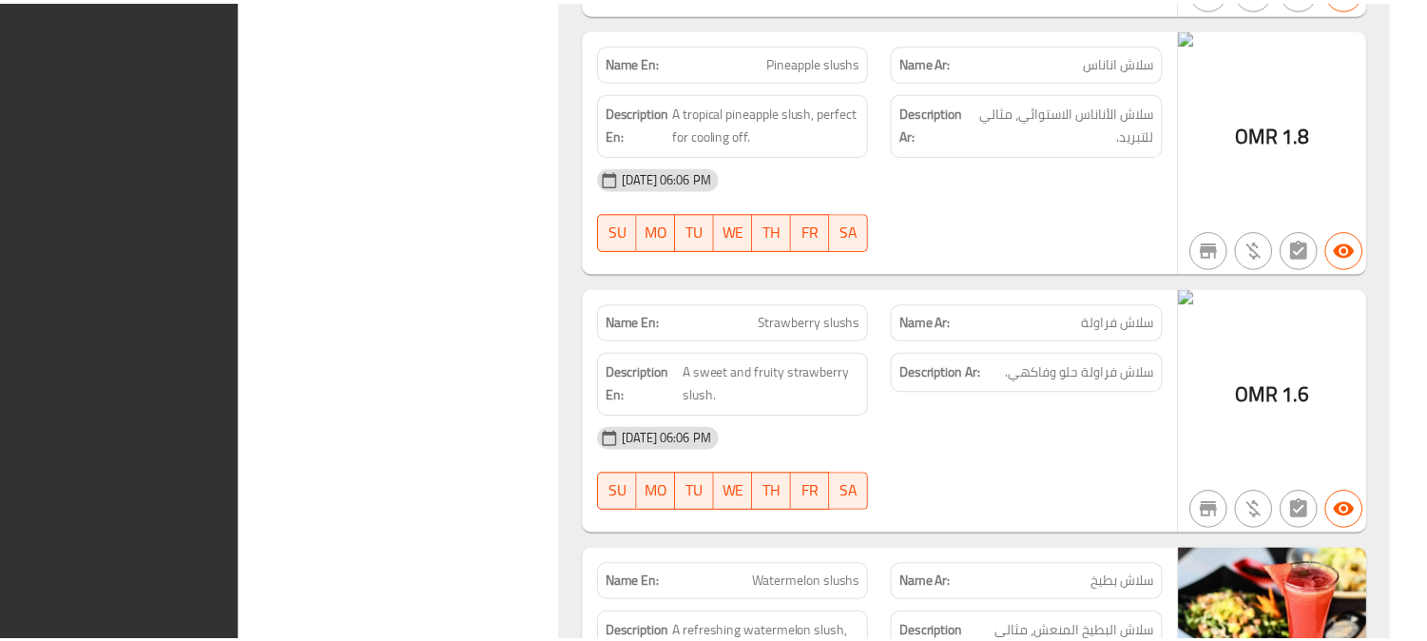
scroll to position [76948, 0]
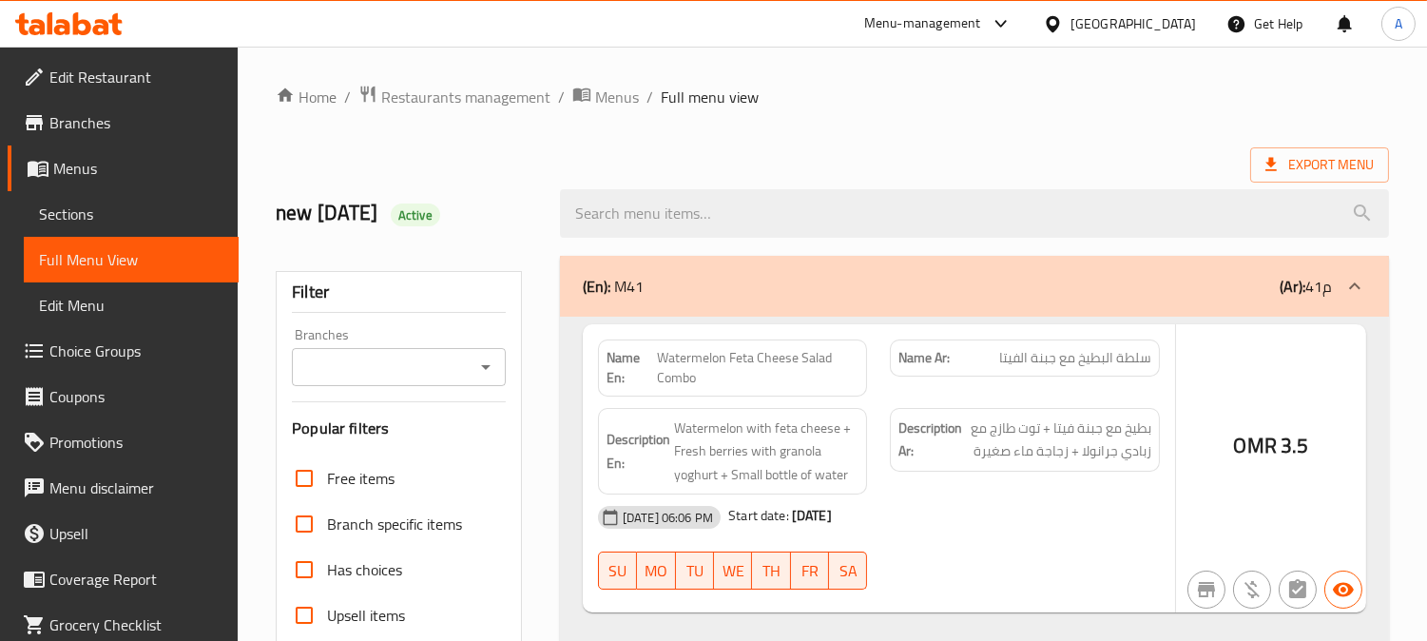
click at [121, 80] on div at bounding box center [713, 320] width 1427 height 641
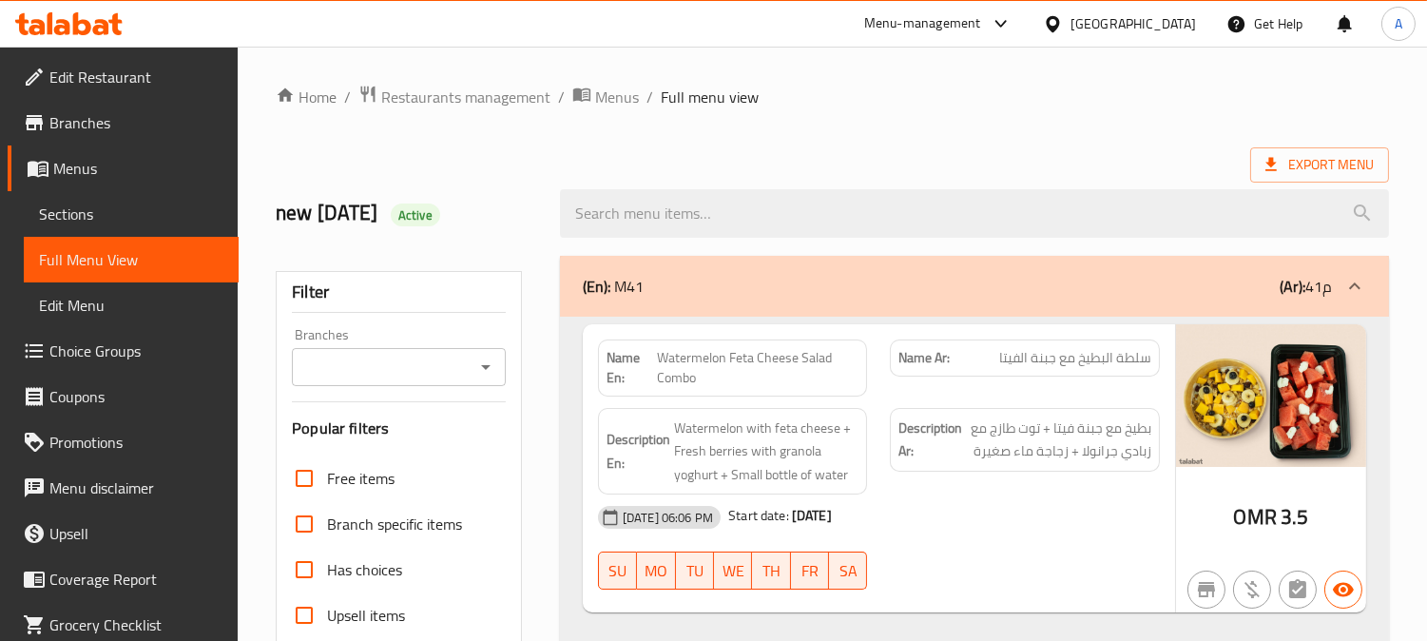
click at [65, 66] on span "Edit Restaurant" at bounding box center [136, 77] width 174 height 23
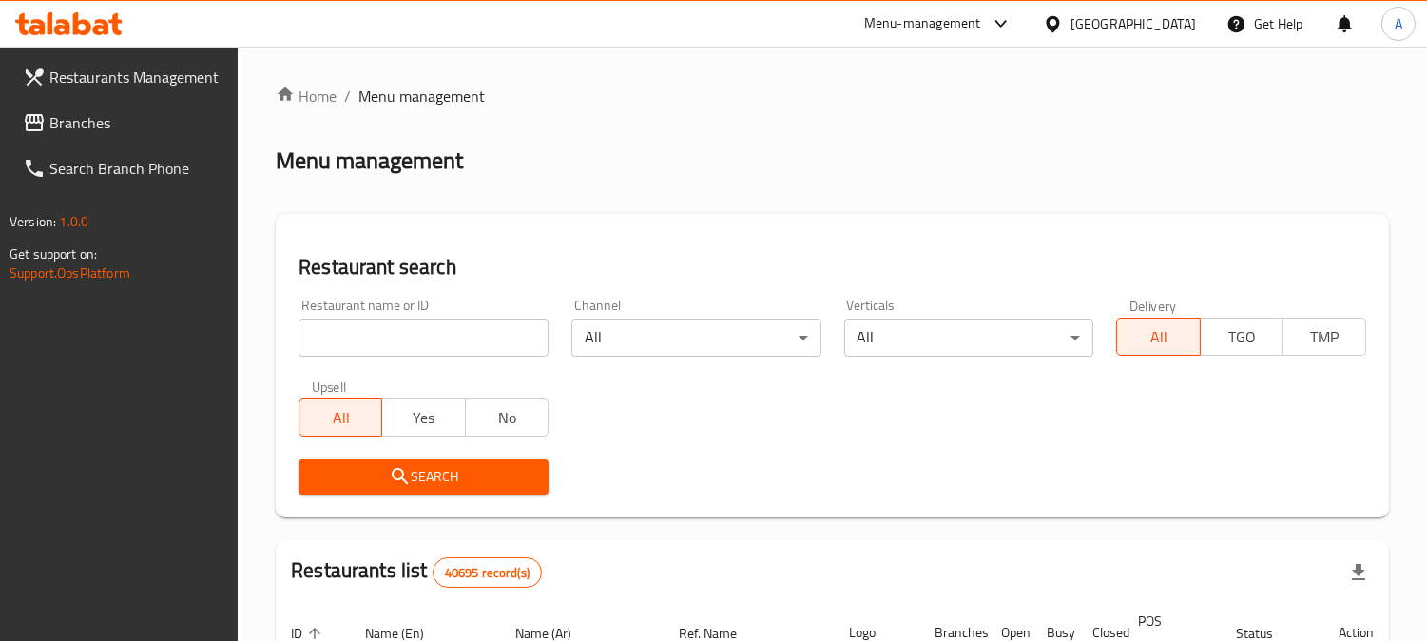
click at [155, 125] on span "Branches" at bounding box center [136, 122] width 174 height 23
